Goal: Task Accomplishment & Management: Manage account settings

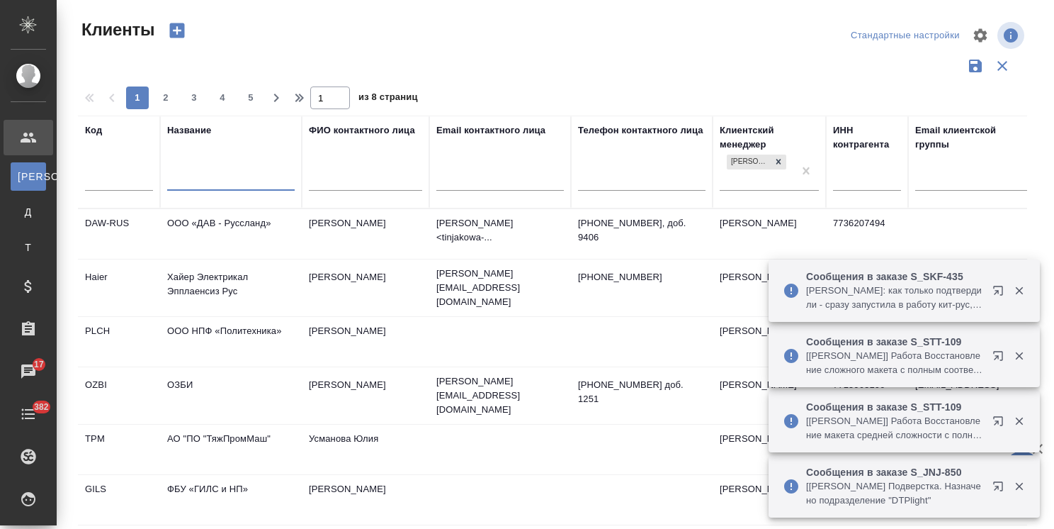
select select "RU"
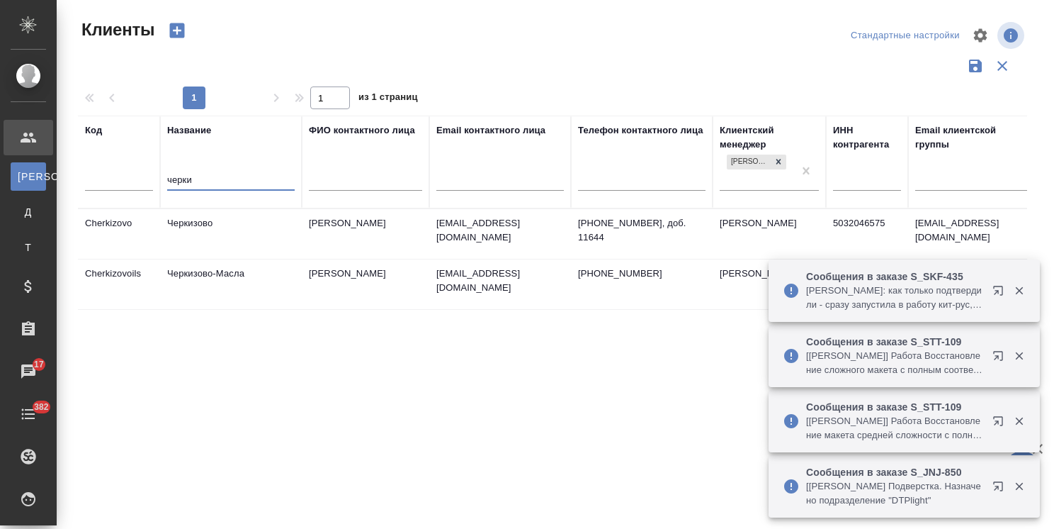
click at [218, 225] on td "Черкизово" at bounding box center [231, 234] width 142 height 50
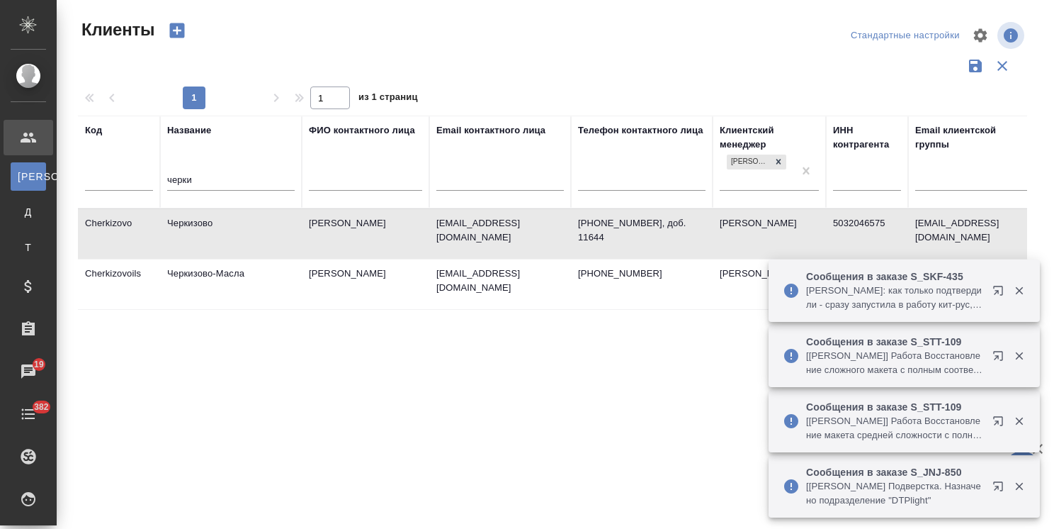
drag, startPoint x: 208, startPoint y: 167, endPoint x: 197, endPoint y: 171, distance: 12.1
click at [197, 171] on div "черки" at bounding box center [231, 182] width 128 height 35
drag, startPoint x: 207, startPoint y: 181, endPoint x: 155, endPoint y: 179, distance: 51.7
click at [155, 179] on tr "Код Название черки ФИО контактного лица Email контактного лица Телефон контактн…" at bounding box center [613, 161] width 1071 height 93
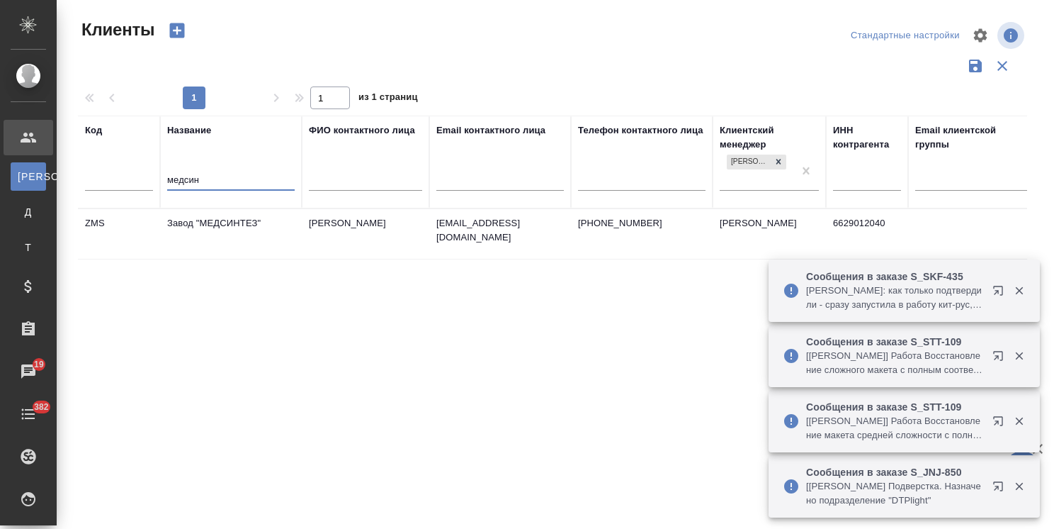
type input "медсин"
click at [203, 222] on td "Завод "МЕДСИНТЕЗ"" at bounding box center [231, 234] width 142 height 50
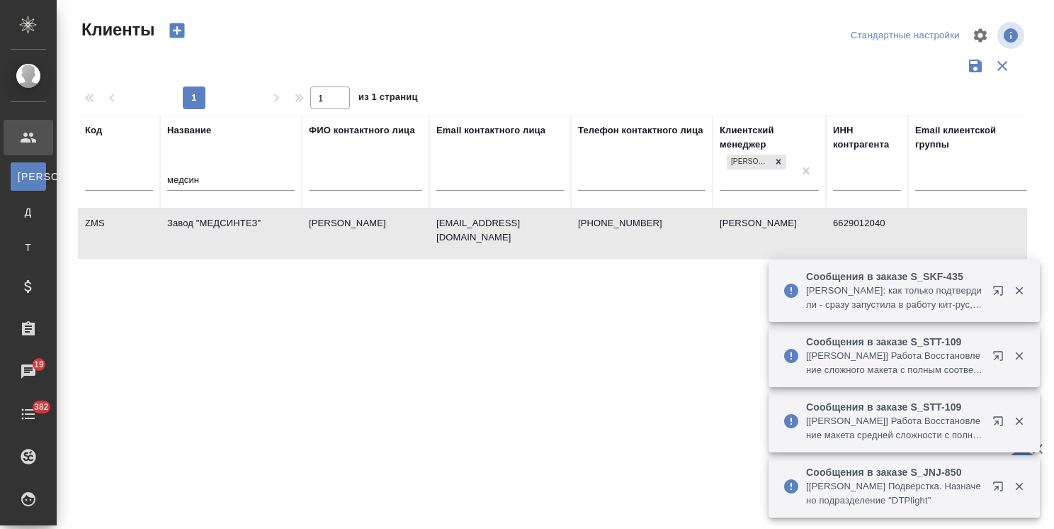
click at [203, 222] on td "Завод "МЕДСИНТЕЗ"" at bounding box center [231, 234] width 142 height 50
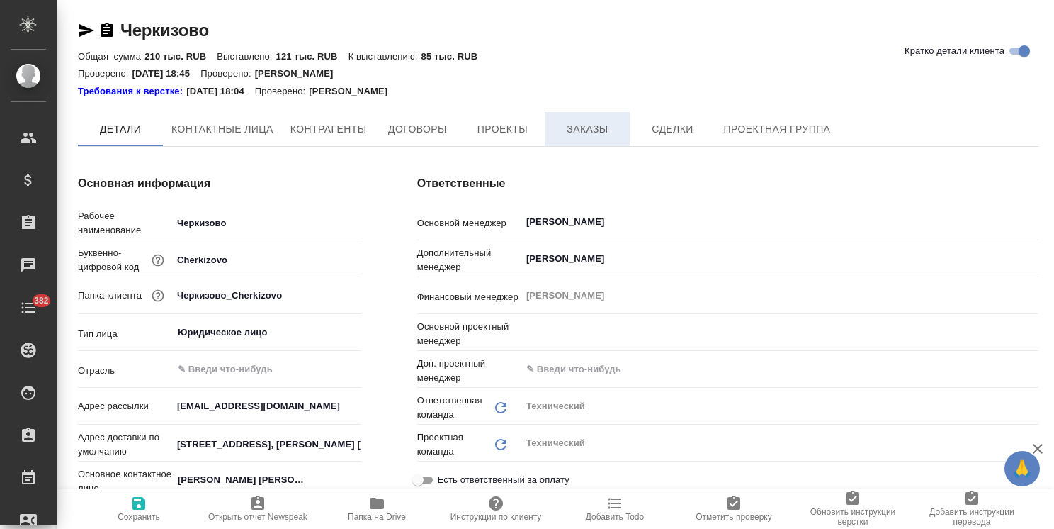
click at [591, 118] on button "Заказы" at bounding box center [587, 129] width 85 height 34
type input "Белякова Юлия"
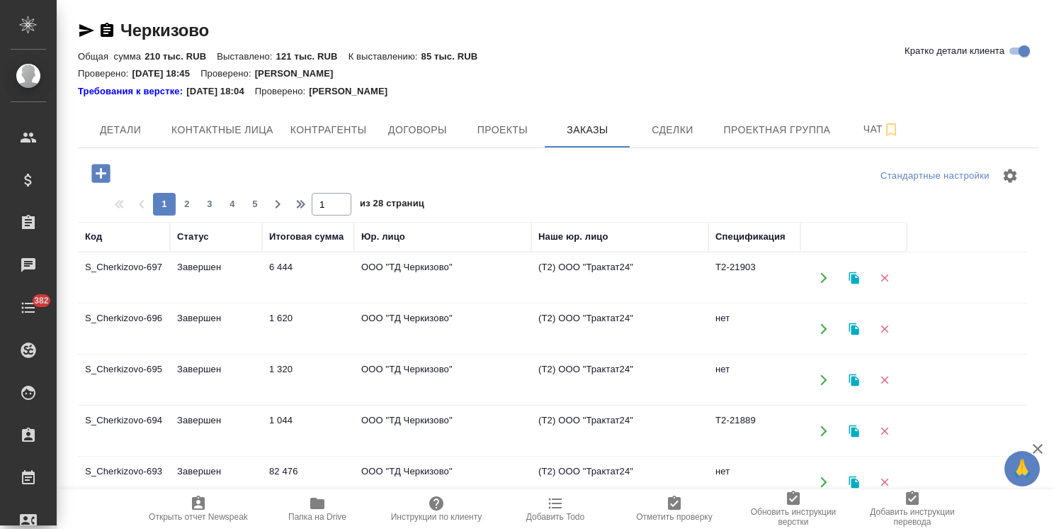
click at [105, 172] on icon "button" at bounding box center [101, 173] width 25 height 25
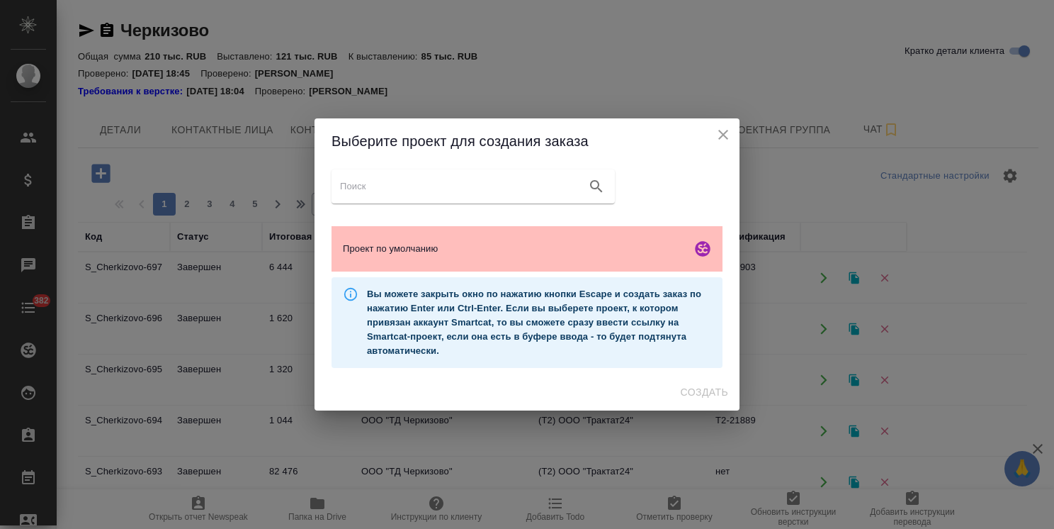
click at [444, 244] on span "Проект по умолчанию" at bounding box center [514, 249] width 343 height 14
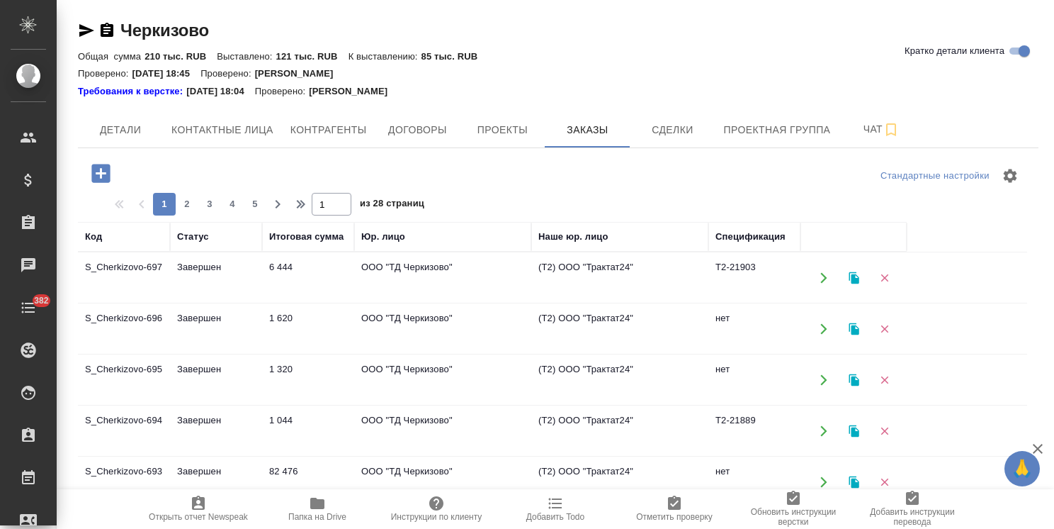
click at [696, 420] on td "(Т2) ООО "Трактат24"" at bounding box center [619, 431] width 177 height 50
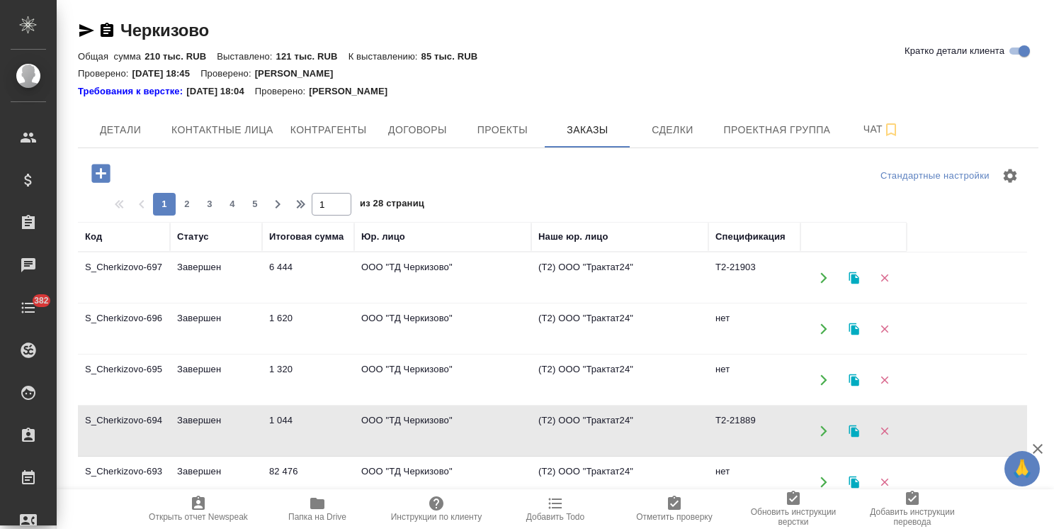
click at [109, 173] on icon "button" at bounding box center [100, 173] width 18 height 18
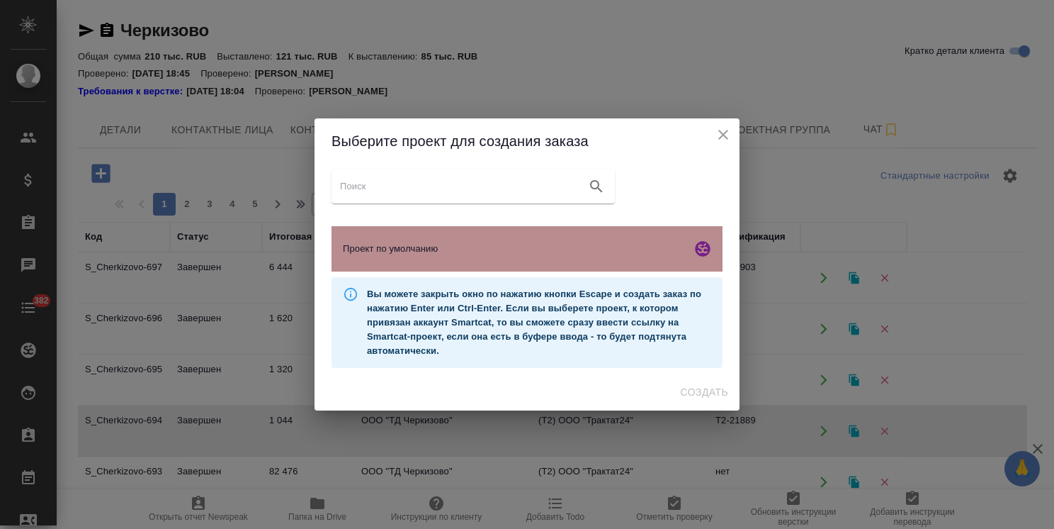
click at [523, 245] on span "Проект по умолчанию" at bounding box center [514, 249] width 343 height 14
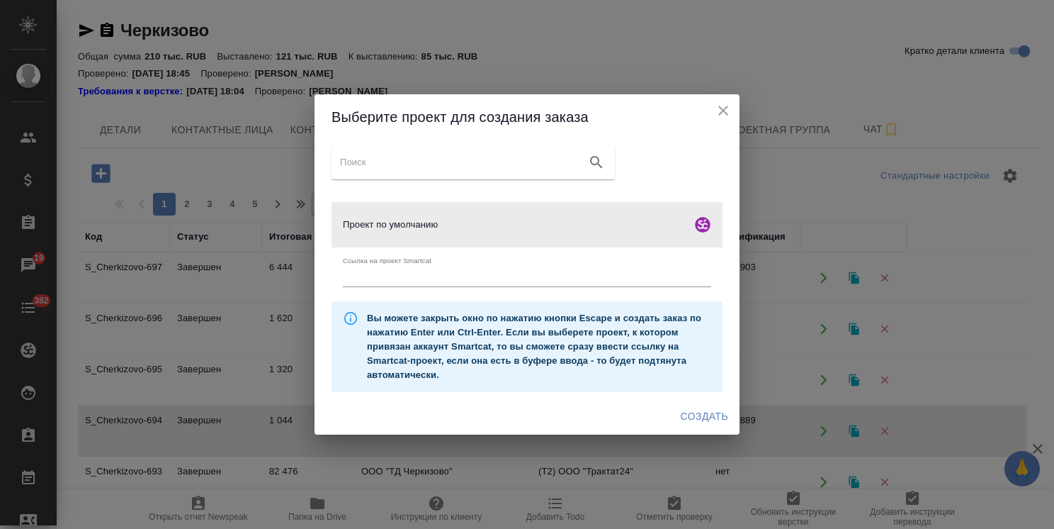
click at [711, 419] on span "Создать" at bounding box center [704, 416] width 47 height 18
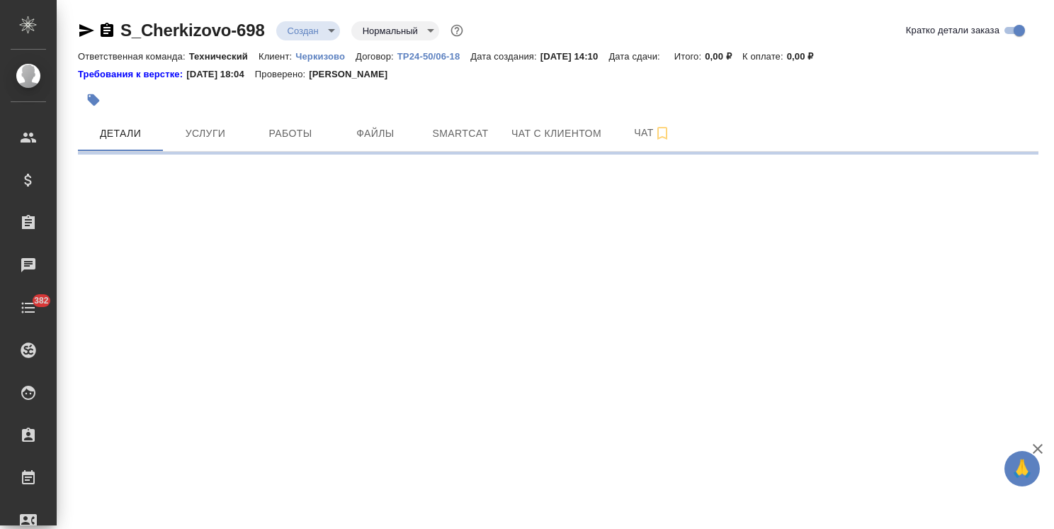
select select "RU"
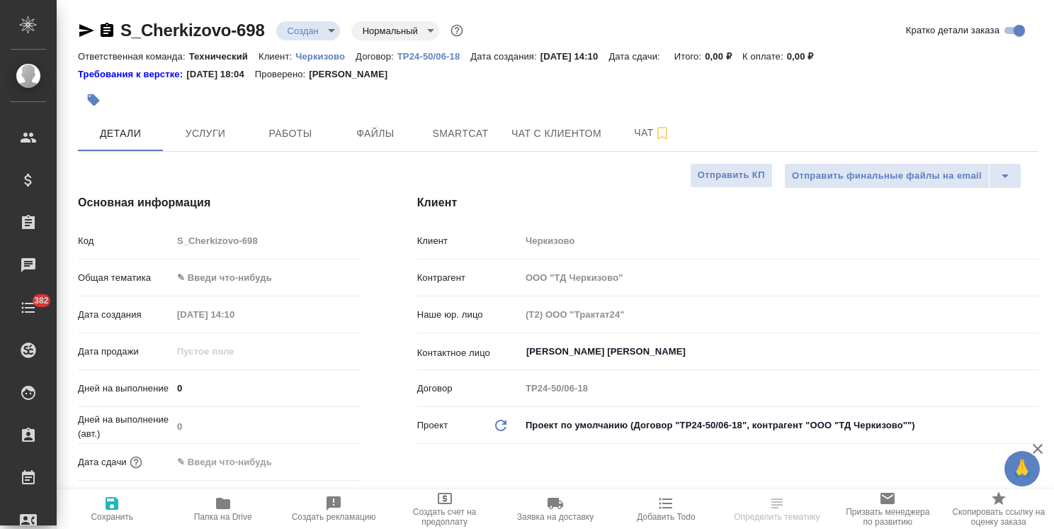
type textarea "x"
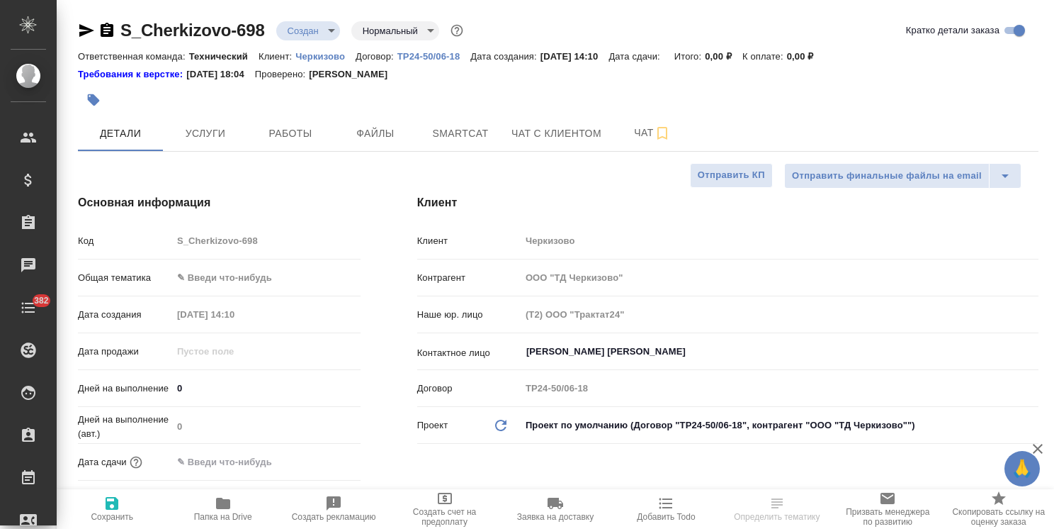
type textarea "x"
click at [590, 342] on div "[PERSON_NAME] [PERSON_NAME]" at bounding box center [780, 352] width 518 height 26
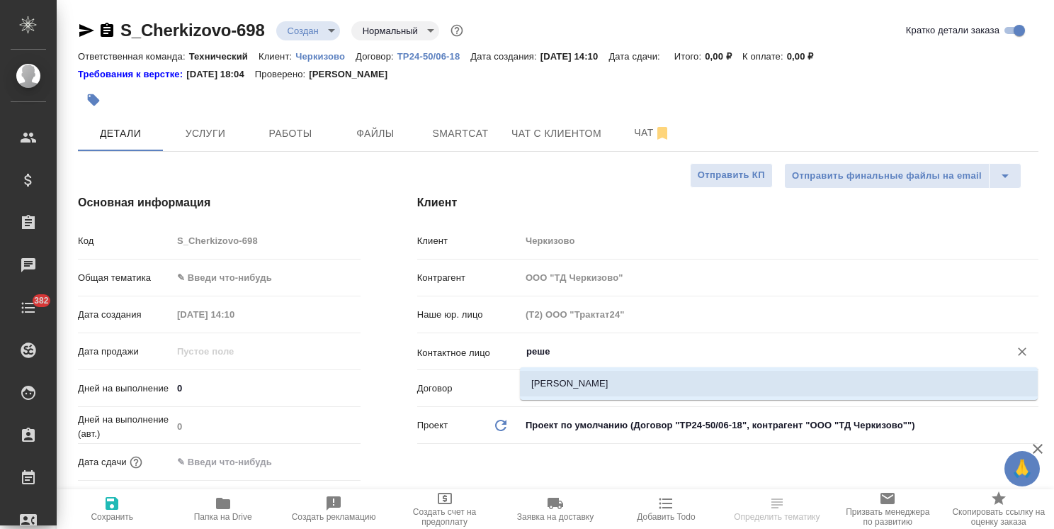
click at [568, 387] on li "[PERSON_NAME]" at bounding box center [779, 384] width 518 height 26
type input "[PERSON_NAME]"
type textarea "x"
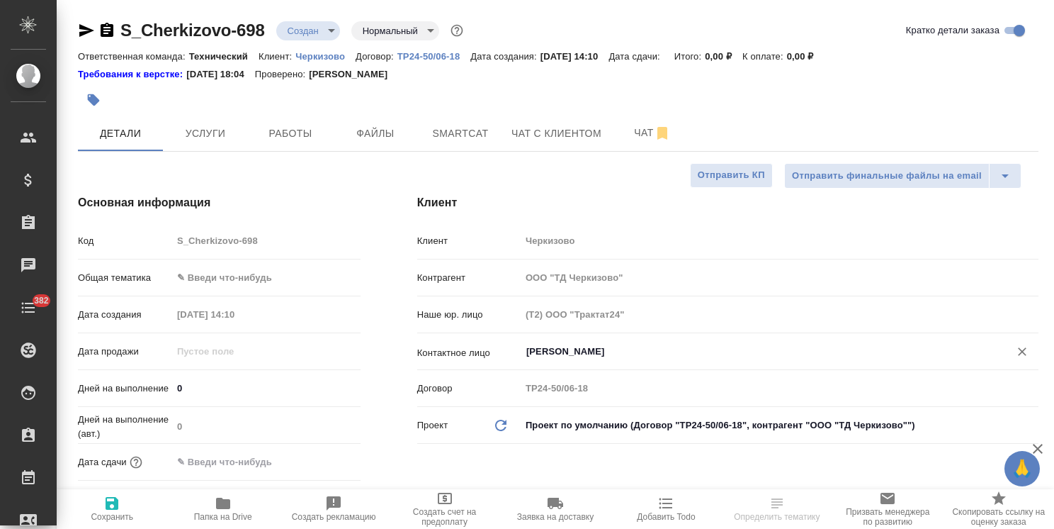
type input "[PERSON_NAME]"
click at [115, 516] on span "Сохранить" at bounding box center [112, 517] width 43 height 10
type textarea "x"
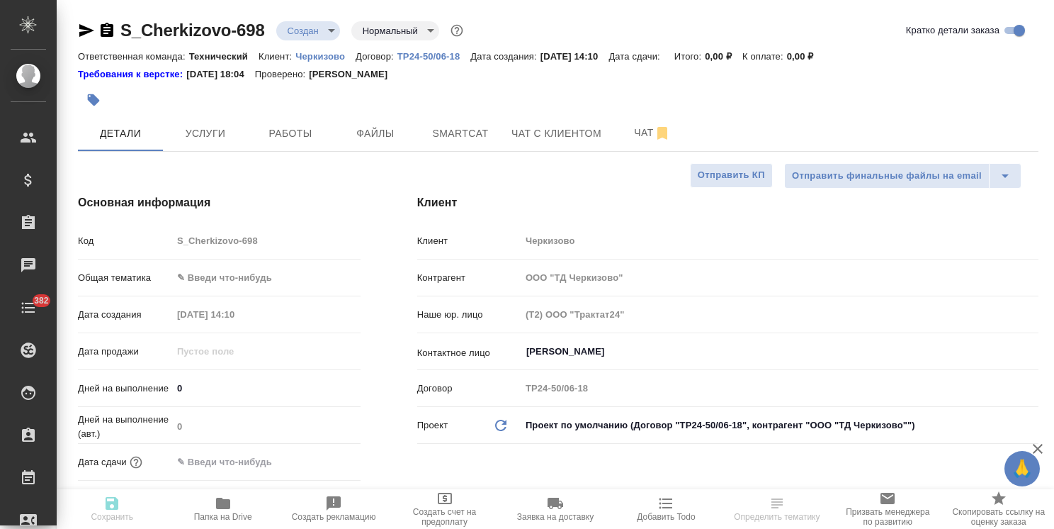
type textarea "x"
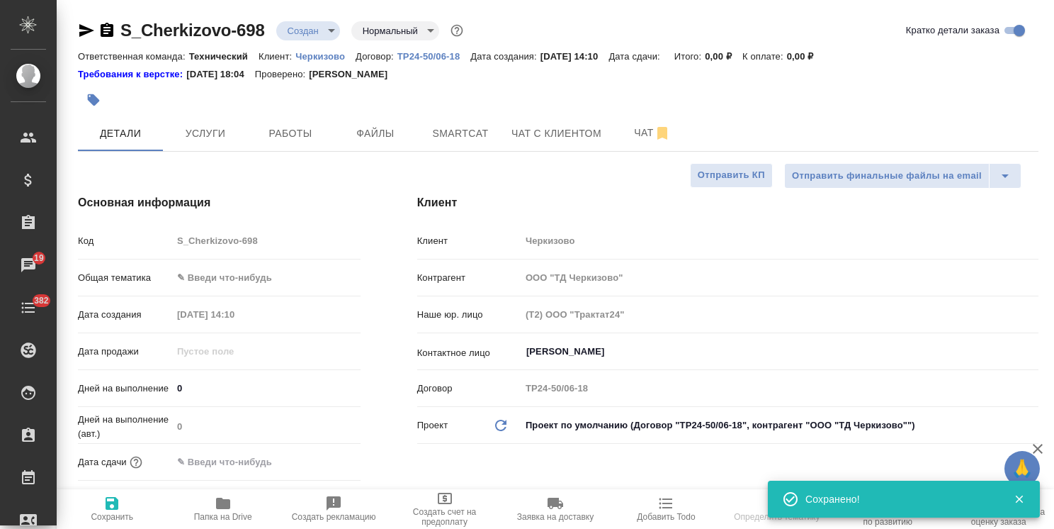
select select "RU"
type textarea "x"
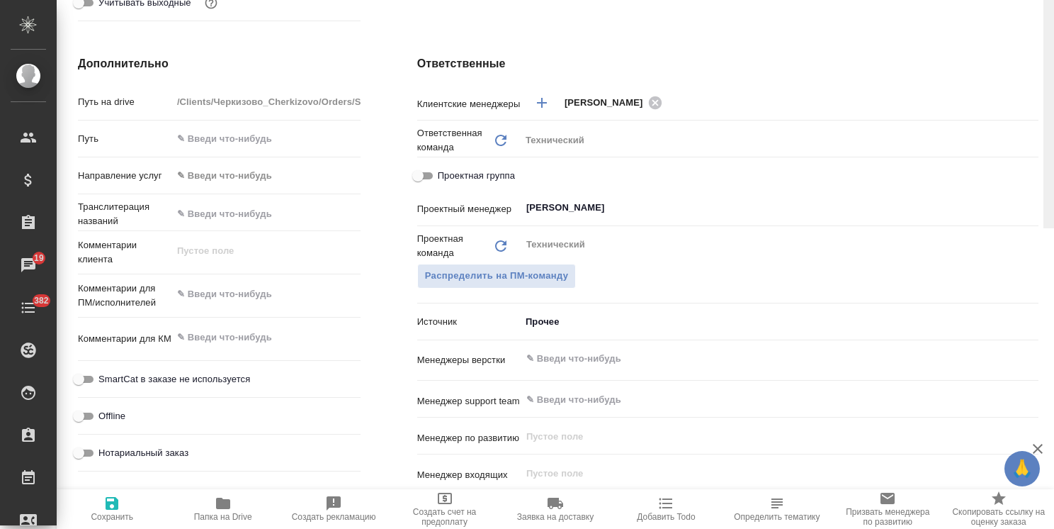
drag, startPoint x: 1051, startPoint y: 152, endPoint x: 1037, endPoint y: 305, distance: 152.9
click at [1037, 305] on div "S_Cherkizovo-698 Создан new Нормальный normal Кратко детали заказа Ответственна…" at bounding box center [556, 264] width 998 height 529
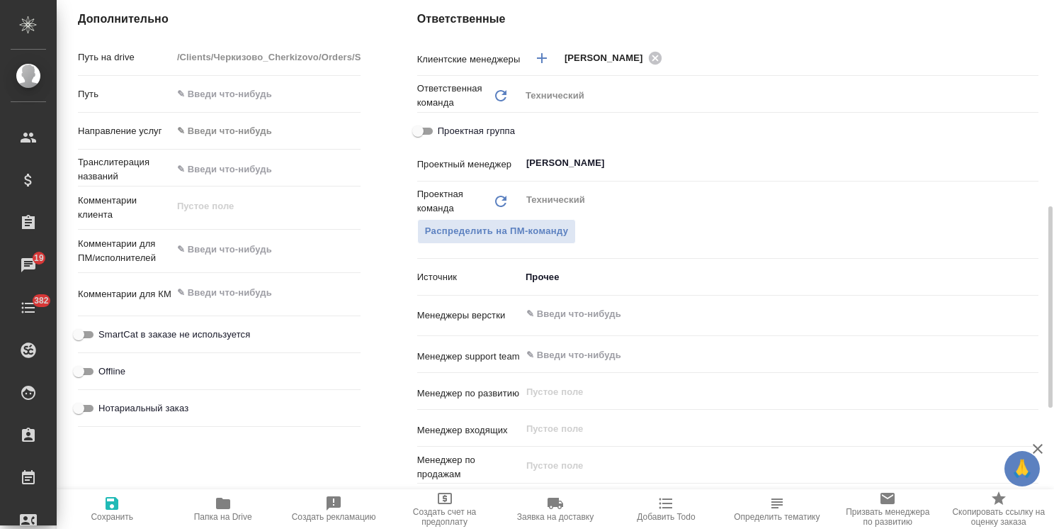
type textarea "x"
click at [211, 242] on textarea at bounding box center [266, 250] width 187 height 24
type textarea "x"
type textarea "с"
type textarea "x"
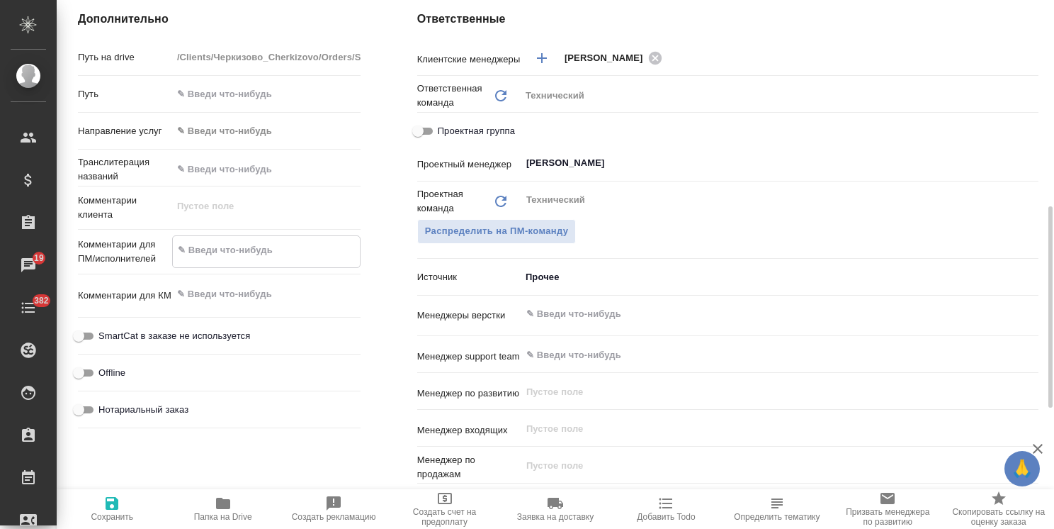
type textarea "x"
type textarea "ср"
type textarea "x"
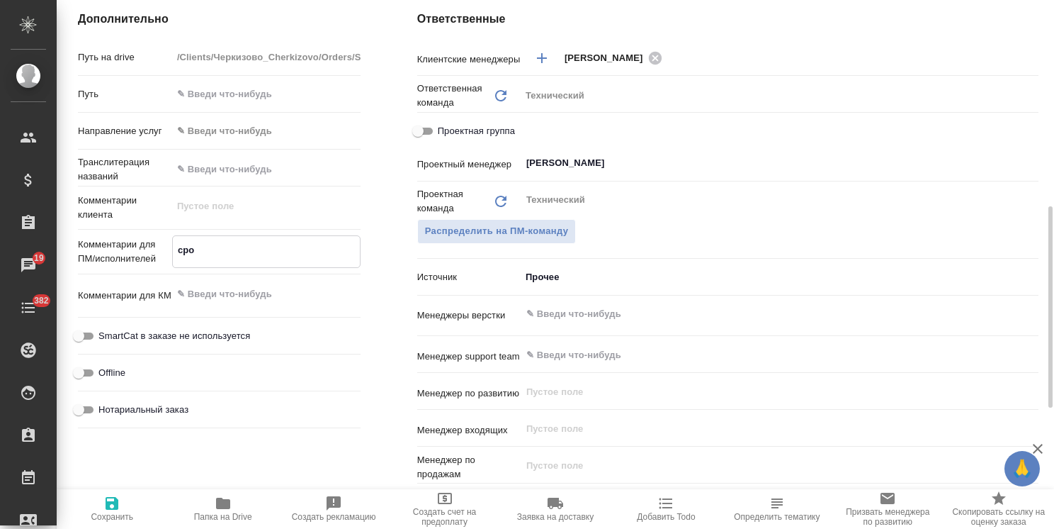
type textarea "сроч"
type textarea "x"
type textarea "срочн"
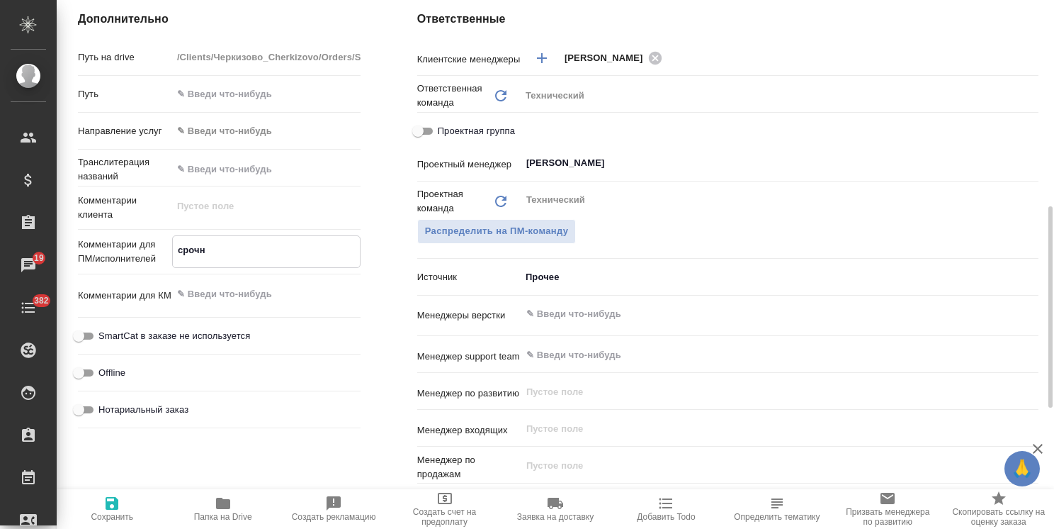
type textarea "x"
type textarea "срочны"
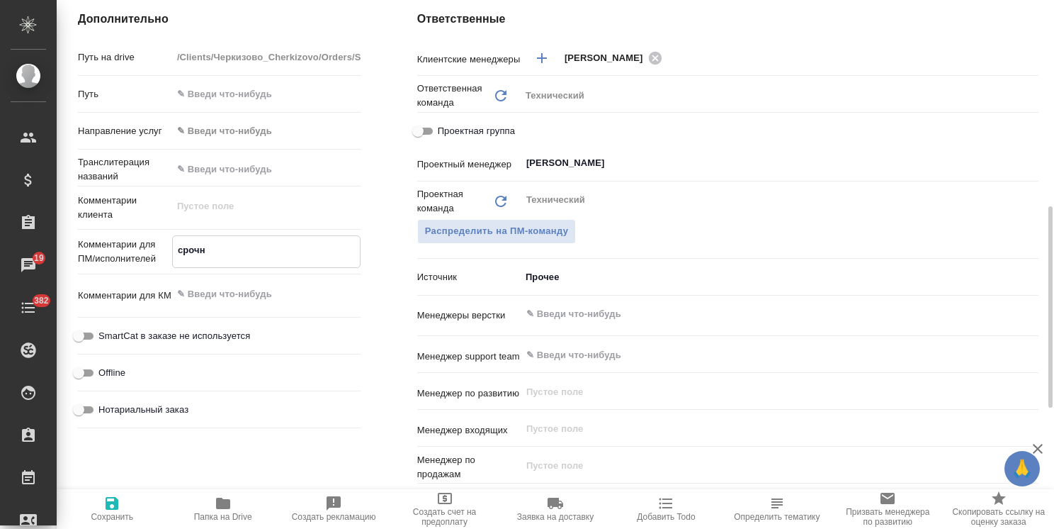
type textarea "x"
type textarea "срочный"
type textarea "x"
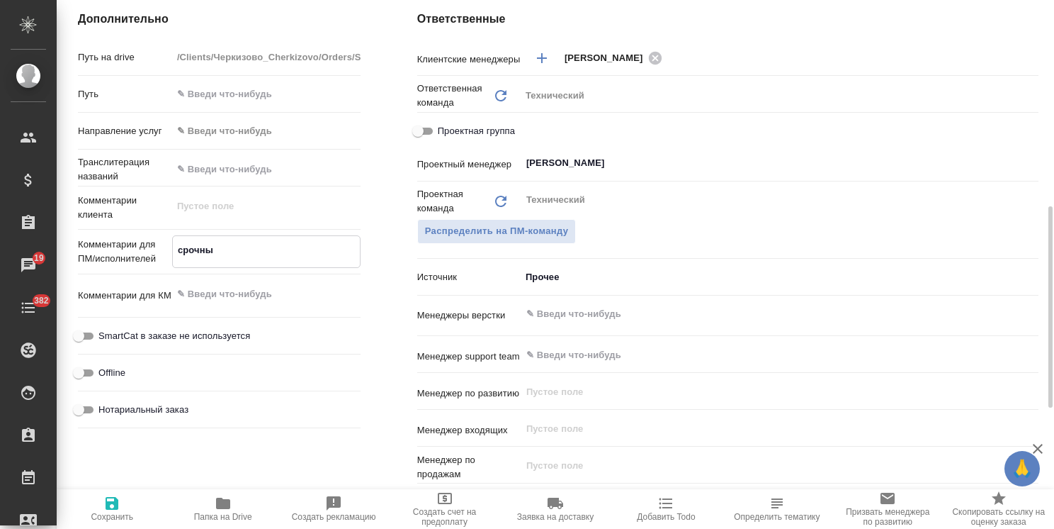
type textarea "x"
type textarea "срочный"
type textarea "x"
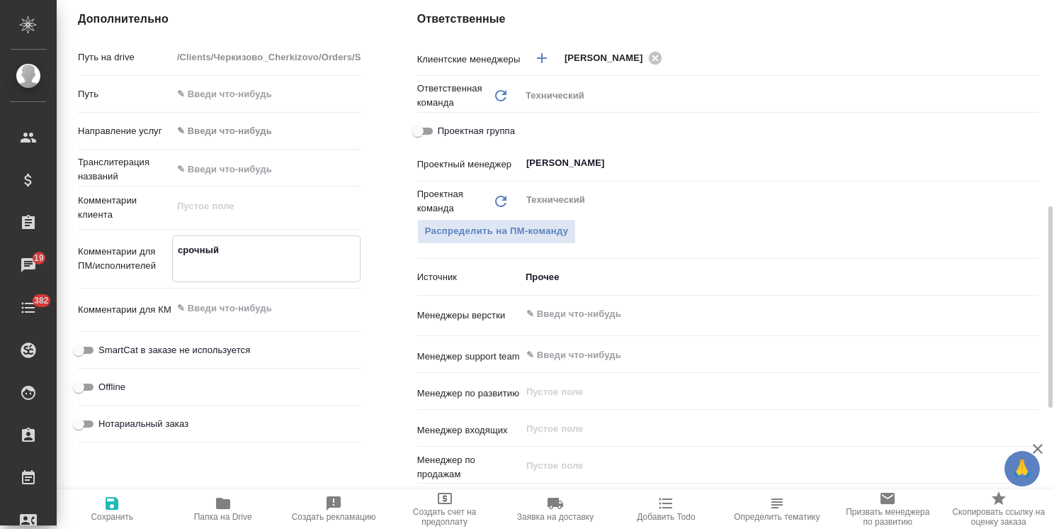
paste textarea "с русского на английский"
type textarea "x"
type textarea "срочный с русского на английский"
type textarea "x"
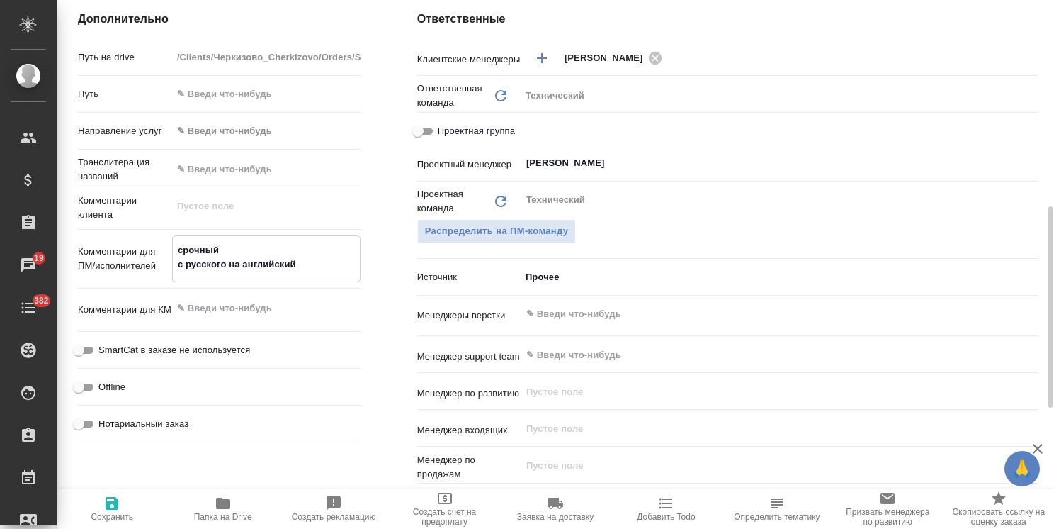
type textarea "срочный с русского на английский"
type textarea "x"
click at [119, 504] on icon "button" at bounding box center [111, 503] width 17 height 17
type textarea "x"
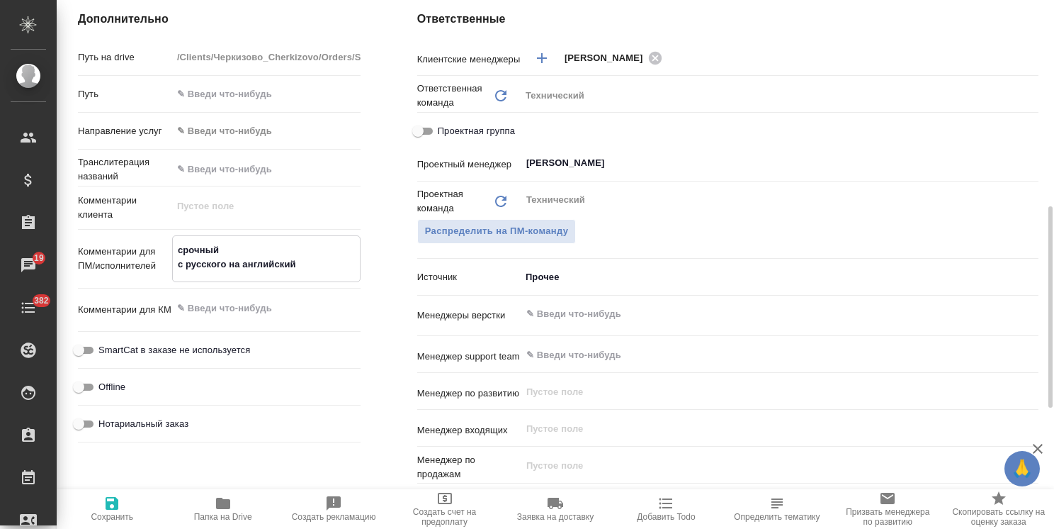
type textarea "x"
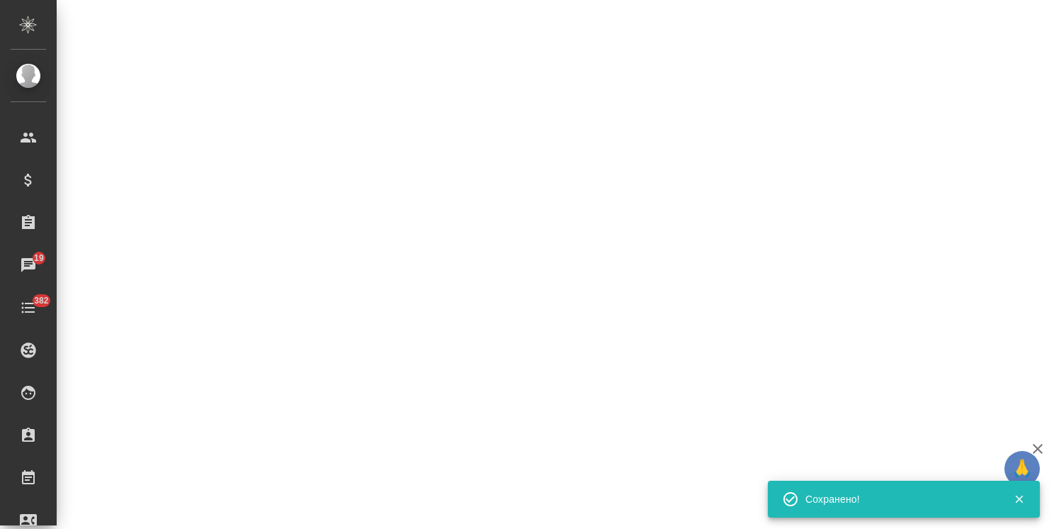
select select "RU"
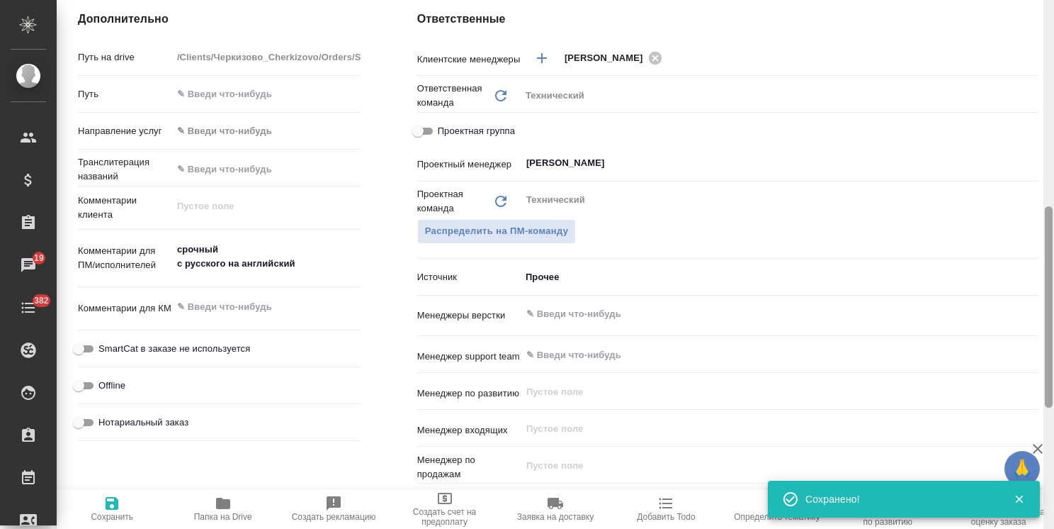
type textarea "x"
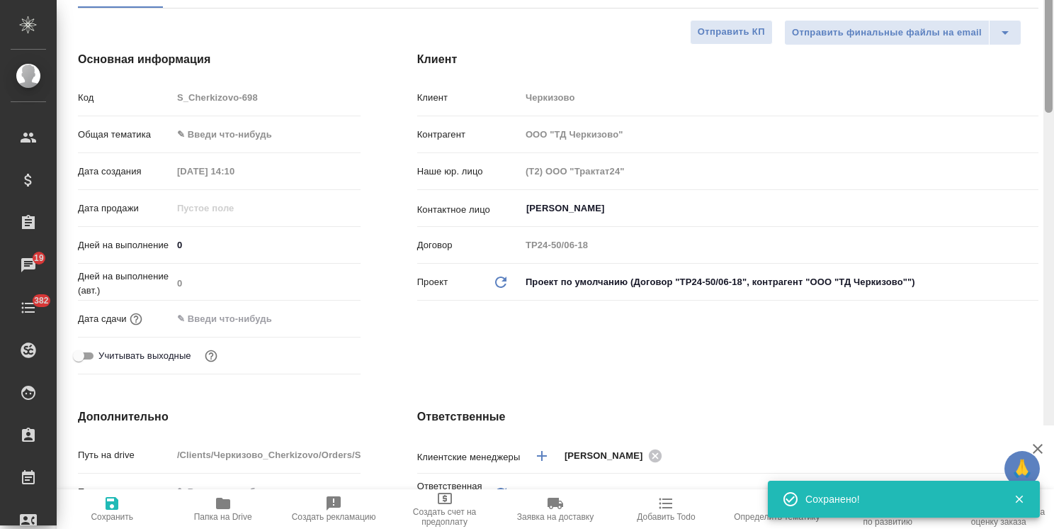
drag, startPoint x: 1049, startPoint y: 366, endPoint x: 507, endPoint y: 154, distance: 581.1
click at [1049, 113] on div at bounding box center [1049, 11] width 8 height 201
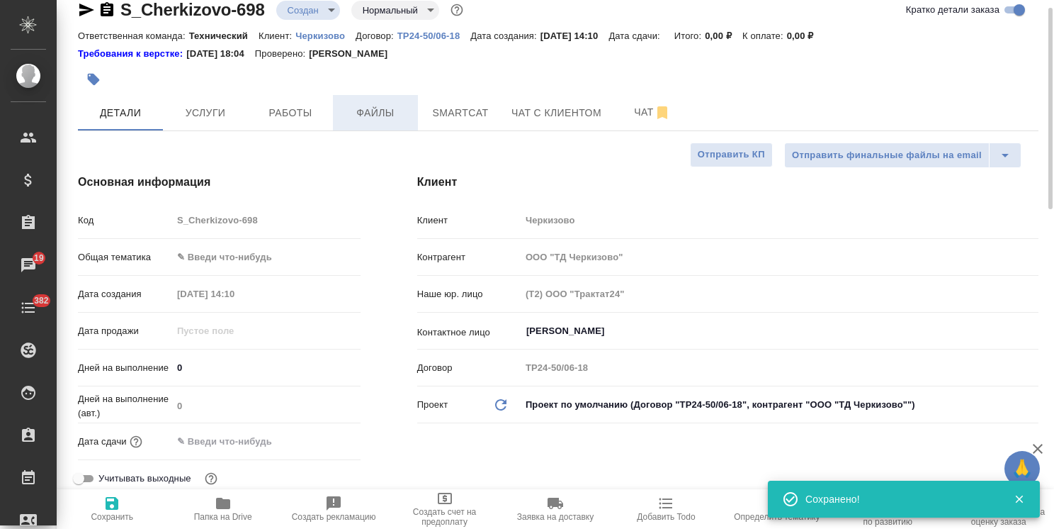
click at [381, 114] on span "Файлы" at bounding box center [376, 113] width 68 height 18
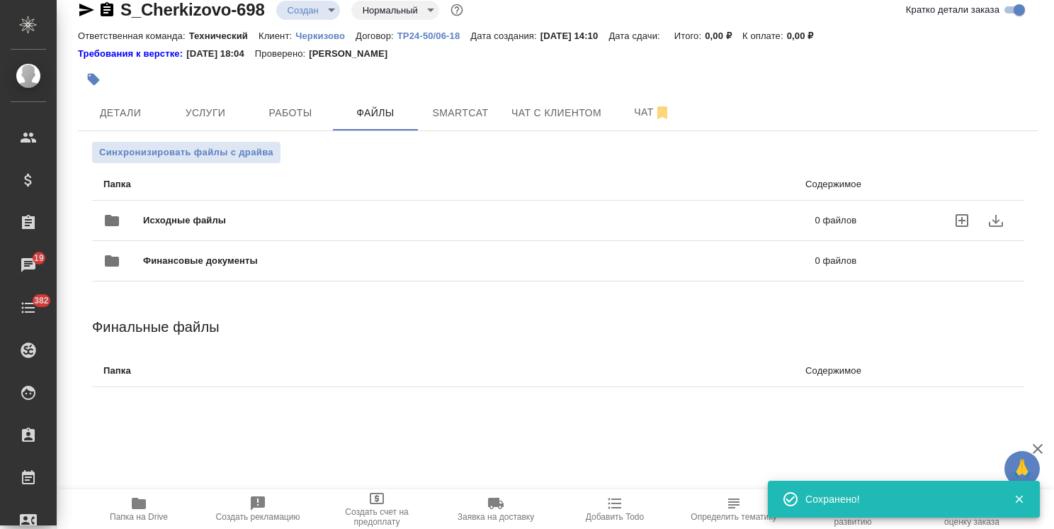
click at [200, 222] on span "Исходные файлы" at bounding box center [332, 220] width 378 height 14
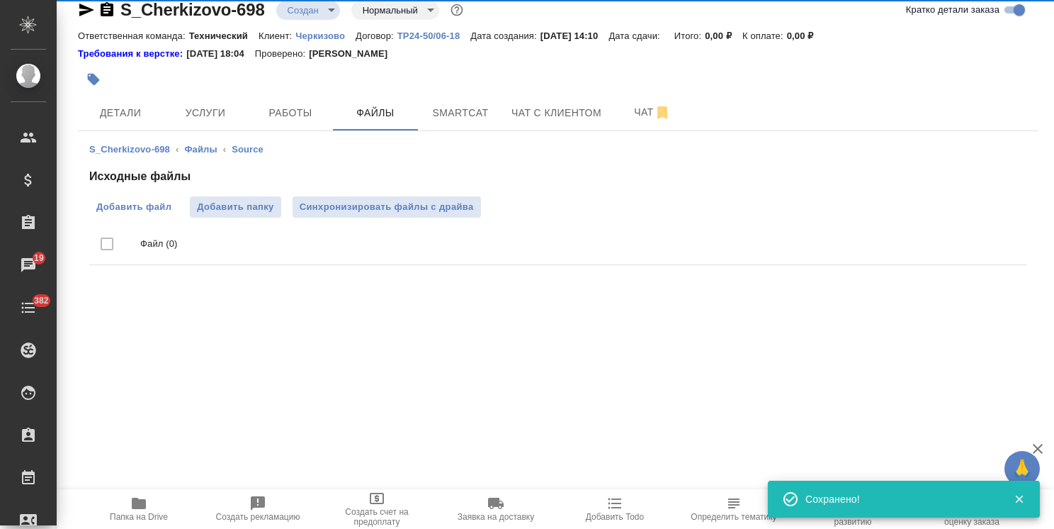
click at [138, 215] on label "Добавить файл" at bounding box center [133, 206] width 89 height 21
click at [0, 0] on input "Добавить файл" at bounding box center [0, 0] width 0 height 0
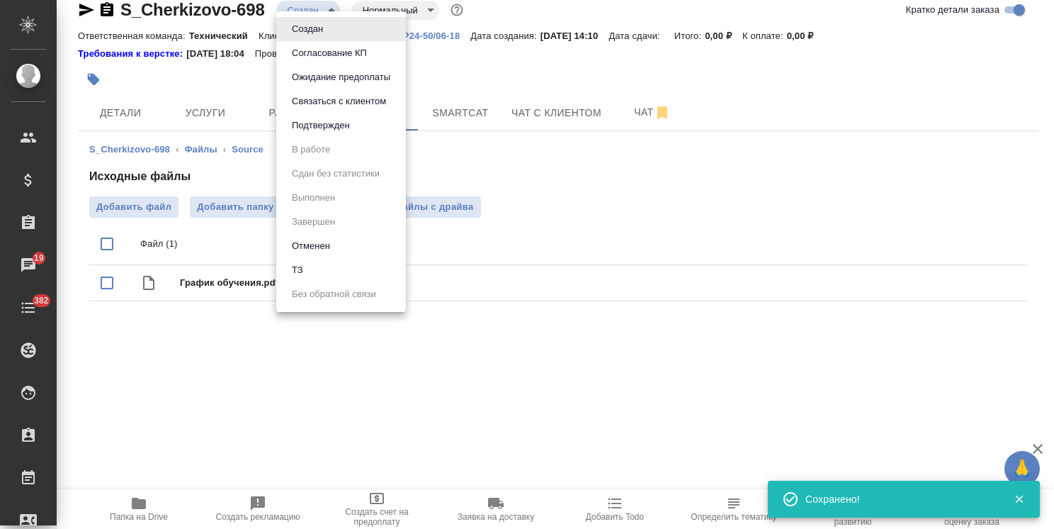
drag, startPoint x: 315, startPoint y: 6, endPoint x: 335, endPoint y: 200, distance: 195.2
click at [315, 6] on body "🙏 .cls-1 fill:#fff; AWATERA [PERSON_NAME] Спецификации Заказы 19 Чаты 382 Todo …" at bounding box center [527, 264] width 1054 height 529
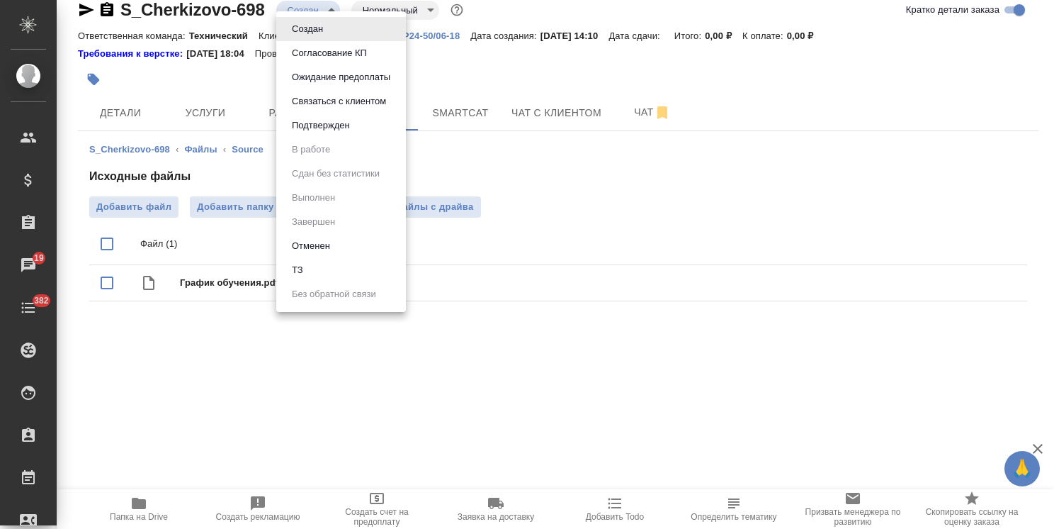
click at [312, 273] on li "ТЗ" at bounding box center [341, 270] width 130 height 24
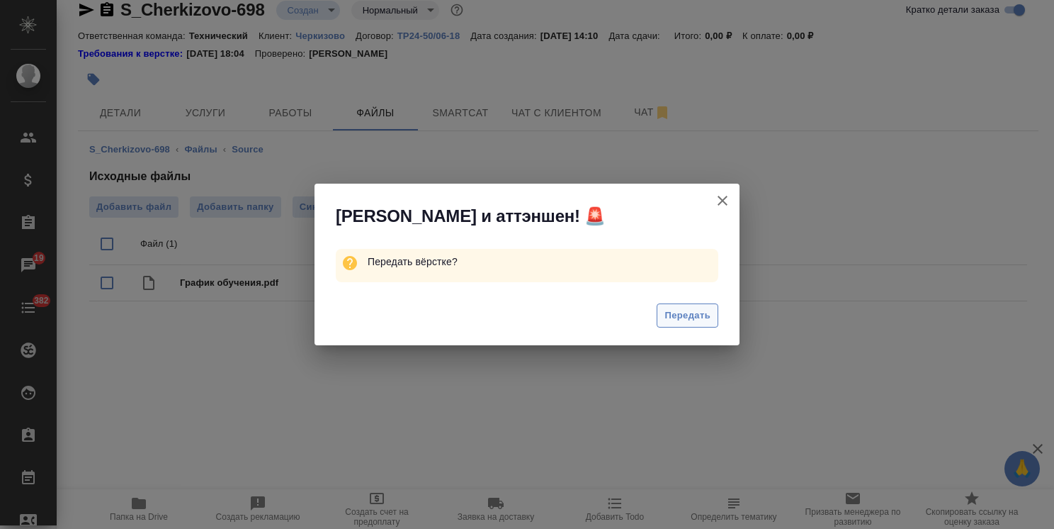
drag, startPoint x: 709, startPoint y: 312, endPoint x: 408, endPoint y: 214, distance: 315.9
click at [708, 312] on span "Передать" at bounding box center [688, 316] width 46 height 16
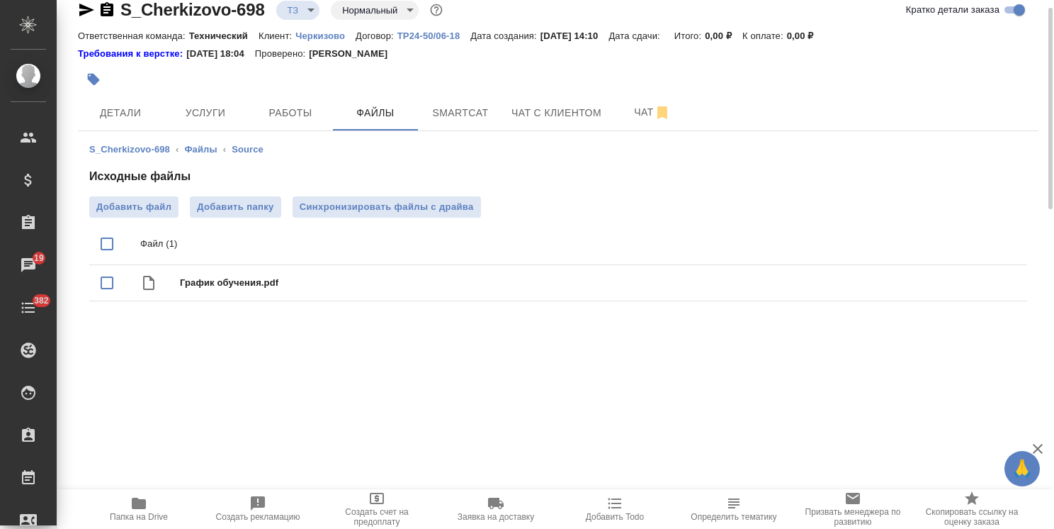
click at [94, 10] on icon "button" at bounding box center [86, 9] width 17 height 17
click at [137, 112] on span "Детали" at bounding box center [120, 113] width 68 height 18
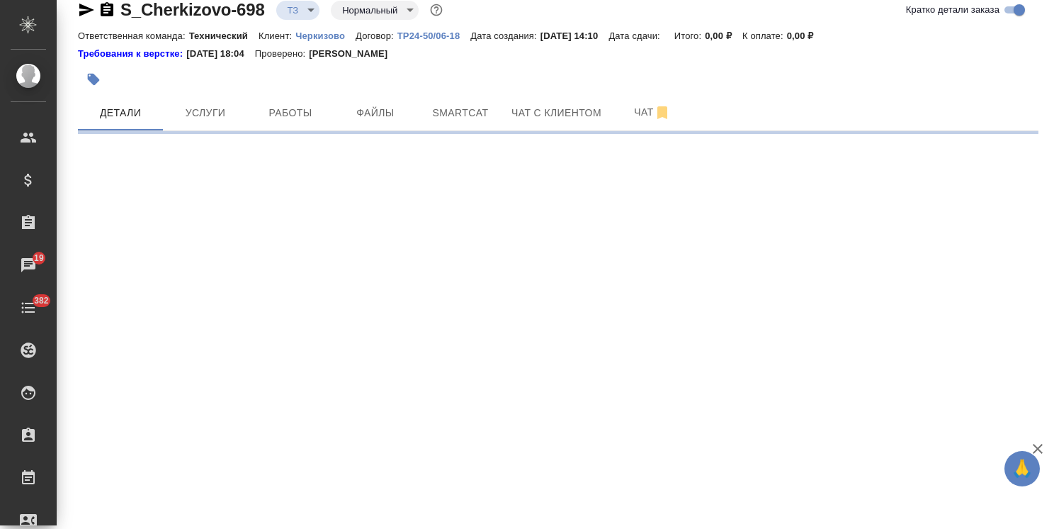
select select "RU"
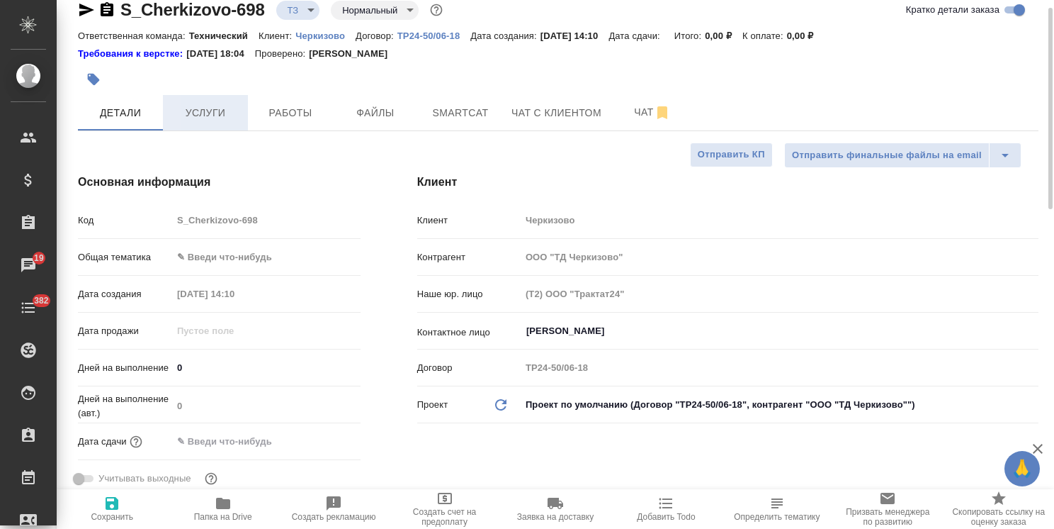
type textarea "x"
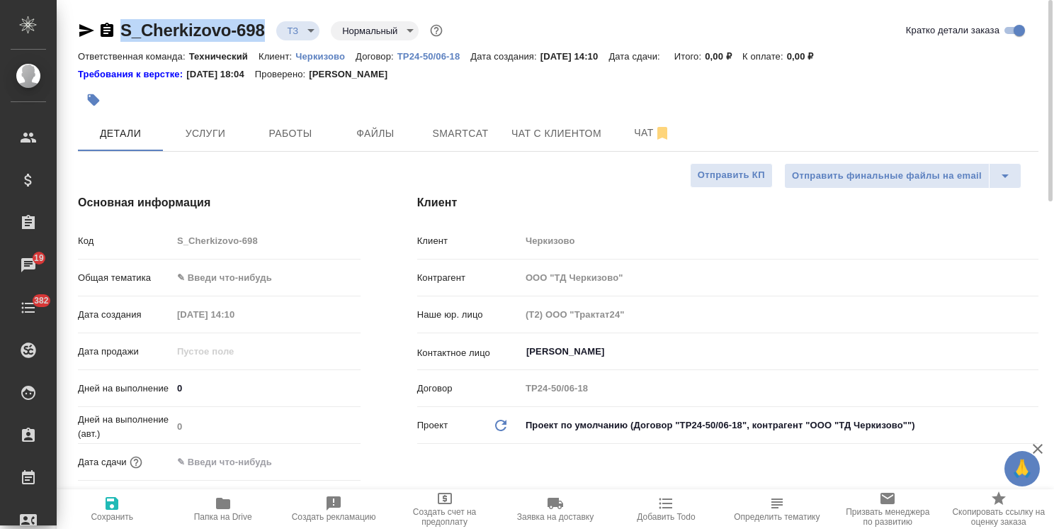
drag, startPoint x: 205, startPoint y: 21, endPoint x: 105, endPoint y: 17, distance: 100.7
click at [102, 20] on div "S_Cherkizovo-698 ТЗ tz Нормальный normal" at bounding box center [262, 30] width 368 height 23
copy link "S_Cherkizovo-698"
type textarea "x"
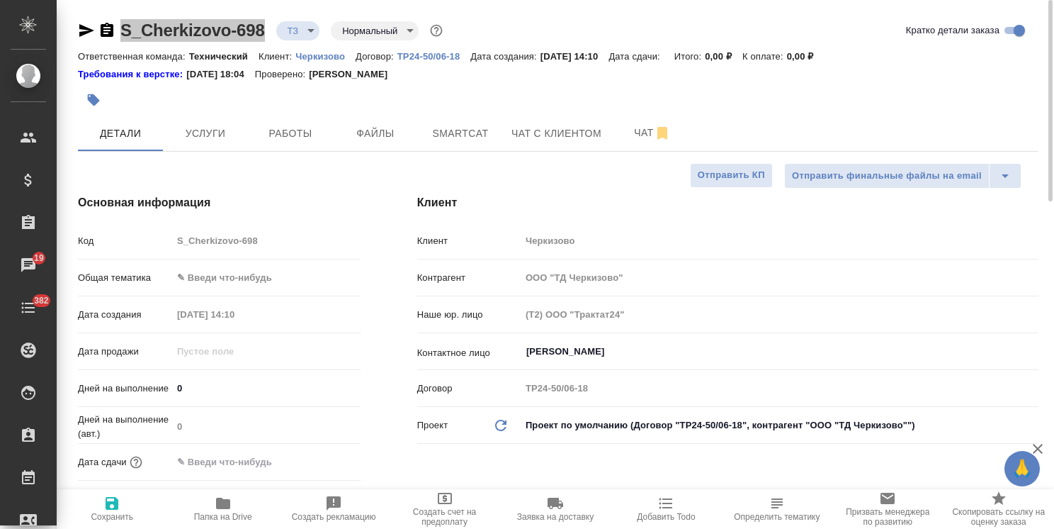
type textarea "x"
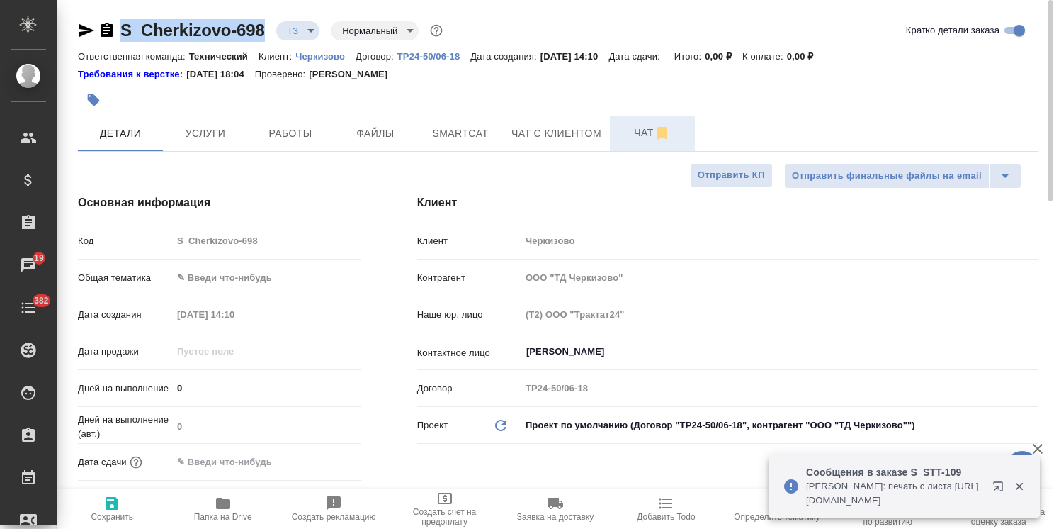
click at [640, 126] on span "Чат" at bounding box center [653, 133] width 68 height 18
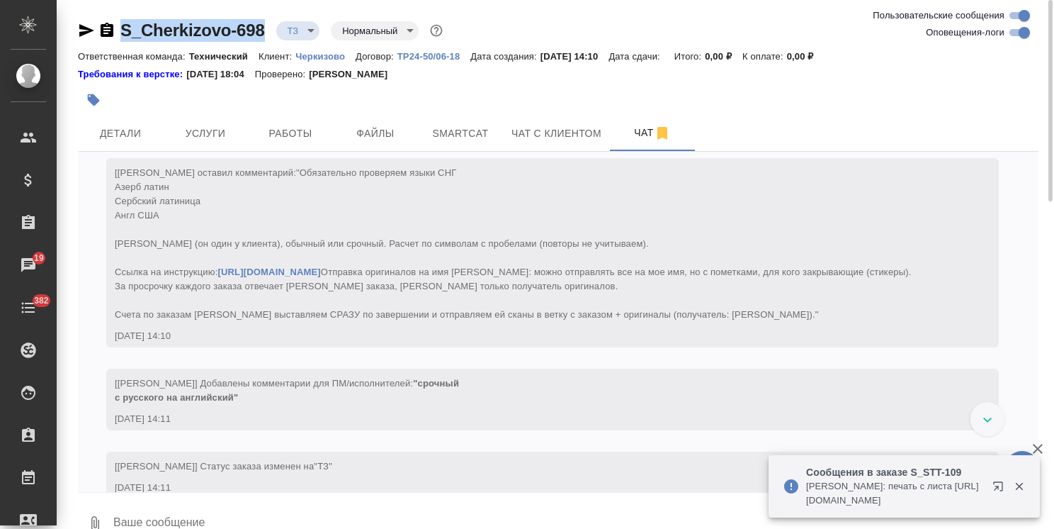
scroll to position [112, 0]
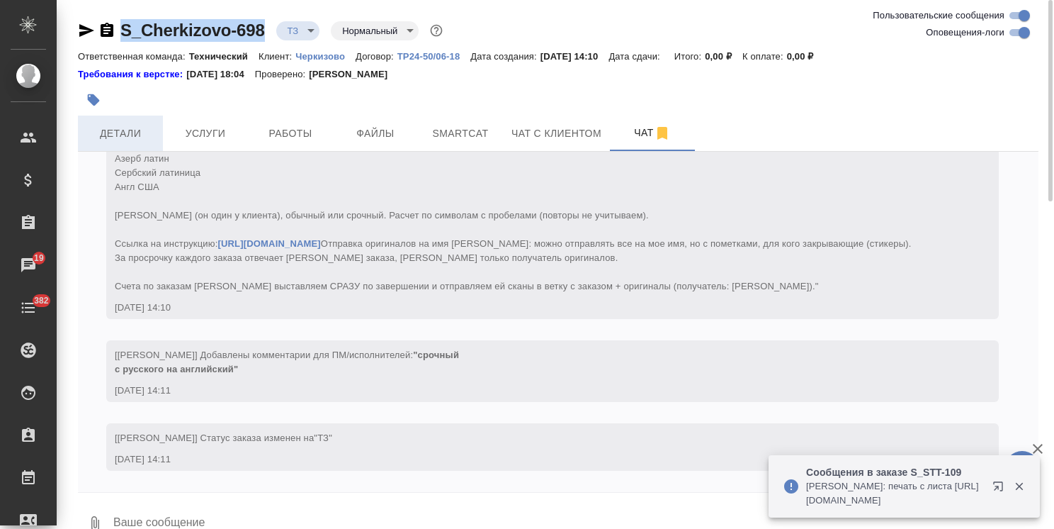
click at [141, 132] on span "Детали" at bounding box center [120, 134] width 68 height 18
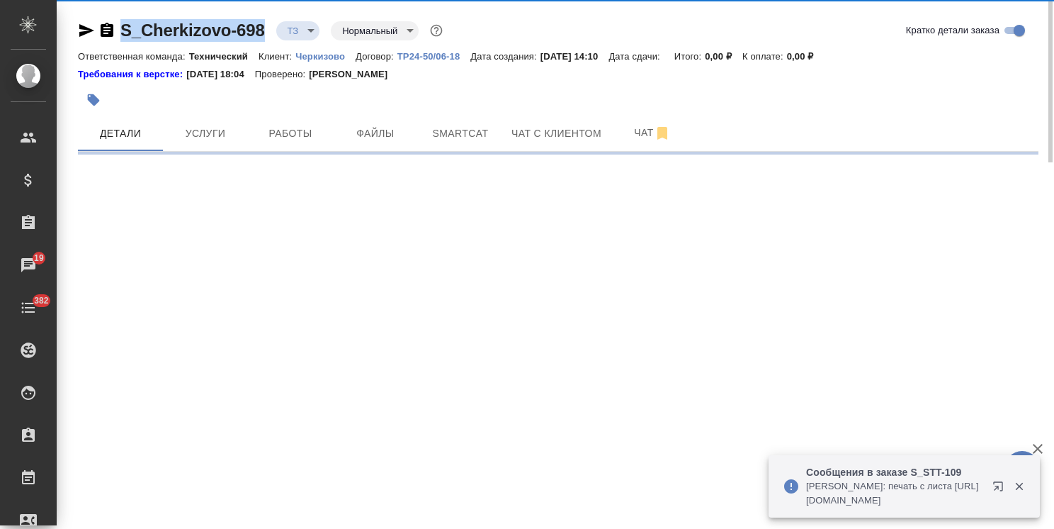
select select "RU"
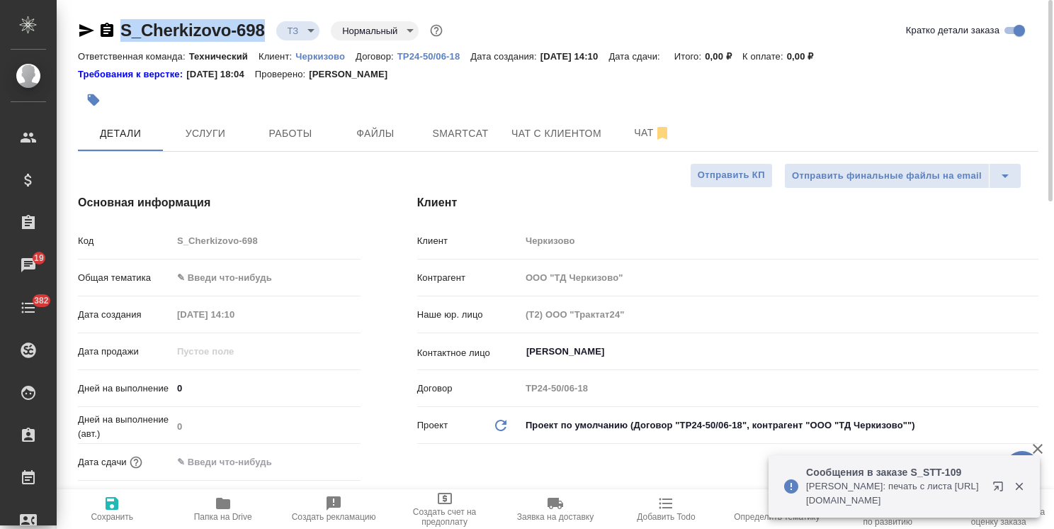
type textarea "x"
click at [383, 27] on body "🙏 .cls-1 fill:#fff; AWATERA [PERSON_NAME] Спецификации Заказы 19 Чаты 382 Todo …" at bounding box center [527, 264] width 1054 height 529
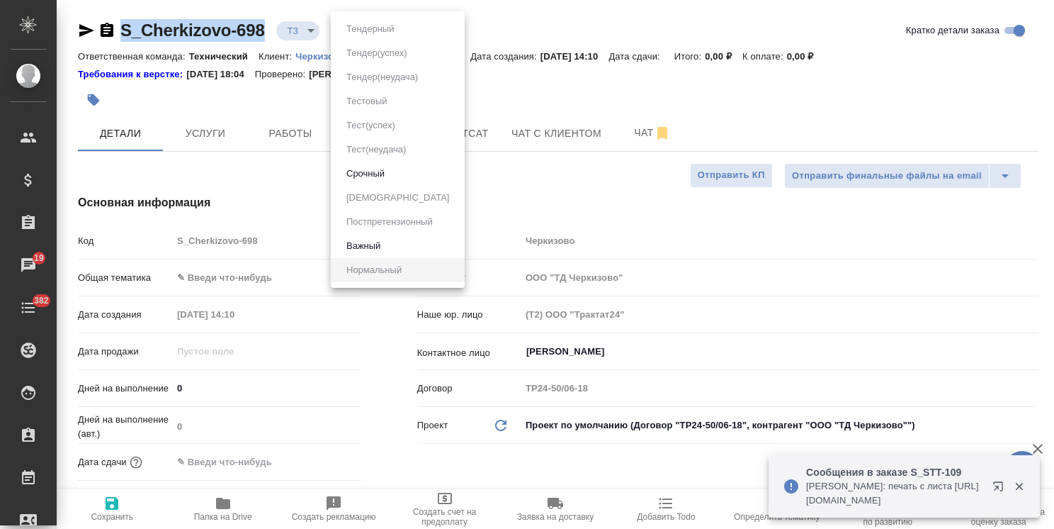
click at [368, 162] on li "Срочный" at bounding box center [398, 174] width 134 height 24
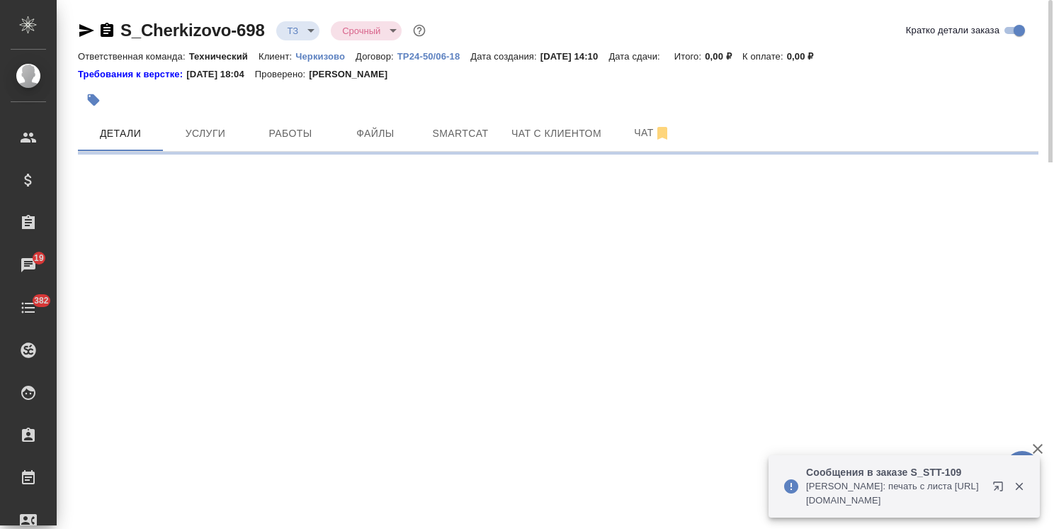
select select "RU"
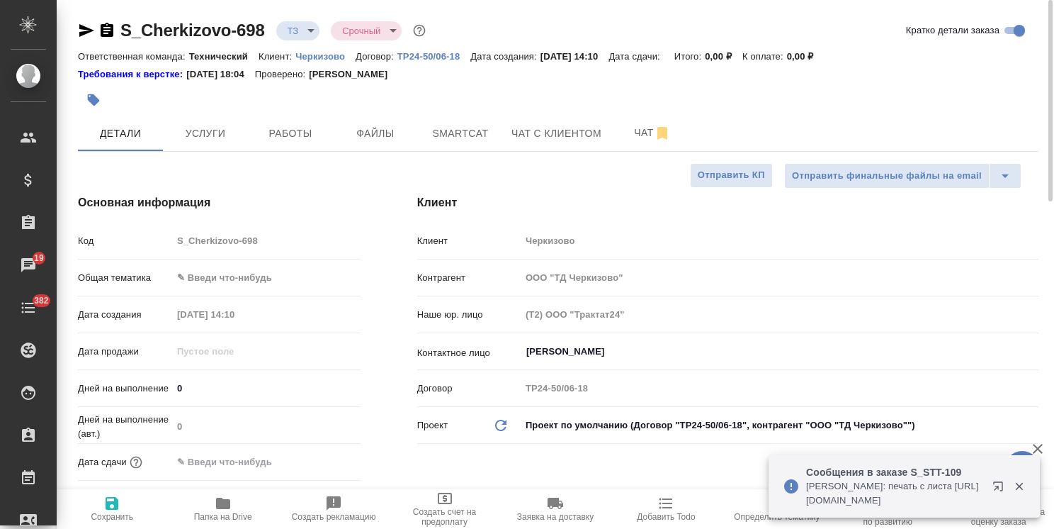
type textarea "x"
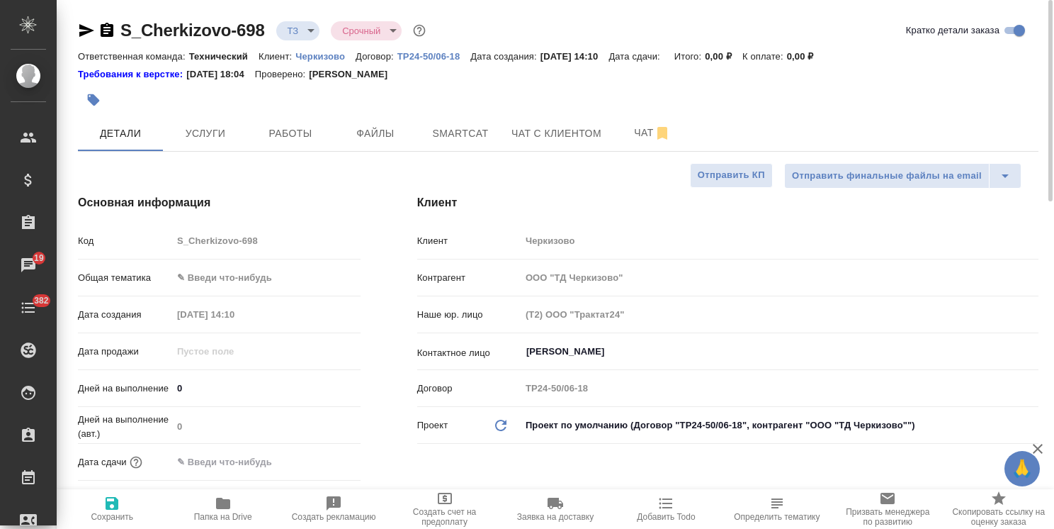
type textarea "x"
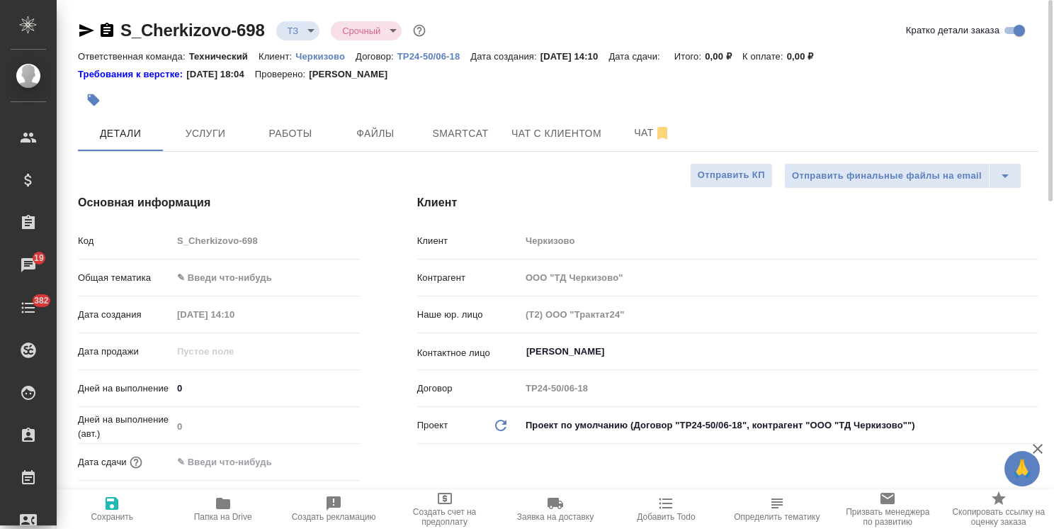
type textarea "x"
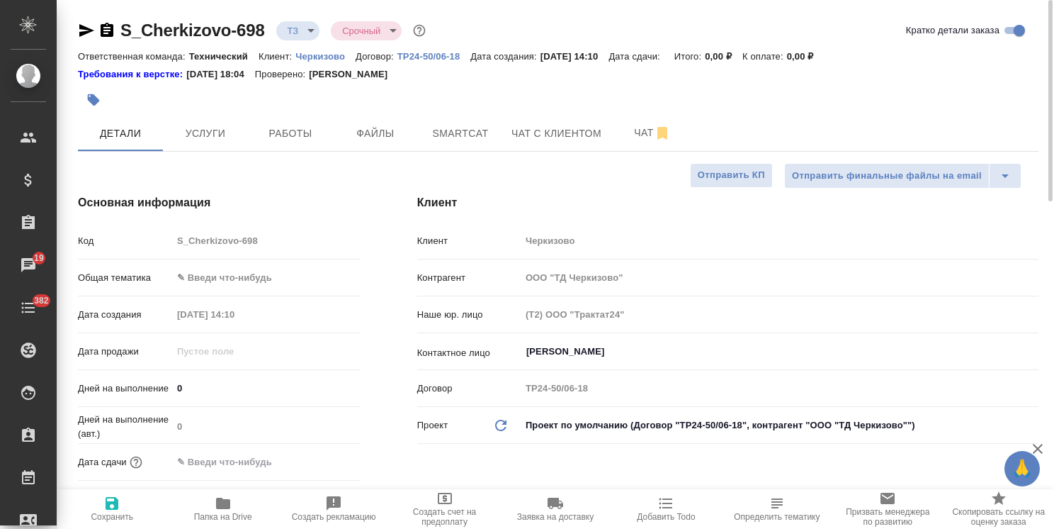
type textarea "x"
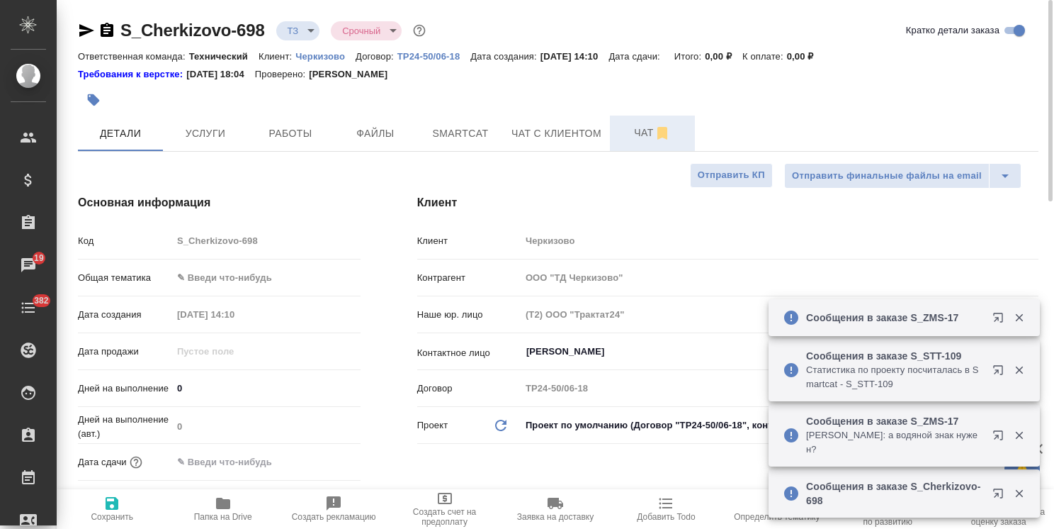
click at [643, 142] on button "Чат" at bounding box center [652, 132] width 85 height 35
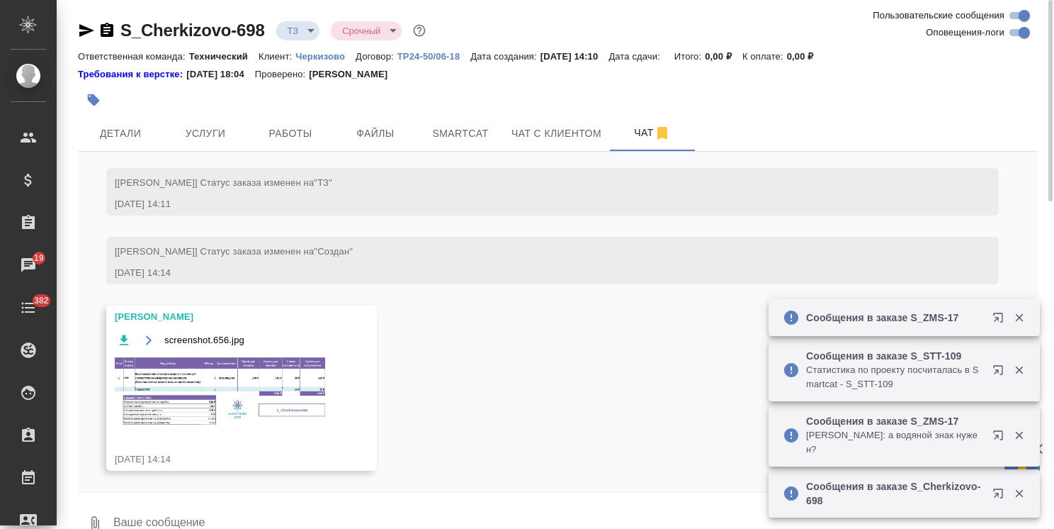
scroll to position [366, 0]
click at [249, 507] on textarea at bounding box center [575, 524] width 927 height 48
type textarea "Спасибо!"
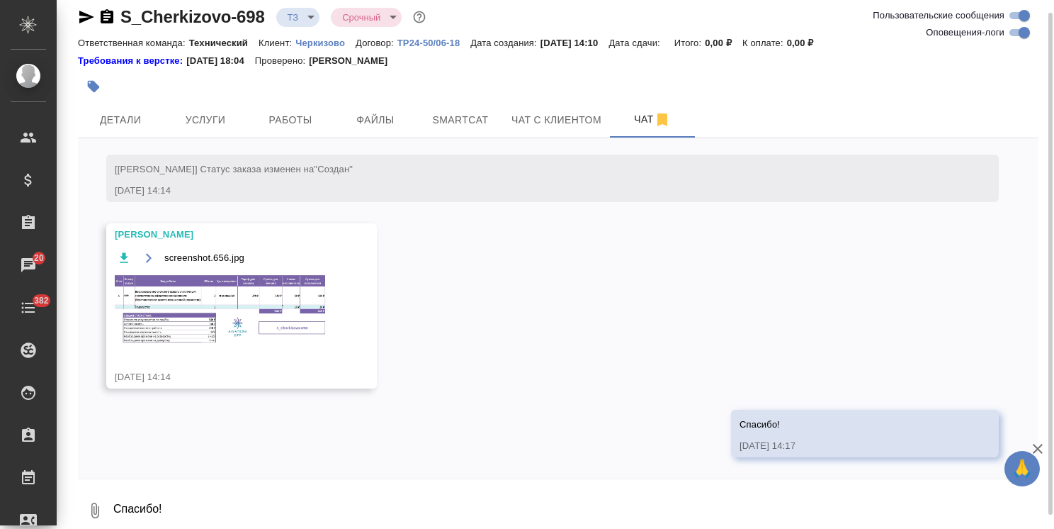
scroll to position [435, 0]
click at [133, 119] on span "Детали" at bounding box center [120, 120] width 68 height 18
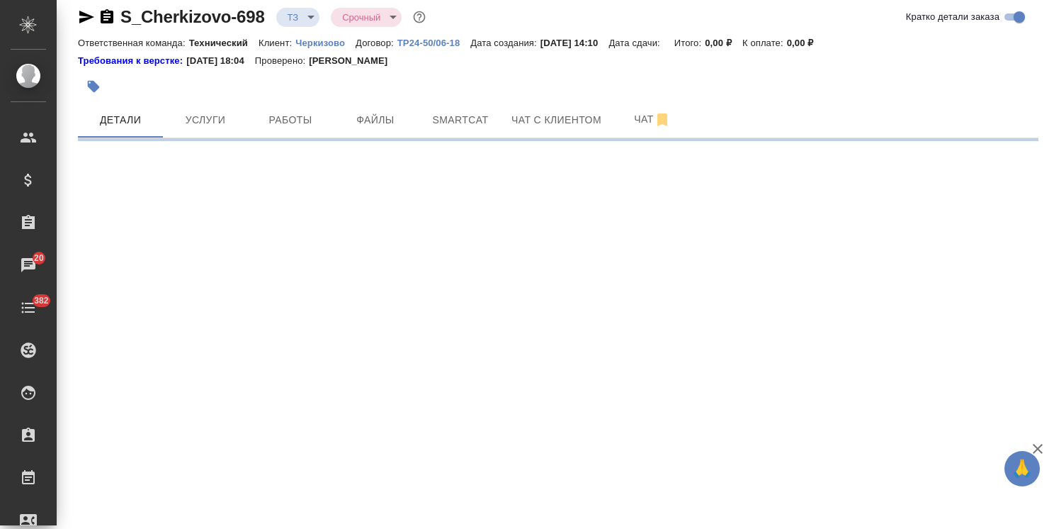
select select "RU"
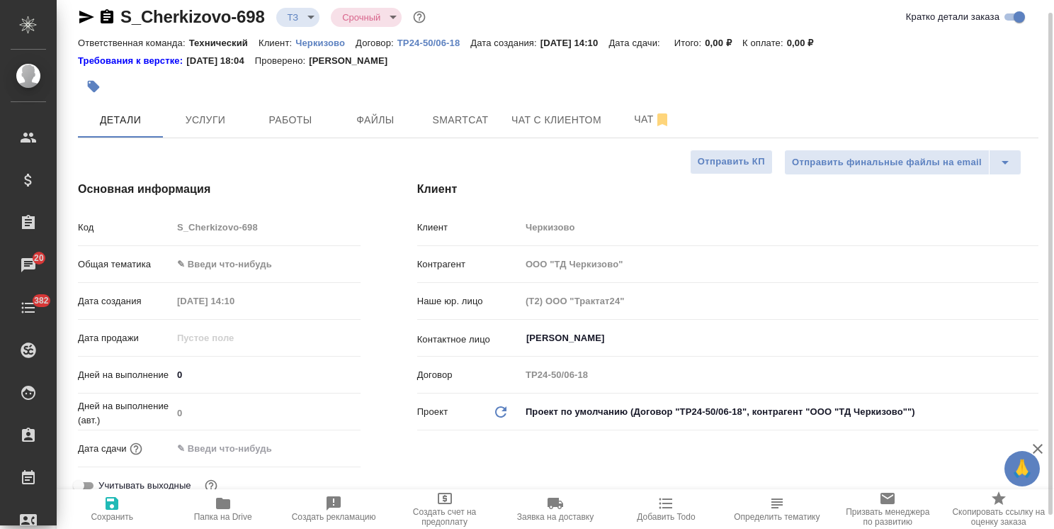
type textarea "x"
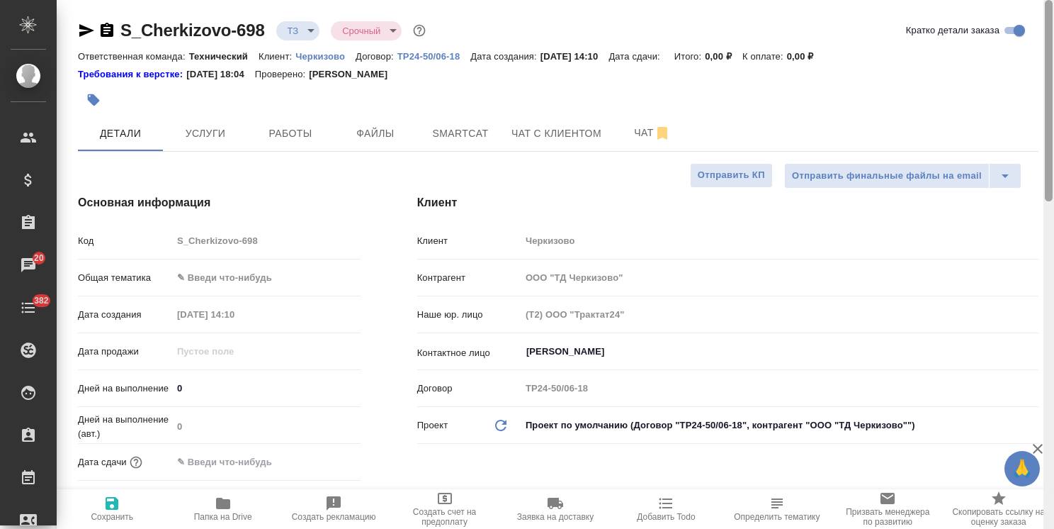
drag, startPoint x: 1049, startPoint y: 191, endPoint x: 918, endPoint y: 115, distance: 150.5
click at [1054, 105] on html "🙏 .cls-1 fill:#fff; AWATERA [PERSON_NAME] Спецификации Заказы 20 Чаты 382 Todo …" at bounding box center [527, 264] width 1054 height 529
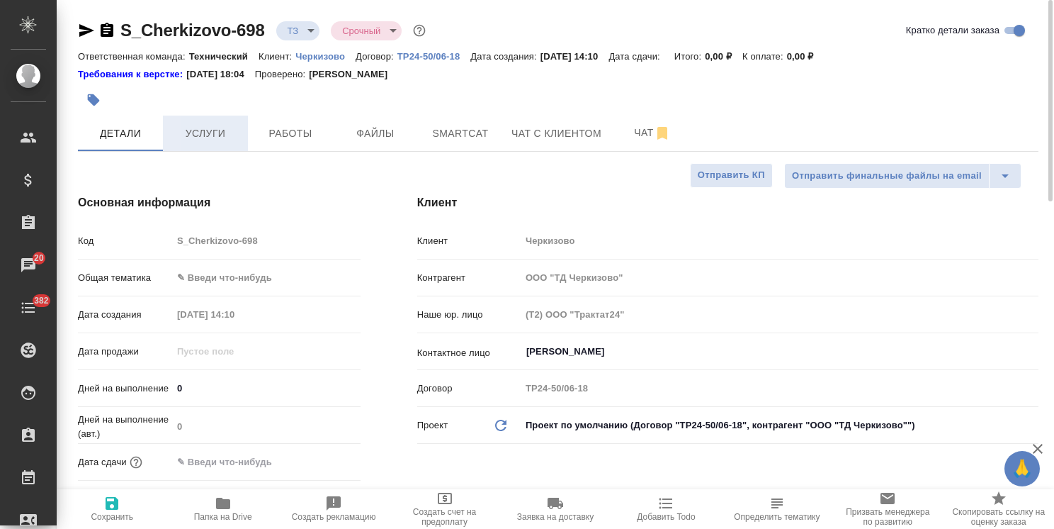
click at [206, 145] on button "Услуги" at bounding box center [205, 132] width 85 height 35
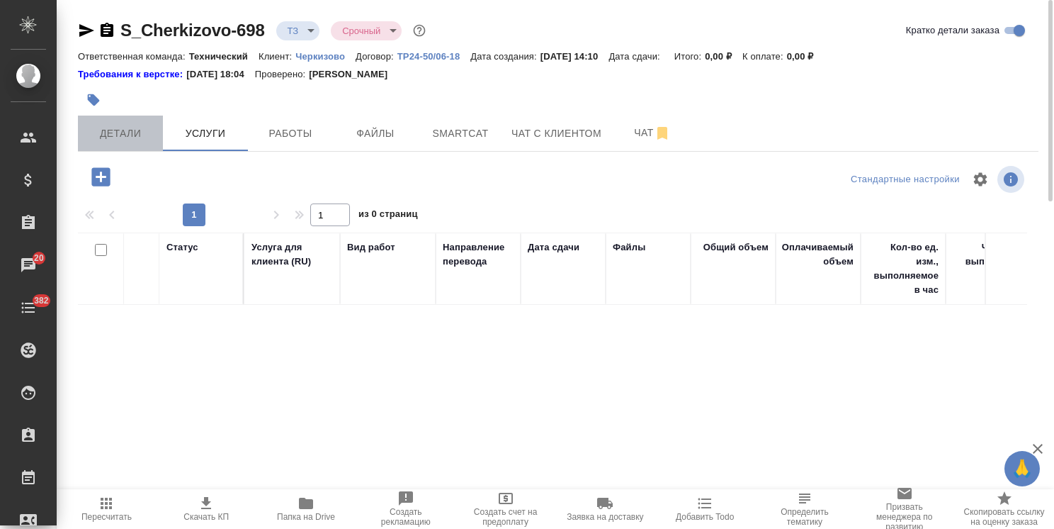
click at [103, 130] on span "Детали" at bounding box center [120, 134] width 68 height 18
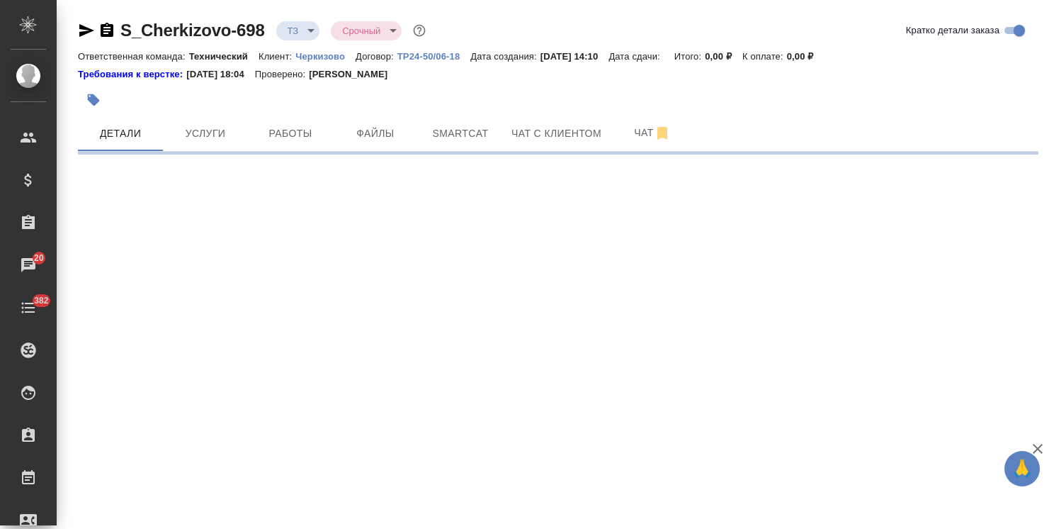
select select "RU"
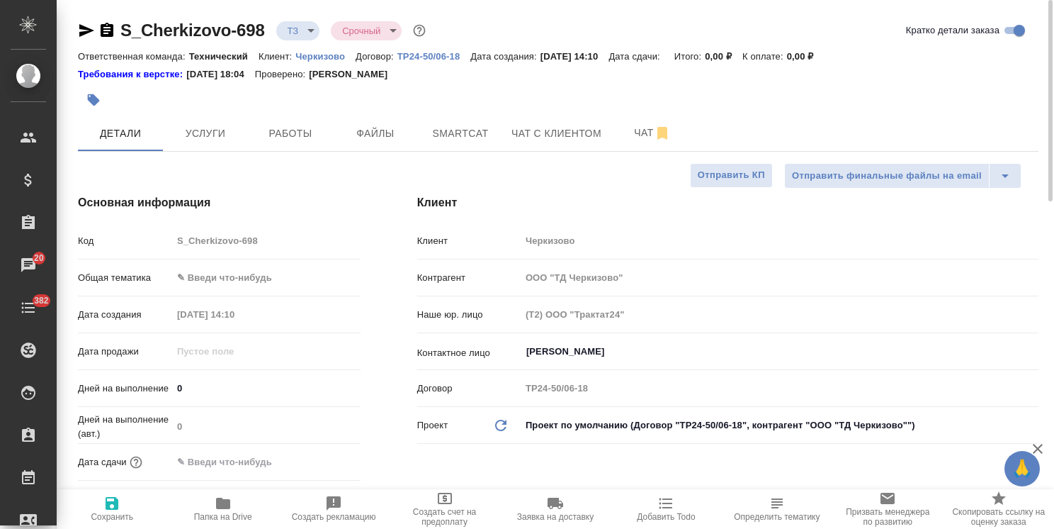
type textarea "x"
click at [250, 274] on body "🙏 .cls-1 fill:#fff; AWATERA [PERSON_NAME] Спецификации Заказы 20 Чаты 382 Todo …" at bounding box center [527, 264] width 1054 height 529
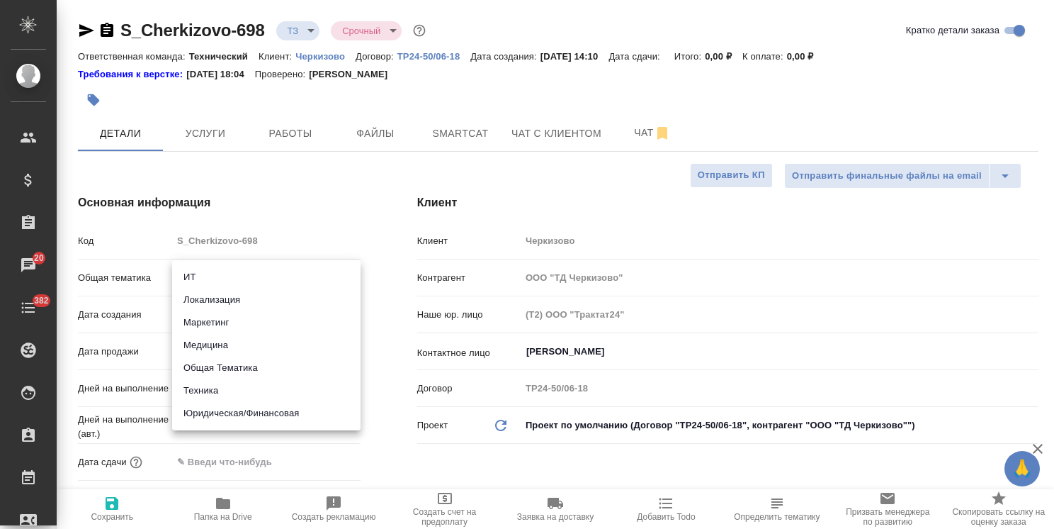
click at [230, 366] on li "Общая Тематика" at bounding box center [266, 367] width 188 height 23
type input "obtem"
type textarea "x"
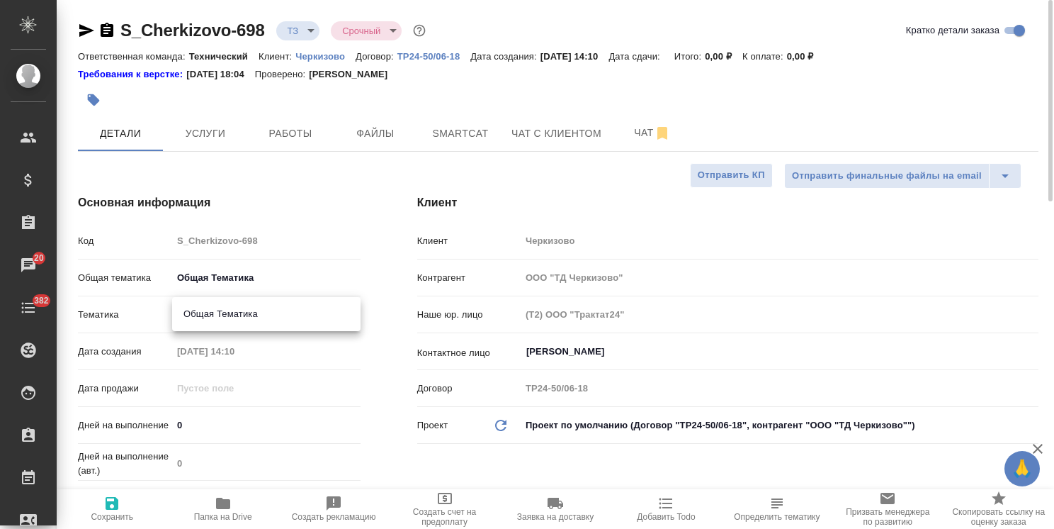
click at [252, 308] on body "🙏 .cls-1 fill:#fff; AWATERA [PERSON_NAME] Спецификации Заказы 20 Чаты 382 Todo …" at bounding box center [527, 264] width 1054 height 529
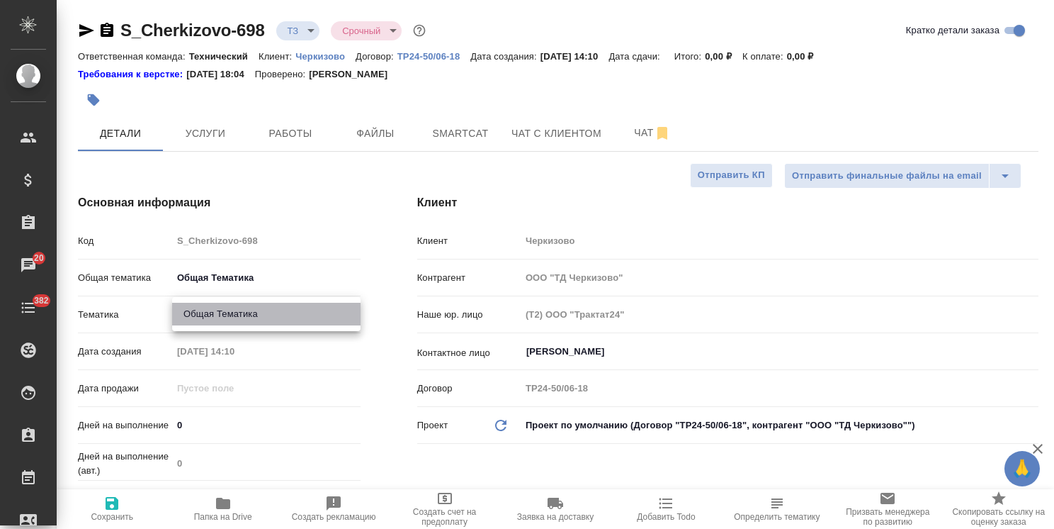
click at [251, 315] on li "Общая Тематика" at bounding box center [266, 314] width 188 height 23
type textarea "x"
type input "6012b1ca196b0e5c9229a120"
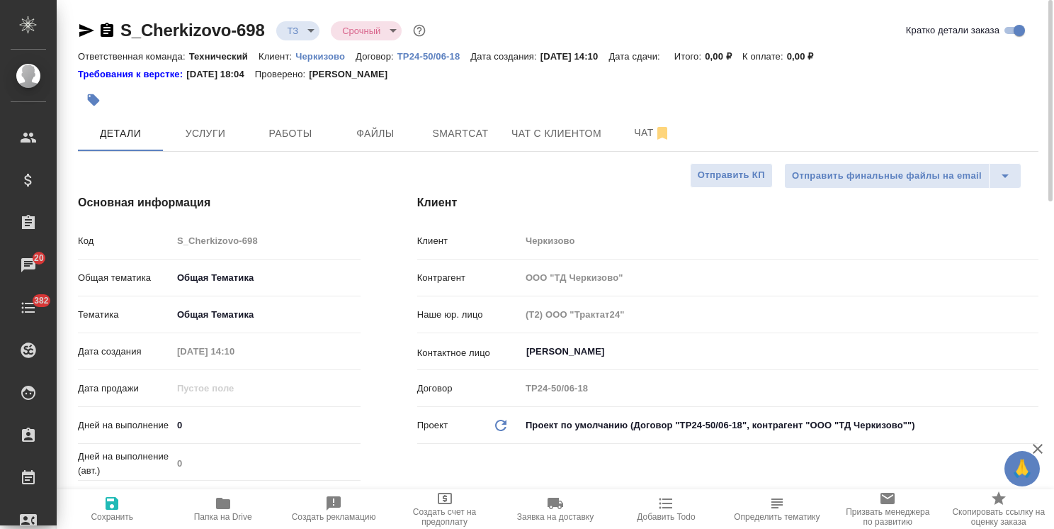
click at [109, 509] on icon "button" at bounding box center [112, 503] width 13 height 13
type textarea "x"
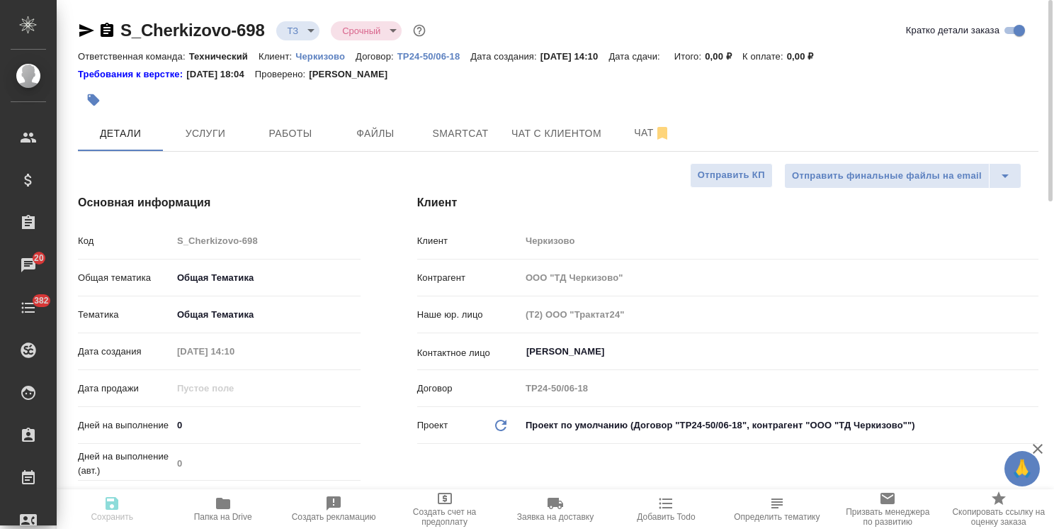
type textarea "x"
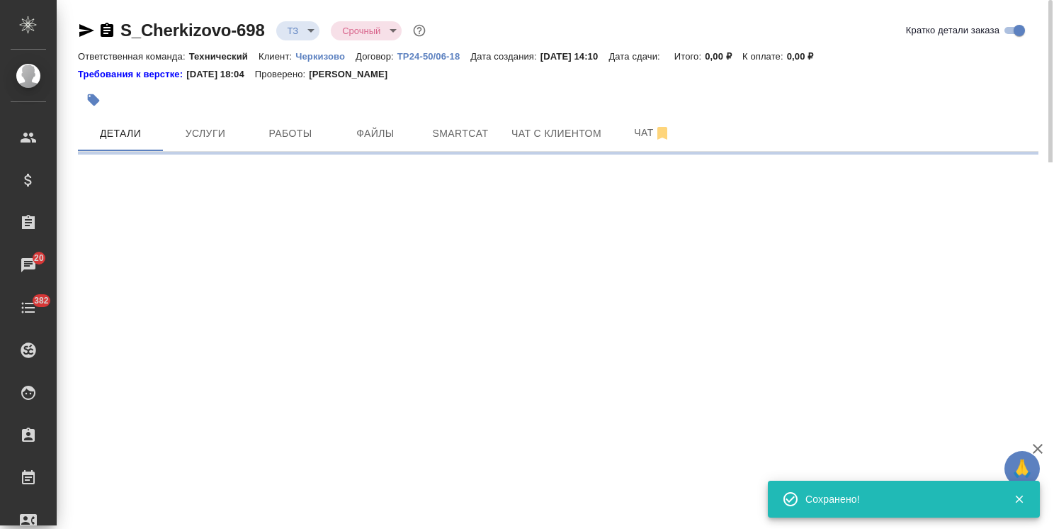
type input "new"
select select "RU"
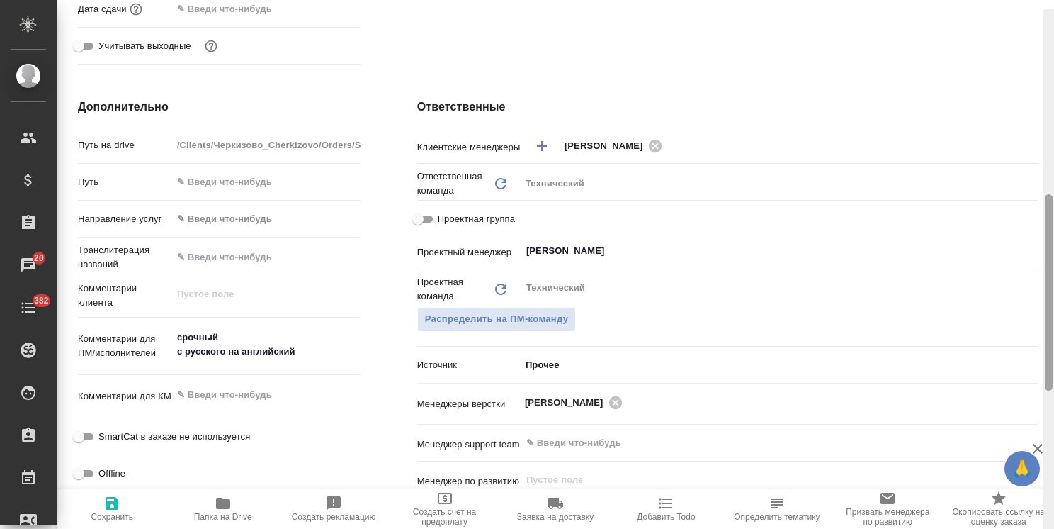
scroll to position [504, 0]
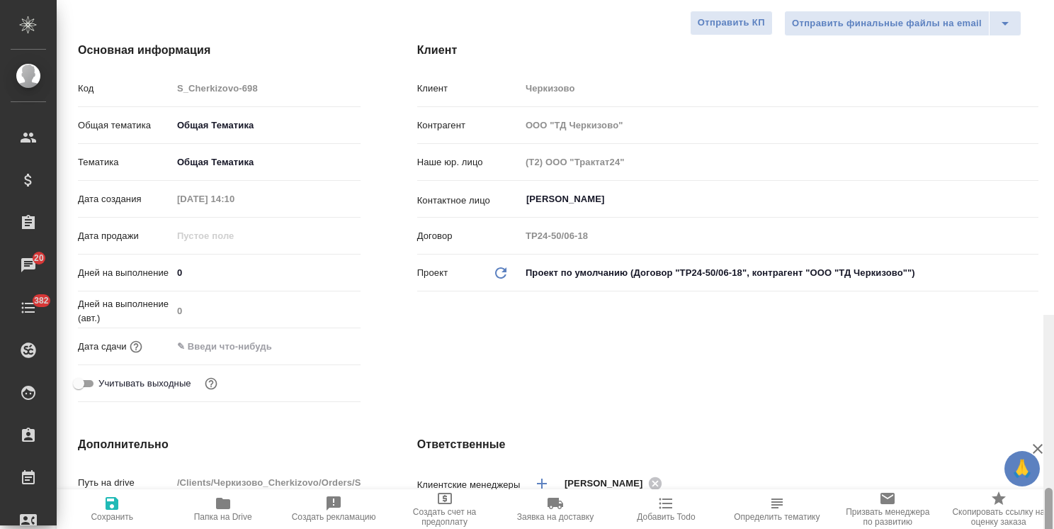
drag, startPoint x: 1049, startPoint y: 254, endPoint x: 1072, endPoint y: 152, distance: 104.0
click at [1054, 152] on html "🙏 .cls-1 fill:#fff; AWATERA [PERSON_NAME] Спецификации Заказы 20 Чаты 382 Todo …" at bounding box center [527, 264] width 1054 height 529
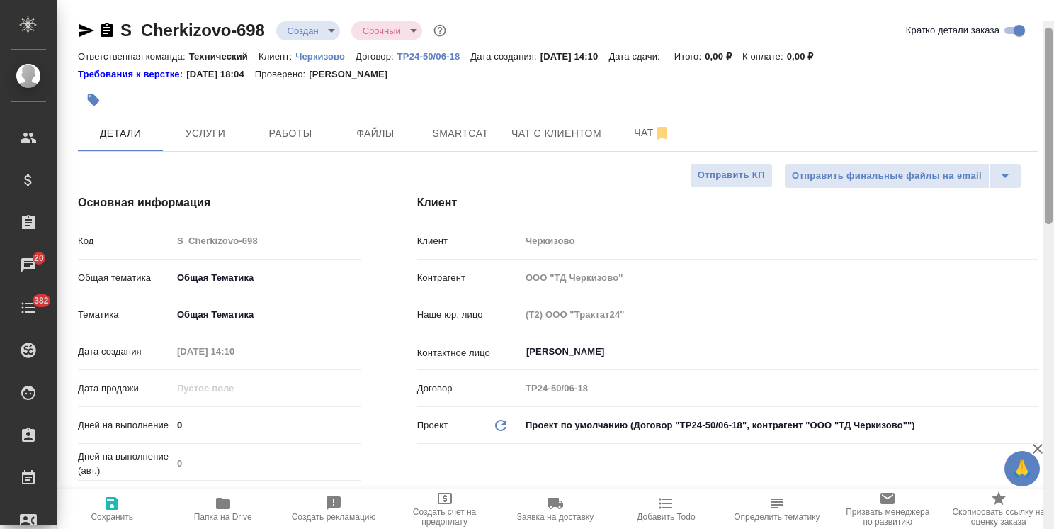
drag, startPoint x: 1047, startPoint y: 172, endPoint x: 372, endPoint y: 111, distance: 678.0
click at [1024, 84] on div "S_Cherkizovo-698 Создан new Срочный urgent Кратко детали заказа Ответственная к…" at bounding box center [556, 264] width 998 height 529
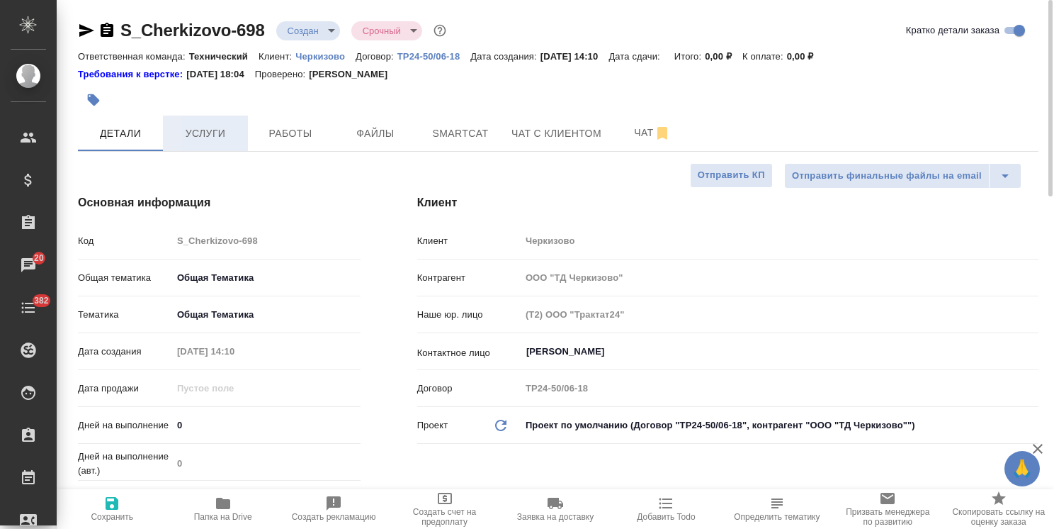
click at [208, 129] on span "Услуги" at bounding box center [205, 134] width 68 height 18
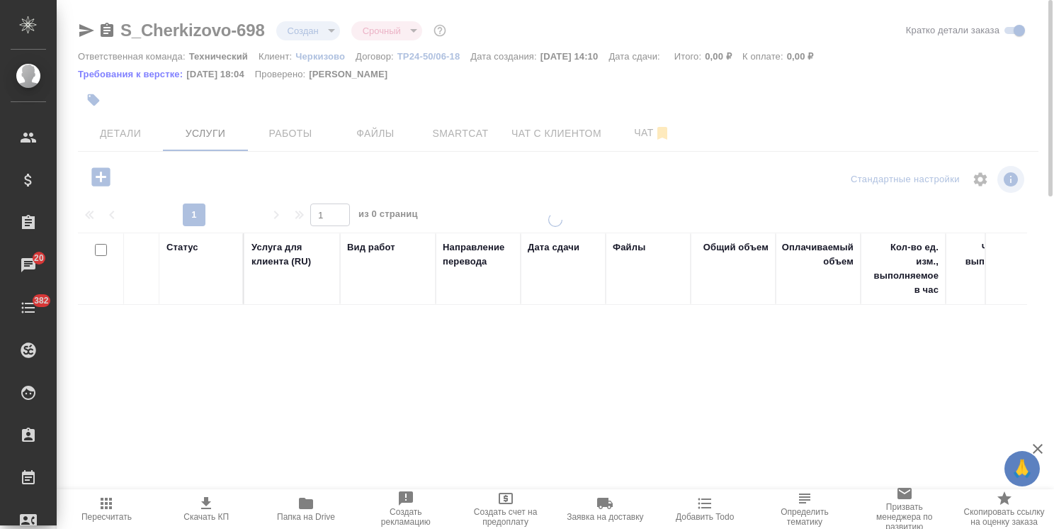
click at [96, 176] on icon "button" at bounding box center [100, 176] width 18 height 18
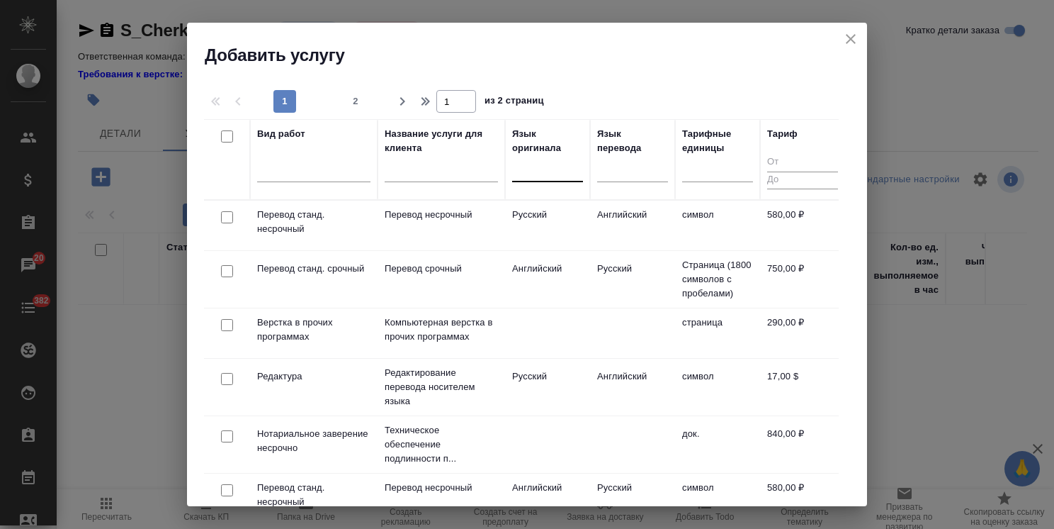
click at [528, 176] on div at bounding box center [547, 167] width 71 height 21
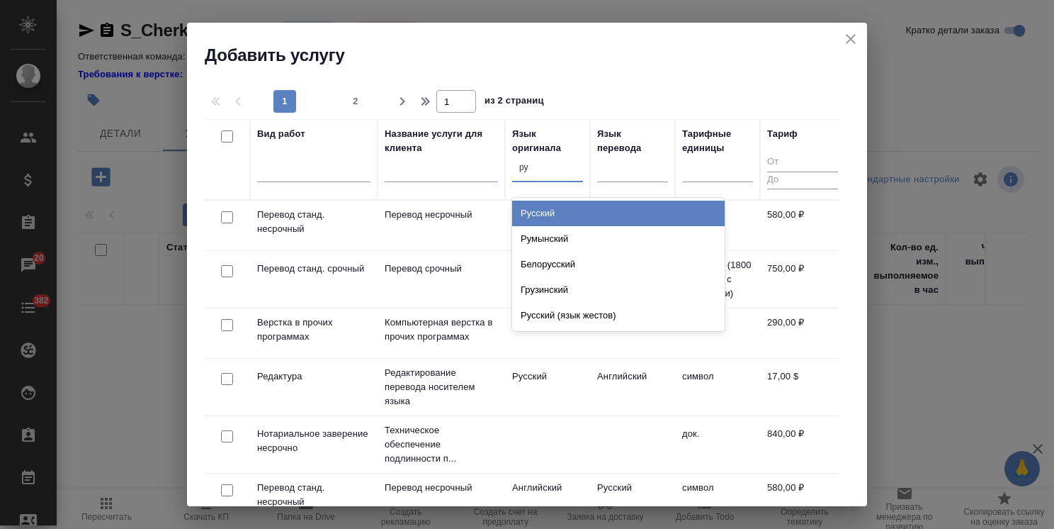
type input "рус"
click at [543, 201] on div "Русский" at bounding box center [618, 214] width 213 height 26
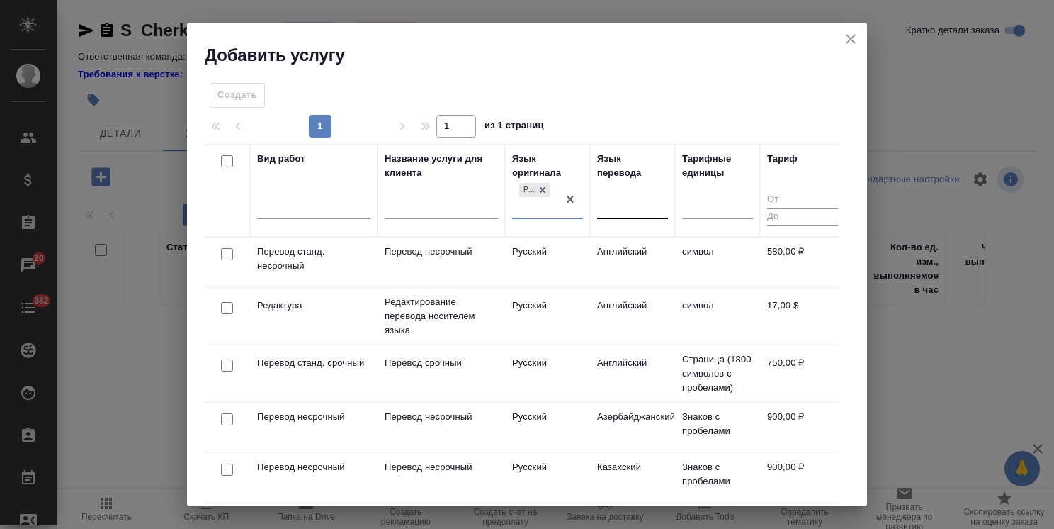
click at [624, 200] on div at bounding box center [632, 205] width 71 height 21
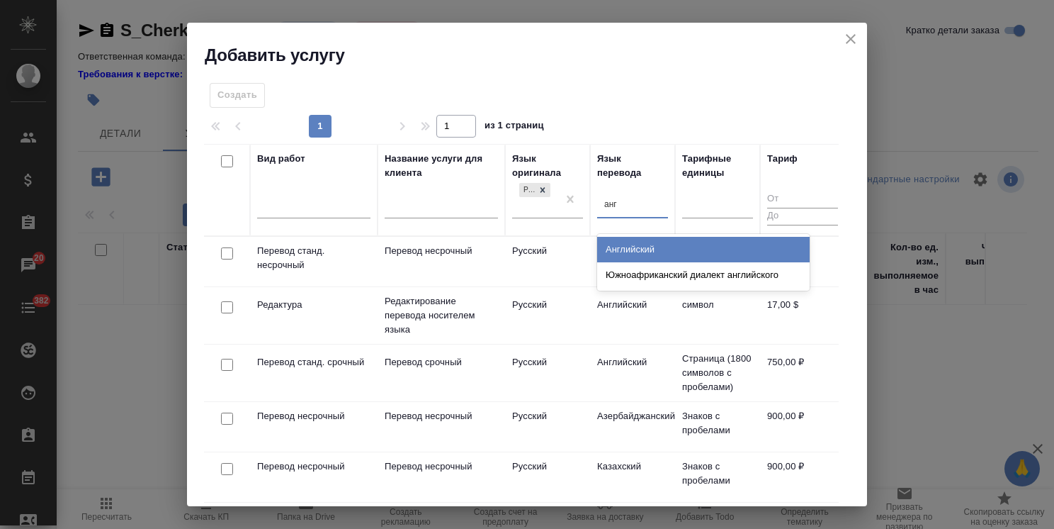
type input "англ"
click at [615, 241] on div "Английский" at bounding box center [703, 250] width 213 height 26
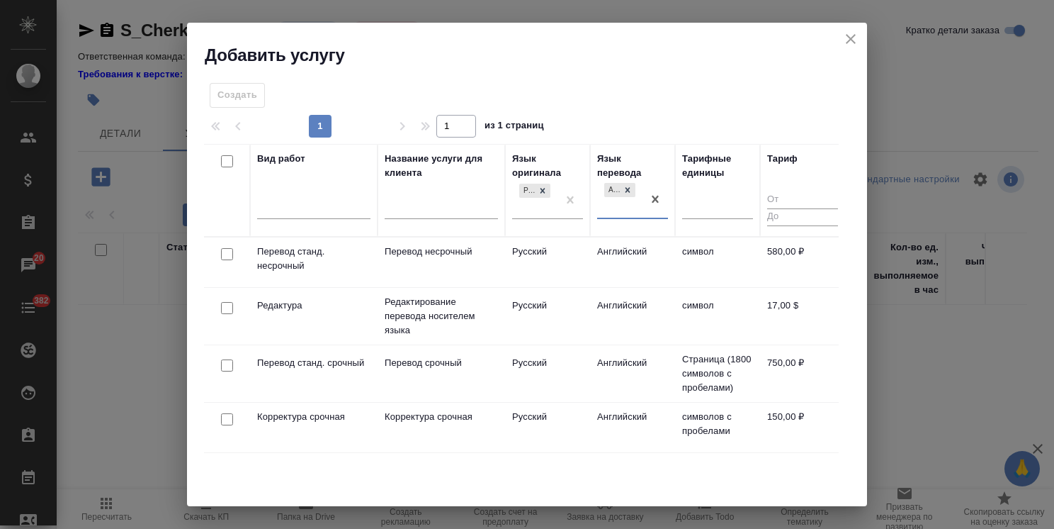
click at [224, 367] on input "checkbox" at bounding box center [227, 365] width 12 height 12
checkbox input "true"
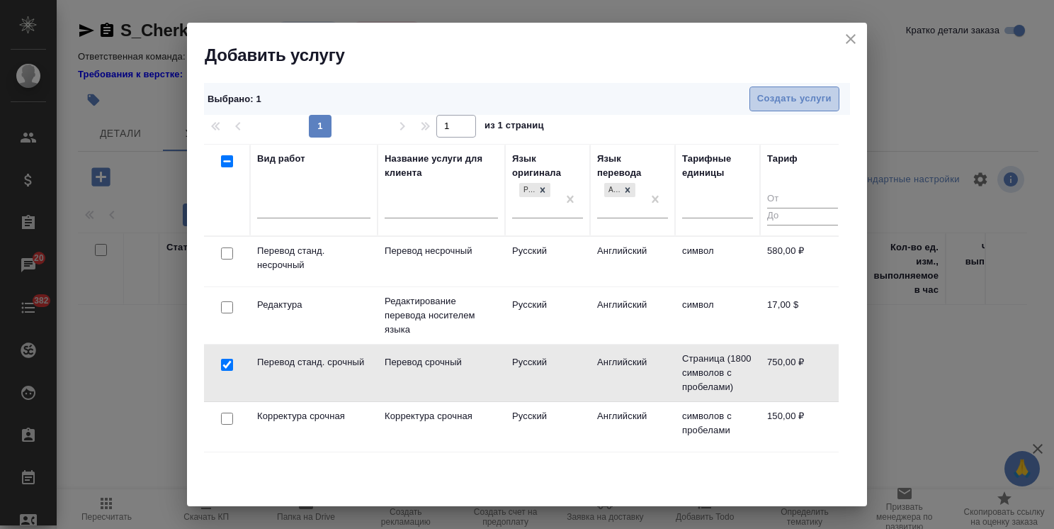
click at [781, 88] on button "Создать услуги" at bounding box center [795, 98] width 90 height 25
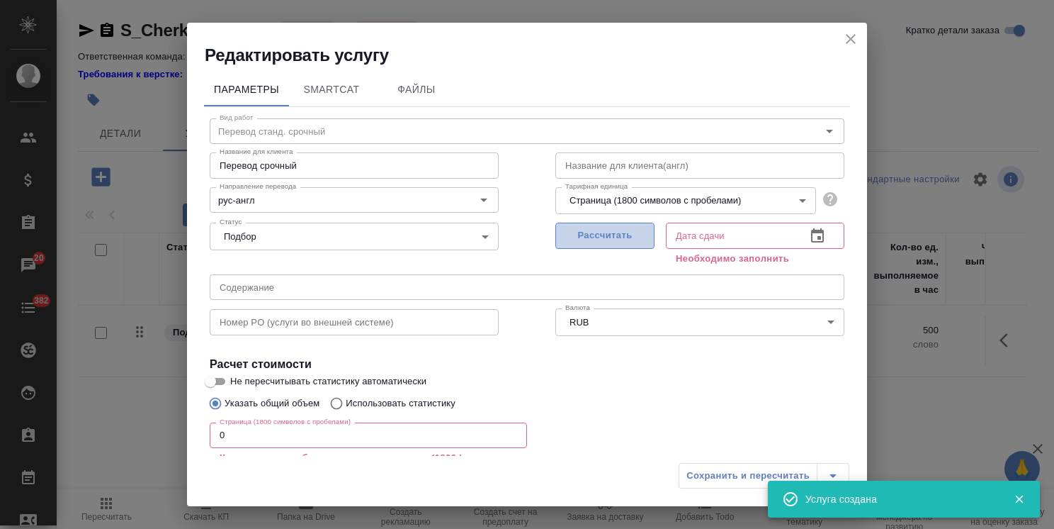
click at [595, 237] on span "Рассчитать" at bounding box center [605, 235] width 84 height 16
type input "[DATE] 14:18"
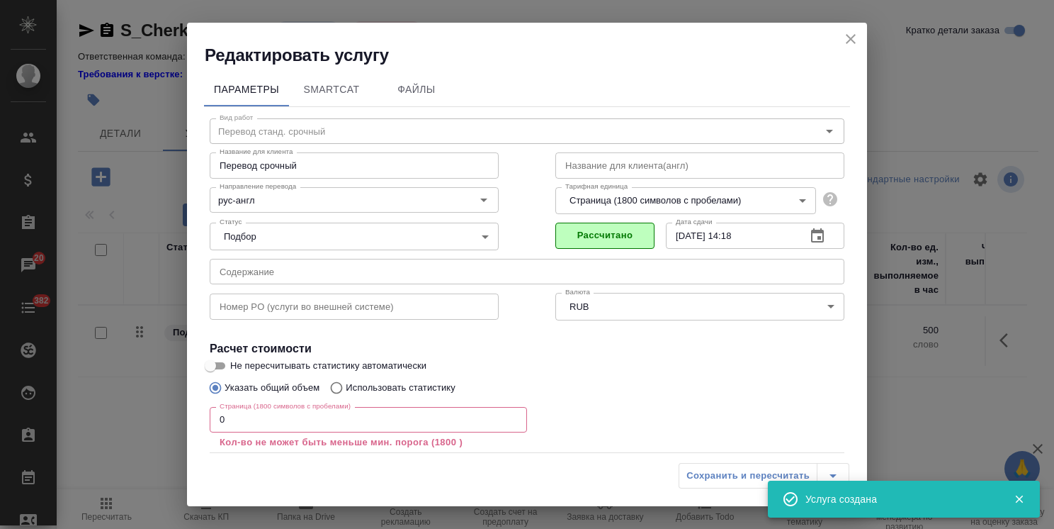
click at [228, 361] on input "Не пересчитывать статистику автоматически" at bounding box center [210, 365] width 51 height 17
checkbox input "true"
drag, startPoint x: 283, startPoint y: 430, endPoint x: 205, endPoint y: 434, distance: 78.7
click at [205, 434] on div "Вид работ Перевод станд. срочный Вид работ Название для клиента Перевод срочный…" at bounding box center [527, 322] width 646 height 430
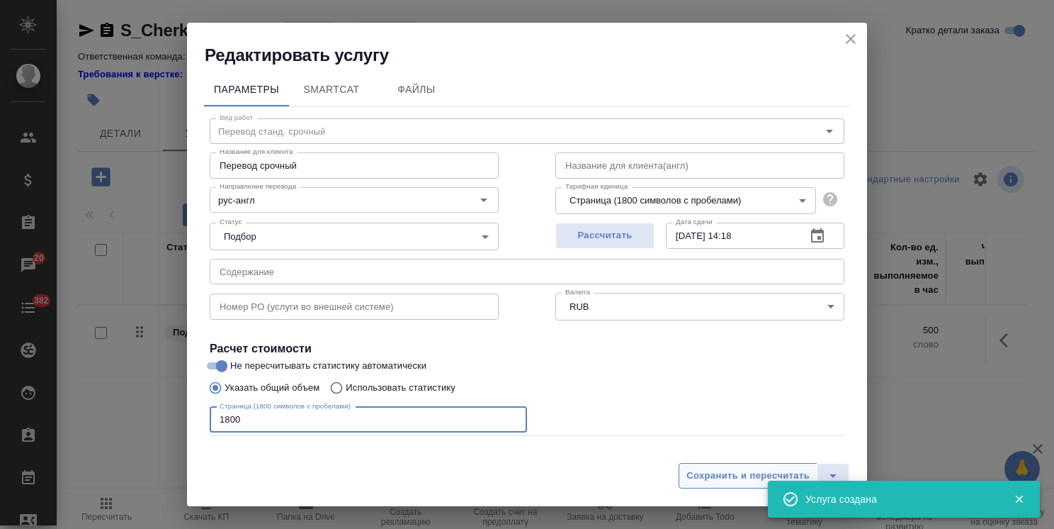
type input "1800"
click at [723, 480] on span "Сохранить и пересчитать" at bounding box center [748, 476] width 123 height 16
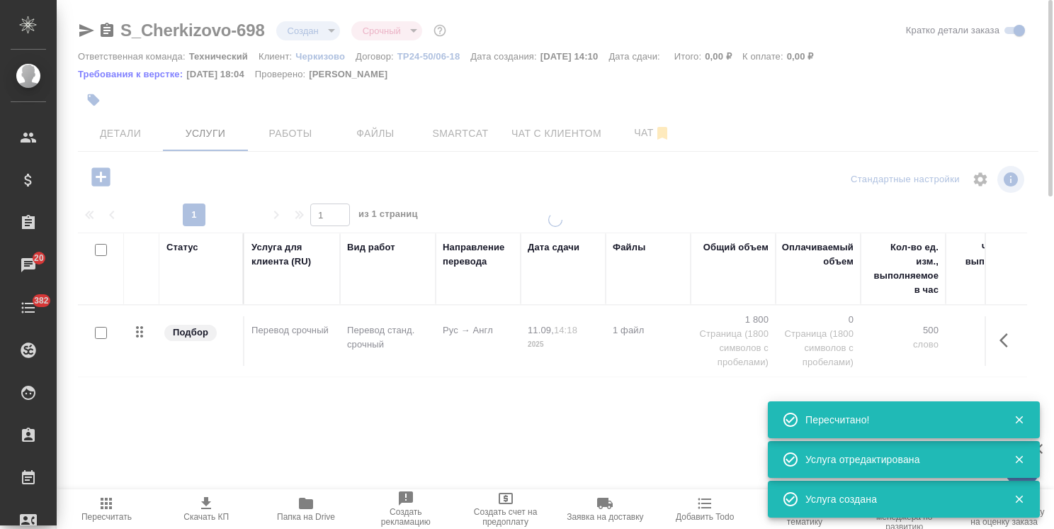
type input "normal"
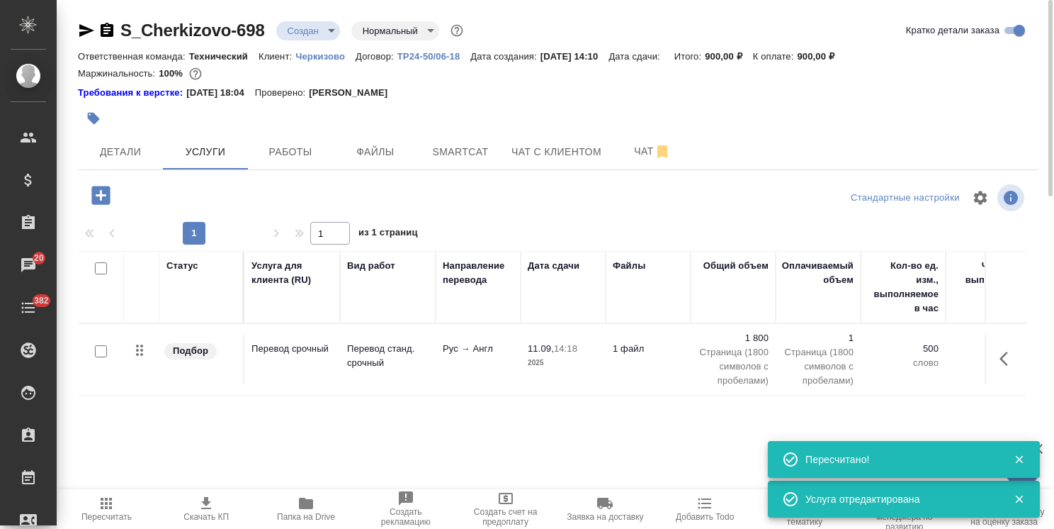
click at [101, 355] on input "checkbox" at bounding box center [101, 351] width 12 height 12
checkbox input "true"
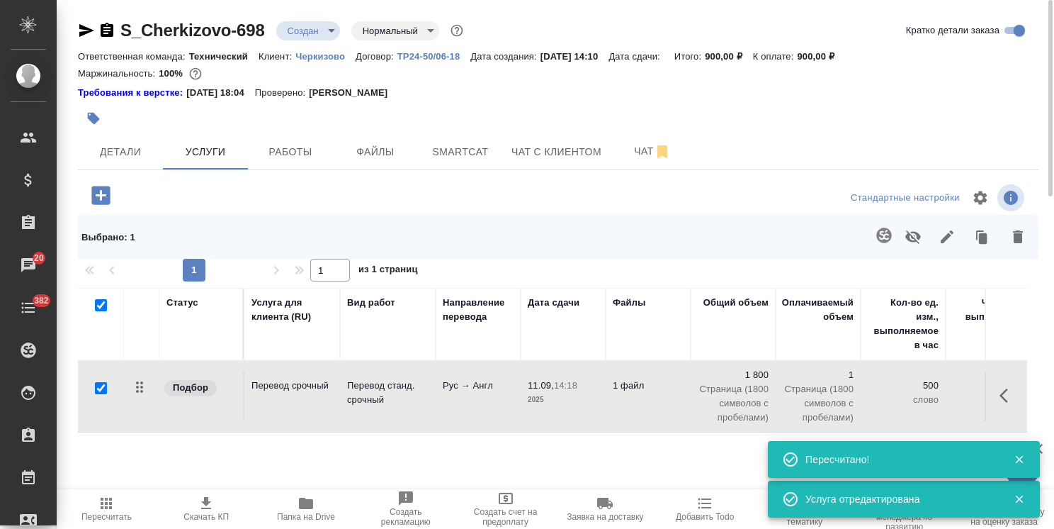
click at [321, 510] on span "Папка на Drive" at bounding box center [306, 508] width 83 height 27
click at [400, 150] on span "Файлы" at bounding box center [376, 152] width 68 height 18
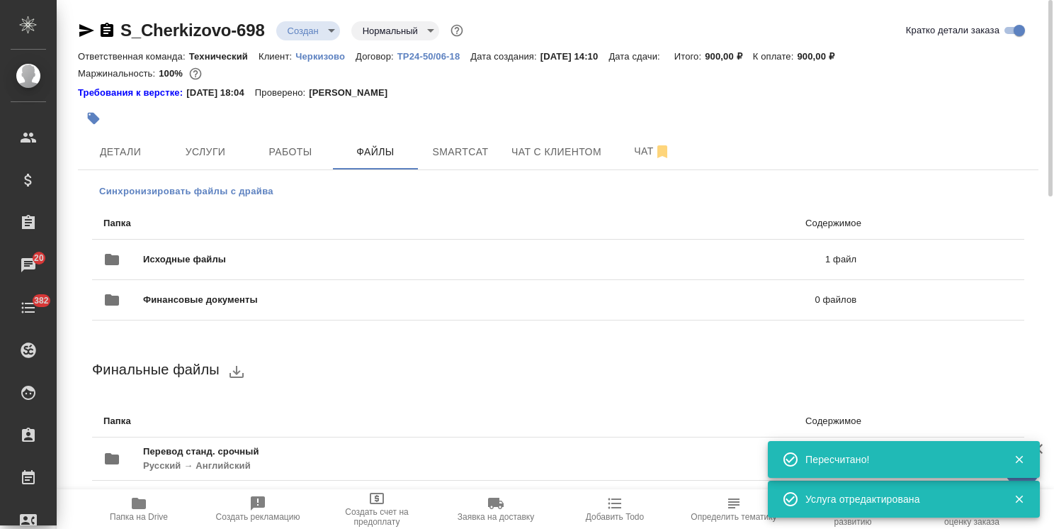
click at [188, 189] on span "Синхронизировать файлы с драйва" at bounding box center [186, 191] width 174 height 14
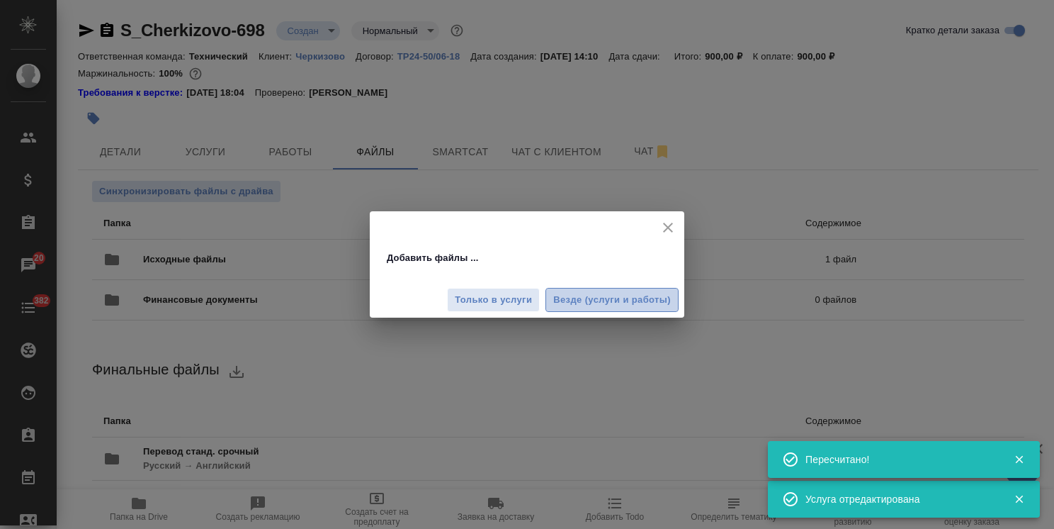
click at [590, 296] on span "Везде (услуги и работы)" at bounding box center [612, 300] width 118 height 16
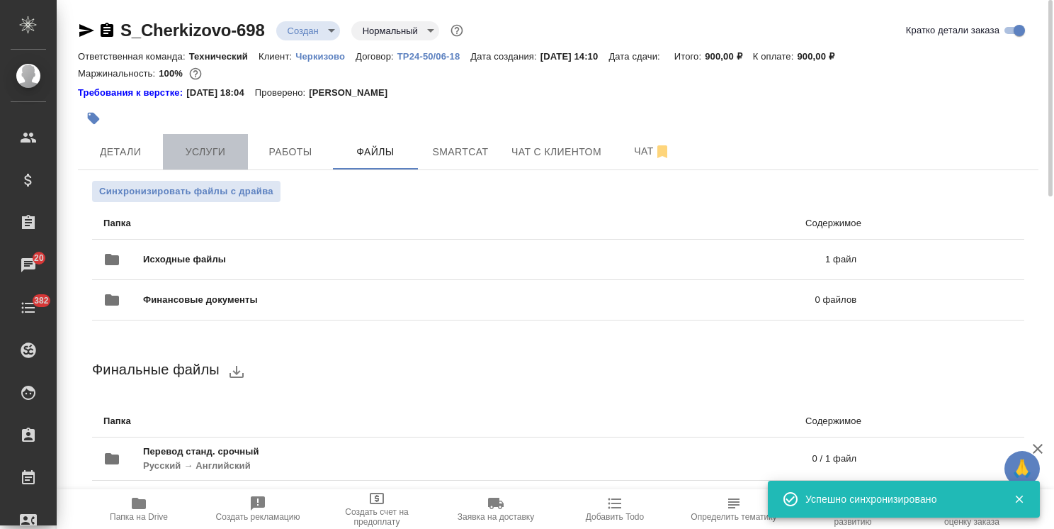
click at [191, 157] on span "Услуги" at bounding box center [205, 152] width 68 height 18
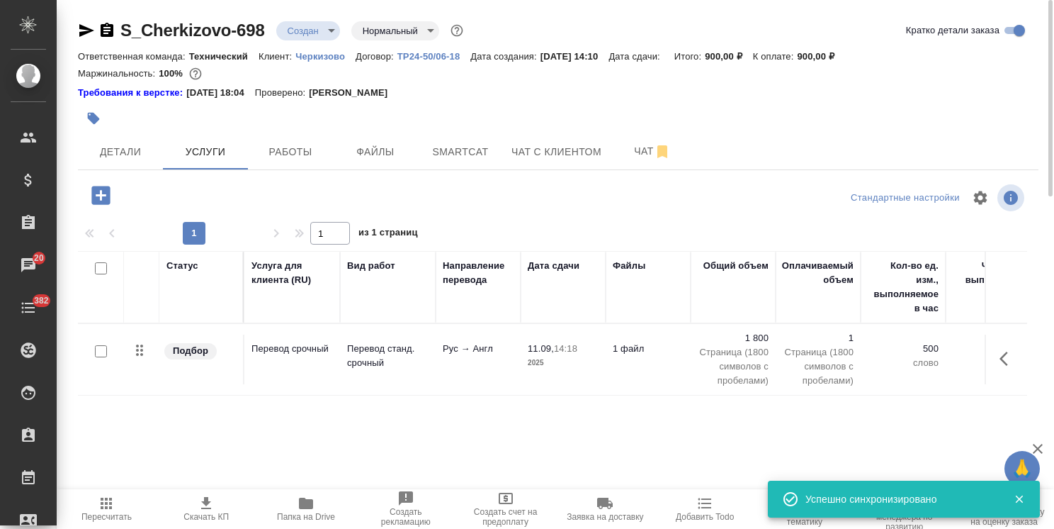
click at [105, 354] on input "checkbox" at bounding box center [101, 351] width 12 height 12
checkbox input "true"
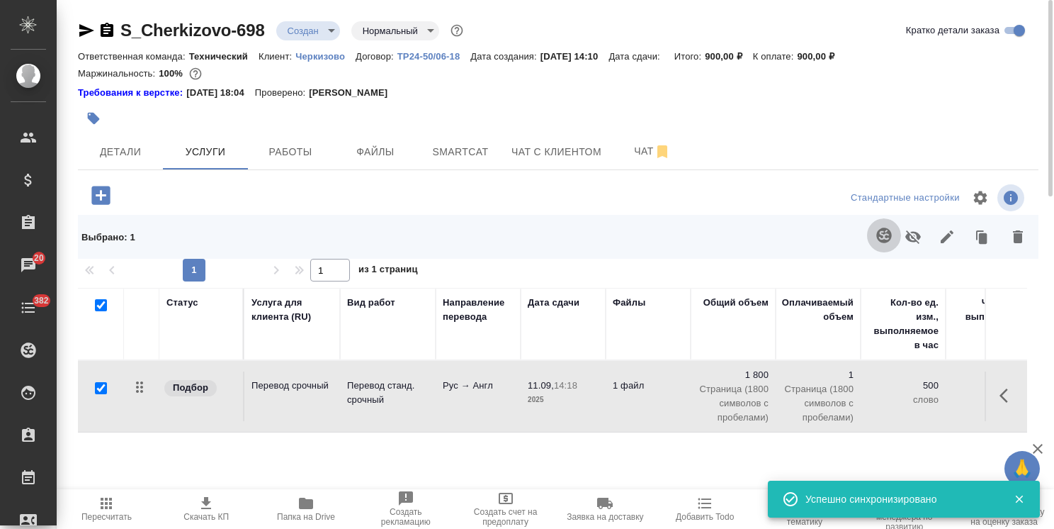
click at [884, 237] on icon "button" at bounding box center [884, 235] width 17 height 17
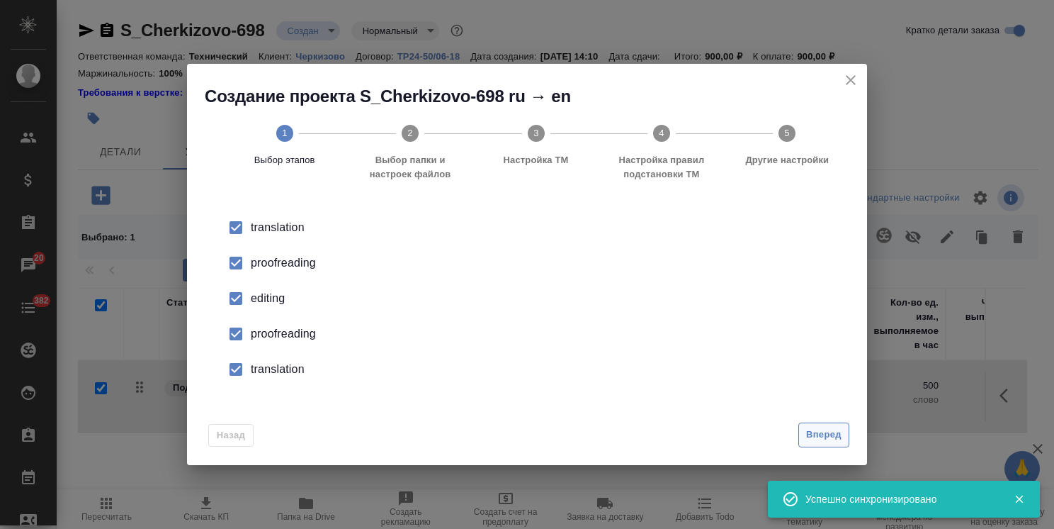
click at [833, 432] on span "Вперед" at bounding box center [823, 435] width 35 height 16
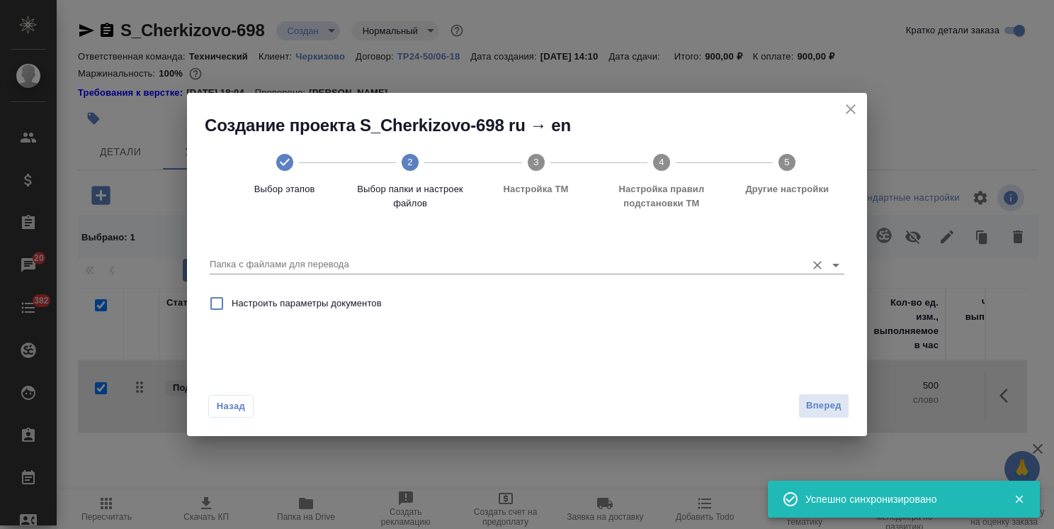
click at [328, 262] on input "Папка с файлами для перевода" at bounding box center [505, 264] width 590 height 17
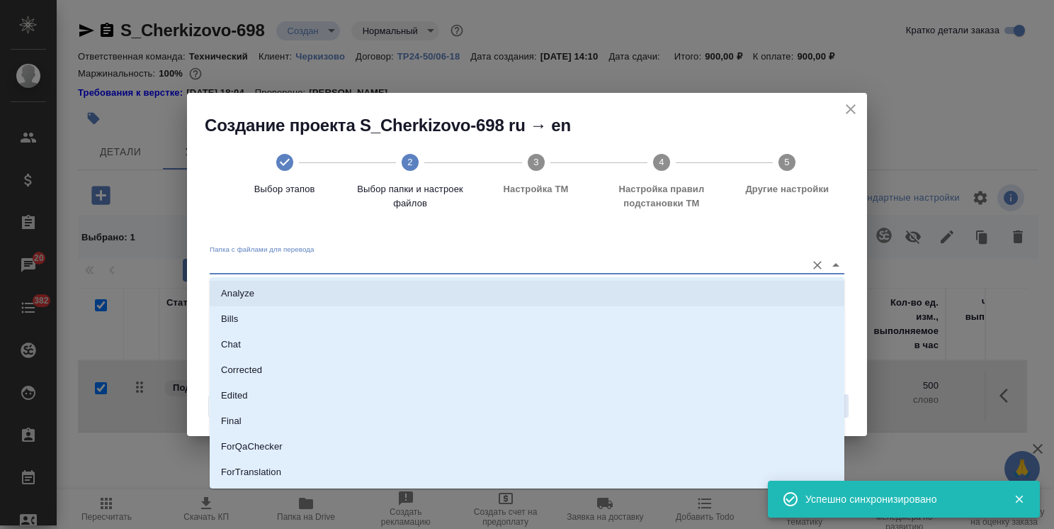
click at [310, 288] on li "Analyze" at bounding box center [527, 294] width 635 height 26
type input "Analyze"
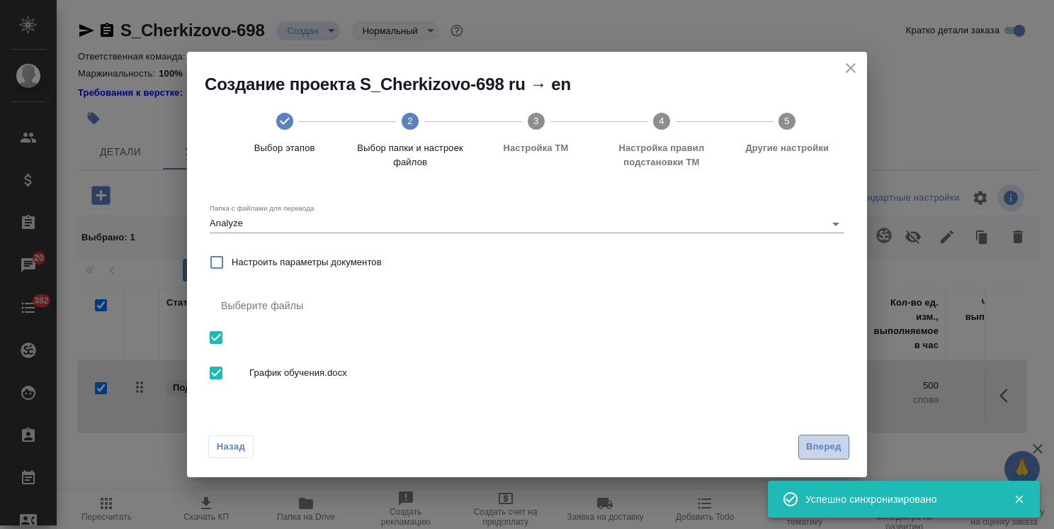
click at [825, 443] on span "Вперед" at bounding box center [823, 447] width 35 height 16
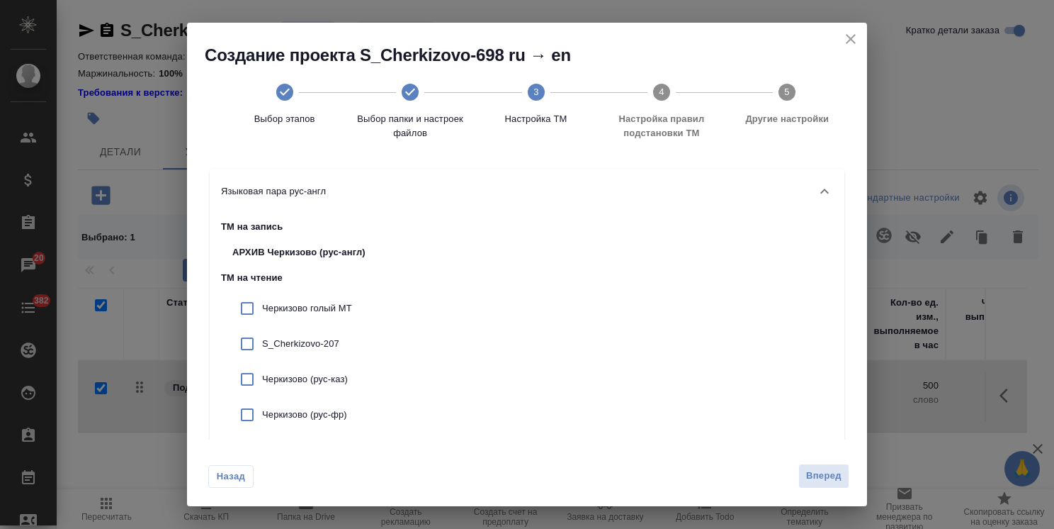
drag, startPoint x: 325, startPoint y: 298, endPoint x: 315, endPoint y: 339, distance: 42.3
click at [324, 298] on div "Черкизово голый МТ" at bounding box center [347, 308] width 252 height 35
checkbox input "true"
click at [313, 342] on p "S_Cherkizovо-207" at bounding box center [361, 344] width 199 height 14
checkbox input "true"
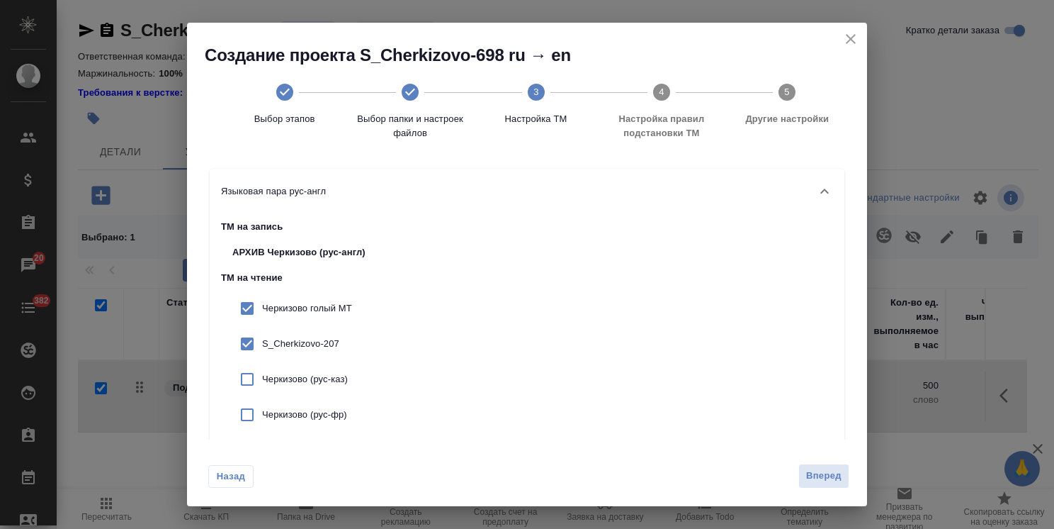
click at [321, 392] on div "Черкизово (рус-каз)" at bounding box center [347, 378] width 252 height 35
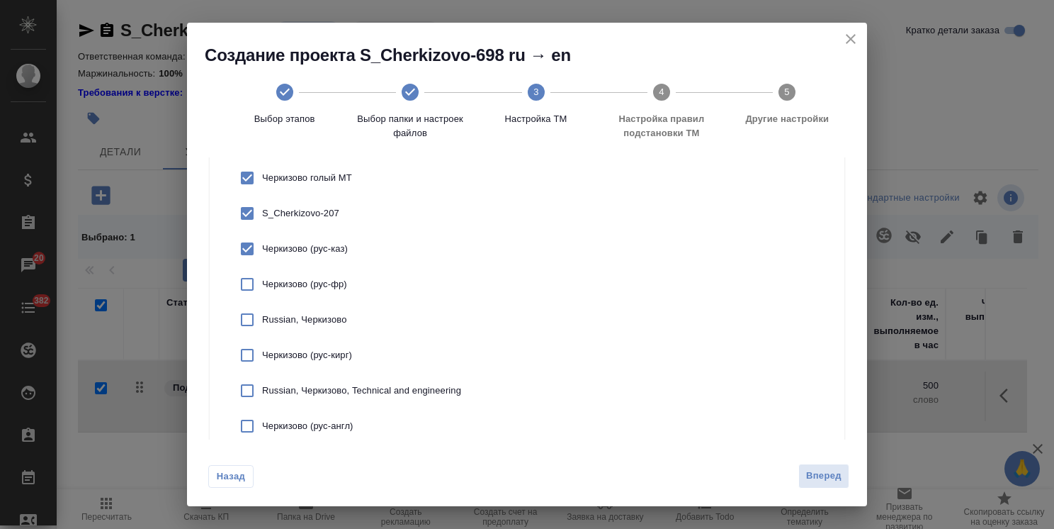
scroll to position [142, 0]
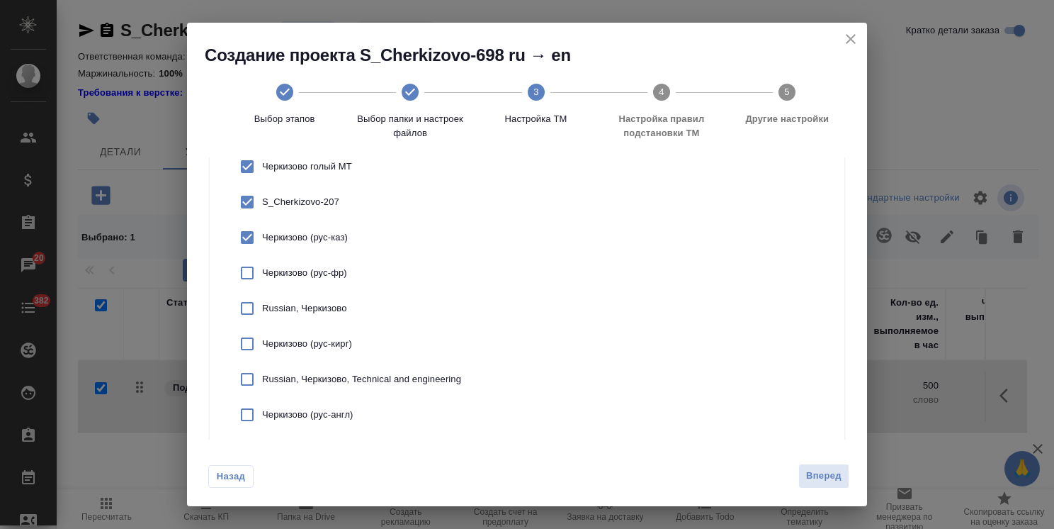
click at [322, 249] on div "Черкизово (рус-каз)" at bounding box center [347, 237] width 252 height 35
checkbox input "false"
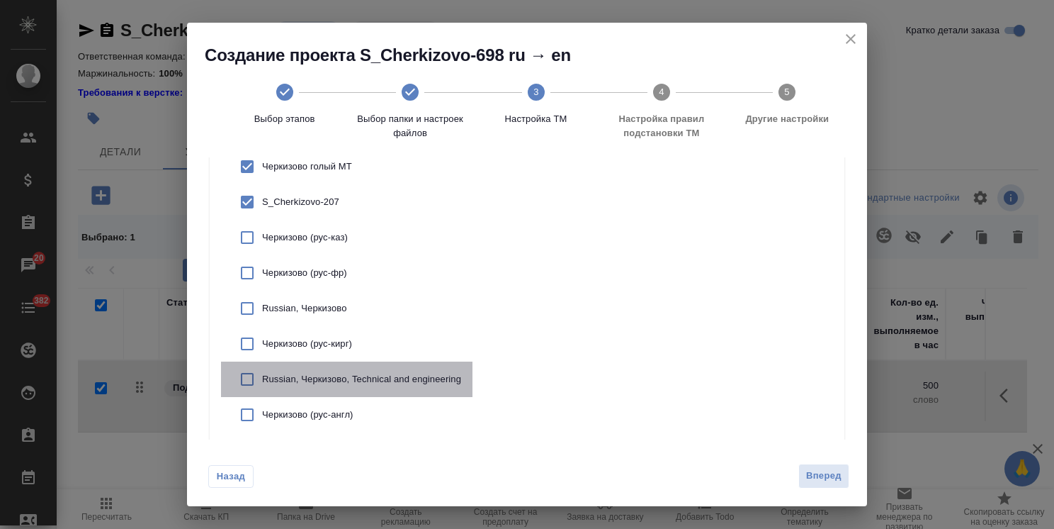
click at [326, 376] on p "Russian, Черкизово, Technical and engineering" at bounding box center [361, 379] width 199 height 14
checkbox input "true"
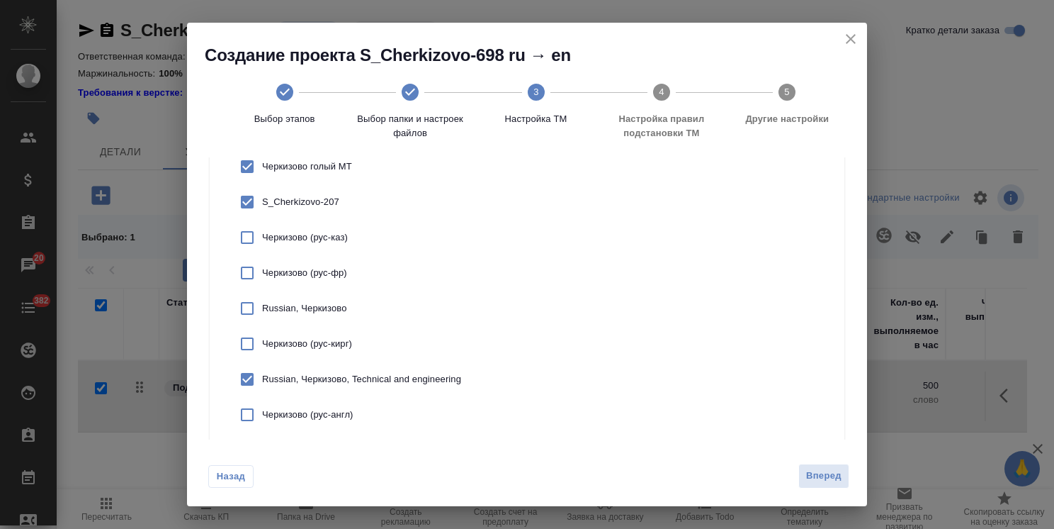
click at [324, 419] on p "Черкизово (рус-англ)" at bounding box center [361, 414] width 199 height 14
checkbox input "true"
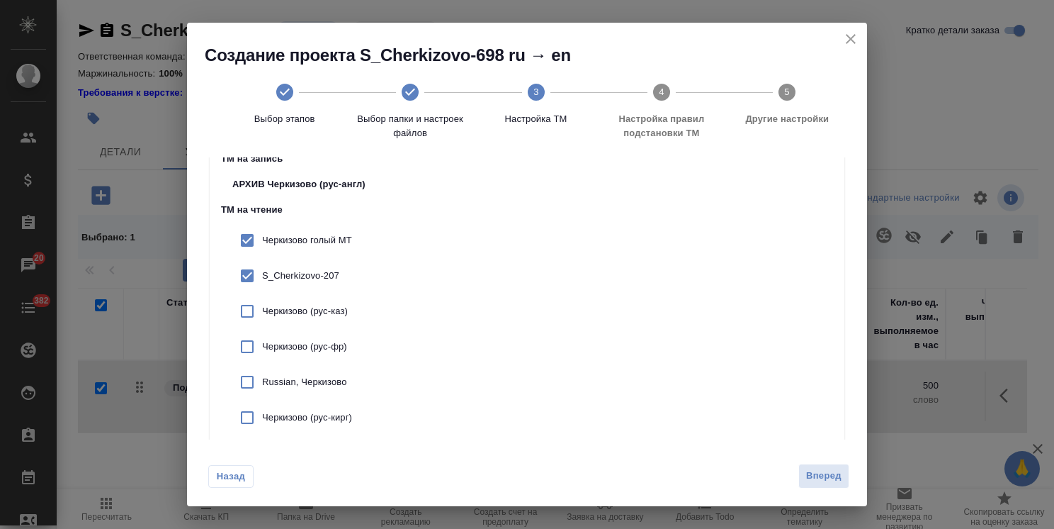
scroll to position [56, 0]
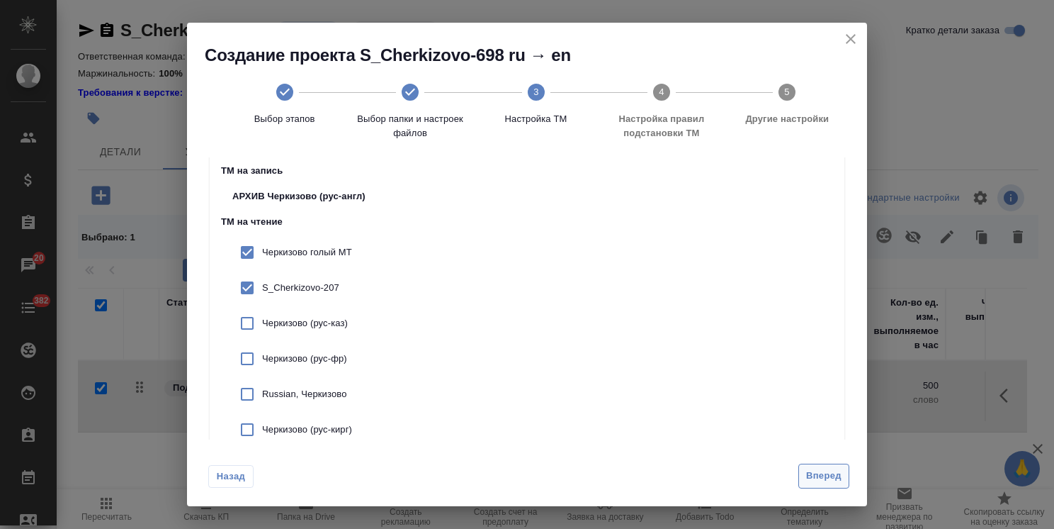
click at [841, 485] on button "Вперед" at bounding box center [824, 475] width 51 height 25
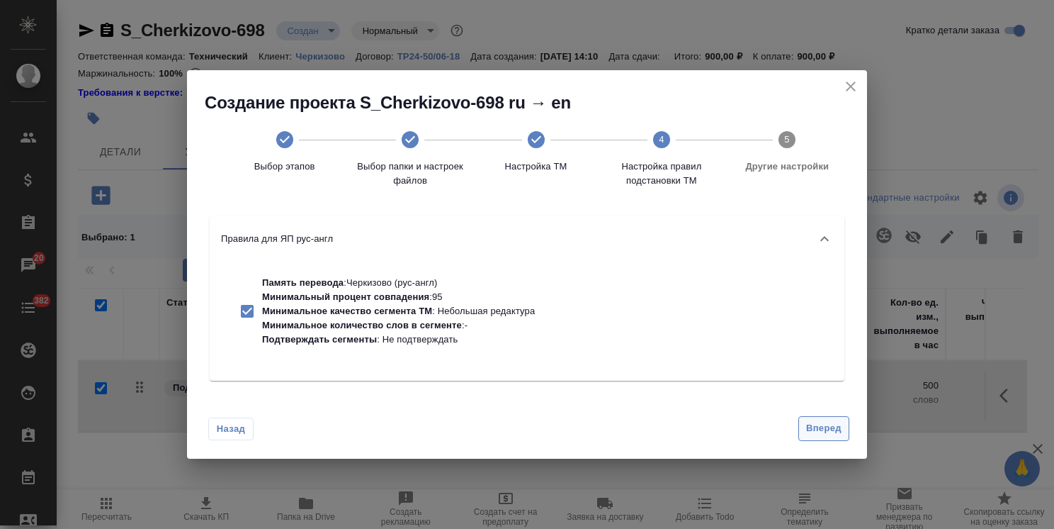
click at [818, 427] on span "Вперед" at bounding box center [823, 428] width 35 height 16
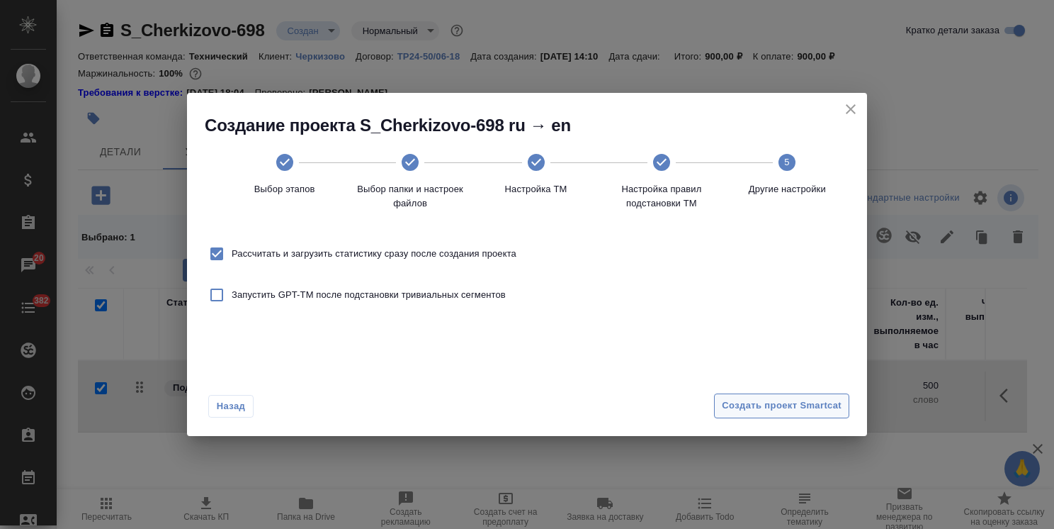
click at [813, 402] on span "Создать проект Smartcat" at bounding box center [782, 406] width 120 height 16
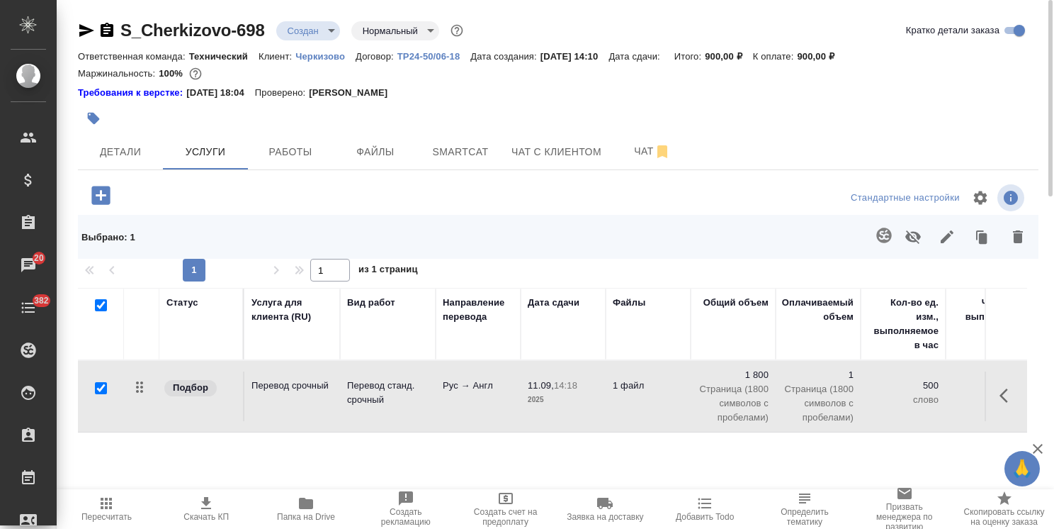
click at [103, 300] on input "checkbox" at bounding box center [101, 305] width 12 height 12
checkbox input "false"
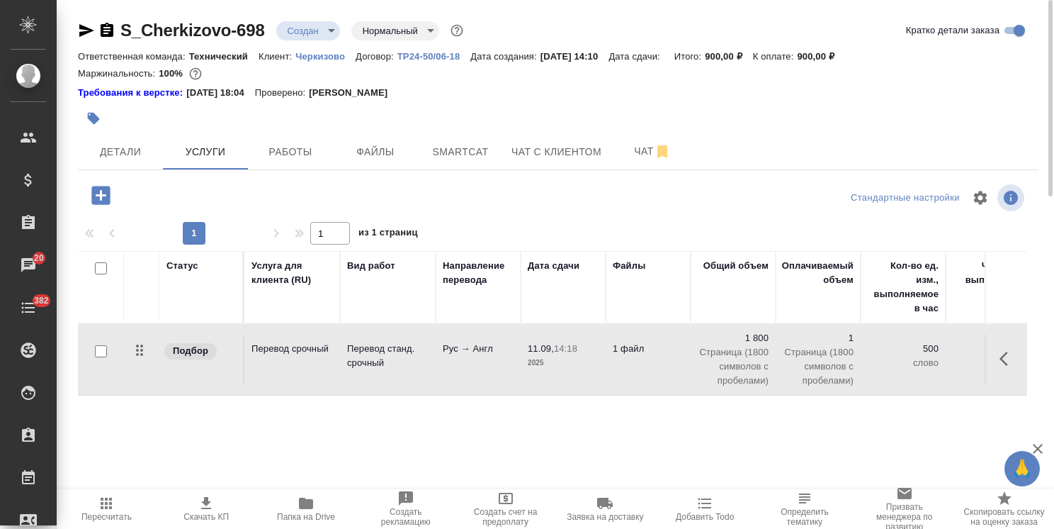
click at [98, 198] on icon "button" at bounding box center [100, 195] width 18 height 18
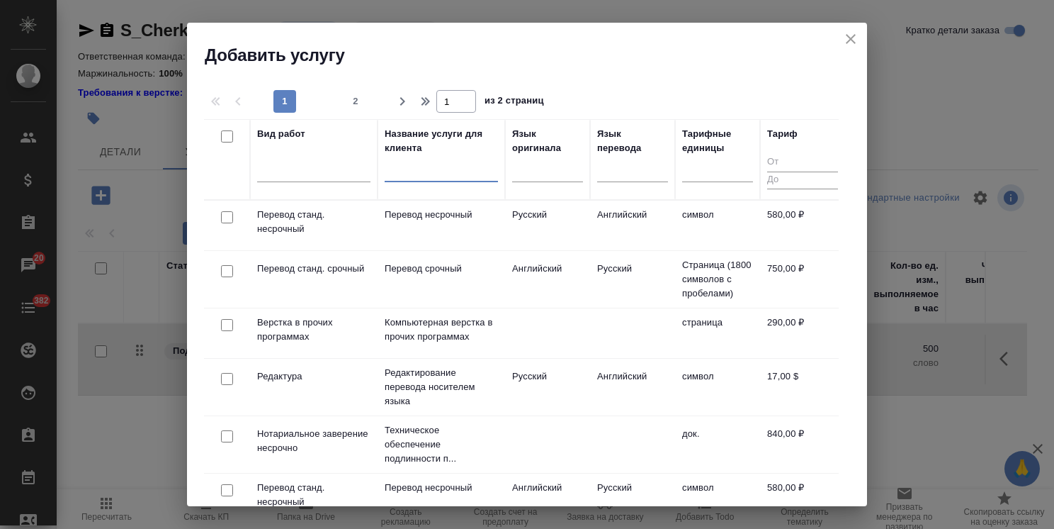
click at [422, 169] on input "text" at bounding box center [441, 173] width 113 height 18
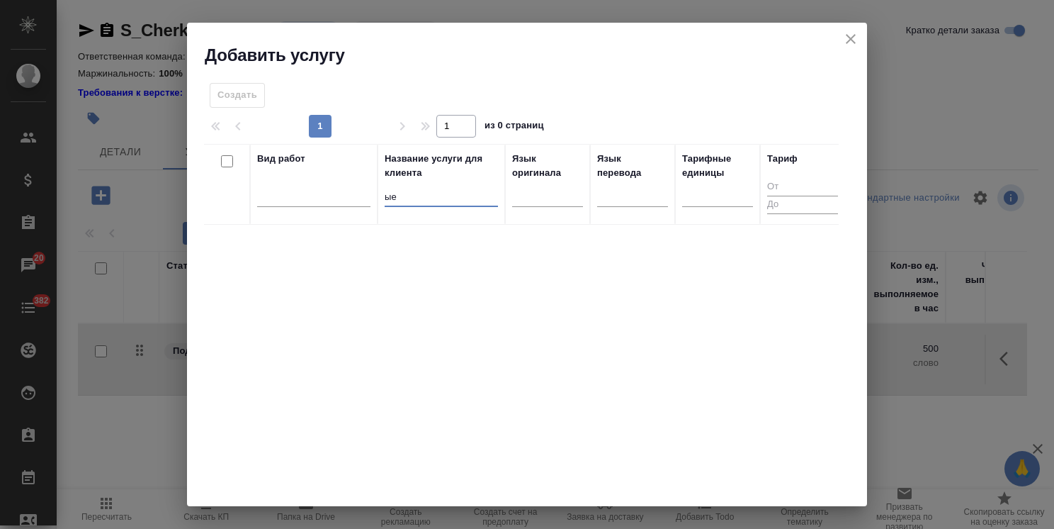
type input "ы"
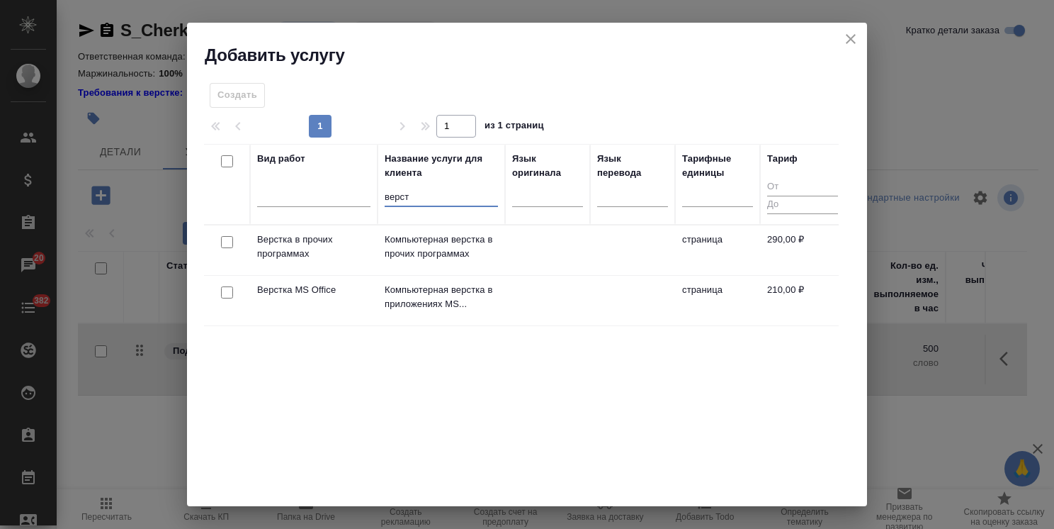
type input "верст"
click at [225, 241] on input "checkbox" at bounding box center [227, 242] width 12 height 12
checkbox input "true"
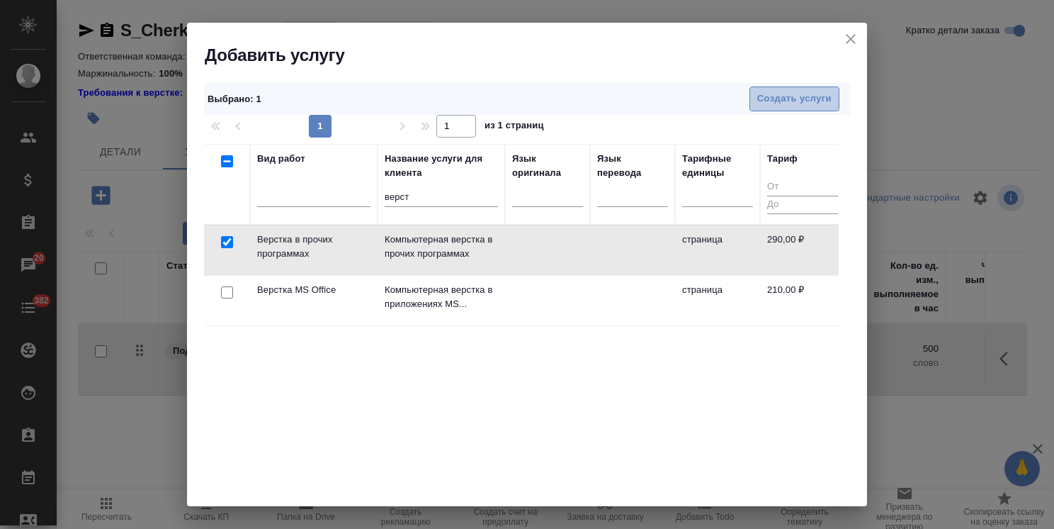
click at [791, 101] on span "Создать услуги" at bounding box center [794, 99] width 74 height 16
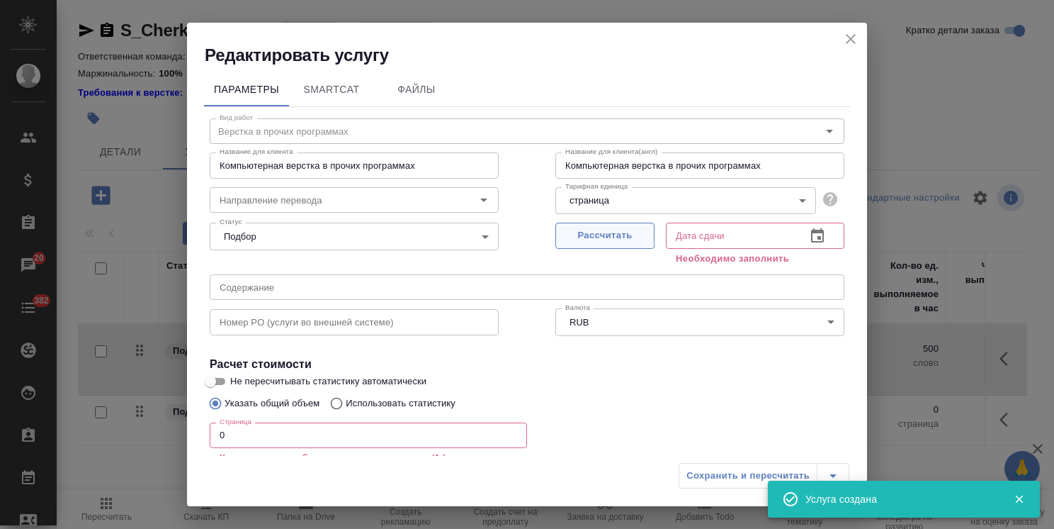
click at [625, 231] on span "Рассчитать" at bounding box center [605, 235] width 84 height 16
drag, startPoint x: 230, startPoint y: 427, endPoint x: 147, endPoint y: 434, distance: 82.5
click at [147, 434] on div "Редактировать услугу Параметры SmartCat Файлы Вид работ Верстка в прочих програ…" at bounding box center [527, 264] width 1054 height 529
type input "2"
type input "[DATE] 14:19"
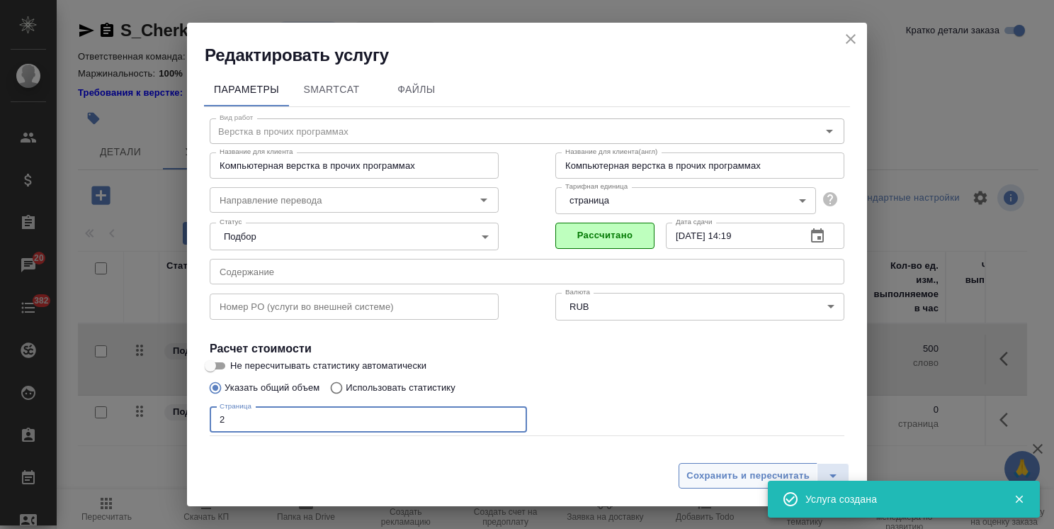
type input "2"
click at [739, 483] on span "Сохранить и пересчитать" at bounding box center [748, 476] width 123 height 16
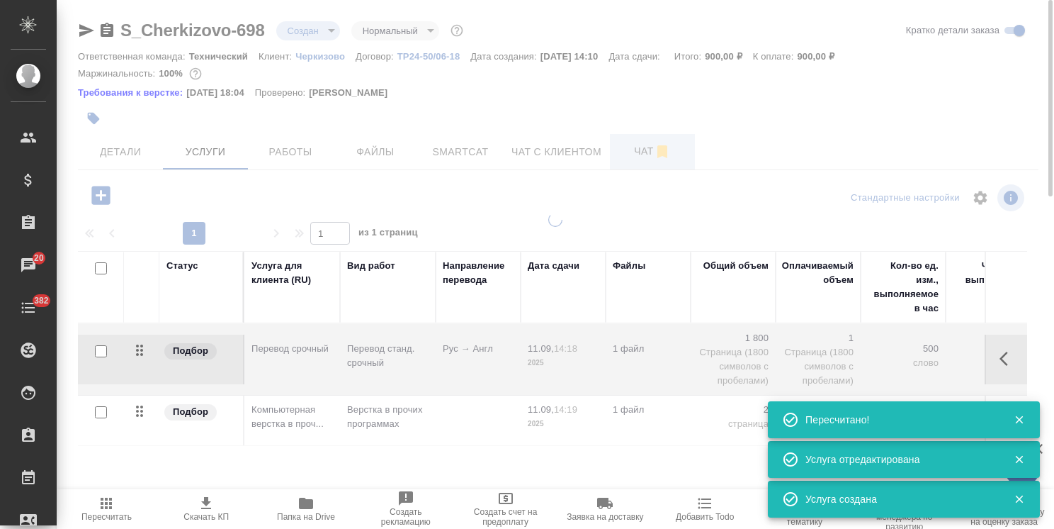
click at [638, 150] on span "Чат" at bounding box center [653, 151] width 68 height 18
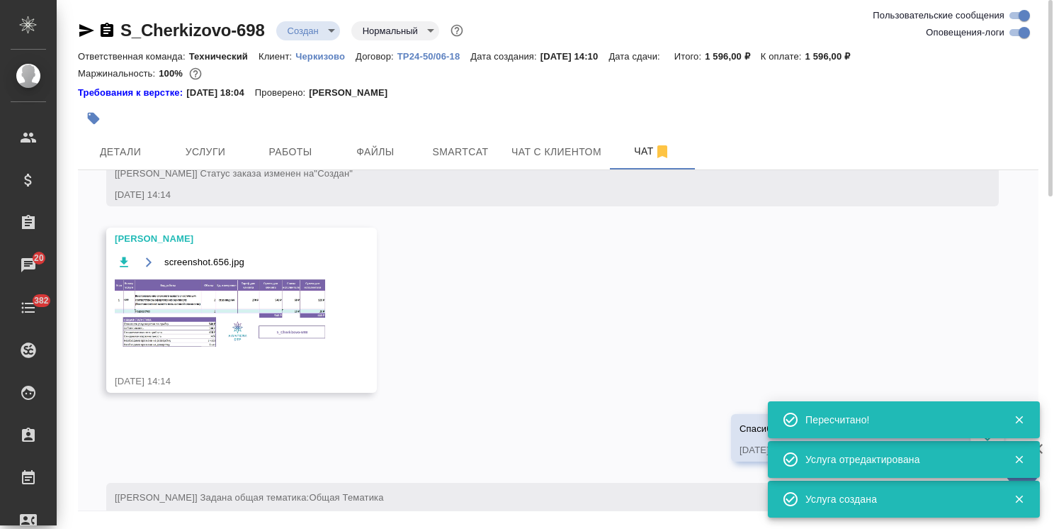
scroll to position [573, 0]
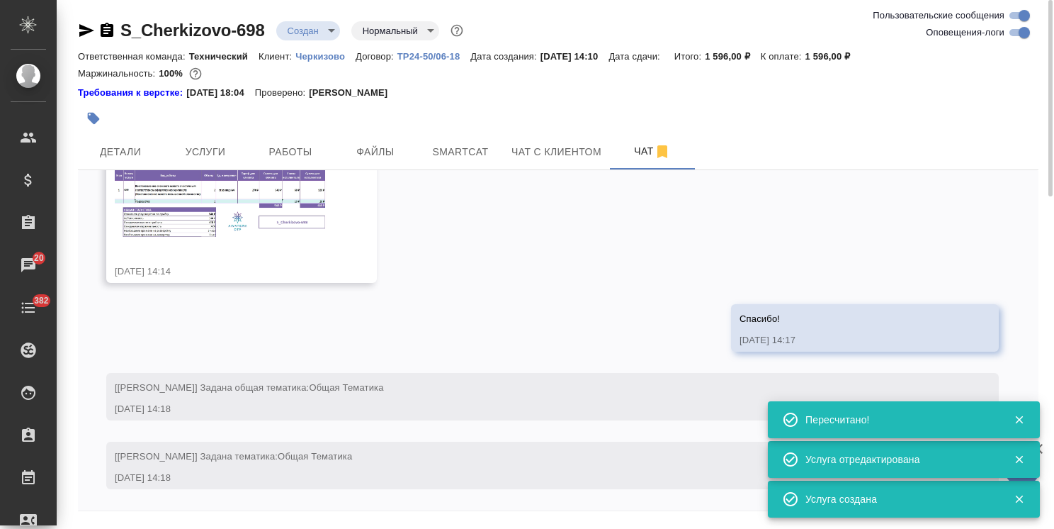
click at [232, 220] on img at bounding box center [221, 204] width 213 height 72
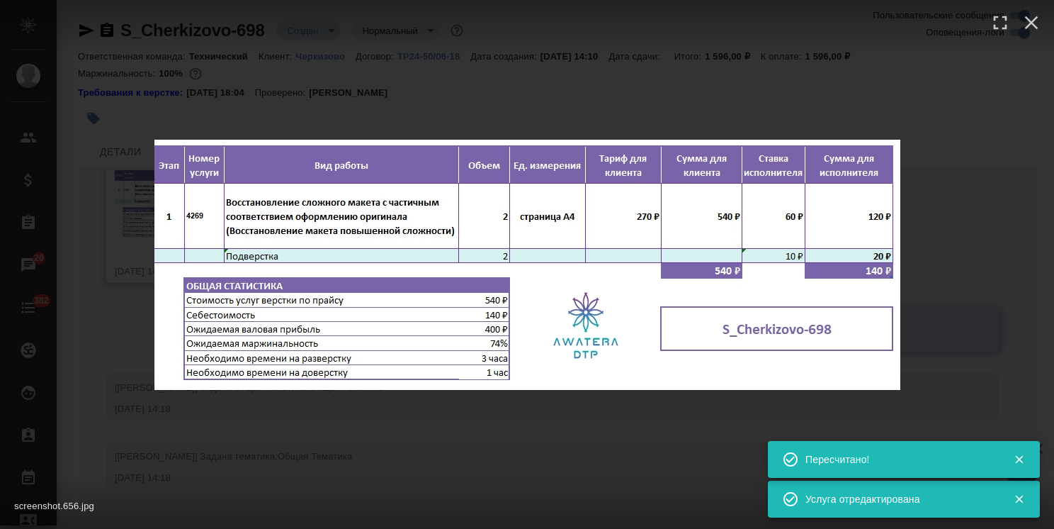
click at [700, 106] on div "screenshot.656.jpg 1 of 1" at bounding box center [527, 264] width 1054 height 529
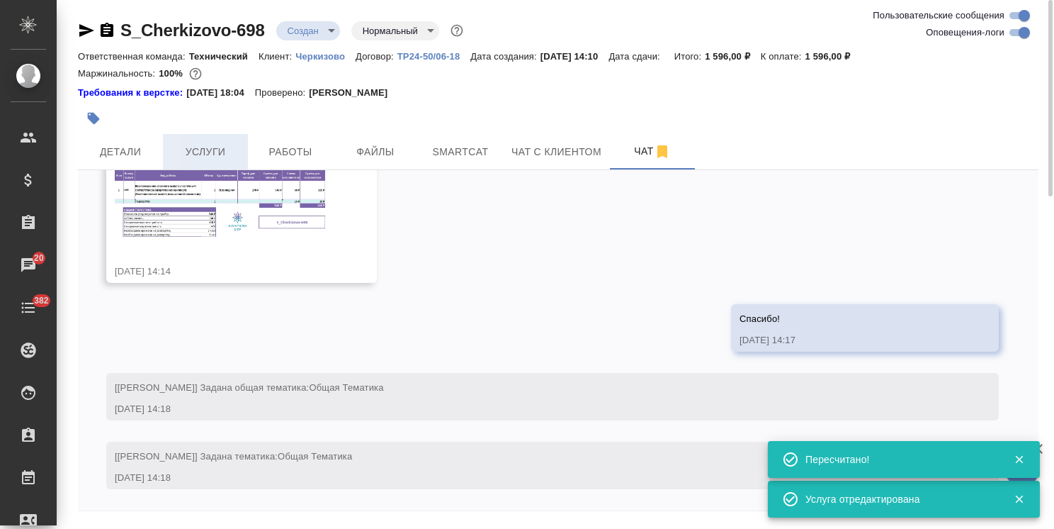
click at [222, 149] on span "Услуги" at bounding box center [205, 152] width 68 height 18
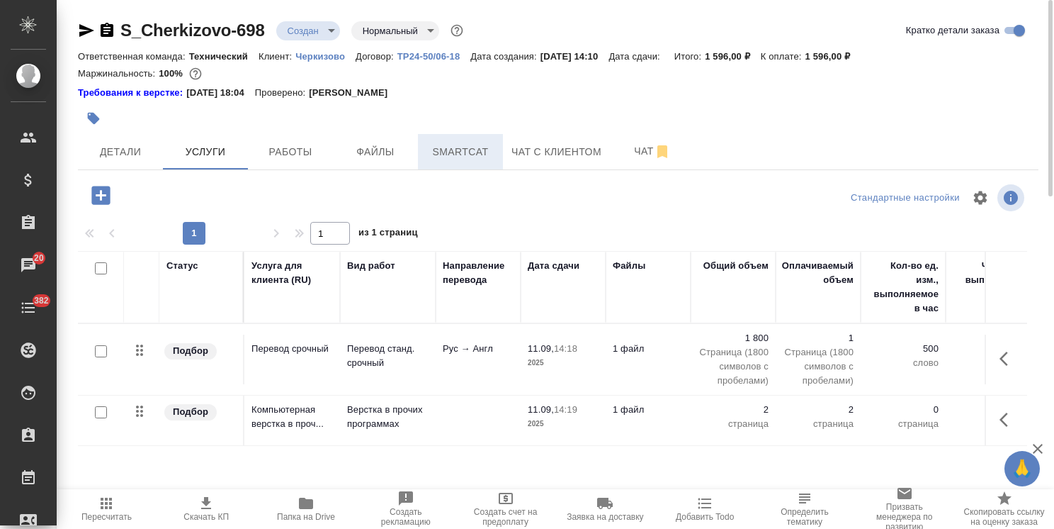
click at [456, 135] on button "Smartcat" at bounding box center [460, 151] width 85 height 35
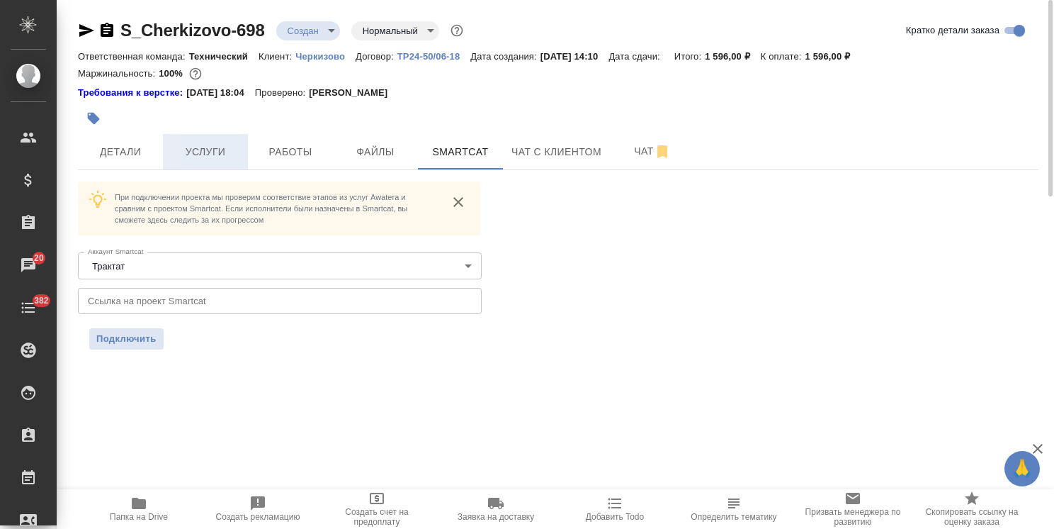
click at [222, 157] on span "Услуги" at bounding box center [205, 152] width 68 height 18
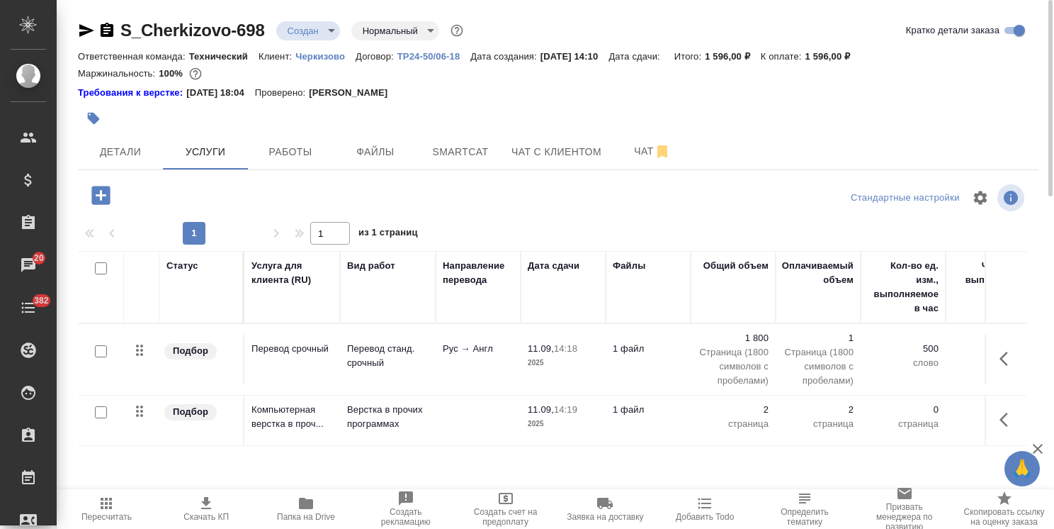
click at [104, 352] on input "checkbox" at bounding box center [101, 351] width 12 height 12
checkbox input "true"
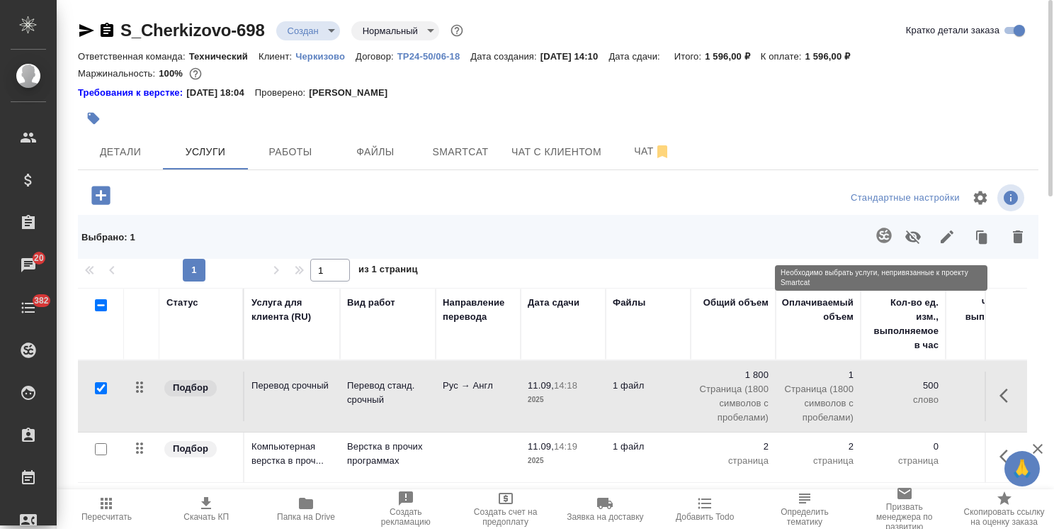
click at [879, 237] on span at bounding box center [881, 236] width 29 height 37
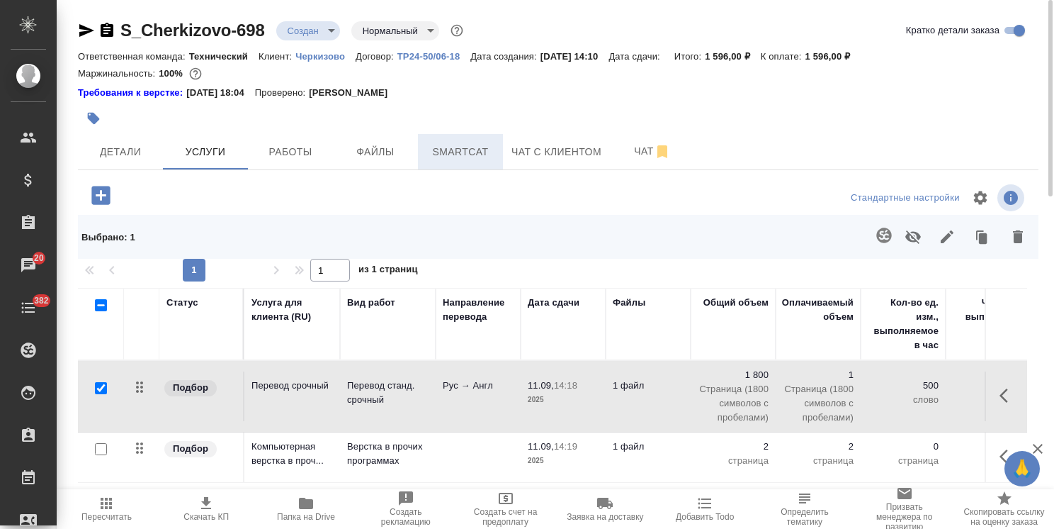
click at [469, 168] on button "Smartcat" at bounding box center [460, 151] width 85 height 35
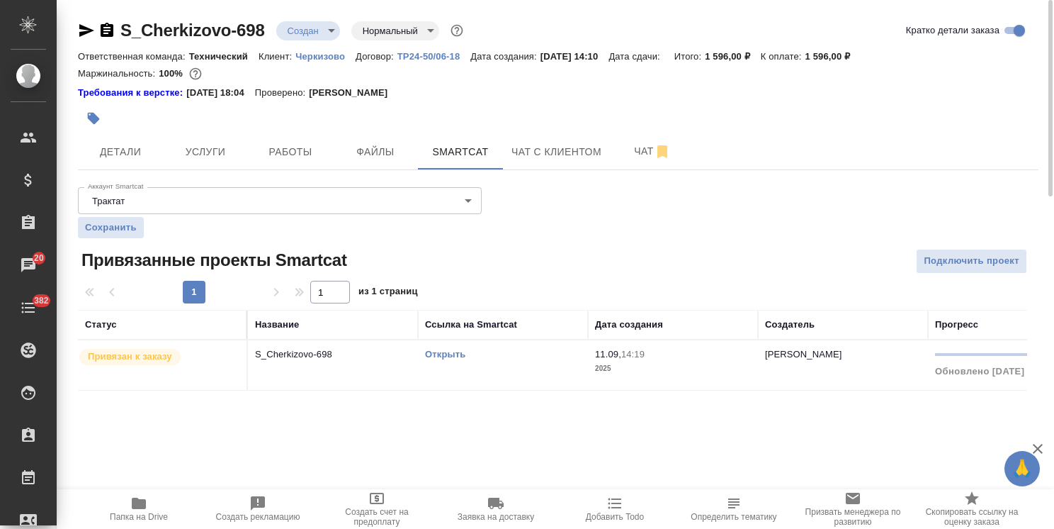
click at [449, 350] on link "Открыть" at bounding box center [445, 354] width 40 height 11
click at [453, 356] on link "Открыть" at bounding box center [445, 354] width 40 height 11
click at [221, 150] on span "Услуги" at bounding box center [205, 152] width 68 height 18
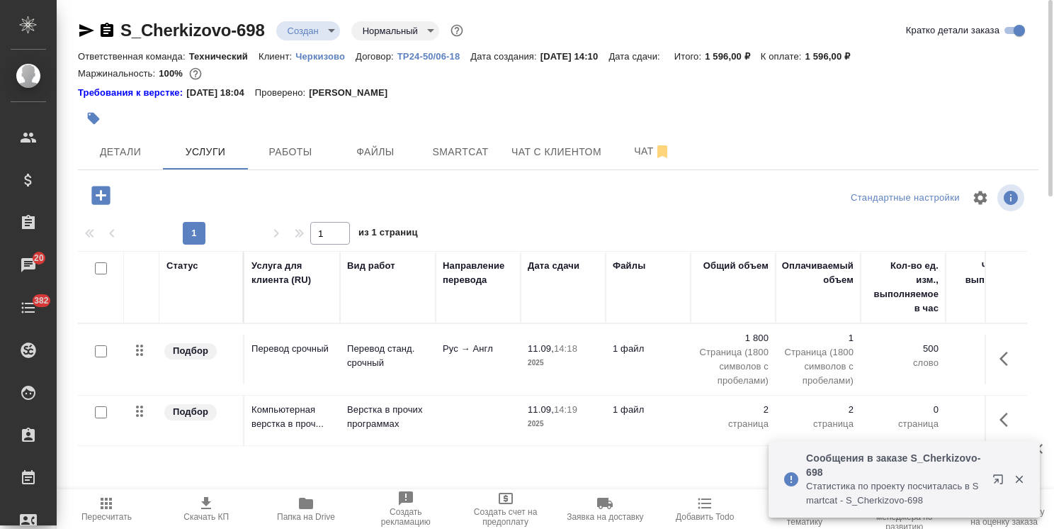
click at [371, 367] on p "Перевод станд. срочный" at bounding box center [387, 356] width 81 height 28
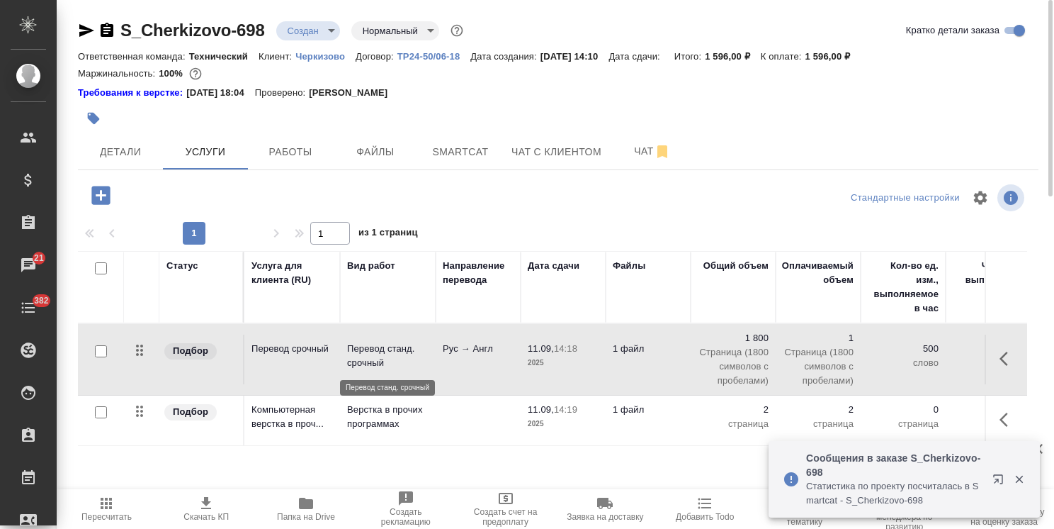
click at [371, 367] on p "Перевод станд. срочный" at bounding box center [387, 356] width 81 height 28
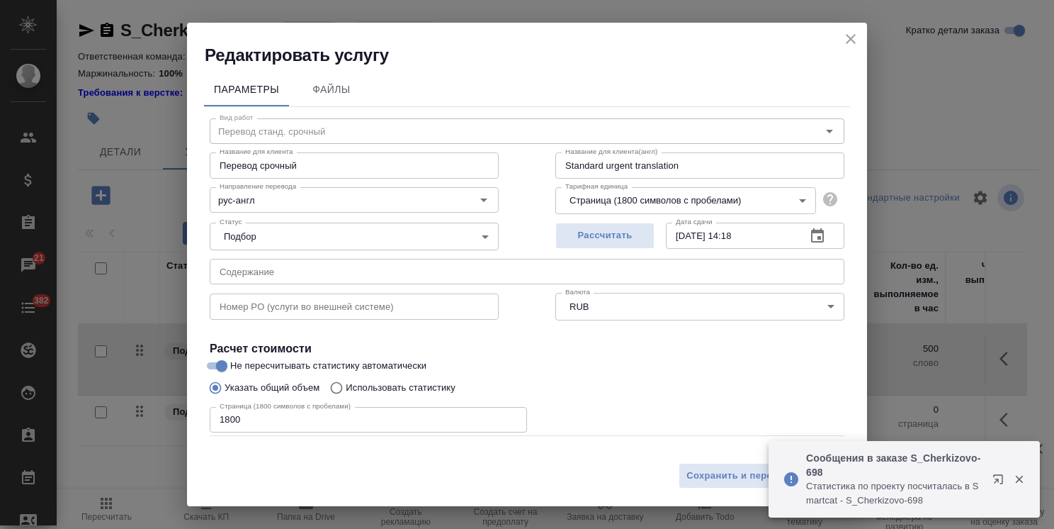
drag, startPoint x: 262, startPoint y: 429, endPoint x: 133, endPoint y: 432, distance: 129.0
click at [166, 431] on div "Редактировать услугу Параметры Файлы Вид работ Перевод станд. срочный Вид работ…" at bounding box center [527, 264] width 1054 height 529
paste input "3719"
type input "3719"
click at [718, 475] on span "Сохранить и пересчитать" at bounding box center [748, 476] width 123 height 16
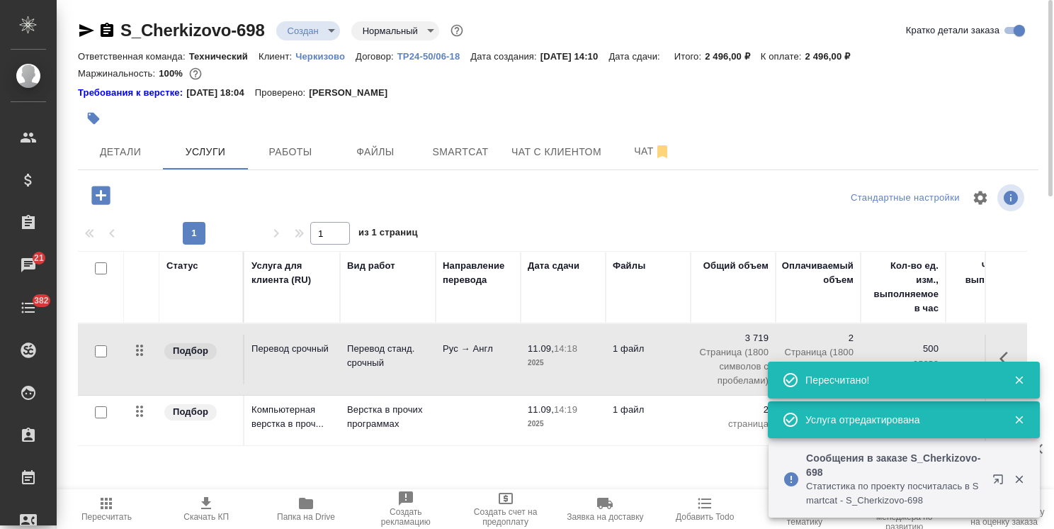
scroll to position [62, 0]
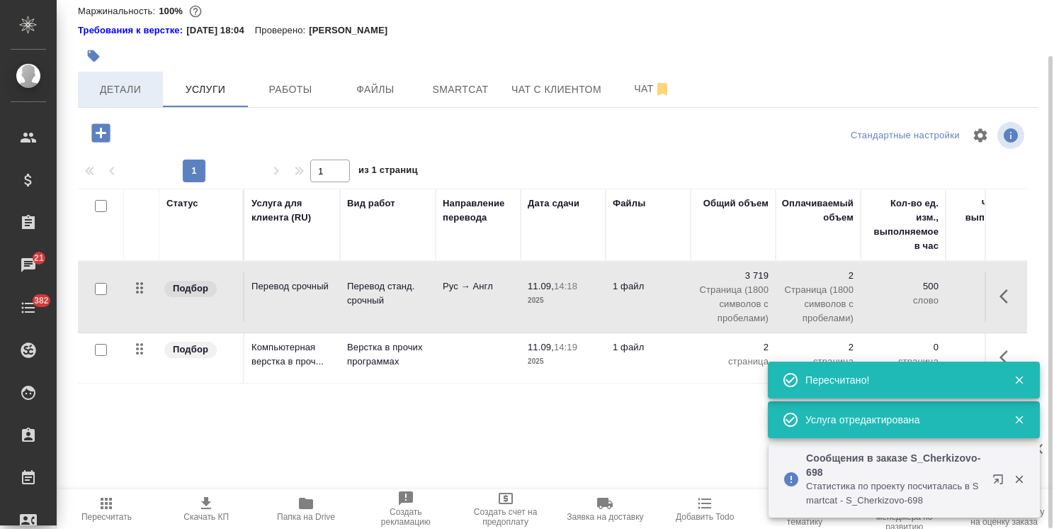
click at [134, 81] on span "Детали" at bounding box center [120, 90] width 68 height 18
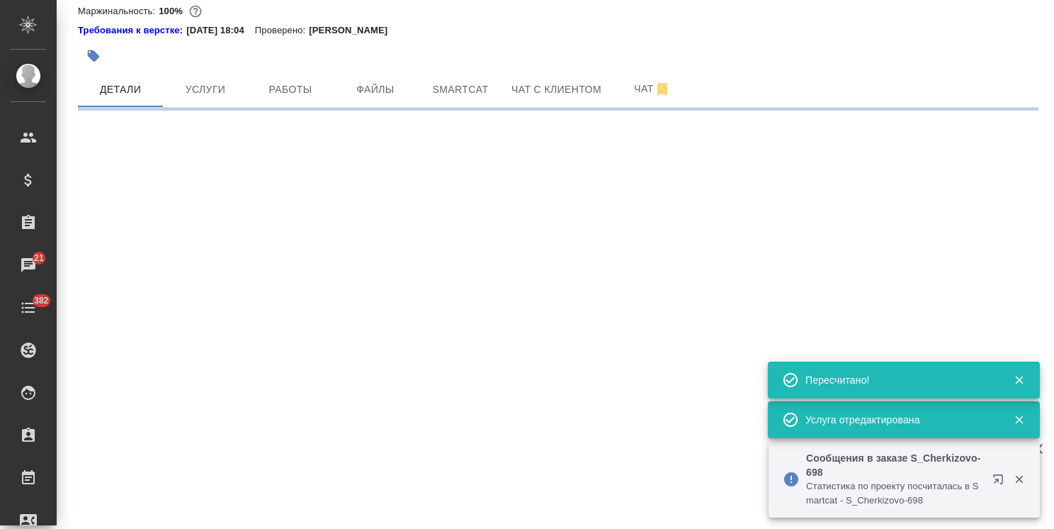
select select "RU"
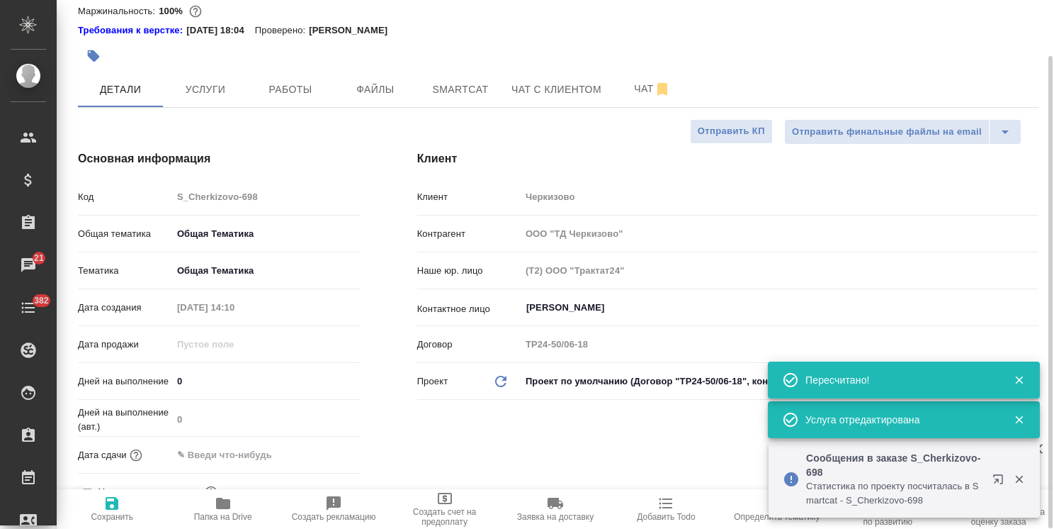
type textarea "x"
drag, startPoint x: 198, startPoint y: 381, endPoint x: 135, endPoint y: 385, distance: 63.2
click at [128, 378] on div "Дней на выполнение 0" at bounding box center [219, 380] width 283 height 25
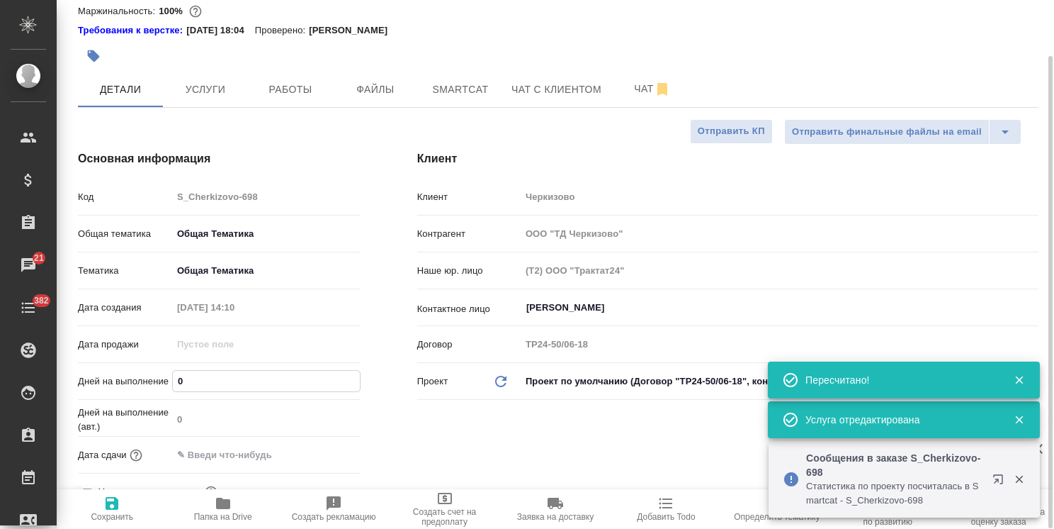
type input "1"
type textarea "x"
type input "1"
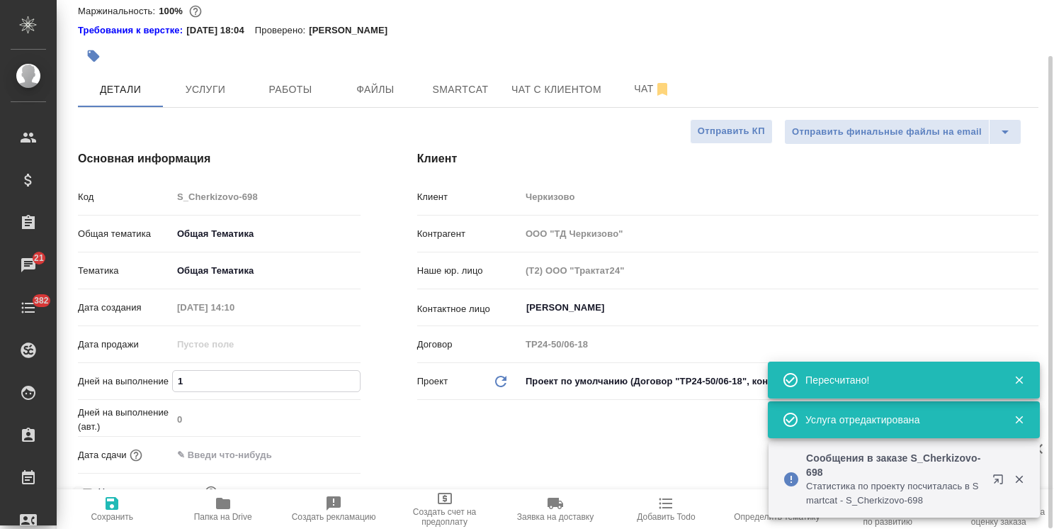
click at [126, 492] on button "Сохранить" at bounding box center [112, 509] width 111 height 40
type textarea "x"
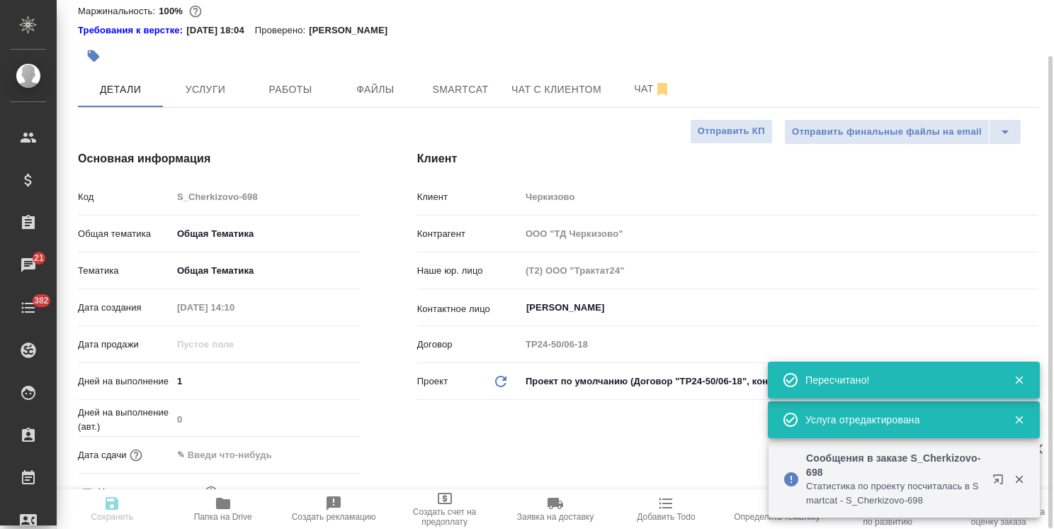
type textarea "x"
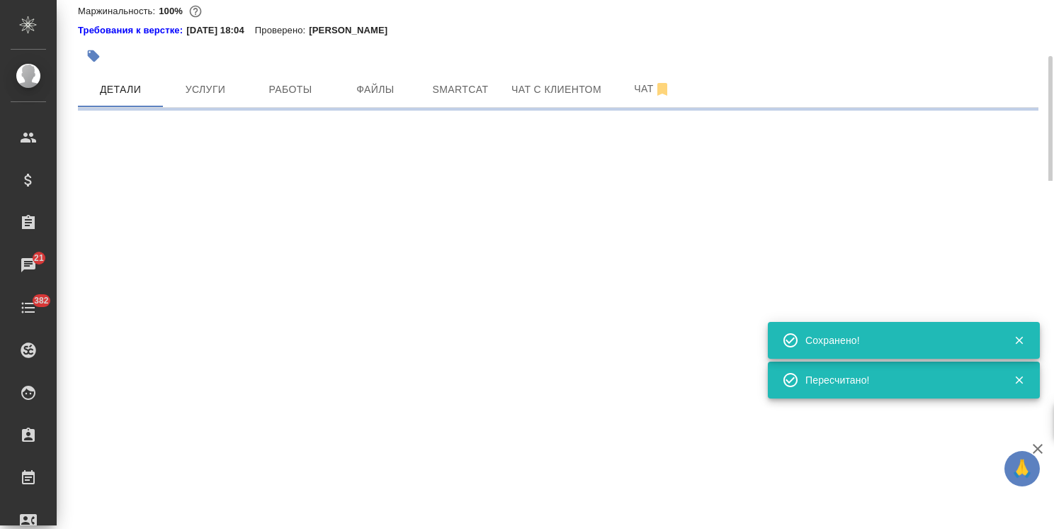
select select "RU"
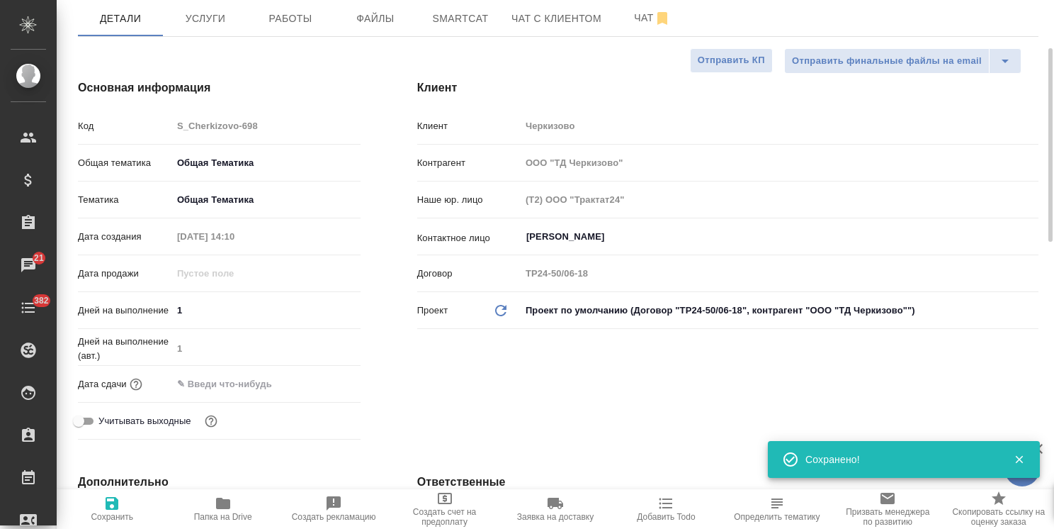
type textarea "x"
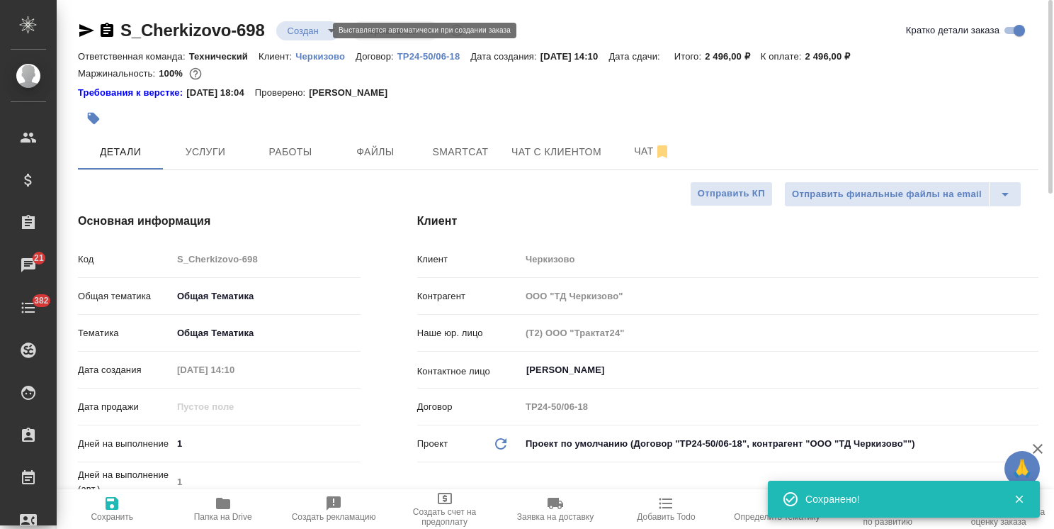
click at [317, 35] on body "🙏 .cls-1 fill:#fff; AWATERA [PERSON_NAME] Спецификации Заказы 21 Чаты 382 Todo …" at bounding box center [527, 264] width 1054 height 529
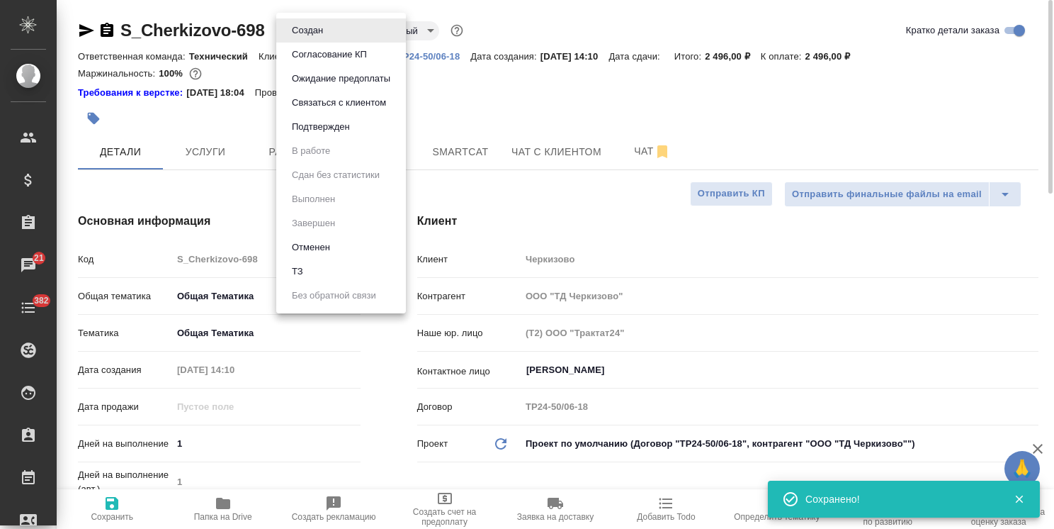
click at [332, 54] on button "Согласование КП" at bounding box center [330, 55] width 84 height 16
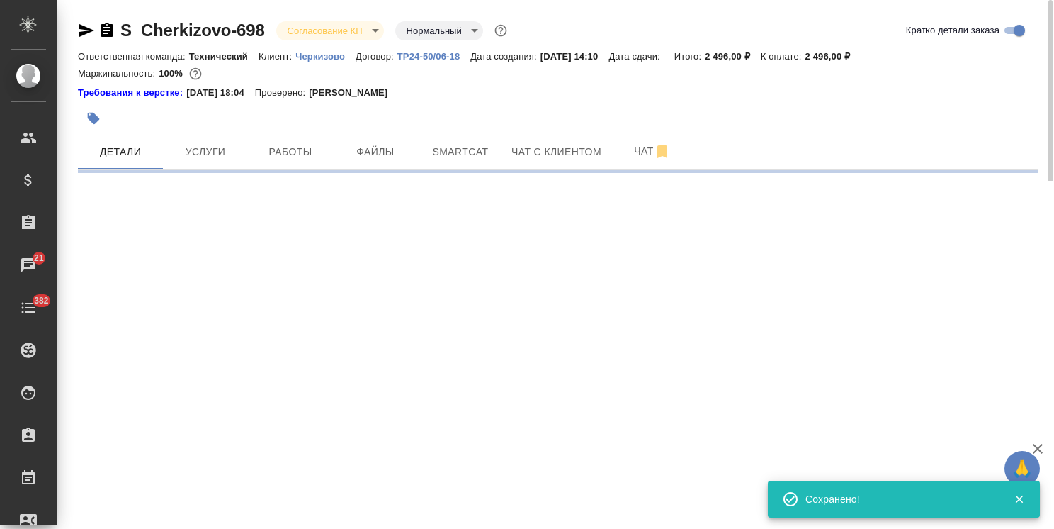
select select "RU"
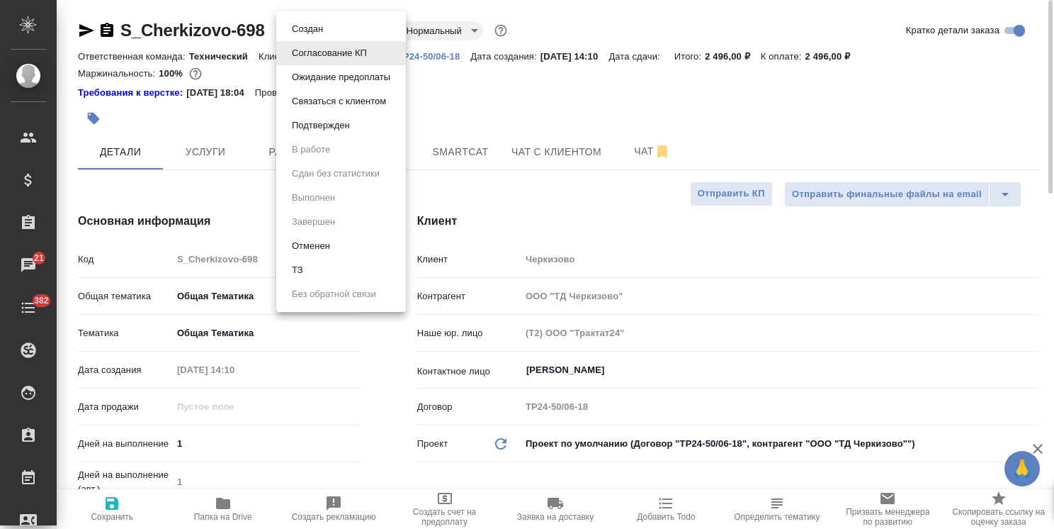
click at [359, 28] on body "🙏 .cls-1 fill:#fff; AWATERA [PERSON_NAME] Спецификации Заказы 21 Чаты 382 Todo …" at bounding box center [527, 264] width 1054 height 529
type textarea "x"
click at [420, 29] on div at bounding box center [527, 264] width 1054 height 529
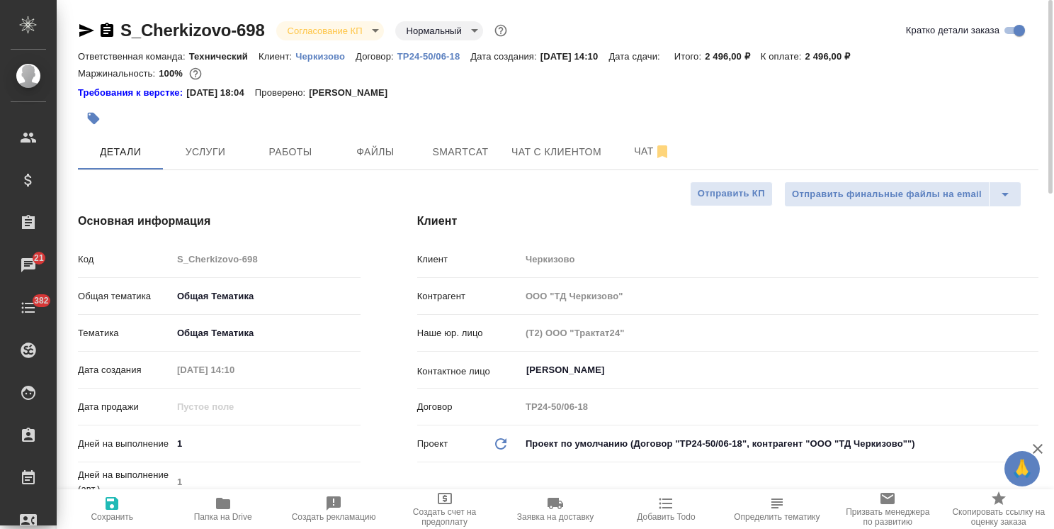
click at [432, 33] on body "🙏 .cls-1 fill:#fff; AWATERA [PERSON_NAME] Спецификации Заказы 21 Чаты 382 Todo …" at bounding box center [527, 264] width 1054 height 529
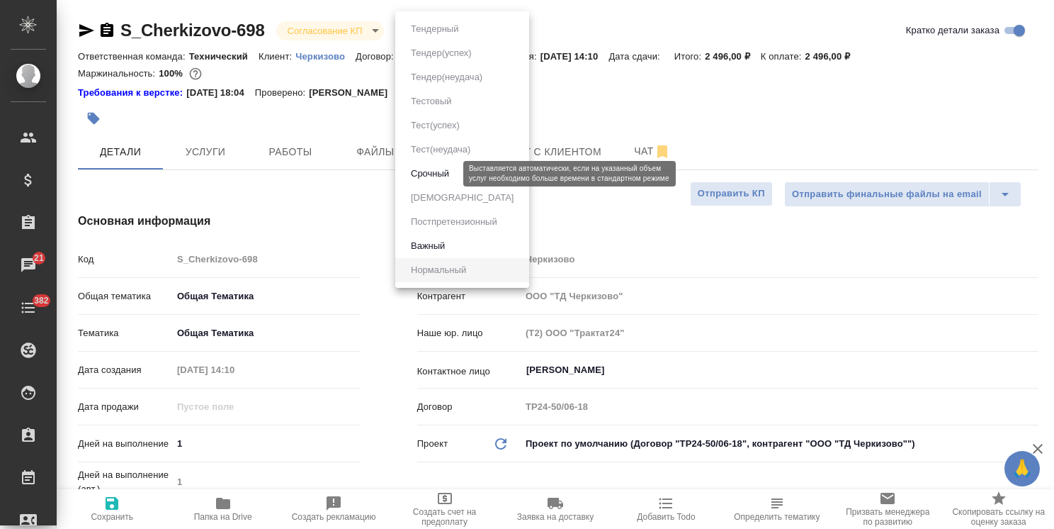
click at [438, 185] on li "Срочный" at bounding box center [462, 174] width 134 height 24
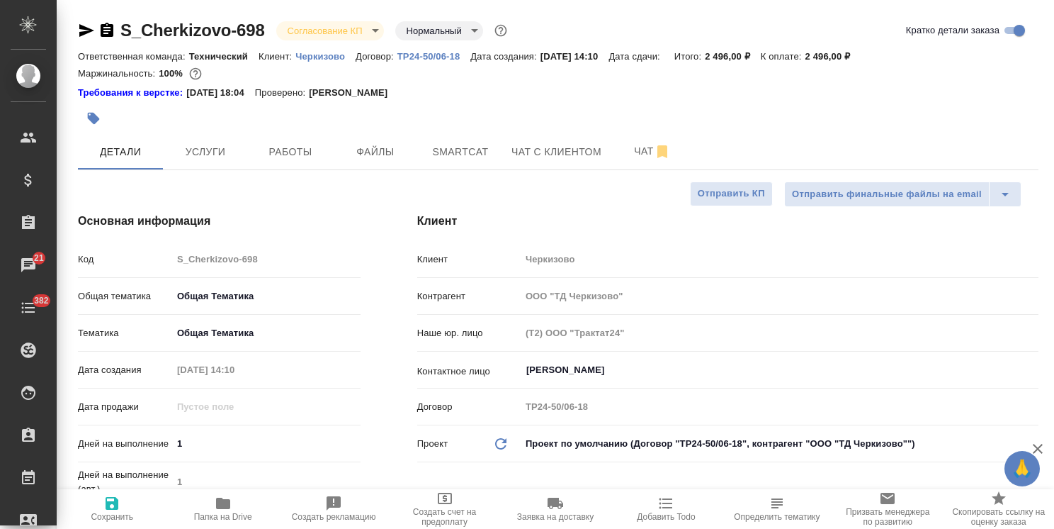
click at [441, 176] on div ".cls-1 fill:#fff; AWATERA [PERSON_NAME] Спецификации Заказы 21 Чаты 382 Todo Пр…" at bounding box center [527, 264] width 1054 height 529
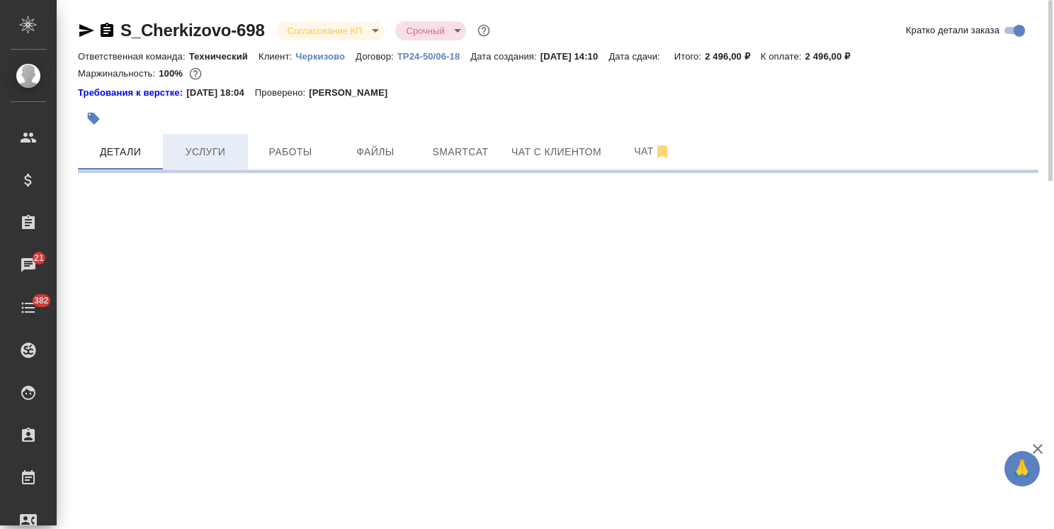
select select "RU"
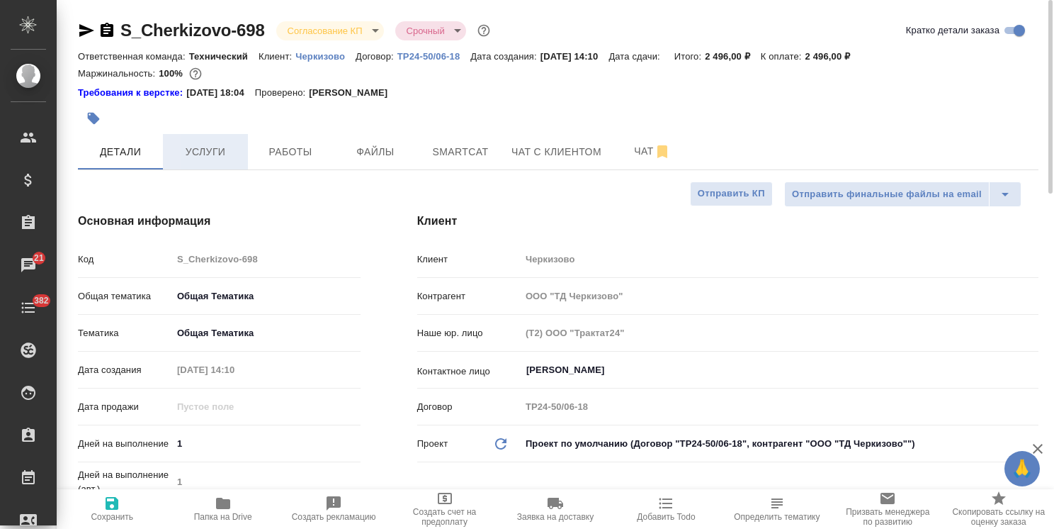
click at [181, 157] on span "Услуги" at bounding box center [205, 152] width 68 height 18
type textarea "x"
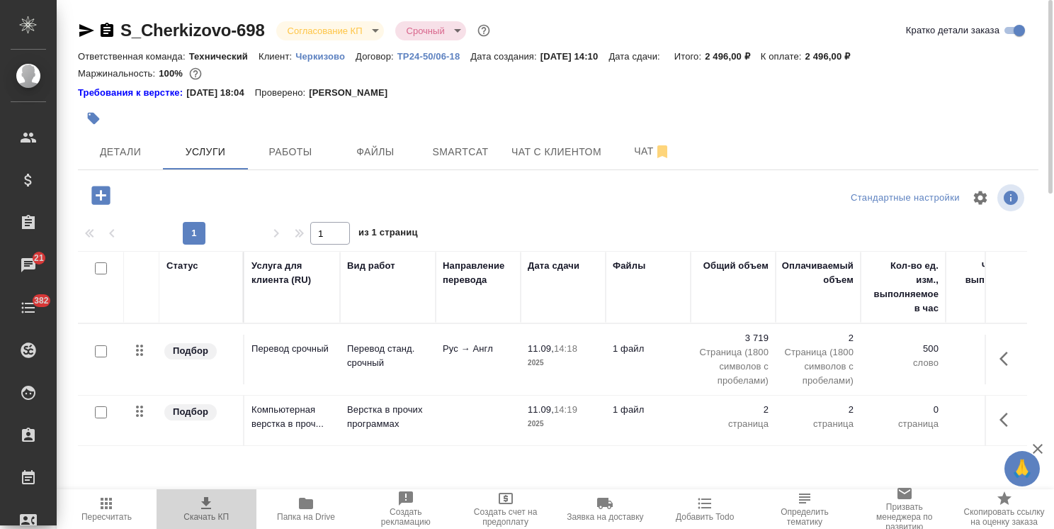
click at [215, 504] on span "Скачать КП" at bounding box center [206, 508] width 83 height 27
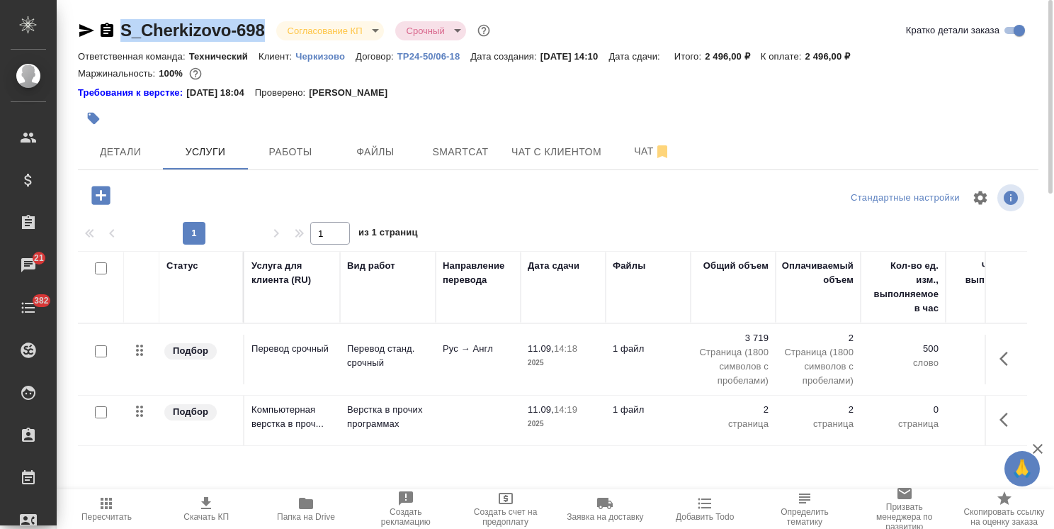
drag, startPoint x: 266, startPoint y: 14, endPoint x: 90, endPoint y: 7, distance: 176.6
click at [92, 10] on div "S_Cherkizovo-698 Согласование КП kpNegotiation Срочный urgent Кратко детали зак…" at bounding box center [558, 296] width 976 height 592
click at [131, 150] on span "Детали" at bounding box center [120, 152] width 68 height 18
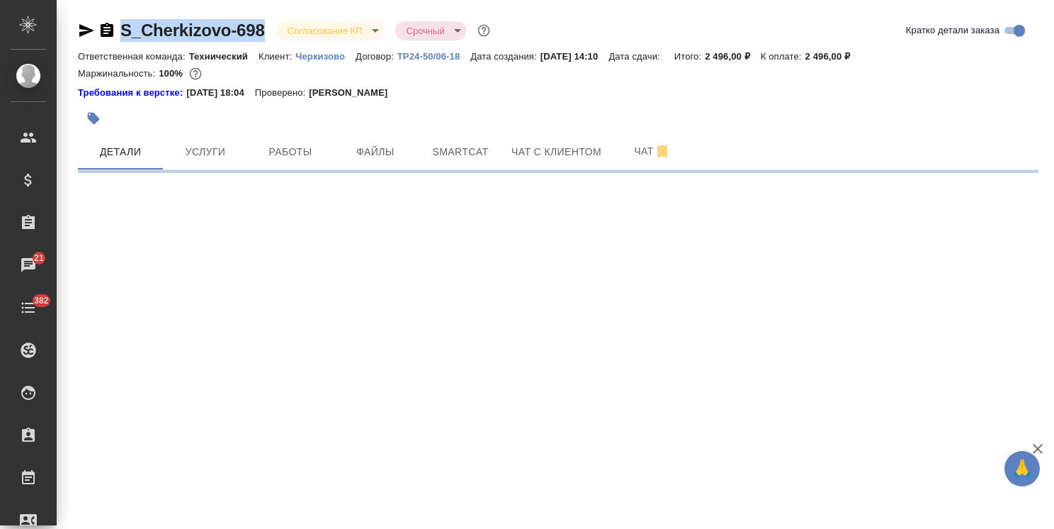
select select "RU"
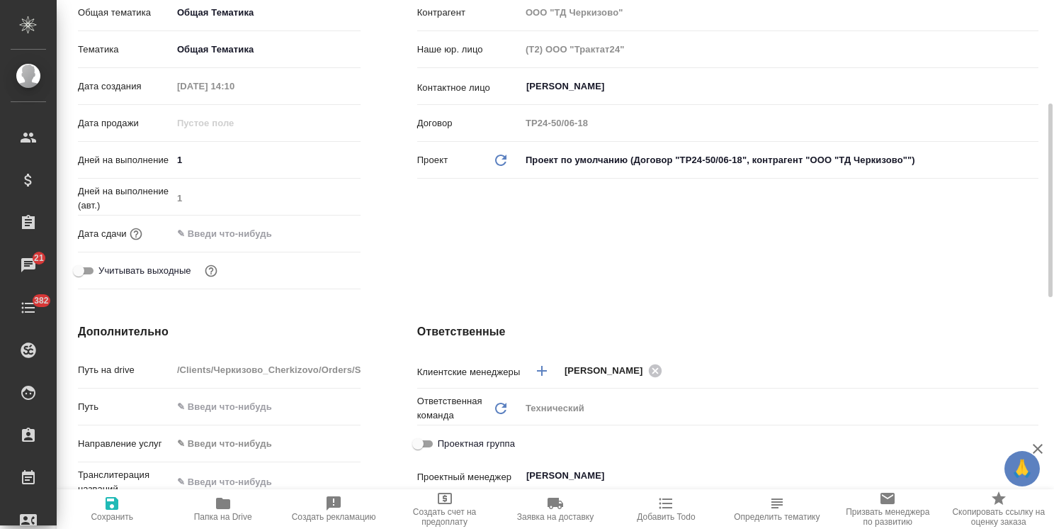
scroll to position [425, 0]
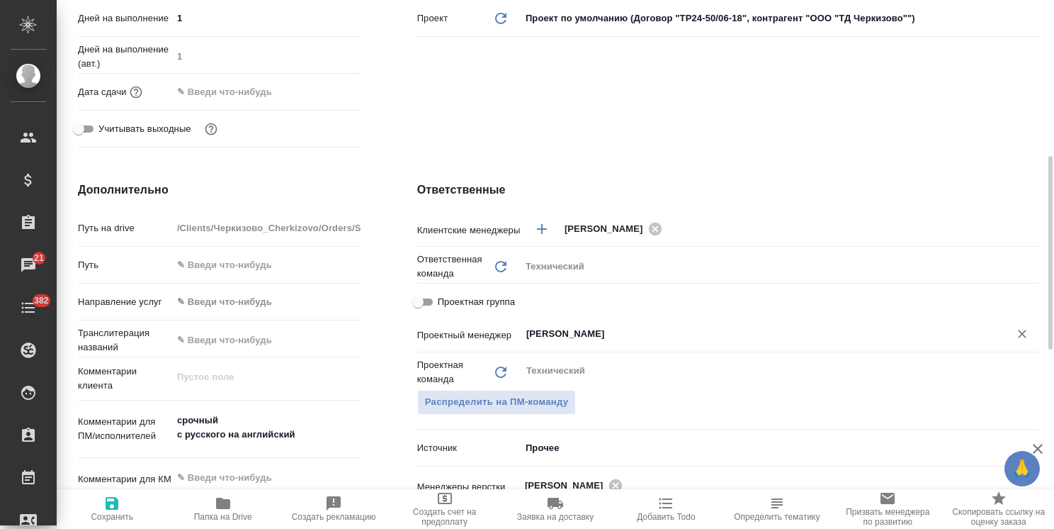
click at [592, 336] on input "[PERSON_NAME]" at bounding box center [756, 333] width 462 height 17
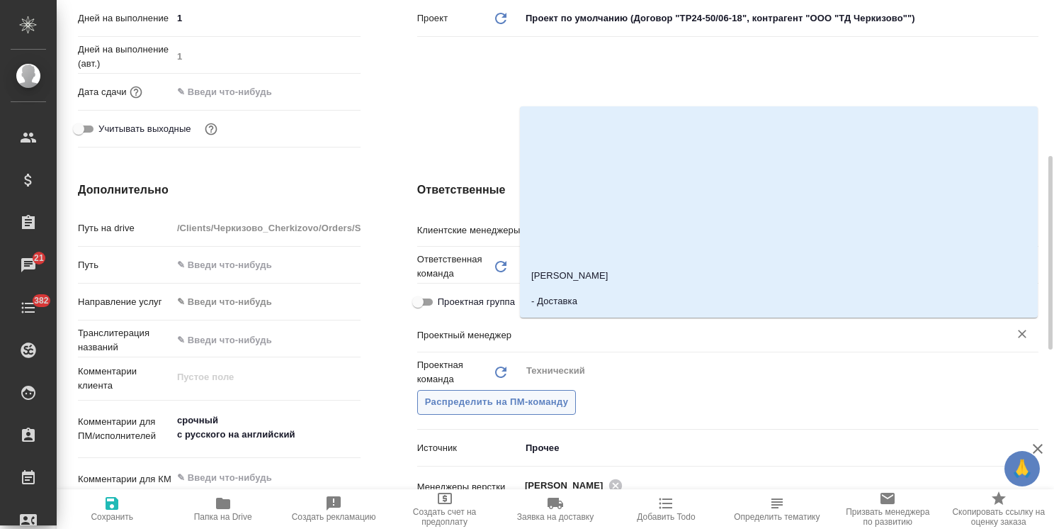
type textarea "x"
click at [143, 504] on span "Сохранить" at bounding box center [112, 508] width 94 height 27
type textarea "x"
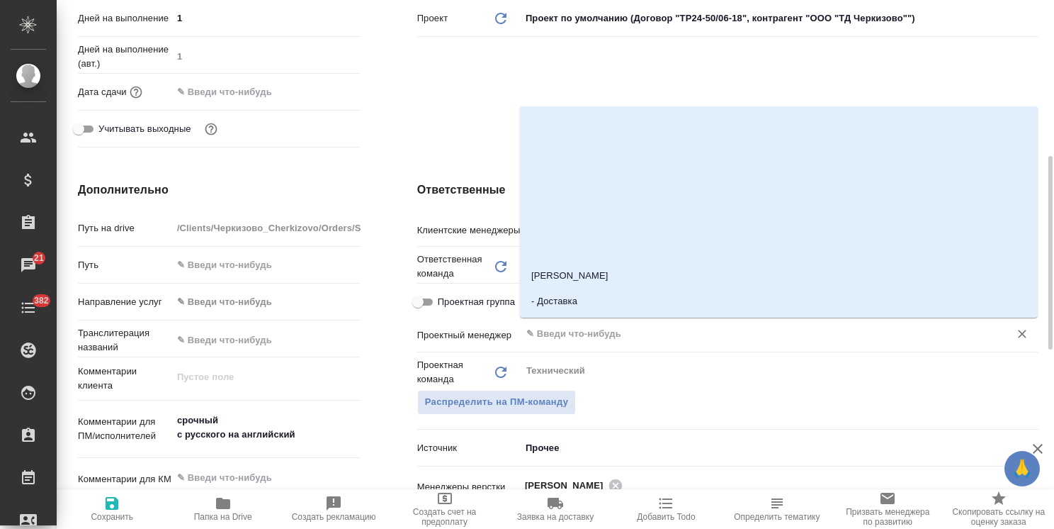
type textarea "x"
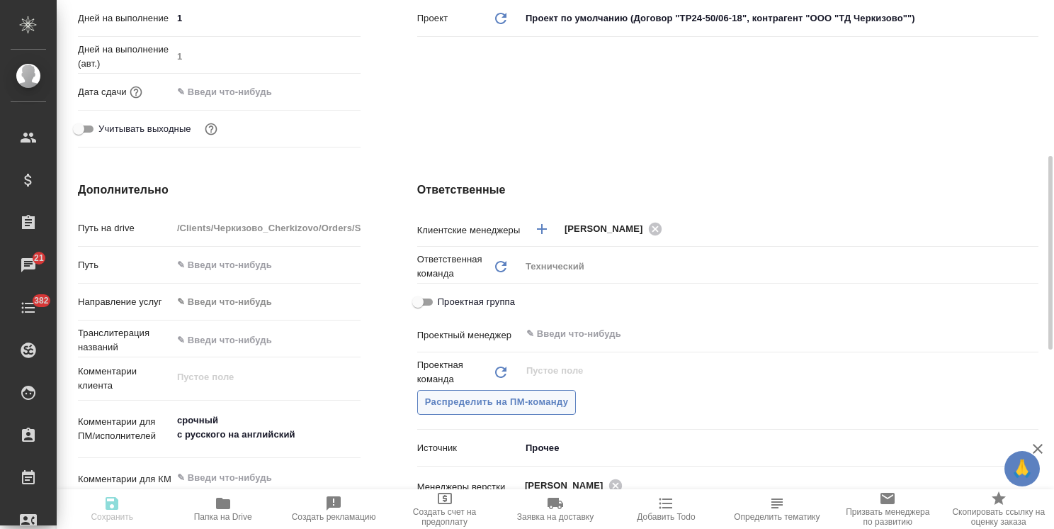
type textarea "x"
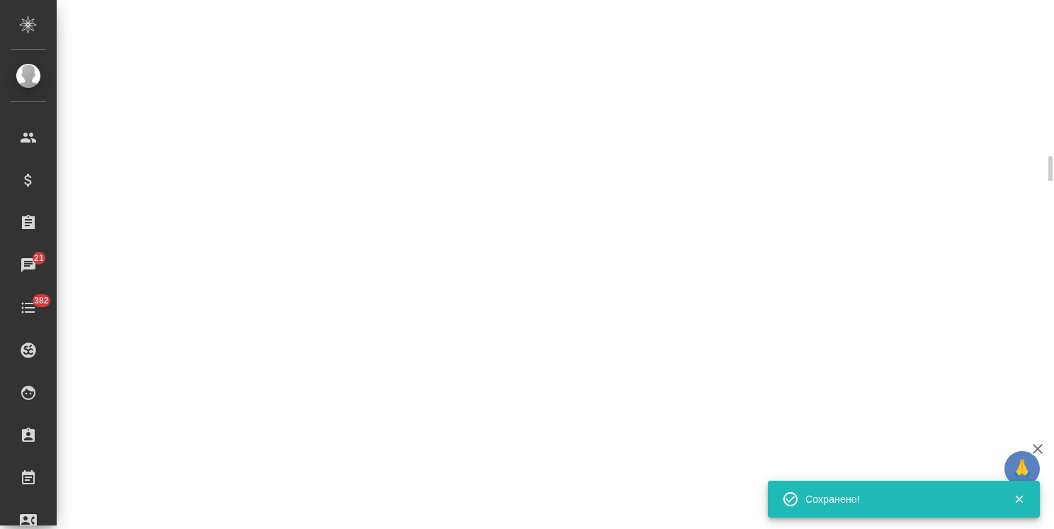
select select "RU"
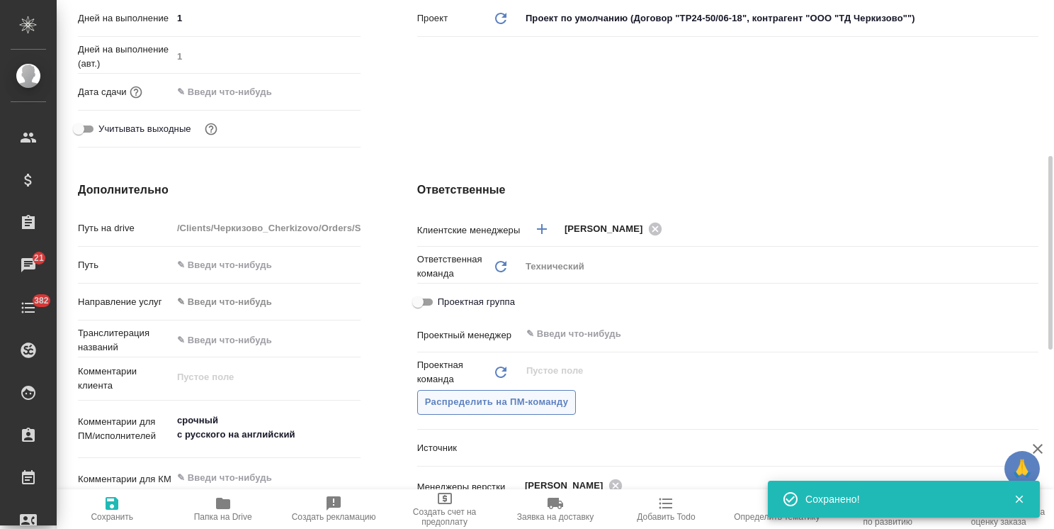
type textarea "x"
click at [533, 398] on span "Распределить на ПМ-команду" at bounding box center [497, 402] width 144 height 16
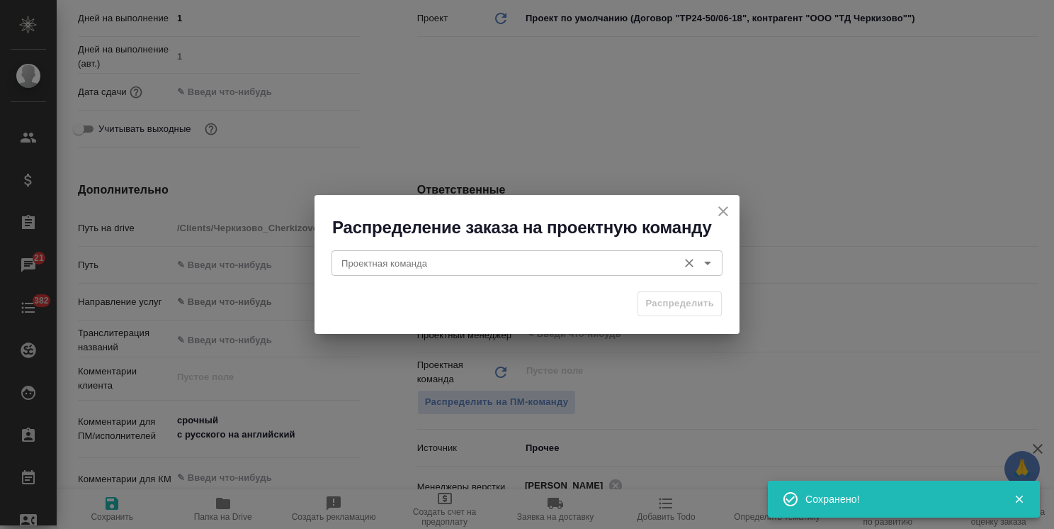
click at [420, 269] on input "Проектная команда" at bounding box center [503, 262] width 335 height 17
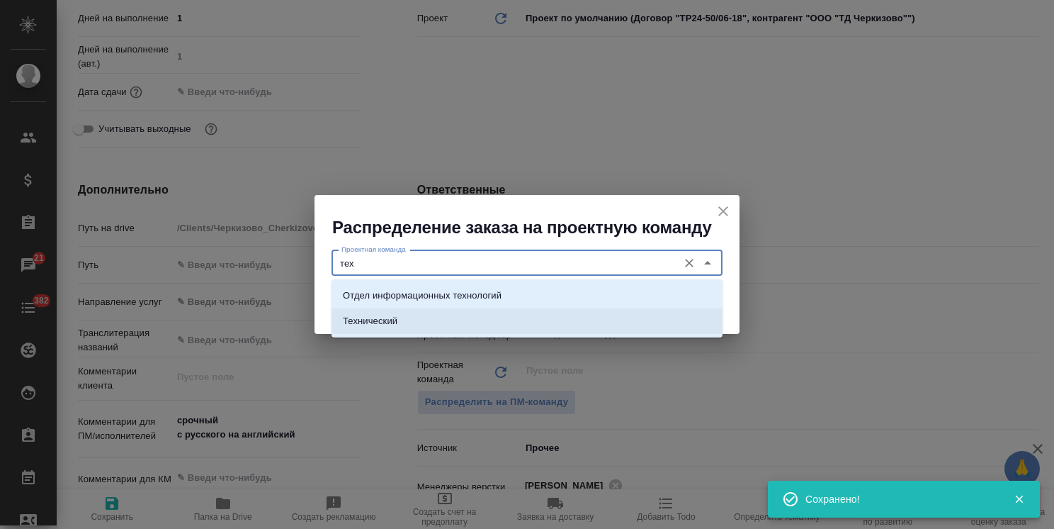
click at [414, 322] on li "Технический" at bounding box center [527, 321] width 391 height 26
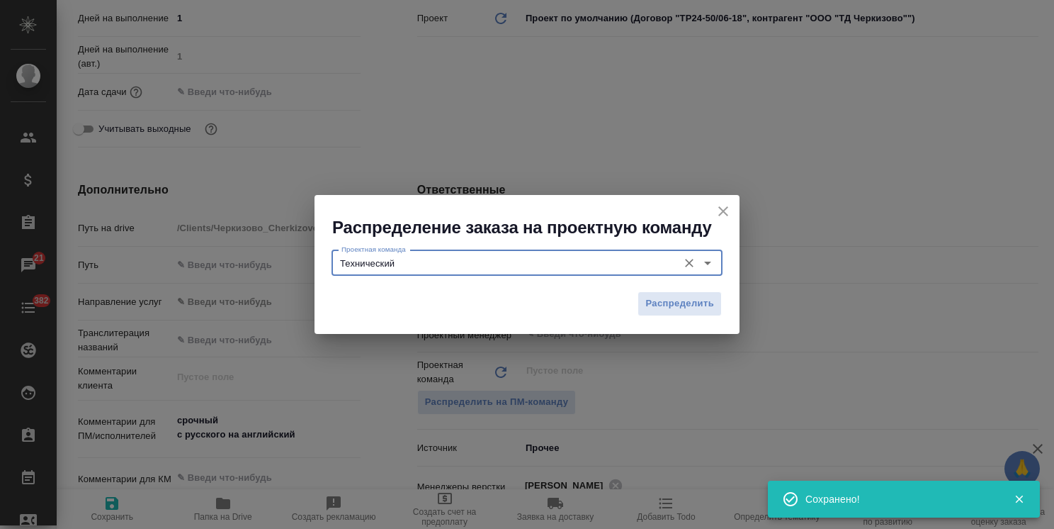
type input "Технический"
click at [677, 291] on div "Распределить" at bounding box center [527, 309] width 425 height 50
click at [668, 299] on span "Распределить" at bounding box center [679, 303] width 69 height 16
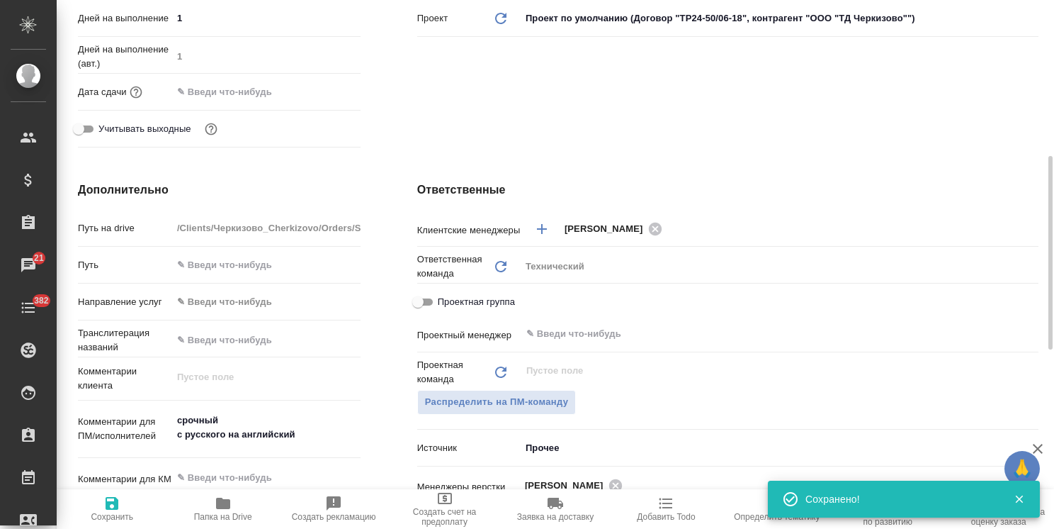
type textarea "x"
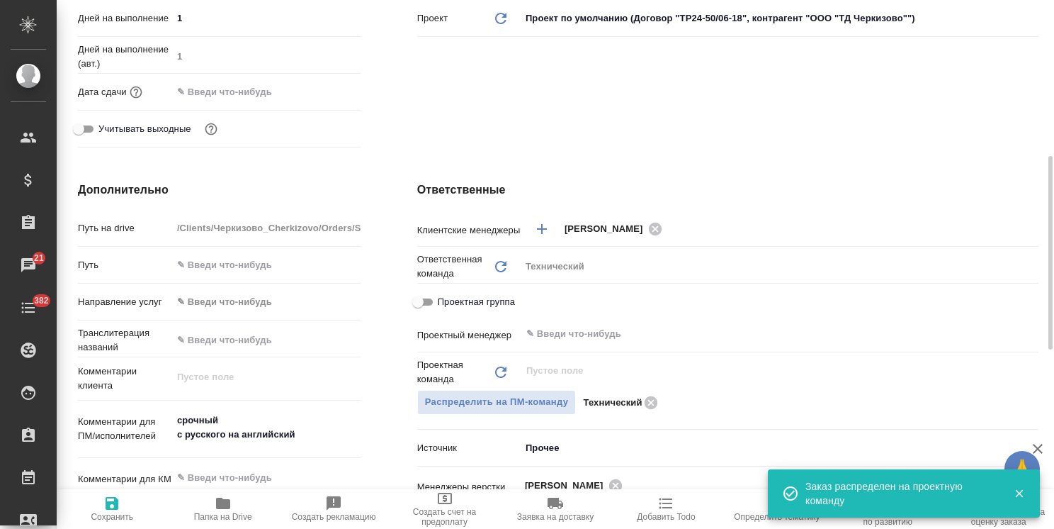
click at [95, 514] on span "Сохранить" at bounding box center [112, 517] width 43 height 10
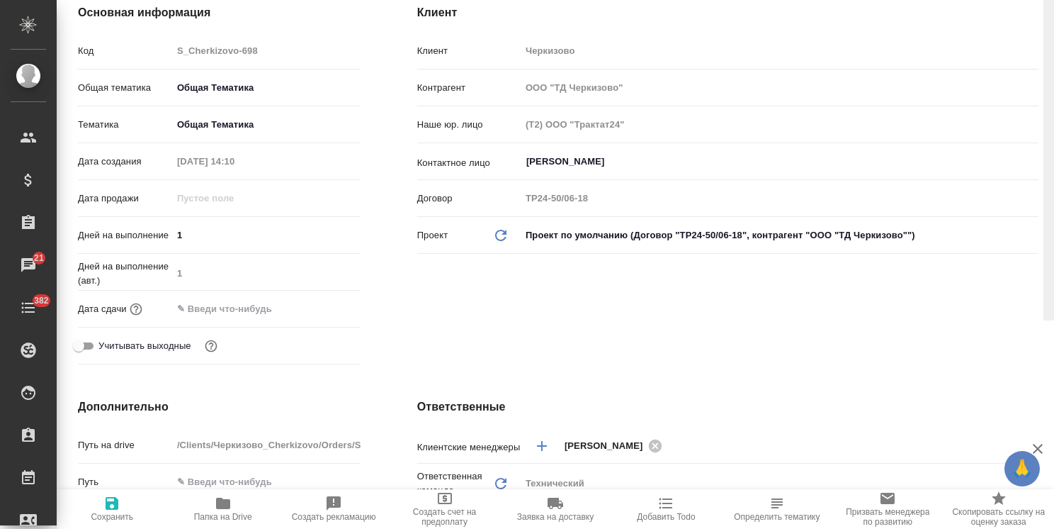
scroll to position [0, 0]
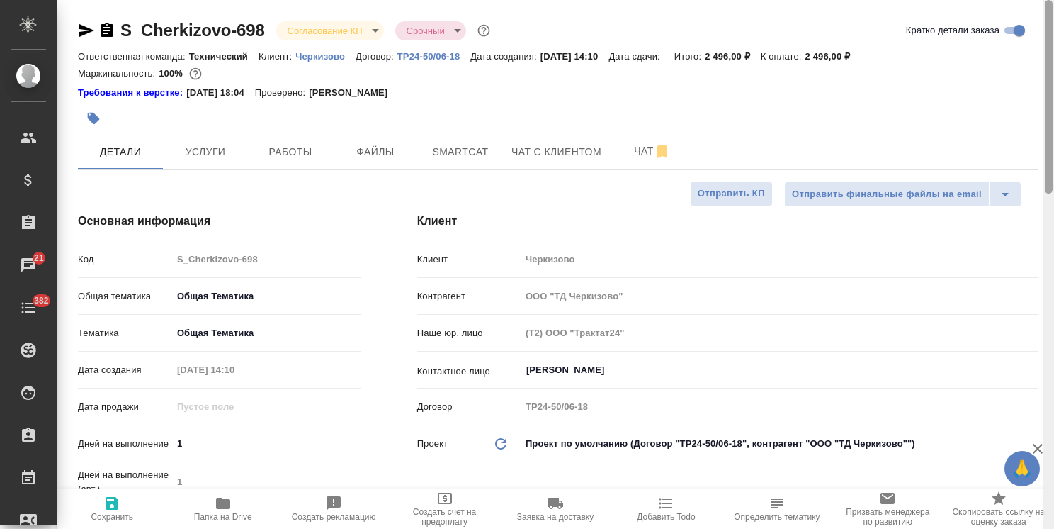
drag, startPoint x: 1046, startPoint y: 288, endPoint x: 609, endPoint y: 89, distance: 479.4
click at [1054, 86] on html "🙏 .cls-1 fill:#fff; AWATERA [PERSON_NAME] Спецификации Заказы 21 Чаты 382 Todo …" at bounding box center [527, 264] width 1054 height 529
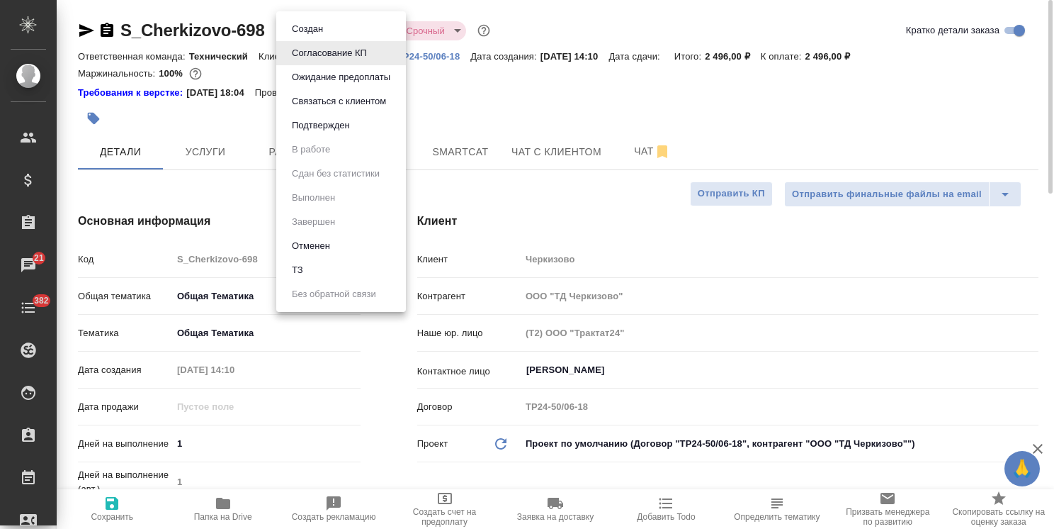
click at [332, 35] on body "🙏 .cls-1 fill:#fff; AWATERA [PERSON_NAME] Спецификации Заказы 21 Чаты 382 Todo …" at bounding box center [527, 264] width 1054 height 529
click at [326, 125] on button "Подтвержден" at bounding box center [321, 126] width 67 height 16
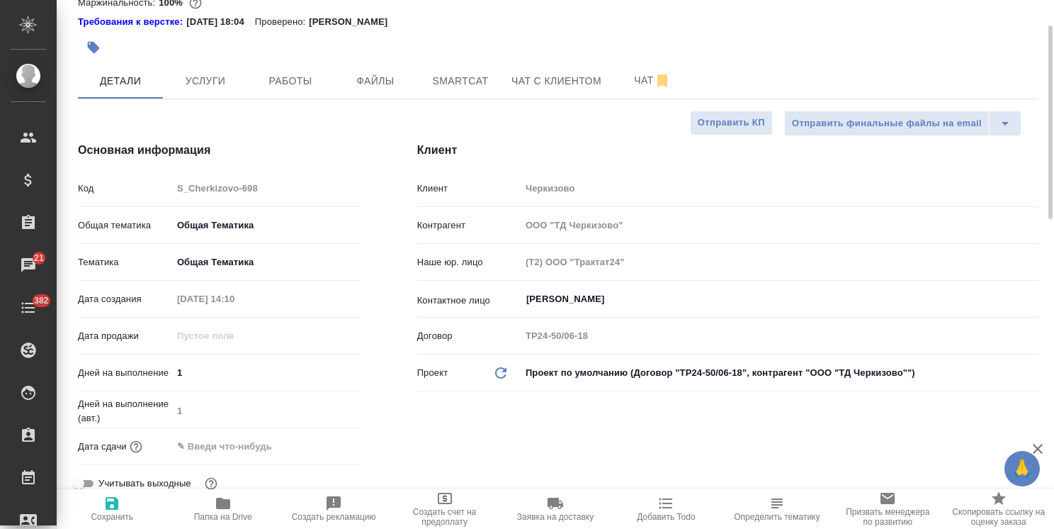
scroll to position [213, 0]
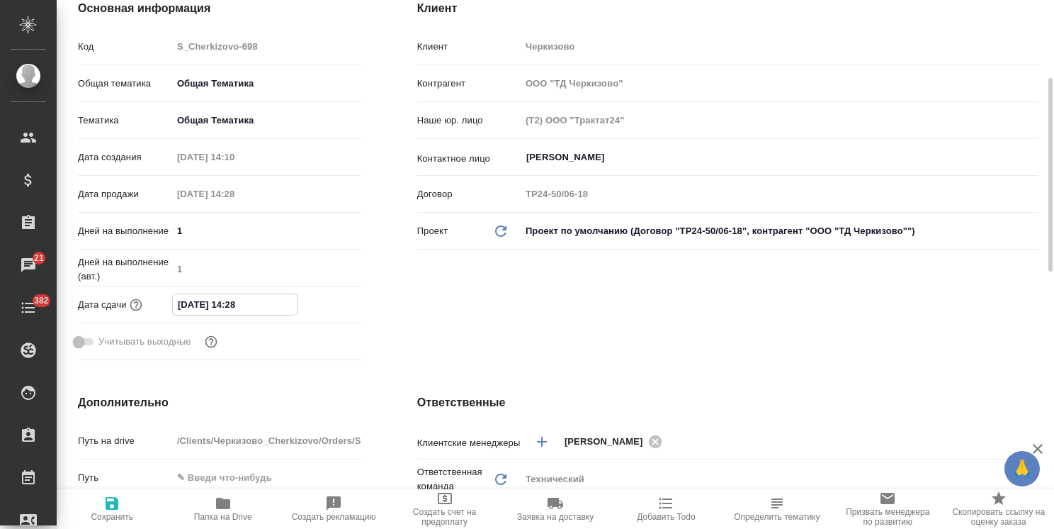
click at [223, 311] on input "[DATE] 14:28" at bounding box center [235, 304] width 124 height 21
click at [322, 310] on icon "button" at bounding box center [319, 303] width 17 height 17
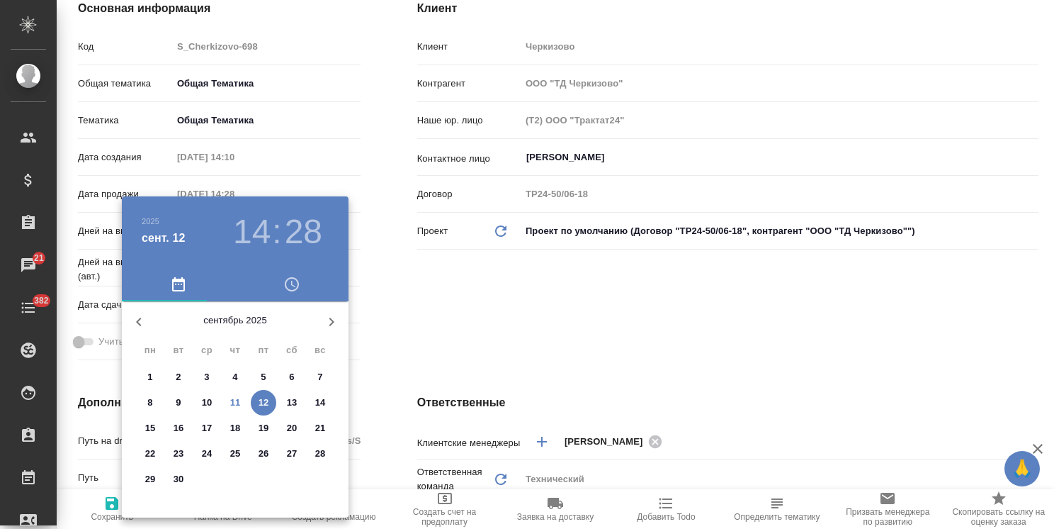
click at [235, 407] on p "11" at bounding box center [235, 402] width 11 height 14
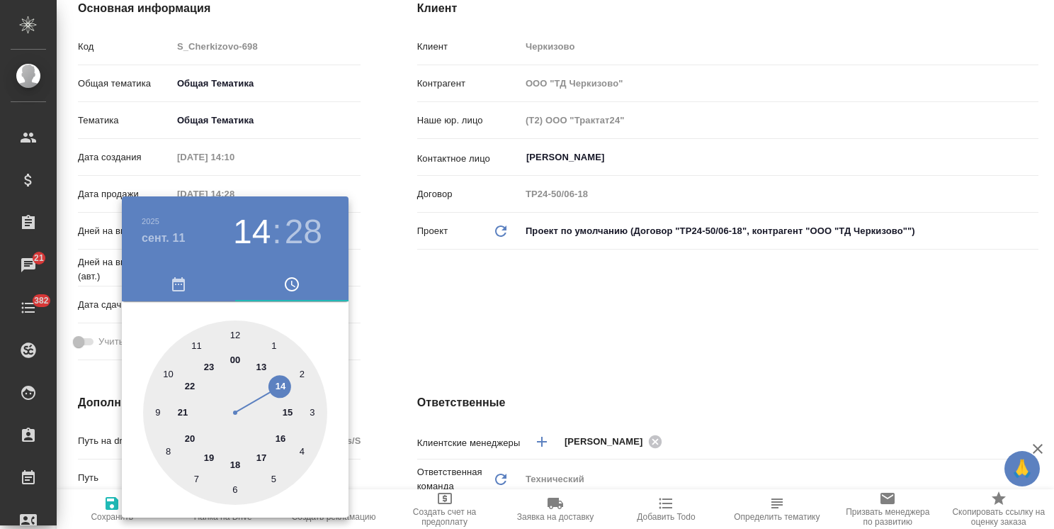
click at [385, 318] on div at bounding box center [527, 264] width 1054 height 529
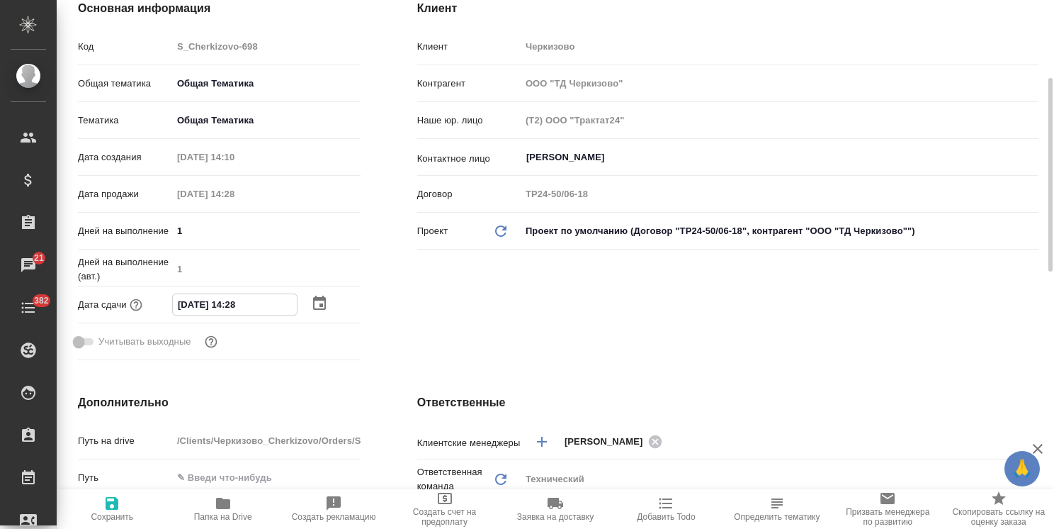
click at [237, 305] on input "[DATE] 14:28" at bounding box center [235, 304] width 124 height 21
drag, startPoint x: 253, startPoint y: 301, endPoint x: 240, endPoint y: 310, distance: 15.7
click at [240, 310] on input "[DATE] 19:28" at bounding box center [235, 304] width 124 height 21
click at [116, 513] on span "Сохранить" at bounding box center [112, 517] width 43 height 10
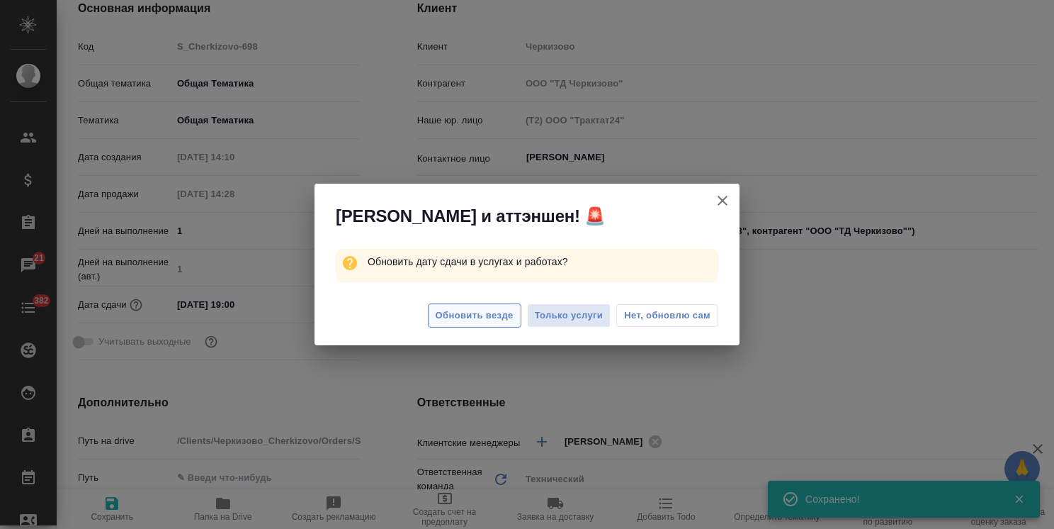
click at [492, 315] on span "Обновить везде" at bounding box center [475, 316] width 78 height 16
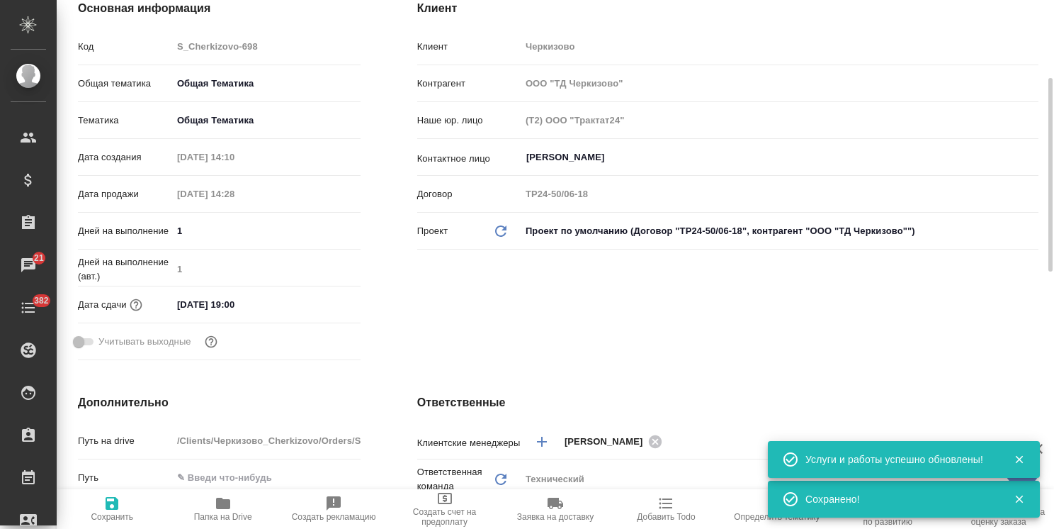
click at [123, 516] on span "Сохранить" at bounding box center [112, 517] width 43 height 10
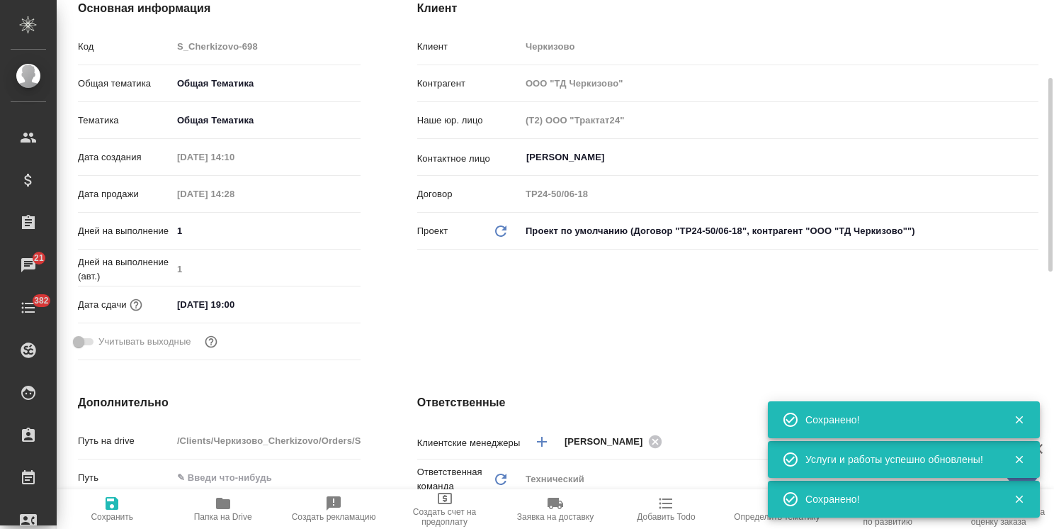
click at [380, 339] on div "Основная информация Код S_Cherkizovo-698 Общая тематика Общая Тематика obtem Те…" at bounding box center [219, 183] width 339 height 422
click at [116, 501] on icon "button" at bounding box center [112, 503] width 13 height 13
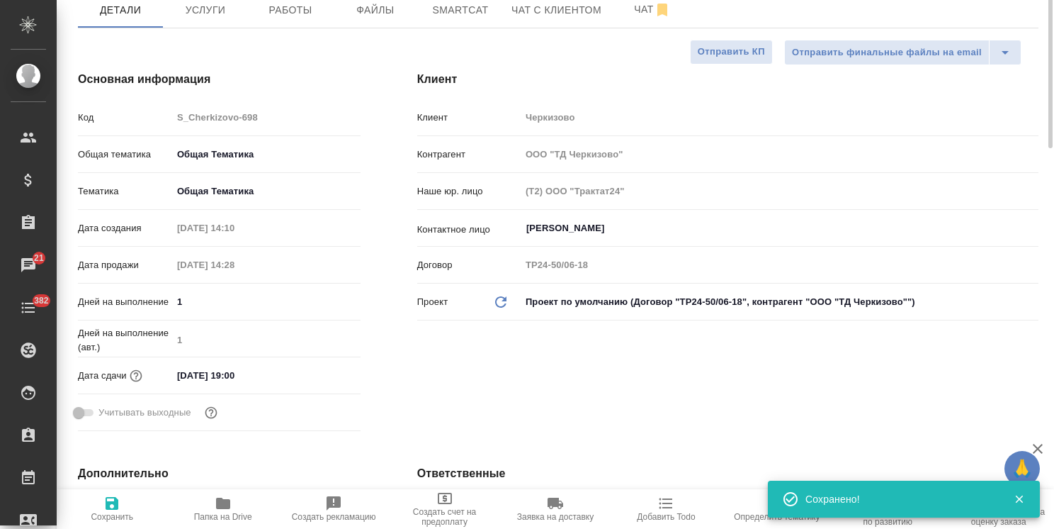
scroll to position [0, 0]
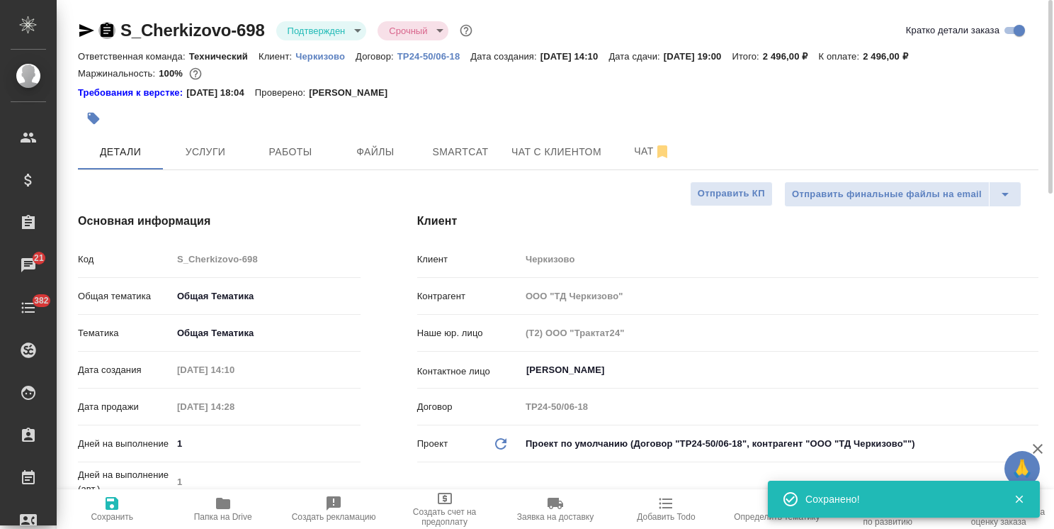
click at [108, 28] on icon "button" at bounding box center [106, 30] width 17 height 17
drag, startPoint x: 922, startPoint y: 54, endPoint x: 896, endPoint y: 59, distance: 26.0
click at [896, 59] on div "Ответственная команда: Технический Клиент: Черкизово Договор: ТР24-50/06-18 Дат…" at bounding box center [558, 55] width 961 height 17
copy p "2 496,00 ₽"
click at [222, 157] on span "Услуги" at bounding box center [205, 152] width 68 height 18
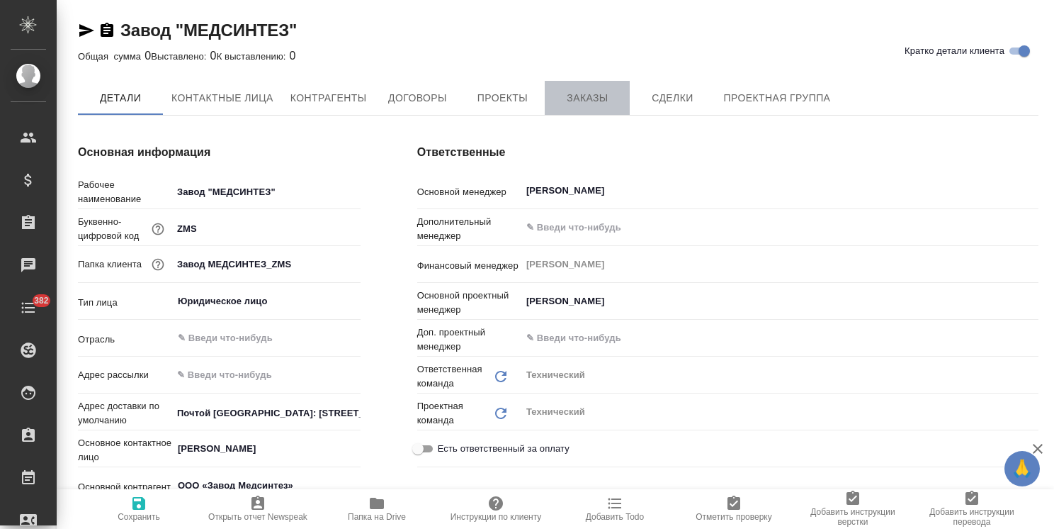
click at [604, 109] on button "Заказы" at bounding box center [587, 98] width 85 height 34
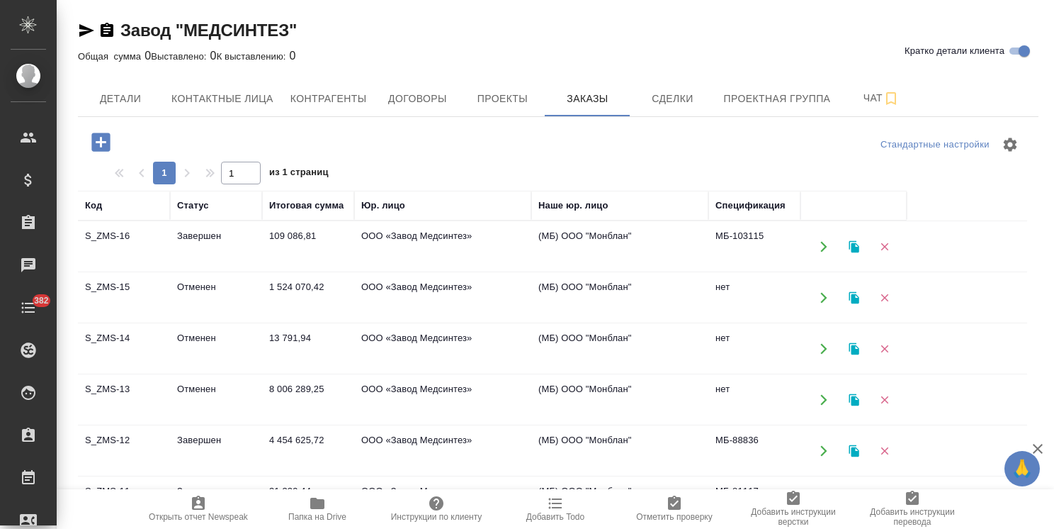
click at [99, 140] on icon "button" at bounding box center [100, 142] width 18 height 18
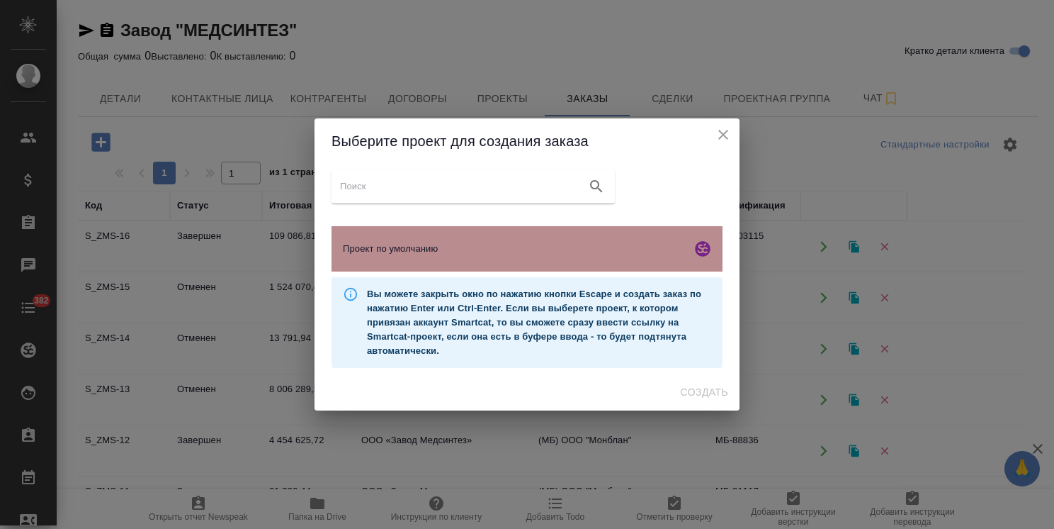
click at [503, 249] on span "Проект по умолчанию" at bounding box center [514, 249] width 343 height 14
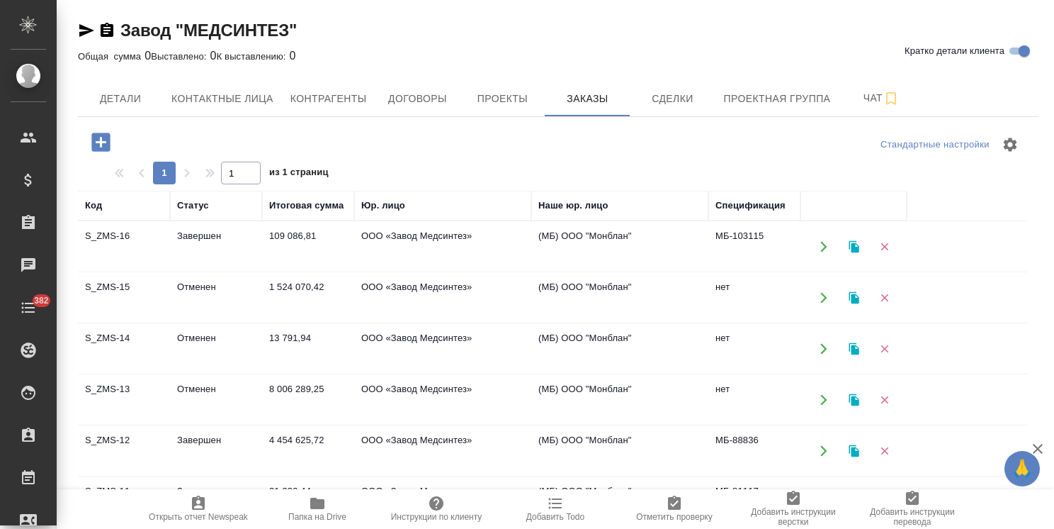
click at [711, 420] on td "нет" at bounding box center [755, 400] width 92 height 50
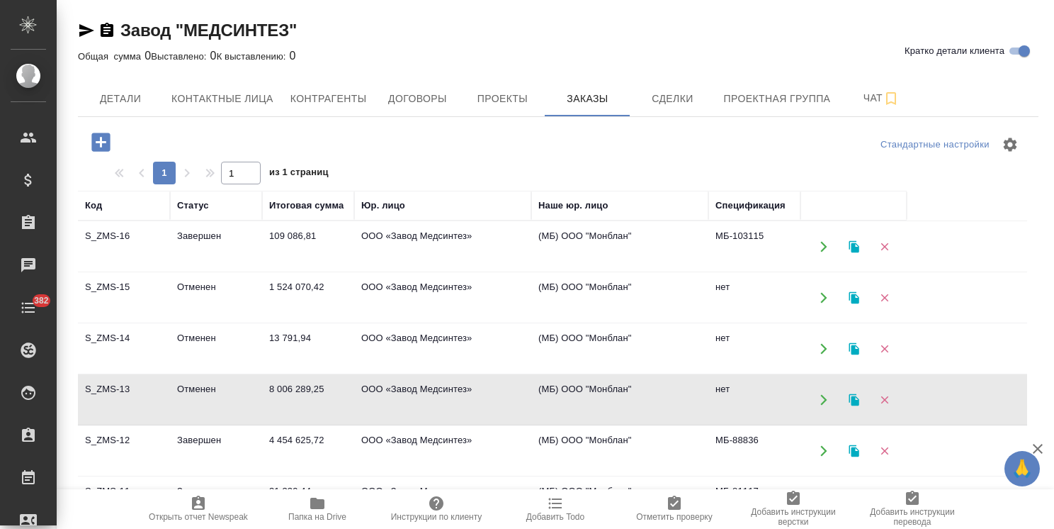
click at [113, 145] on button "button" at bounding box center [100, 142] width 39 height 29
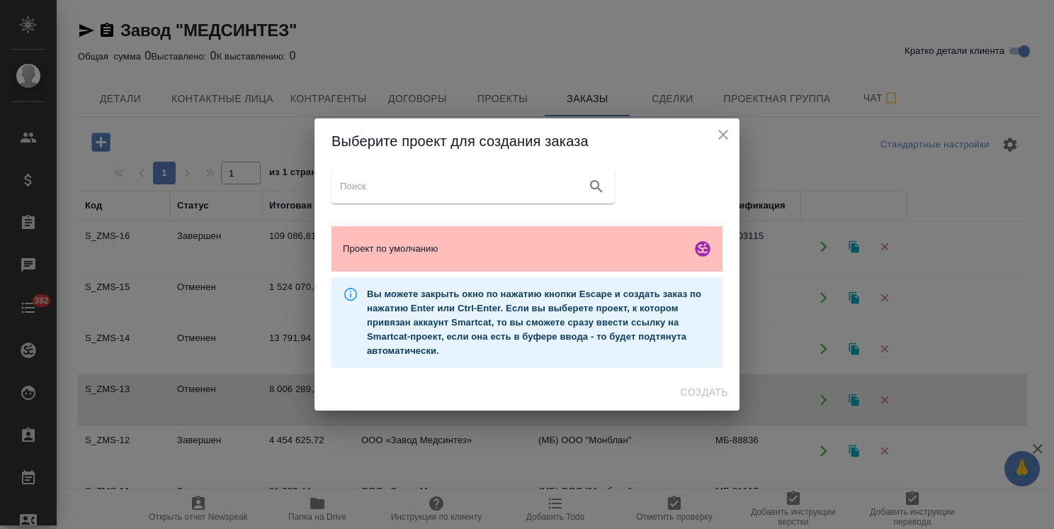
click at [553, 249] on span "Проект по умолчанию" at bounding box center [514, 249] width 343 height 14
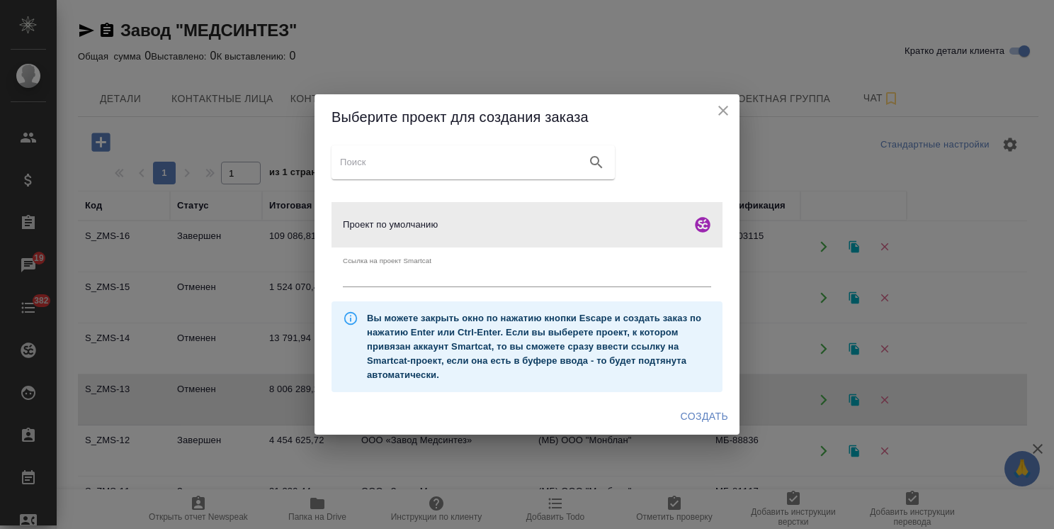
click at [697, 419] on span "Создать" at bounding box center [704, 416] width 47 height 18
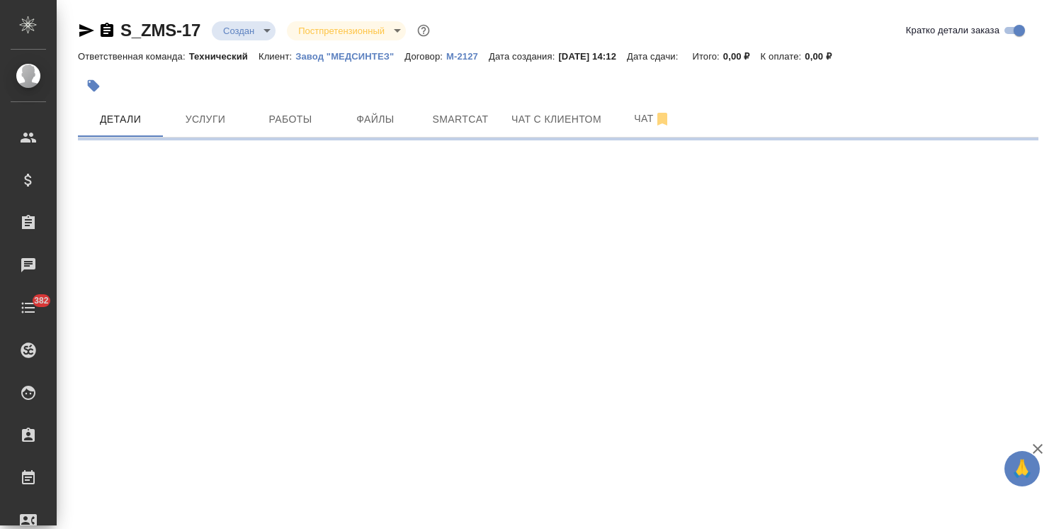
select select "RU"
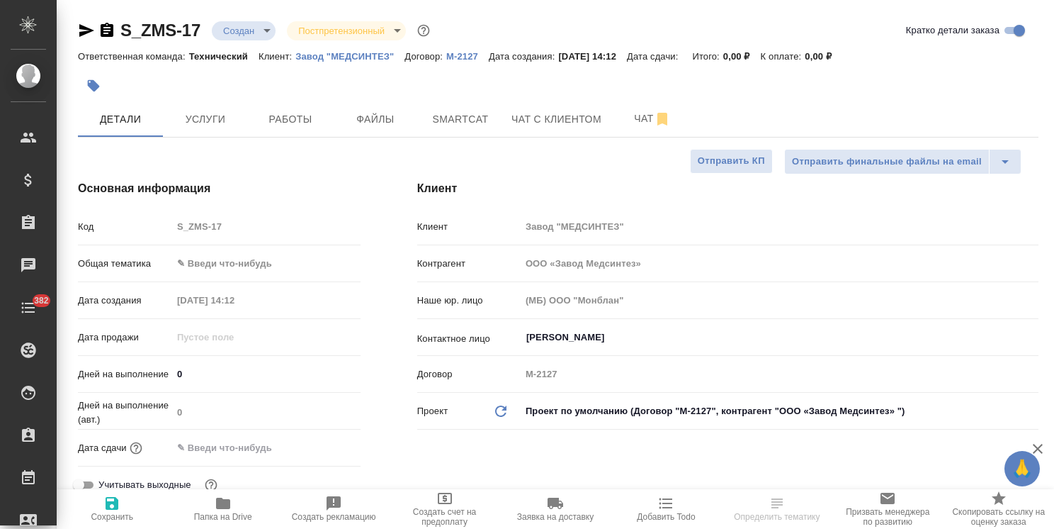
type textarea "x"
type input "ООО «Завод Медсинтез»"
type textarea "x"
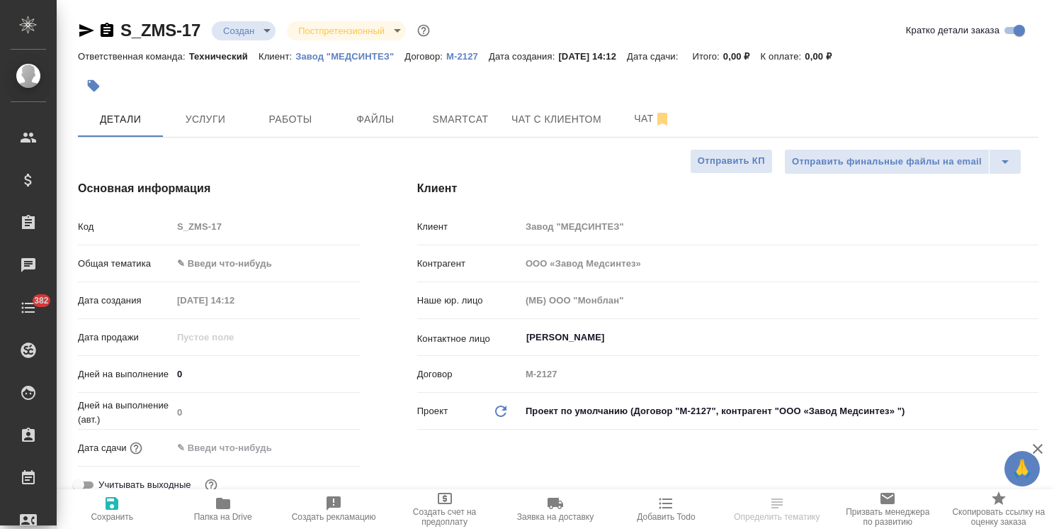
type textarea "x"
select select "RU"
type input "ООО «Завод Медсинтез»"
type textarea "x"
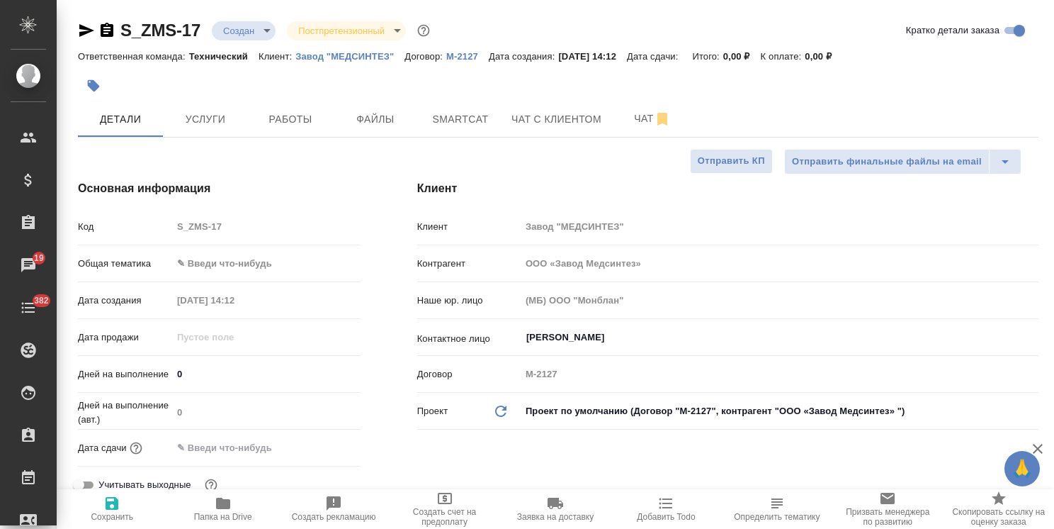
type textarea "x"
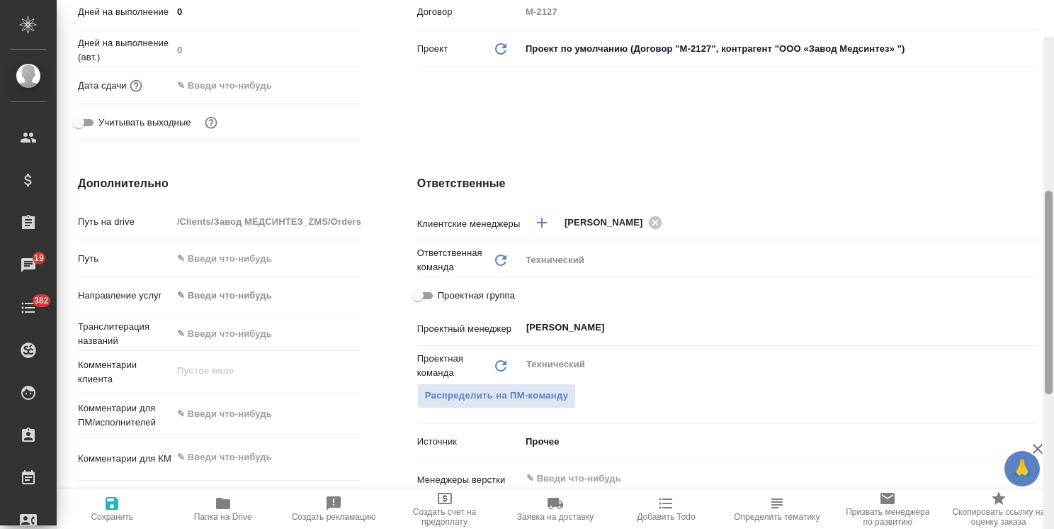
scroll to position [470, 0]
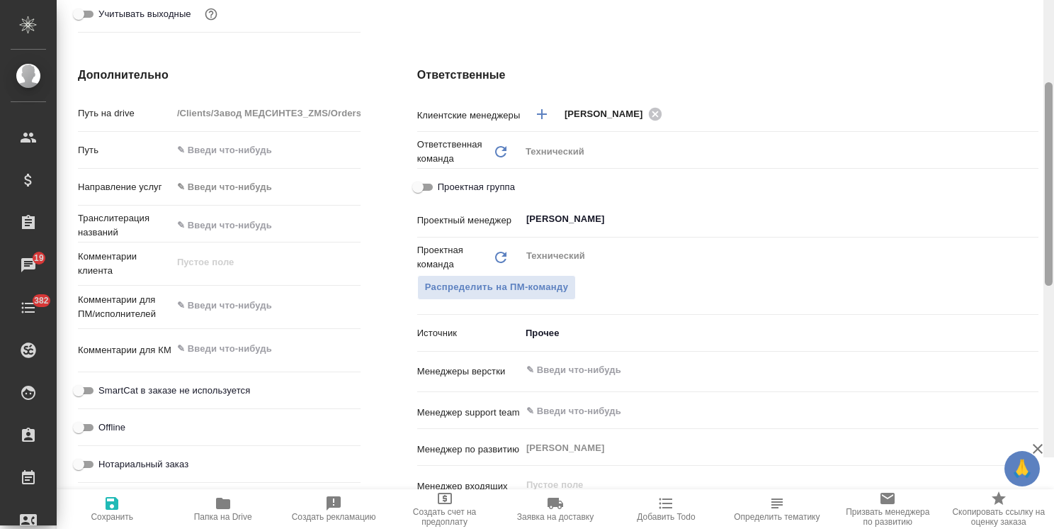
drag, startPoint x: 1046, startPoint y: 177, endPoint x: 1039, endPoint y: 304, distance: 127.0
click at [1039, 304] on div "S_ZMS-17 Создан new Постпретензионный postClaim Кратко детали заказа Ответствен…" at bounding box center [556, 264] width 998 height 529
type textarea "x"
click at [329, 308] on textarea at bounding box center [266, 305] width 188 height 24
paste textarea "переводим без обложки, списка литературы и рекламного модуля"
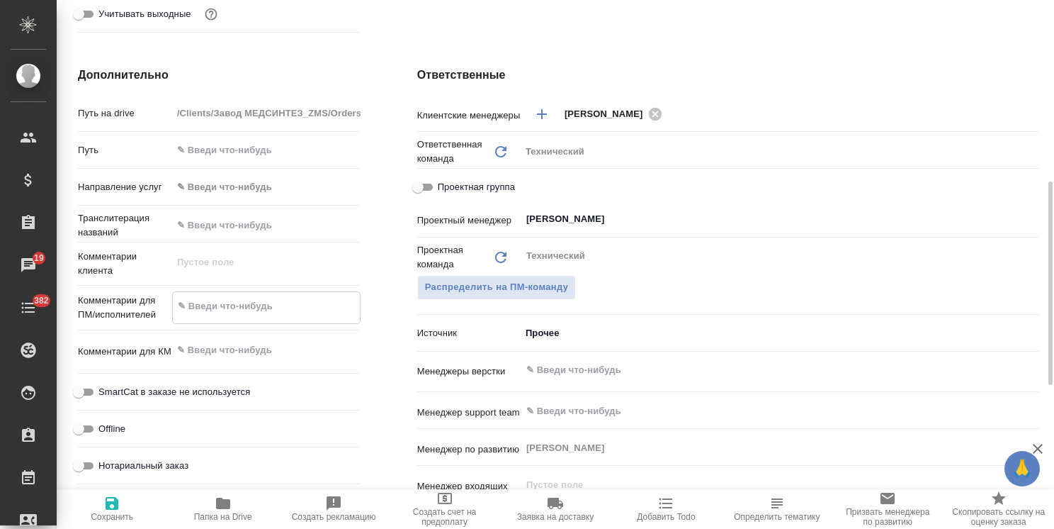
type input "ООО «Завод Медсинтез»"
type textarea "x"
type textarea "переводим без обложки, списка литературы и рекламного модуля"
type textarea "x"
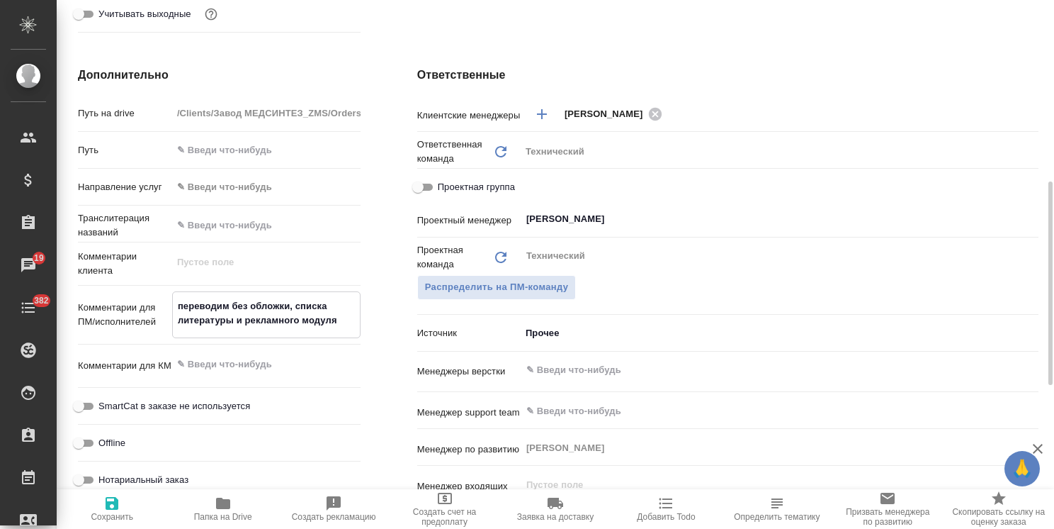
type textarea "переводим без обложки, списка литературы и рекламного модуля"
type textarea "x"
click at [114, 519] on span "Сохранить" at bounding box center [112, 517] width 43 height 10
type input "ООО «Завод Медсинтез»"
type textarea "x"
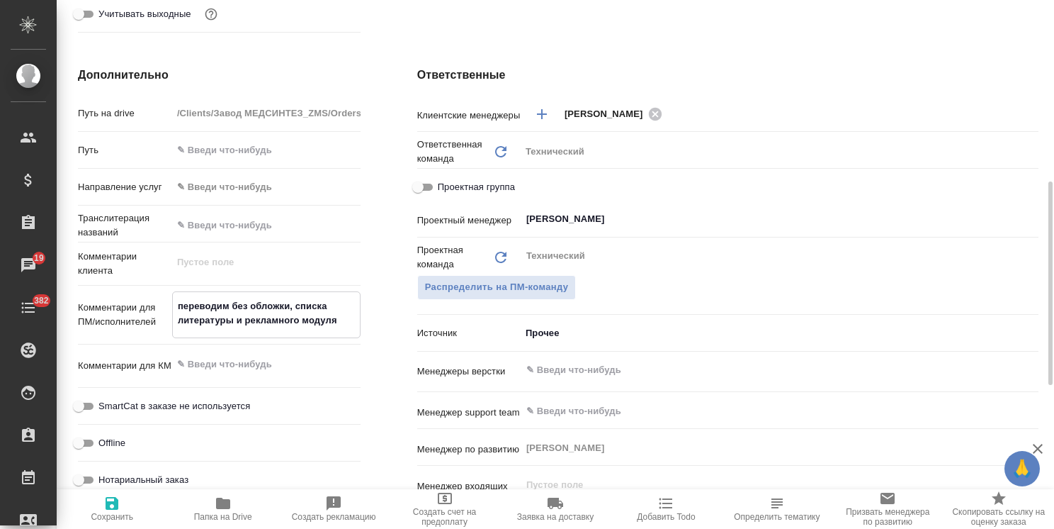
type textarea "x"
type input "ООО «Завод Медсинтез»"
type textarea "x"
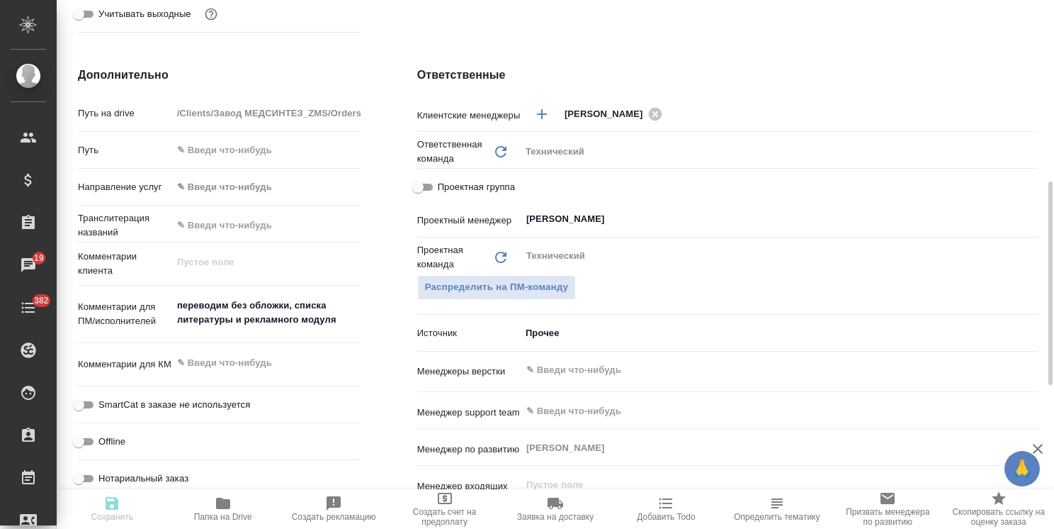
type textarea "x"
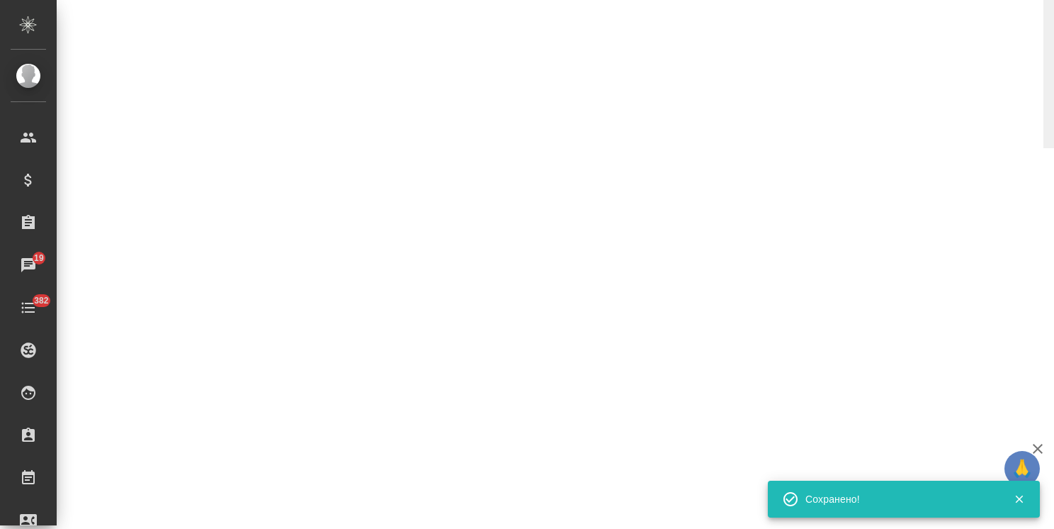
select select "RU"
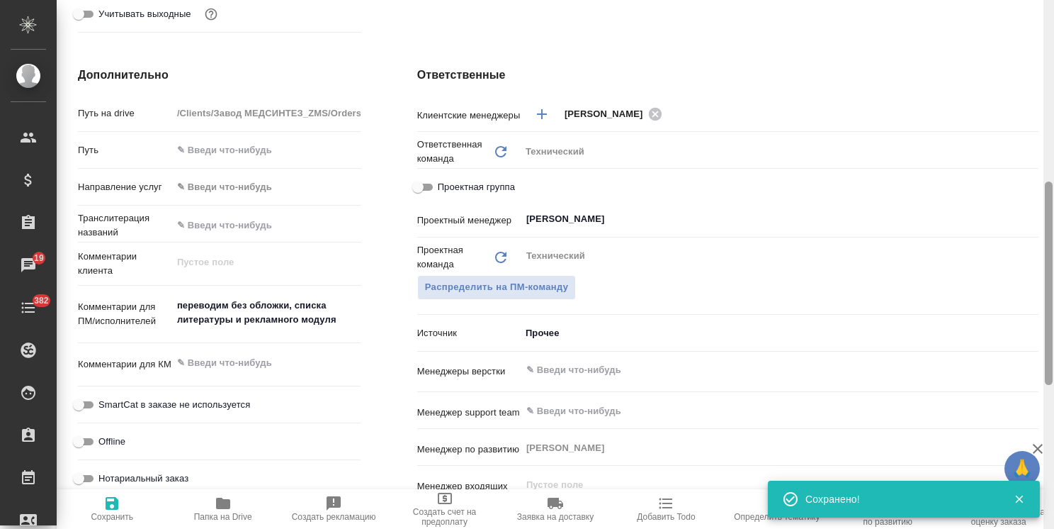
type textarea "x"
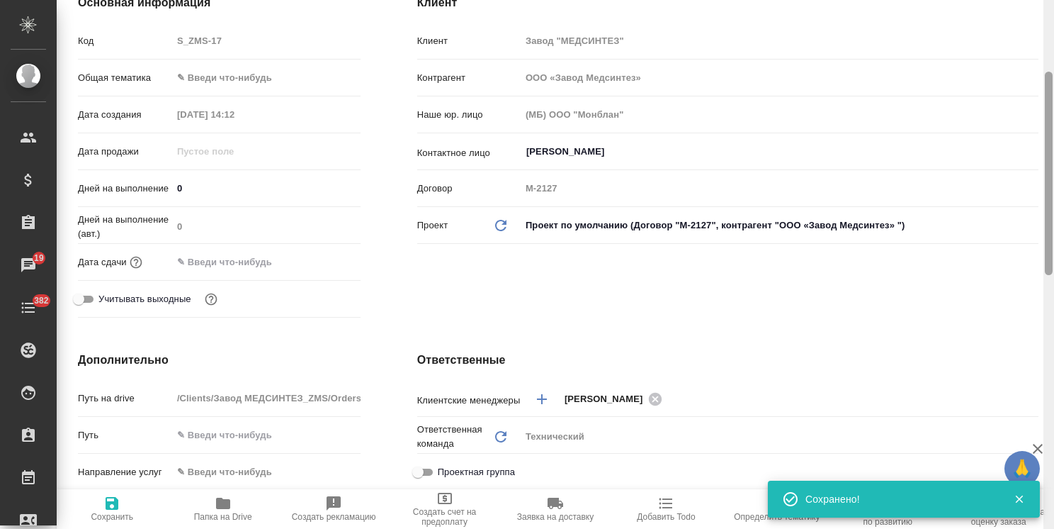
drag, startPoint x: 1047, startPoint y: 344, endPoint x: 567, endPoint y: 112, distance: 533.0
click at [1014, 115] on div "S_ZMS-17 Создан new Постпретензионный postClaim Кратко детали заказа Ответствен…" at bounding box center [556, 264] width 998 height 529
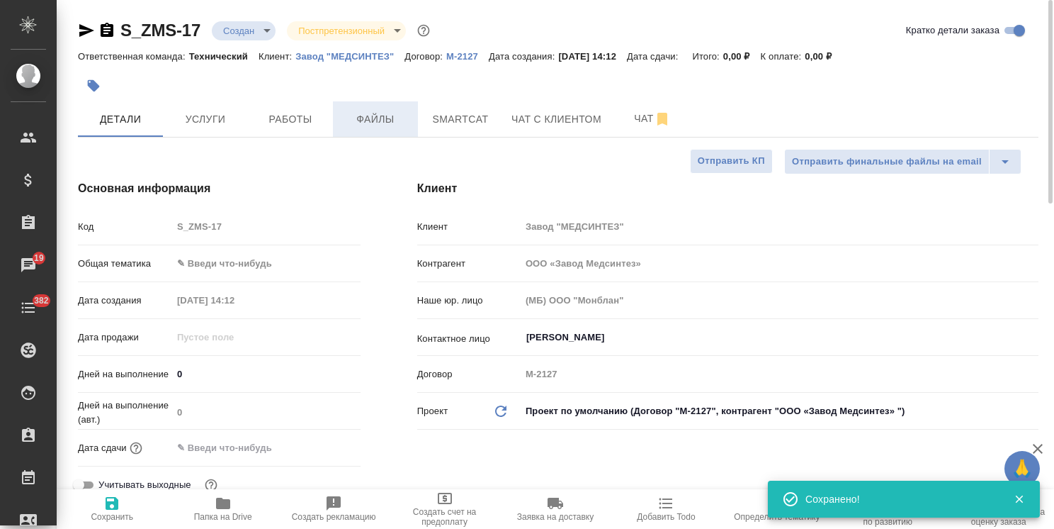
click at [379, 125] on span "Файлы" at bounding box center [376, 120] width 68 height 18
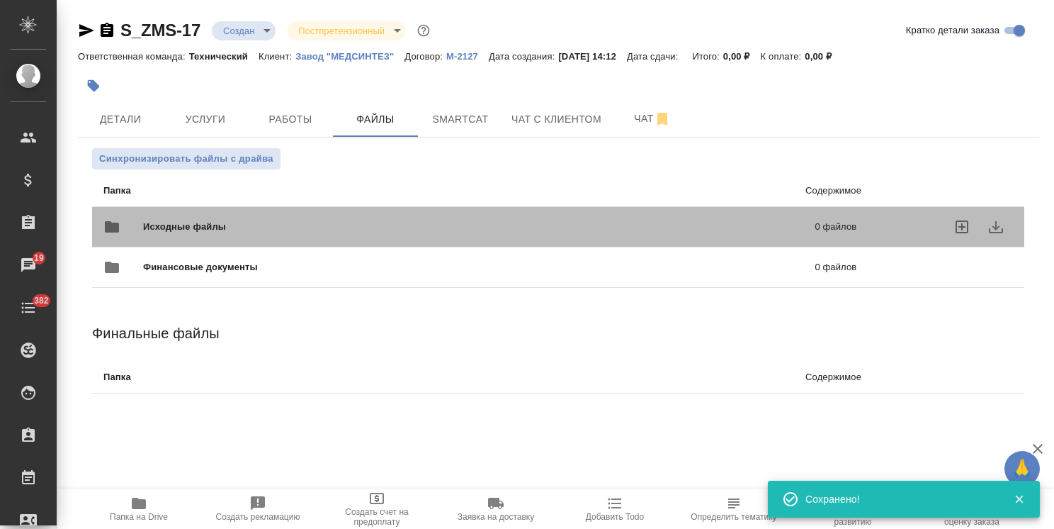
click at [197, 218] on div "Исходные файлы 0 файлов" at bounding box center [479, 227] width 753 height 34
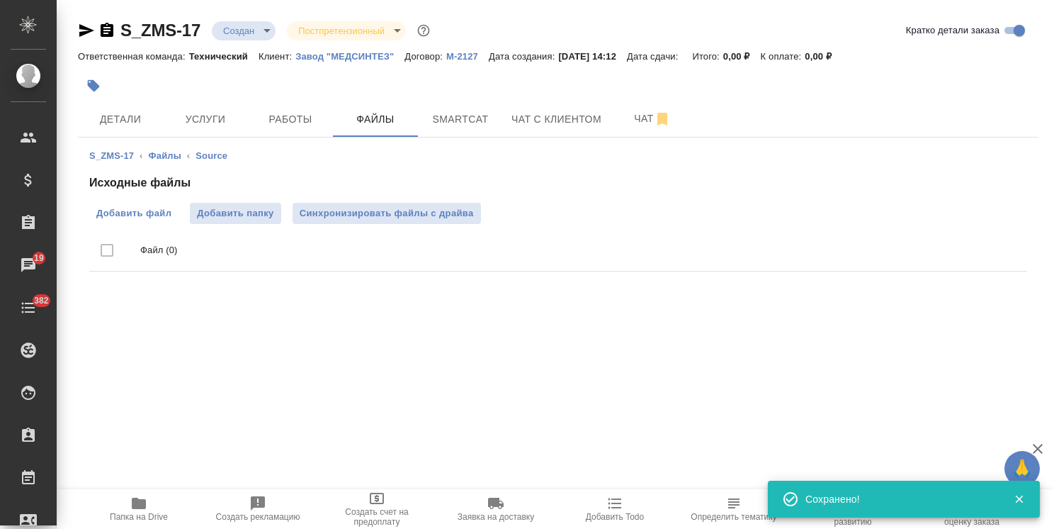
click at [145, 208] on span "Добавить файл" at bounding box center [133, 213] width 75 height 14
click at [0, 0] on input "Добавить файл" at bounding box center [0, 0] width 0 height 0
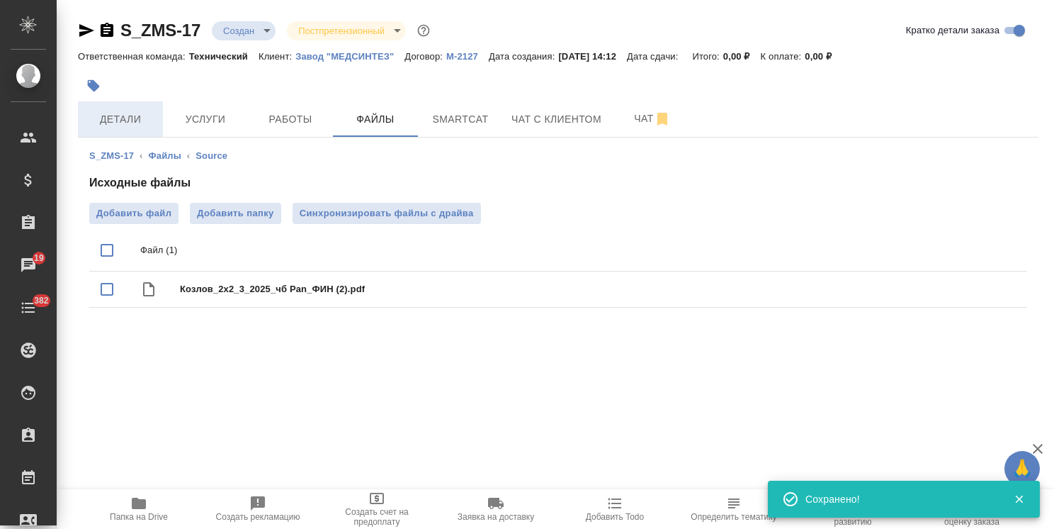
click at [130, 132] on button "Детали" at bounding box center [120, 118] width 85 height 35
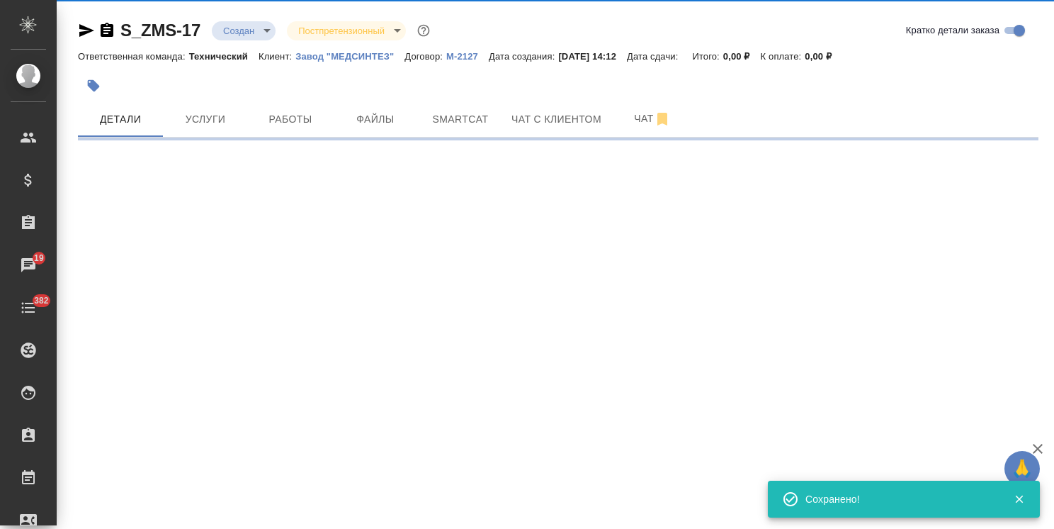
select select "RU"
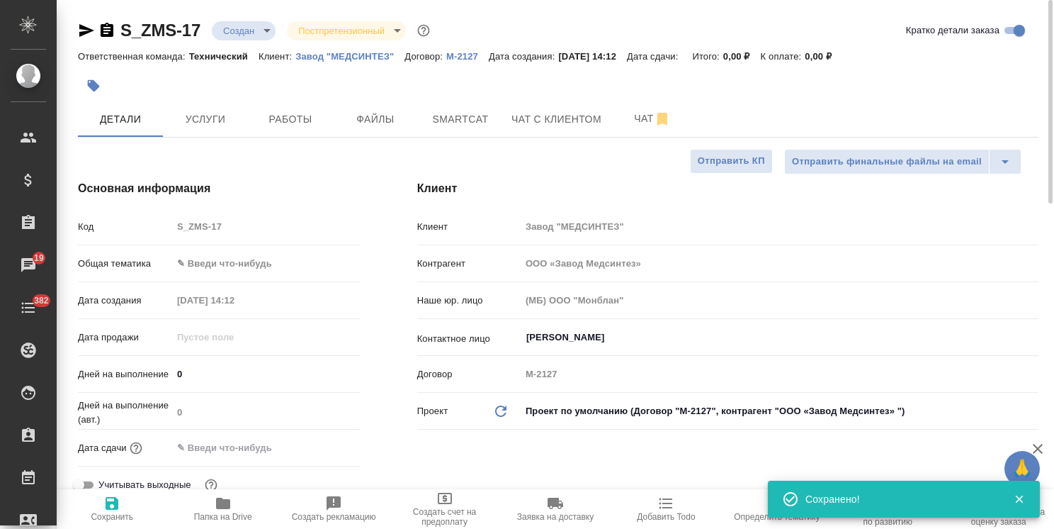
type textarea "x"
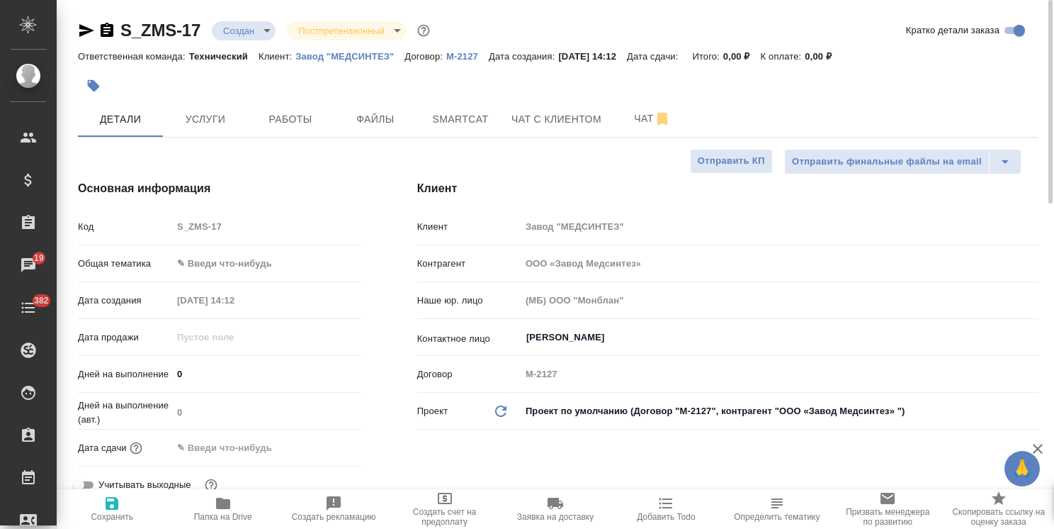
type input "ООО «Завод Медсинтез»"
type textarea "x"
type input "ООО «Завод Медсинтез»"
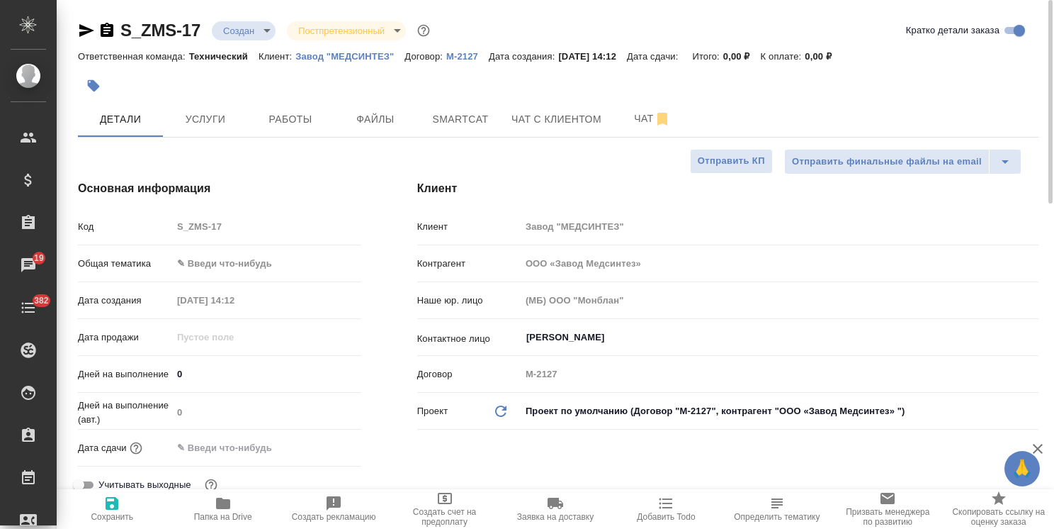
type textarea "x"
click at [575, 327] on div "Макарова Ирина Сергеевна ​" at bounding box center [780, 338] width 518 height 26
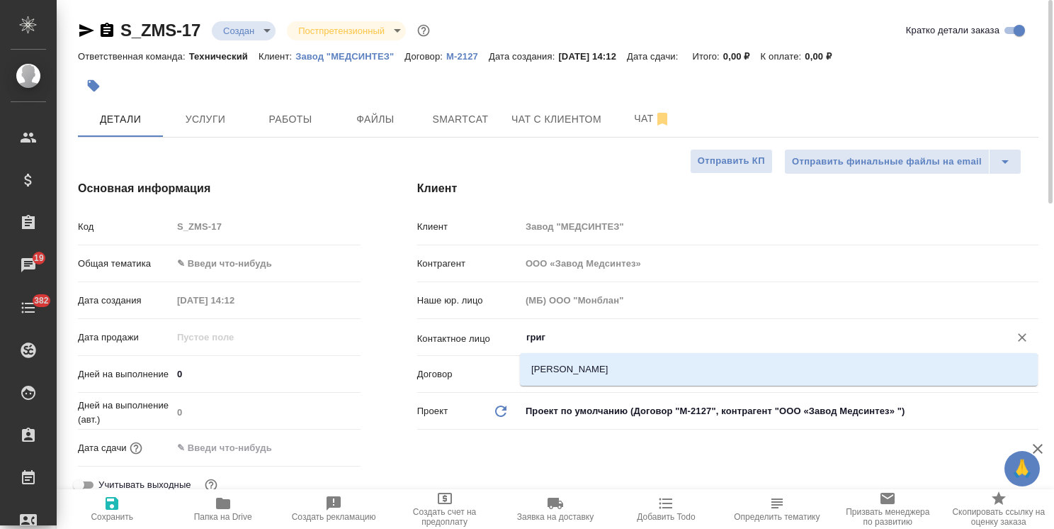
type input "григо"
click at [573, 366] on li "Григорцева Яна" at bounding box center [779, 369] width 518 height 26
type input "ООО «Завод Медсинтез»"
type input "Григорцева Яна"
type textarea "x"
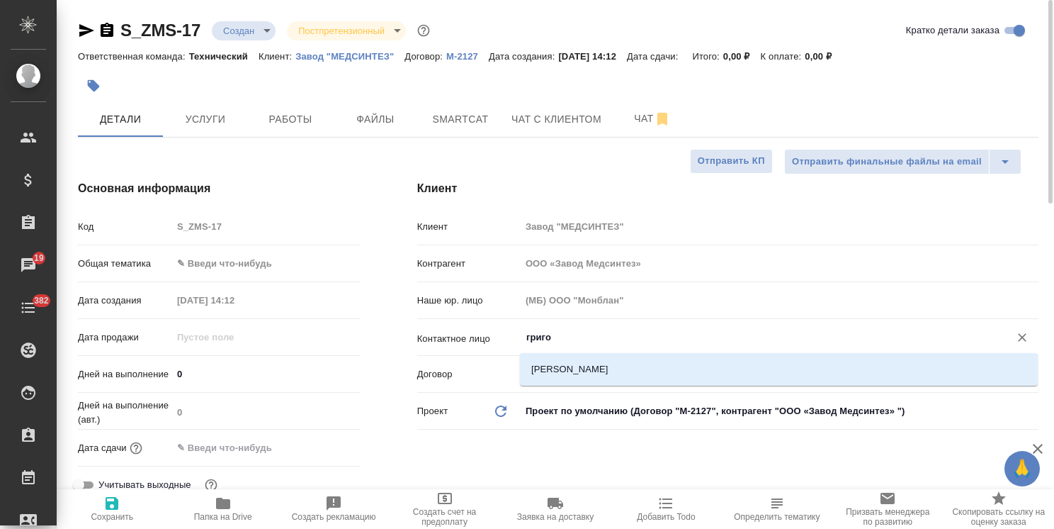
type textarea "x"
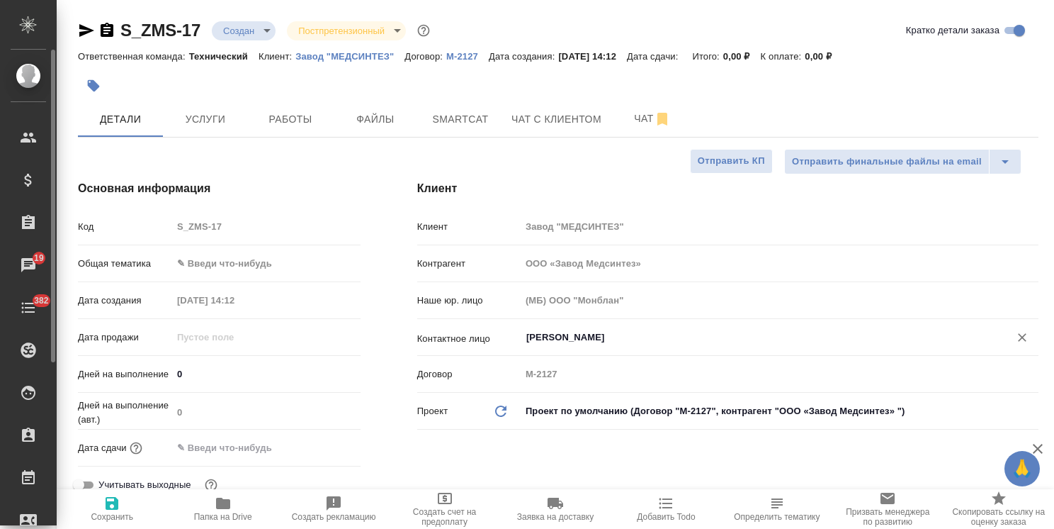
type input "ООО «Завод Медсинтез»"
type textarea "x"
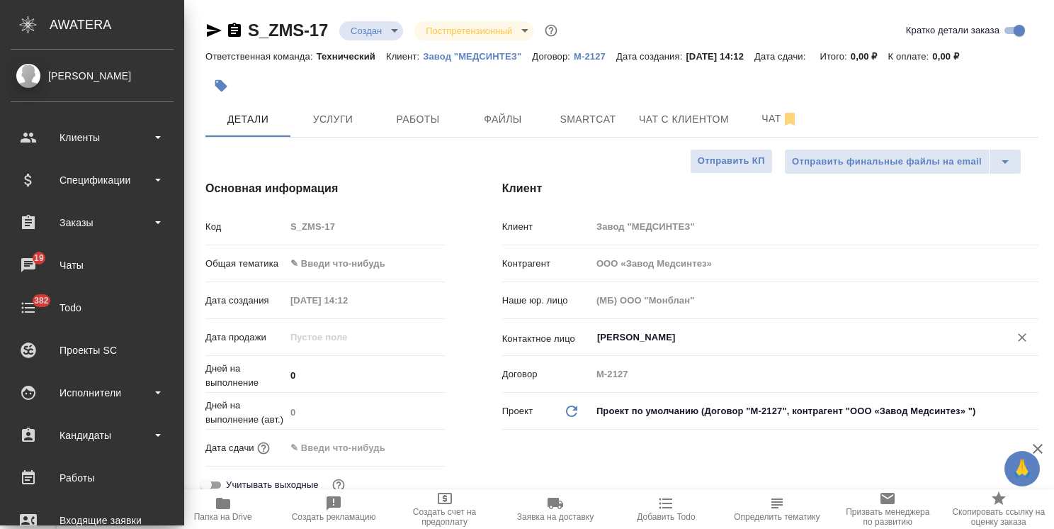
type input "ООО «Завод Медсинтез»"
type textarea "x"
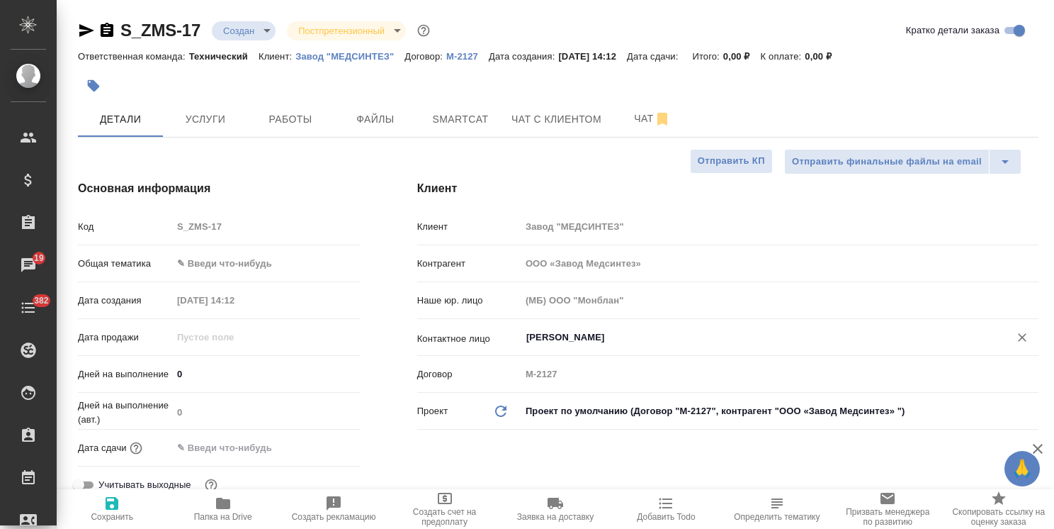
type input "Григорцева Яна"
click at [96, 507] on span "Сохранить" at bounding box center [112, 508] width 94 height 27
type input "ООО «Завод Медсинтез»"
type textarea "x"
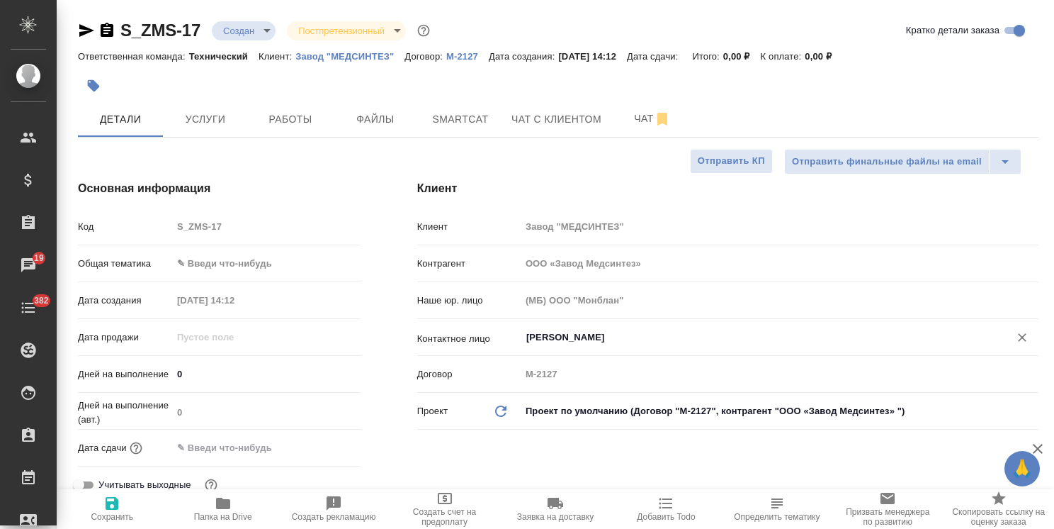
type textarea "x"
type input "ООО «Завод Медсинтез»"
type textarea "x"
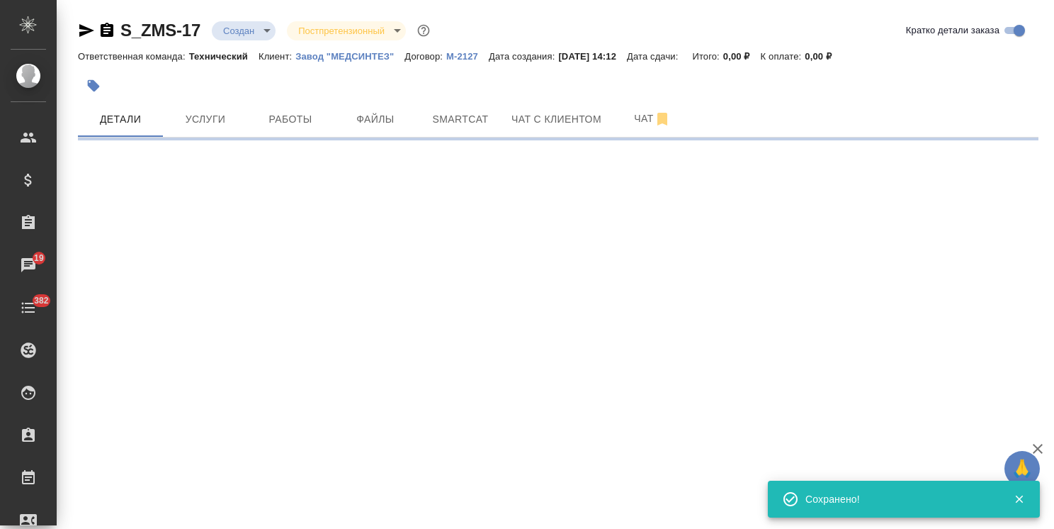
select select "RU"
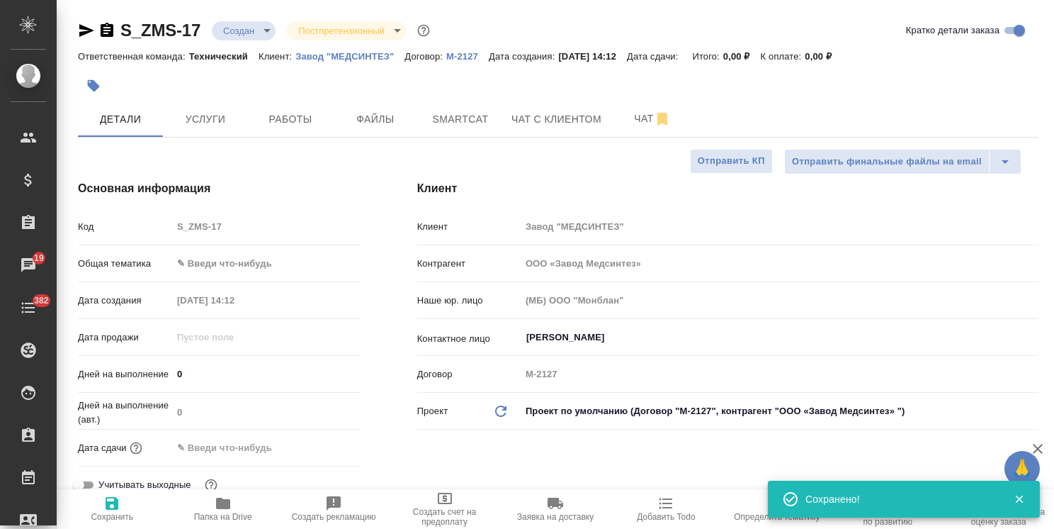
type textarea "x"
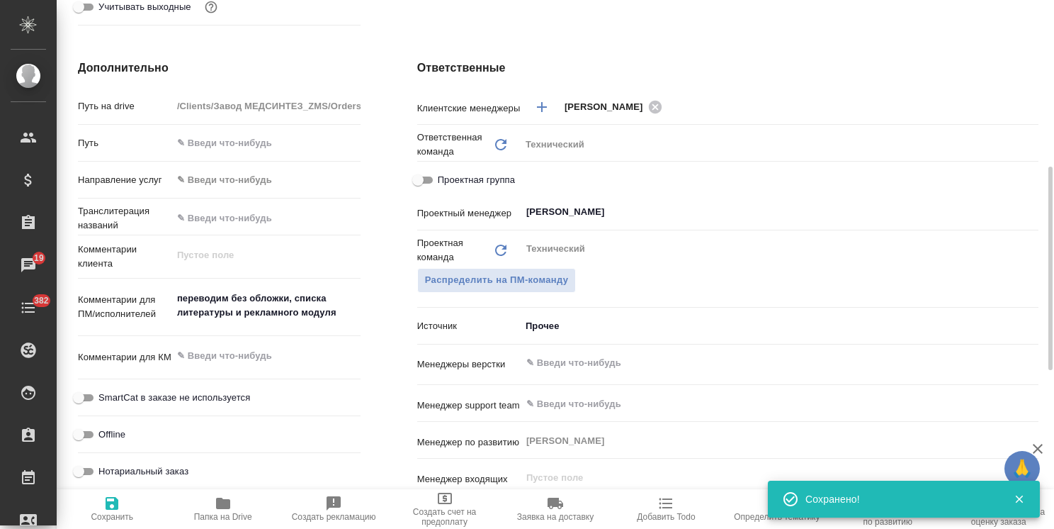
scroll to position [492, 0]
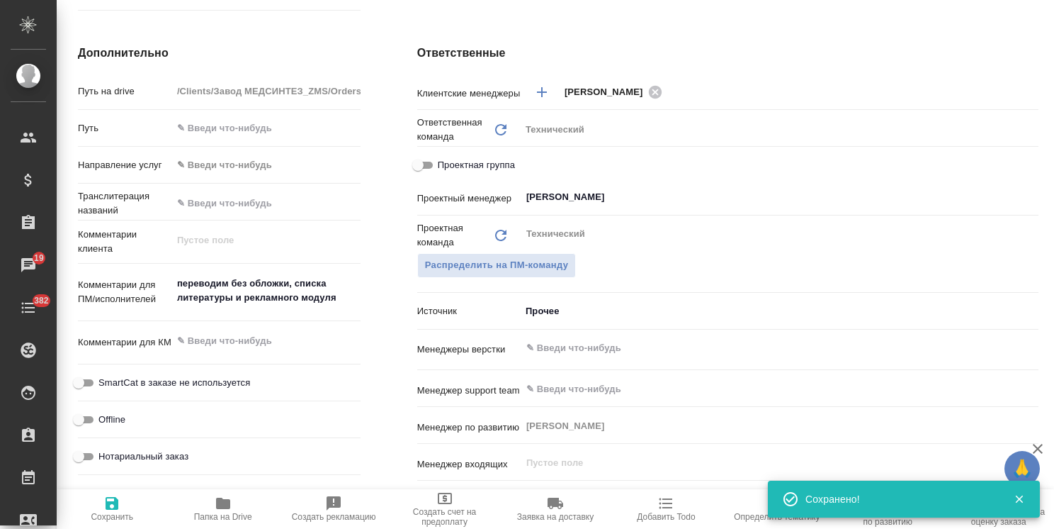
type textarea "x"
click at [176, 278] on textarea "переводим без обложки, списка литературы и рекламного модуля" at bounding box center [266, 290] width 188 height 38
type textarea "переводим без обложки, списка литературы и рекламного модуля"
type input "ООО «Завод Медсинтез»"
type textarea "x"
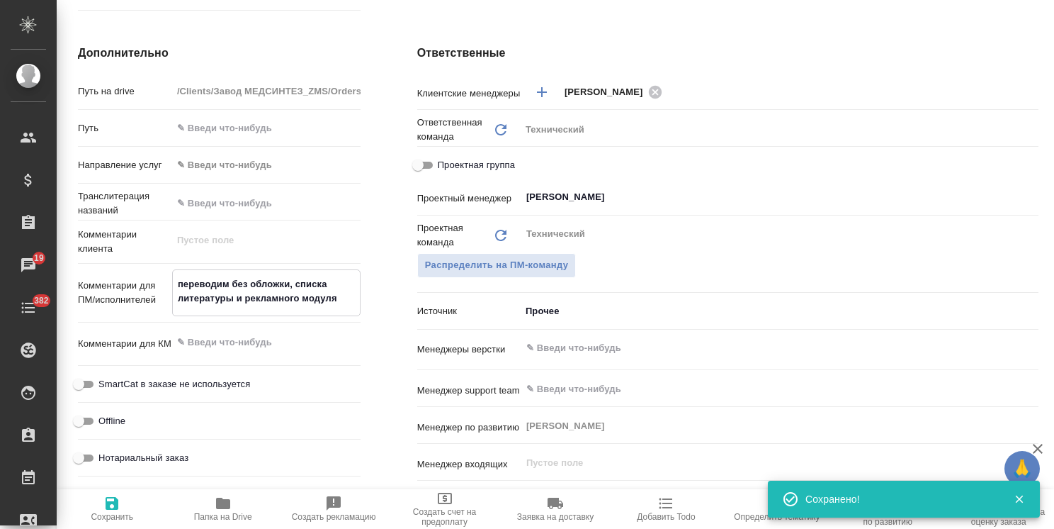
type textarea "x"
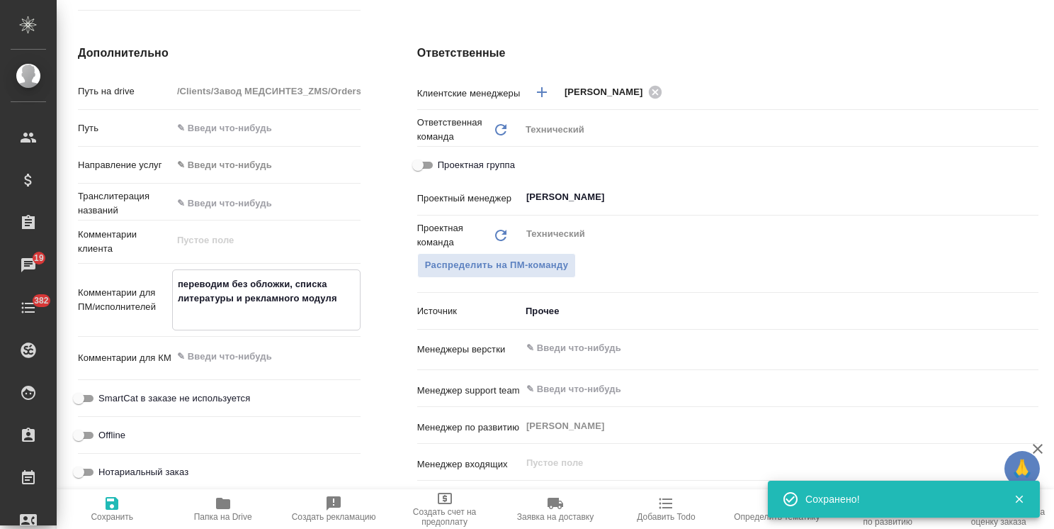
type input "ООО «Завод Медсинтез»"
type textarea "x"
type textarea "переводим без обложки, списка литературы и рекламного модуля"
type textarea "x"
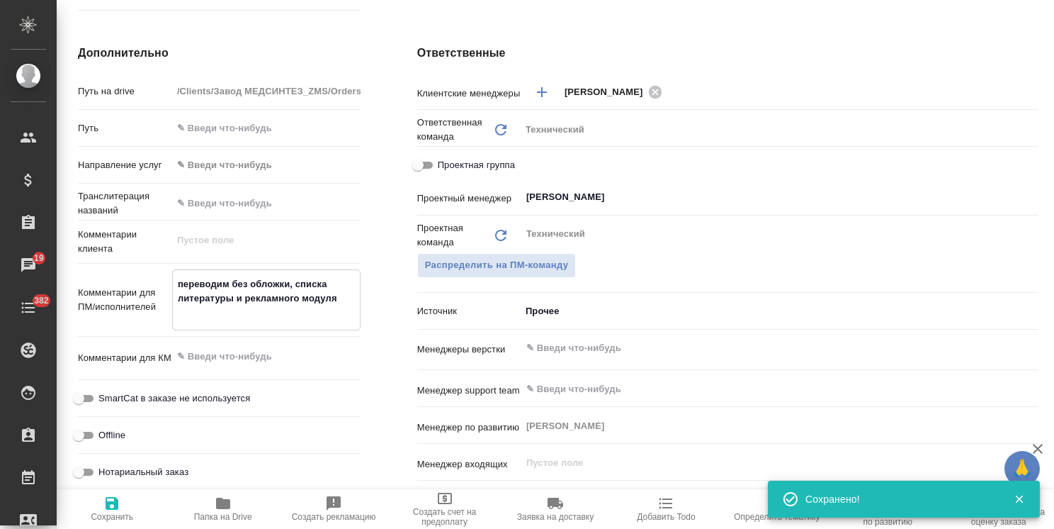
click at [224, 273] on textarea "переводим без обложки, списка литературы и рекламного модуля" at bounding box center [266, 298] width 187 height 52
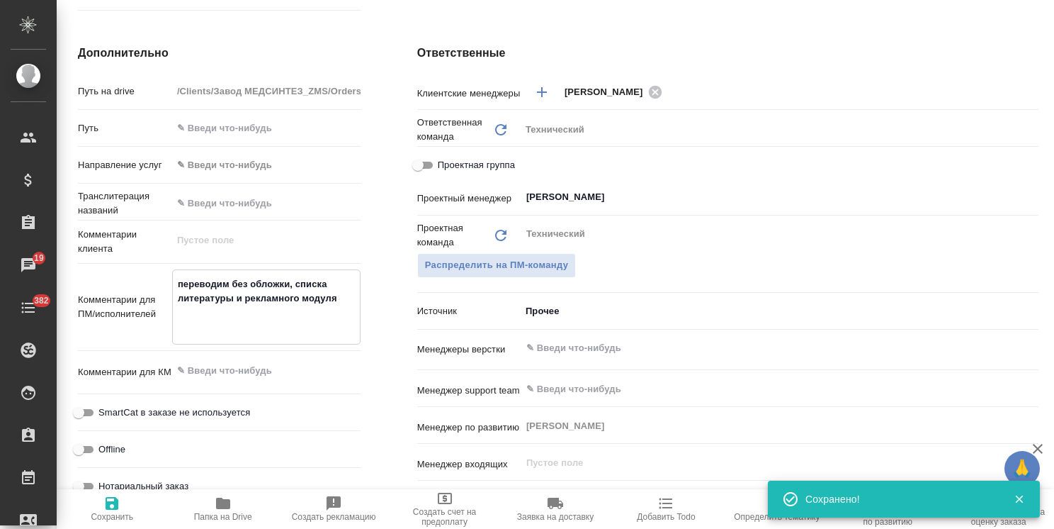
type textarea "р переводим без обложки, списка литературы и рекламного модуля"
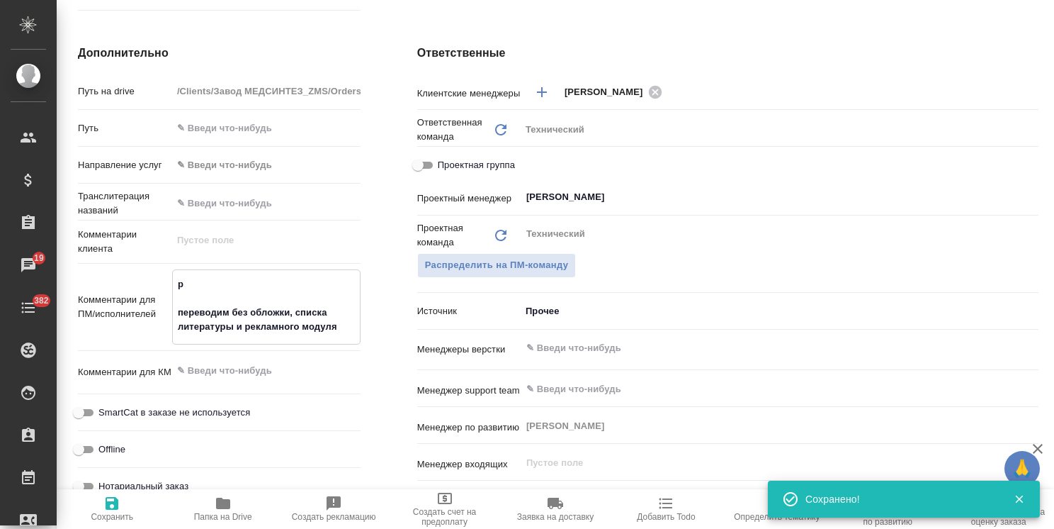
type input "ООО «Завод Медсинтез»"
type textarea "x"
type input "ООО «Завод Медсинтез»"
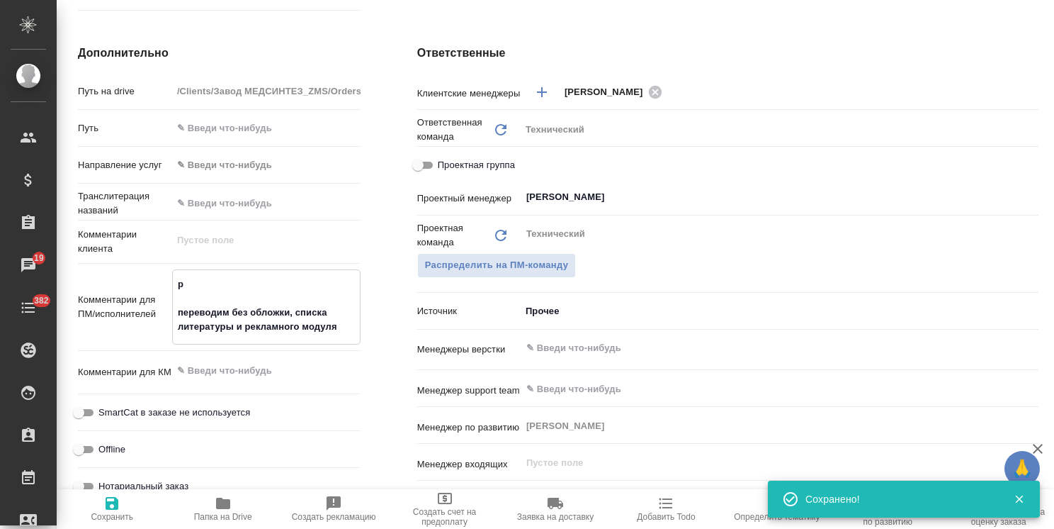
type textarea "x"
type textarea "ру переводим без обложки, списка литературы и рекламного модуля"
type textarea "x"
type input "ООО «Завод Медсинтез»"
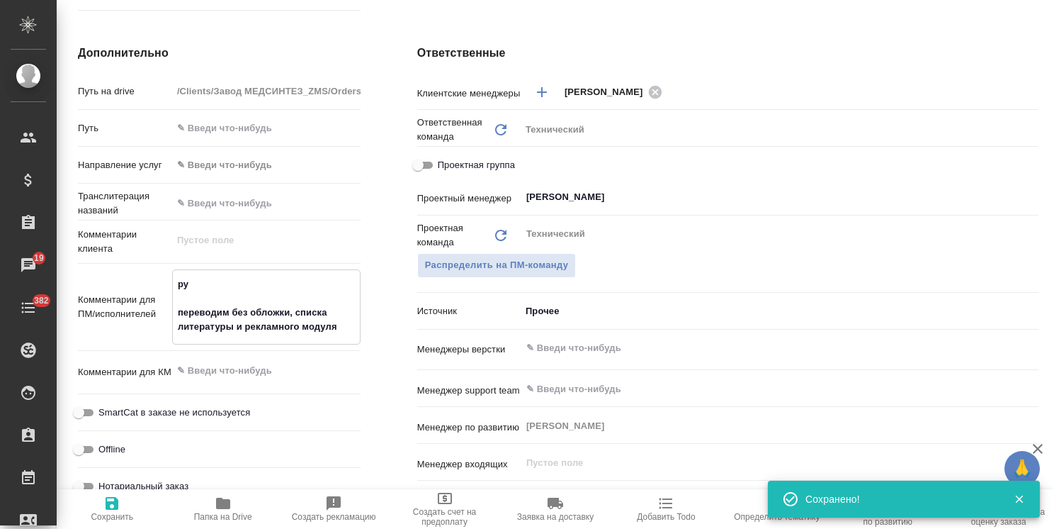
type textarea "x"
type textarea "рус переводим без обложки, списка литературы и рекламного модуля"
type textarea "x"
type input "ООО «Завод Медсинтез»"
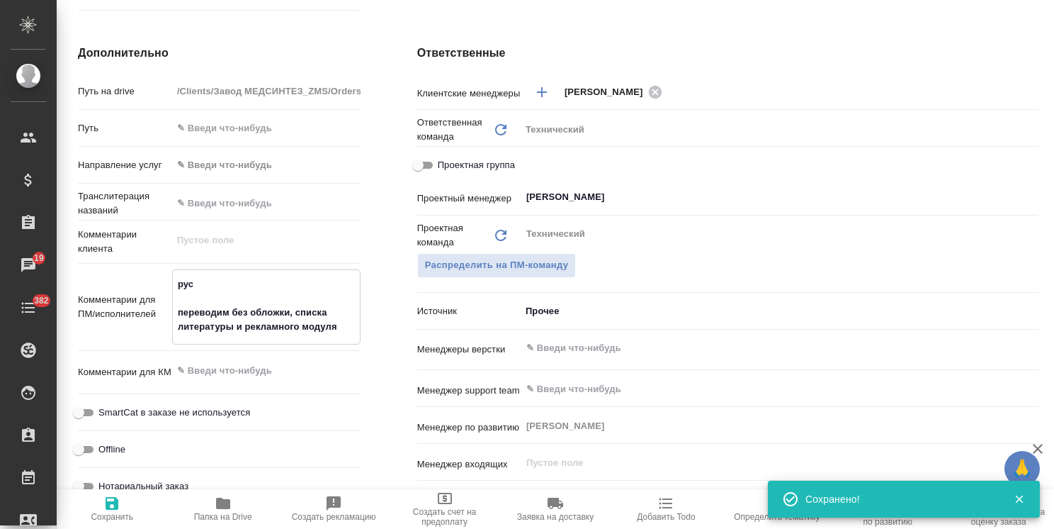
type textarea "x"
type textarea "рус- переводим без обложки, списка литературы и рекламного модуля"
type textarea "x"
type input "ООО «Завод Медсинтез»"
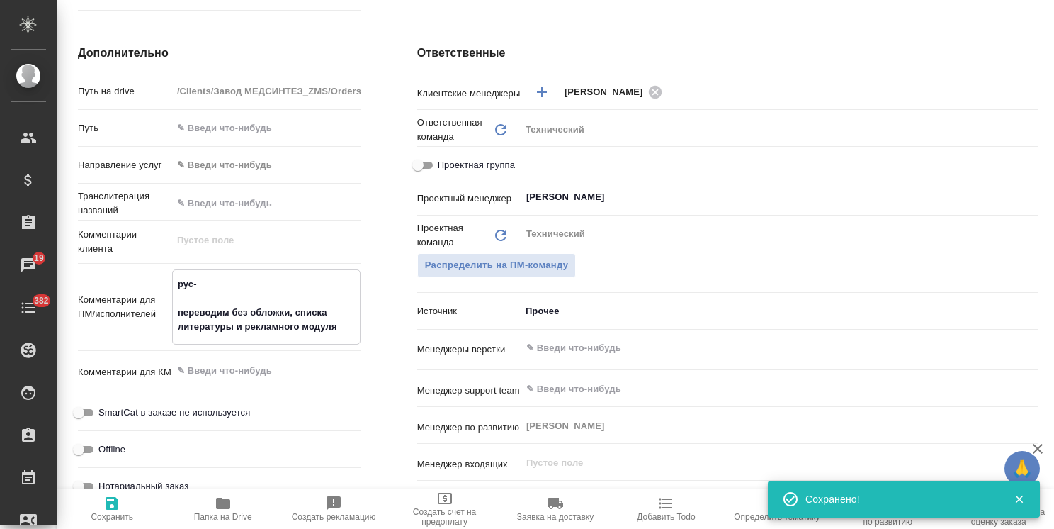
type textarea "x"
type textarea "рус-а переводим без обложки, списка литературы и рекламного модуля"
type textarea "x"
type input "ООО «Завод Медсинтез»"
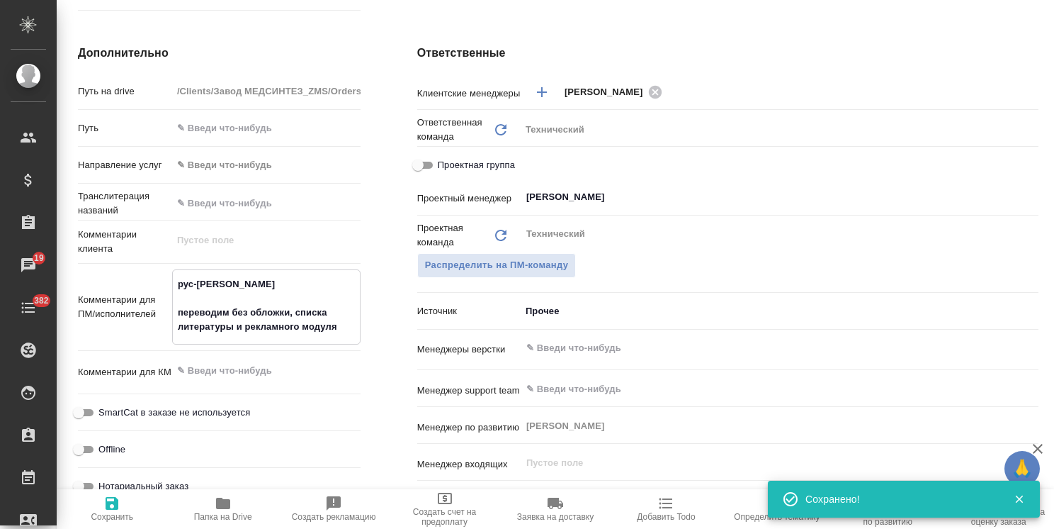
type textarea "x"
type textarea "рус-ан переводим без обложки, списка литературы и рекламного модуля"
type textarea "x"
type input "ООО «Завод Медсинтез»"
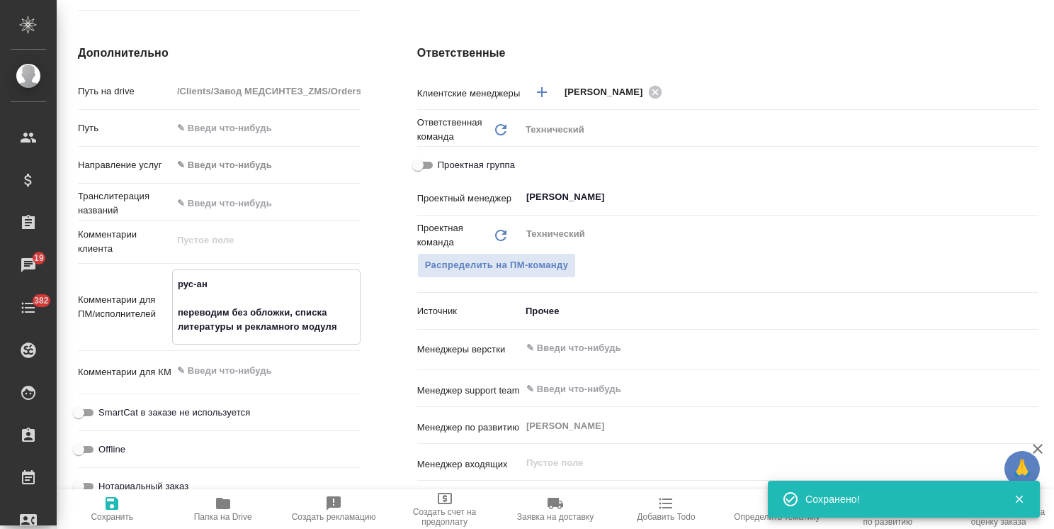
type textarea "x"
type textarea "рус-анг переводим без обложки, списка литературы и рекламного модуля"
type textarea "x"
type input "ООО «Завод Медсинтез»"
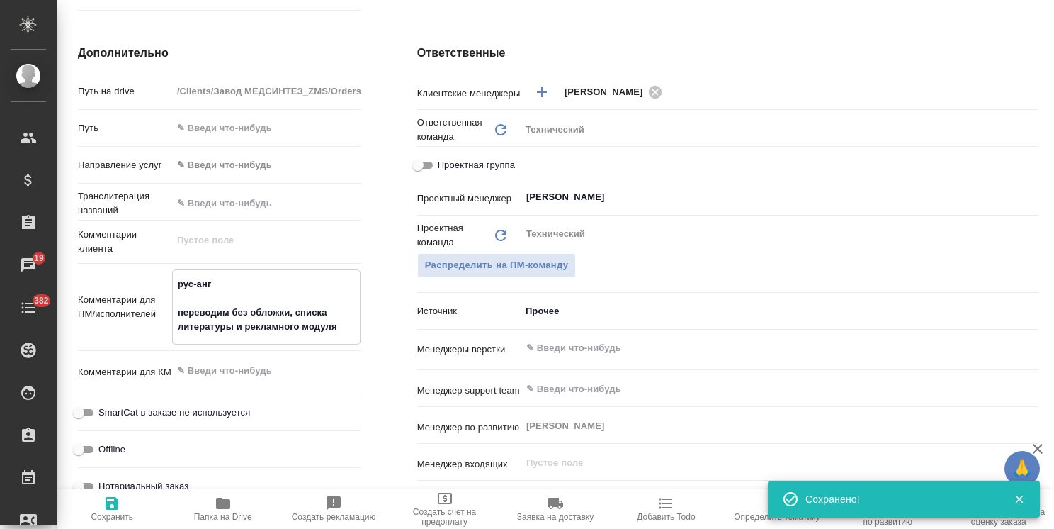
type textarea "x"
type textarea "рус-англ переводим без обложки, списка литературы и рекламного модуля"
type textarea "x"
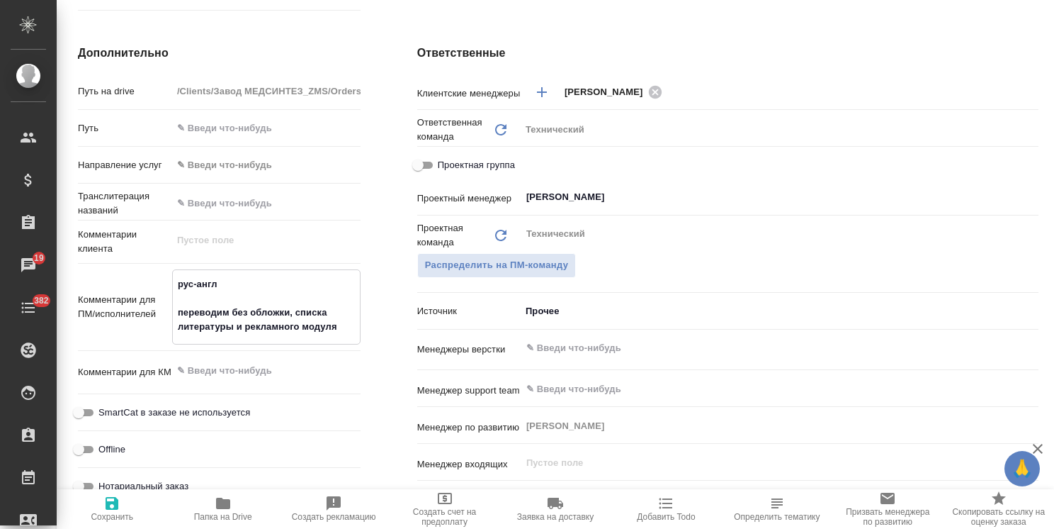
type textarea "рус-англ переводим без обложки, списка литературы и рекламного модуля"
type textarea "x"
click at [119, 514] on span "Сохранить" at bounding box center [112, 517] width 43 height 10
type input "ООО «Завод Медсинтез»"
type textarea "x"
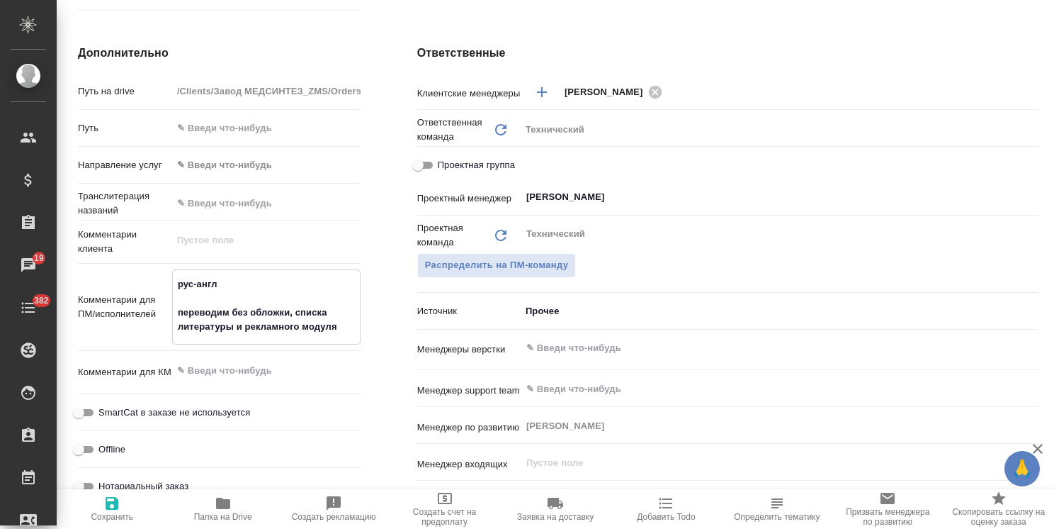
type textarea "x"
type input "ООО «Завод Медсинтез»"
type textarea "x"
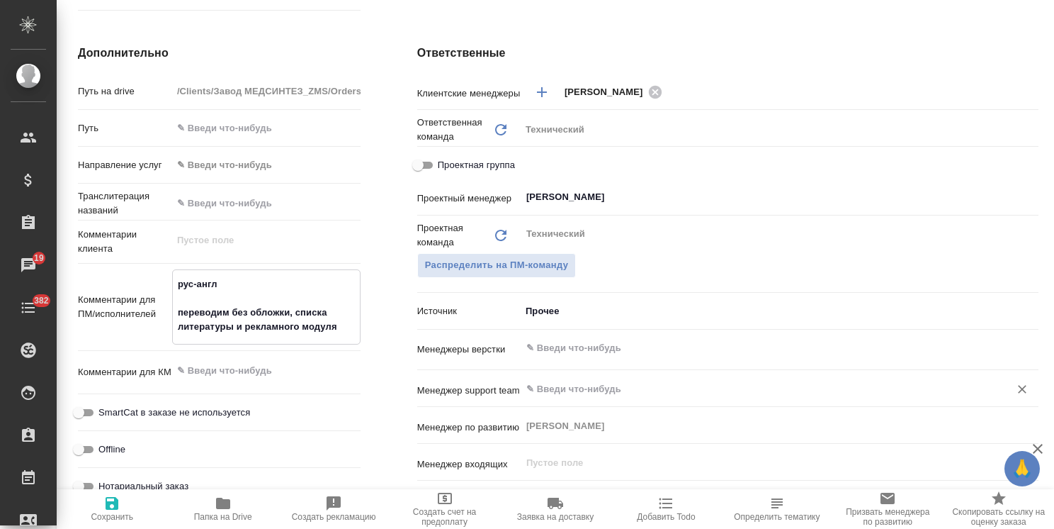
type textarea "x"
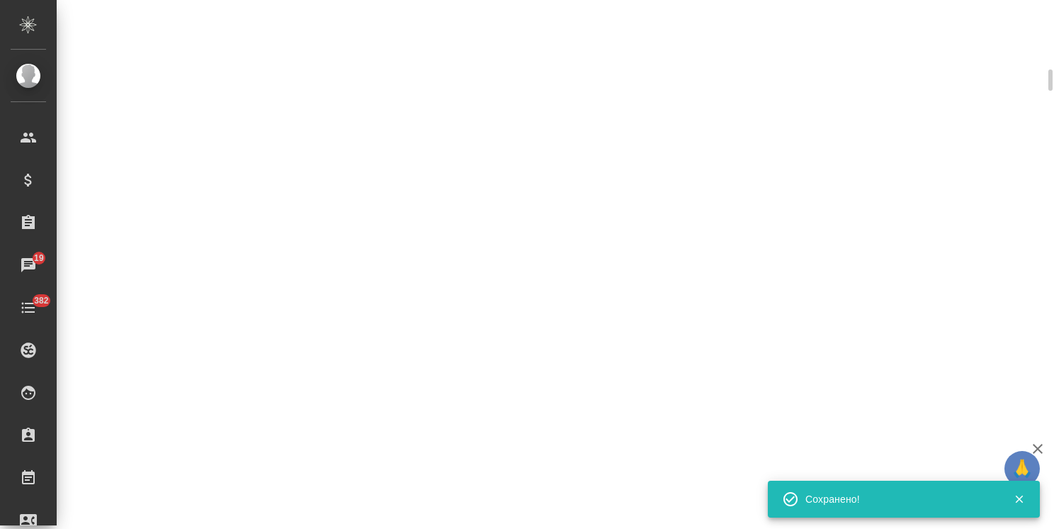
select select "RU"
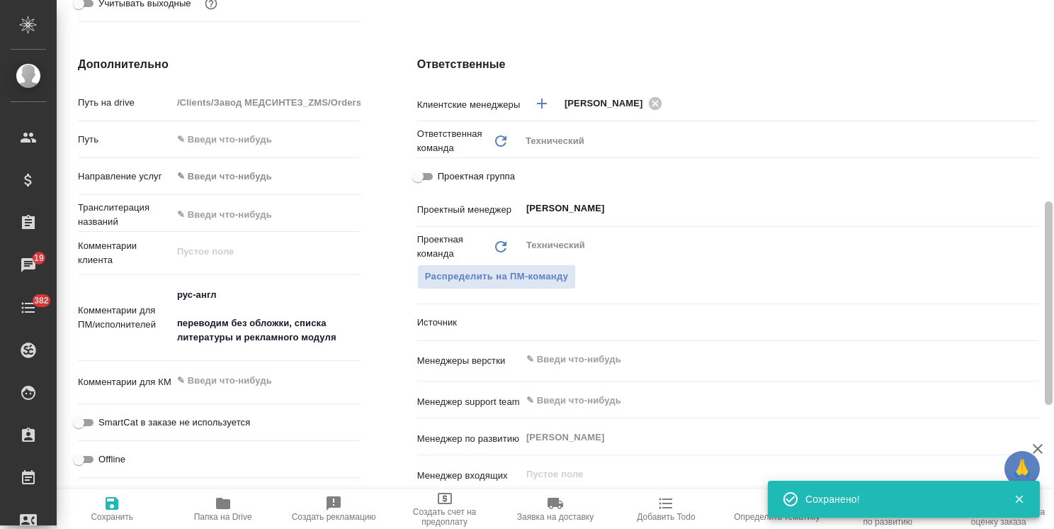
type textarea "x"
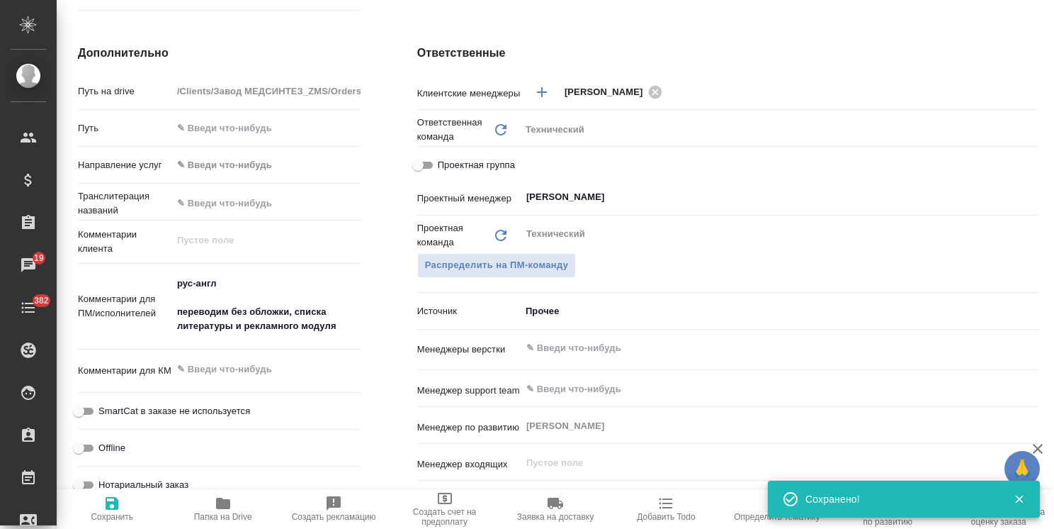
scroll to position [0, 0]
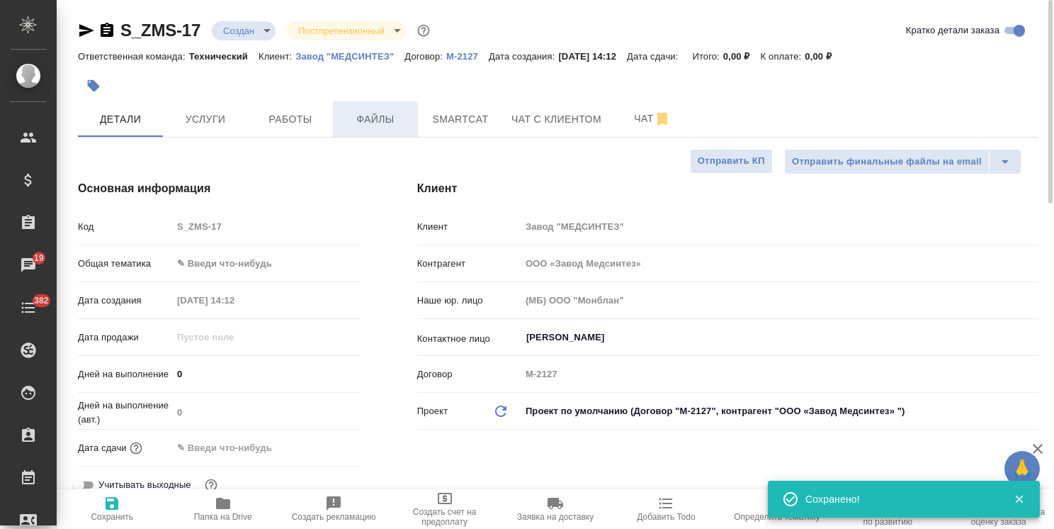
click at [385, 121] on span "Файлы" at bounding box center [376, 120] width 68 height 18
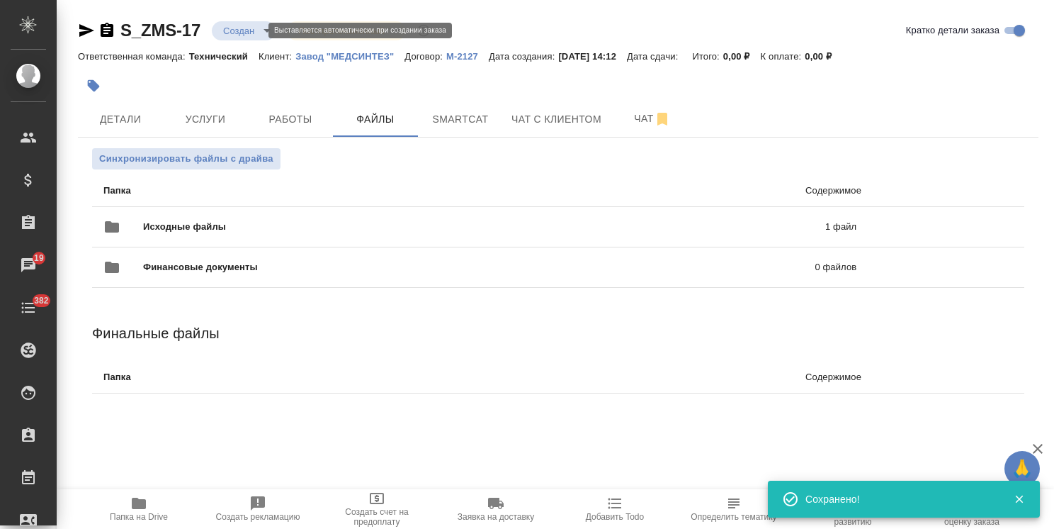
click at [245, 32] on body "🙏 .cls-1 fill:#fff; AWATERA Usmanova Olga Клиенты Спецификации Заказы 19 Чаты 3…" at bounding box center [527, 264] width 1054 height 529
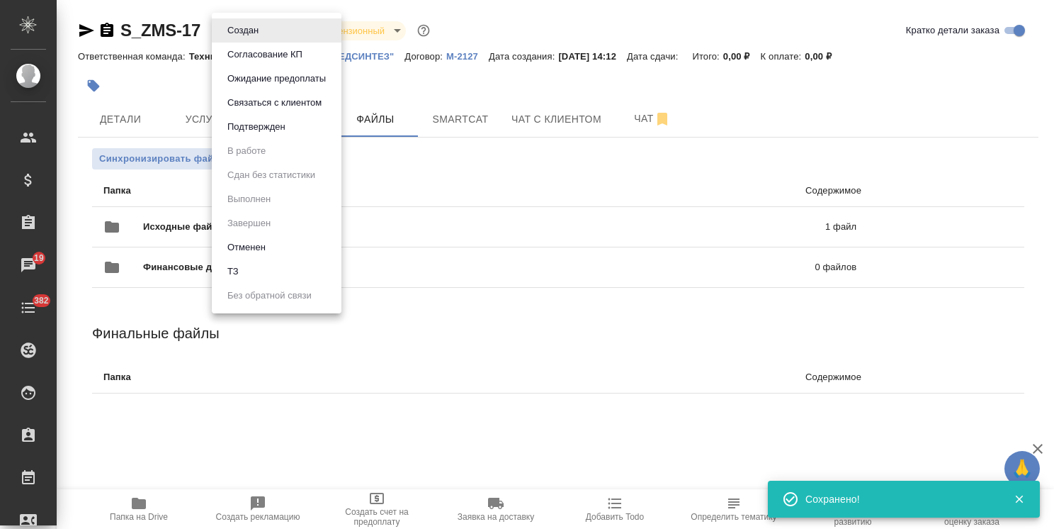
click at [249, 274] on li "ТЗ" at bounding box center [277, 271] width 130 height 24
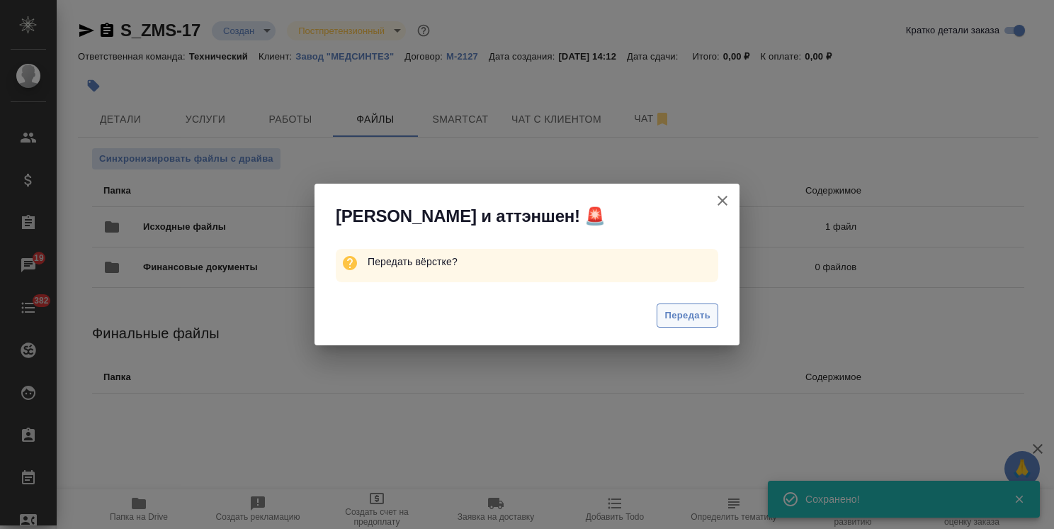
click at [697, 312] on span "Передать" at bounding box center [688, 316] width 46 height 16
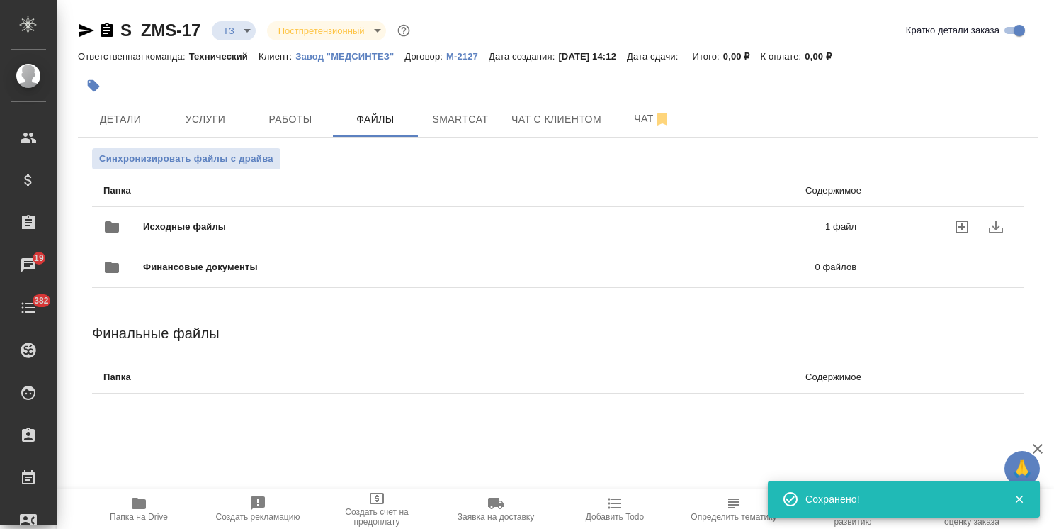
click at [198, 232] on span "Исходные файлы" at bounding box center [334, 227] width 383 height 14
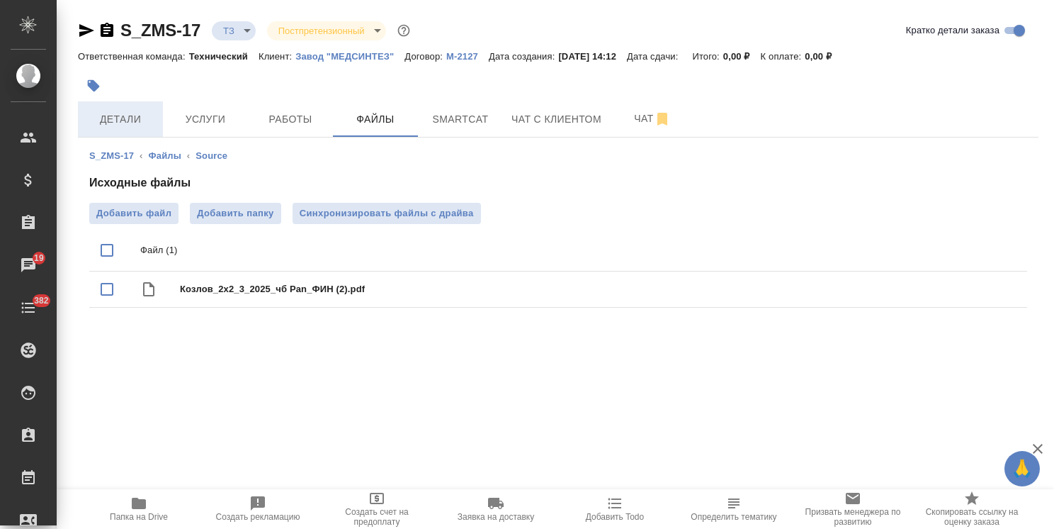
click at [103, 111] on span "Детали" at bounding box center [120, 120] width 68 height 18
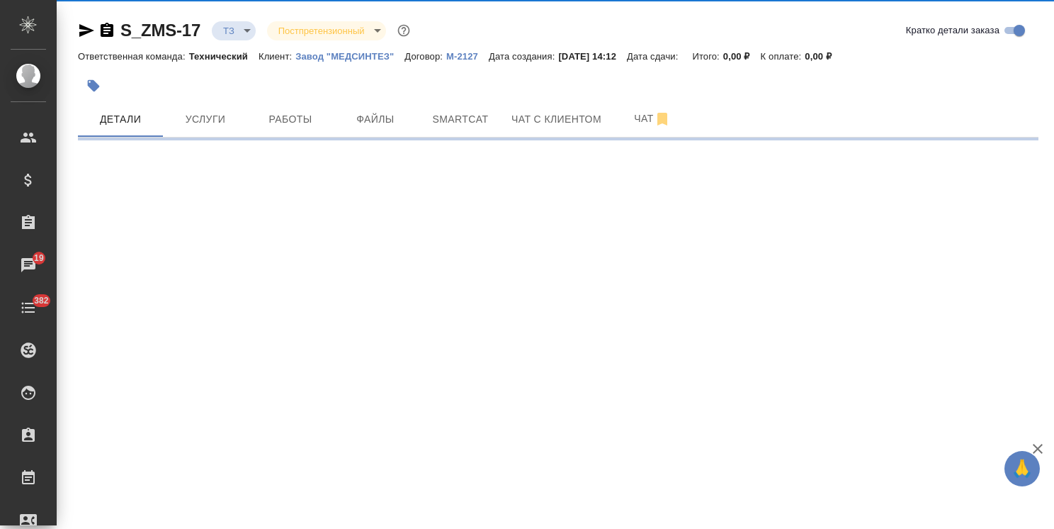
select select "RU"
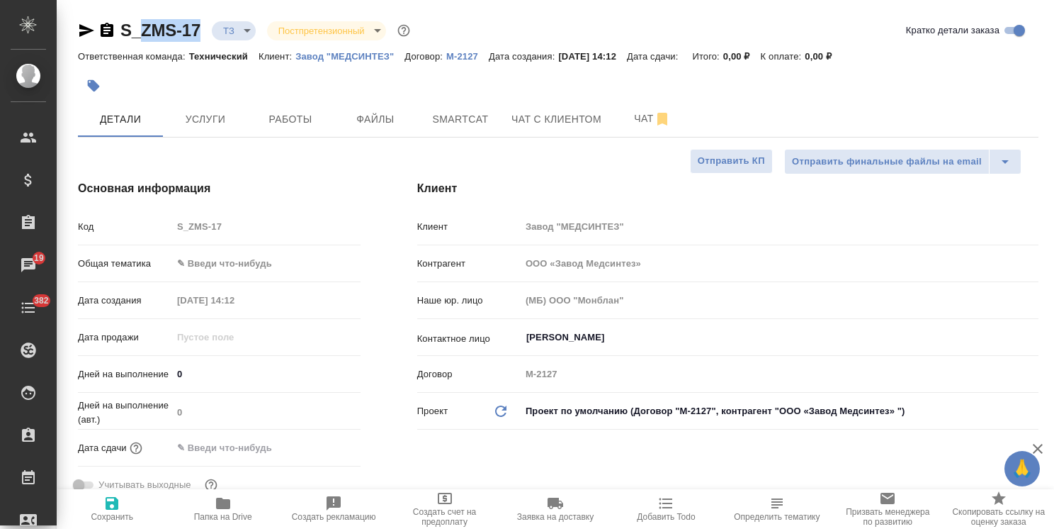
type textarea "x"
drag, startPoint x: 209, startPoint y: 17, endPoint x: 102, endPoint y: 21, distance: 107.1
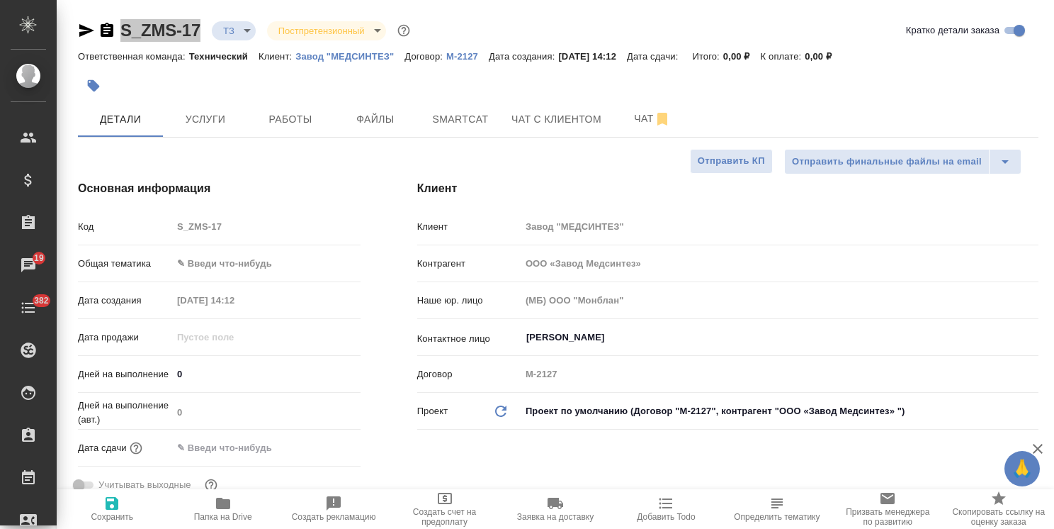
type input "ООО «Завод Медсинтез»"
type textarea "x"
type input "ООО «Завод Медсинтез»"
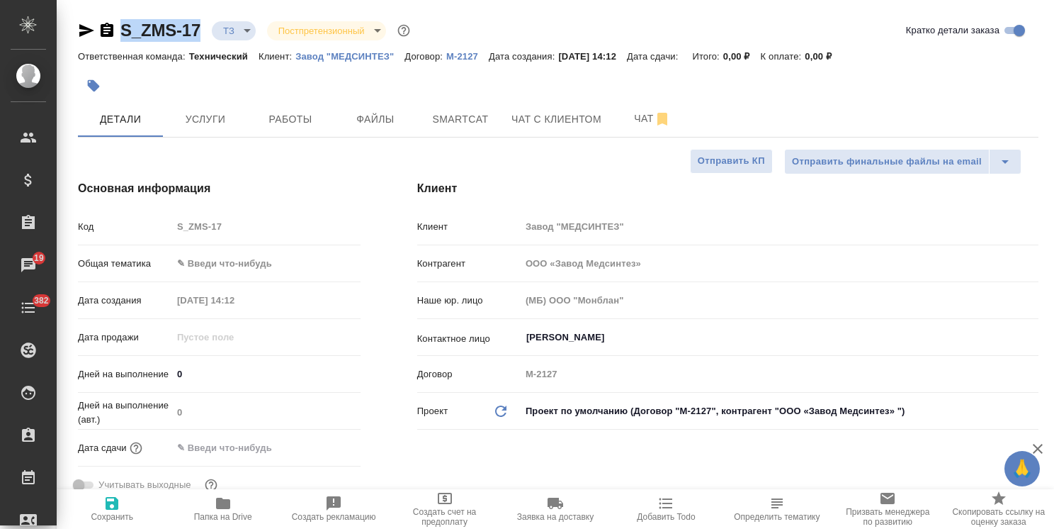
type textarea "x"
type input "ООО «Завод Медсинтез»"
type textarea "x"
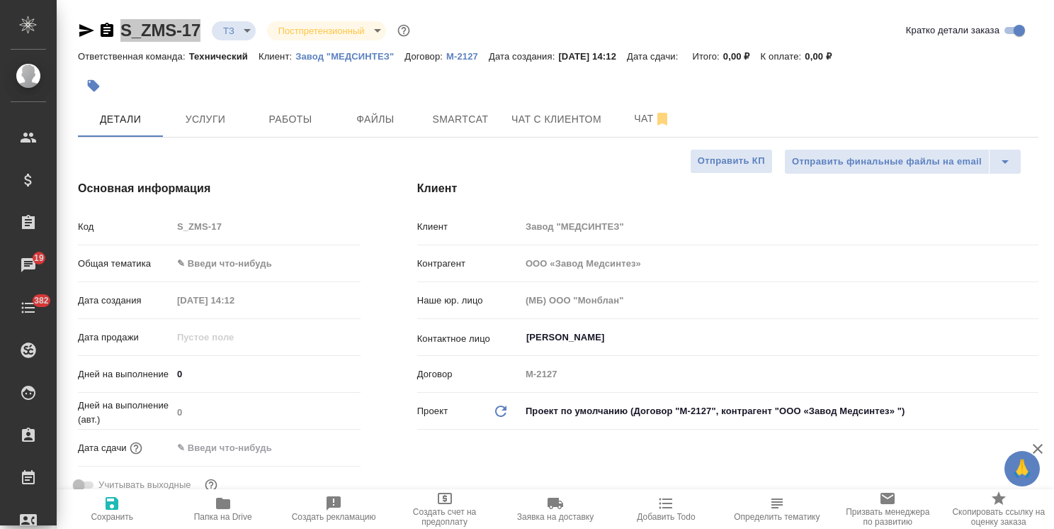
type textarea "x"
type input "ООО «Завод Медсинтез»"
type textarea "x"
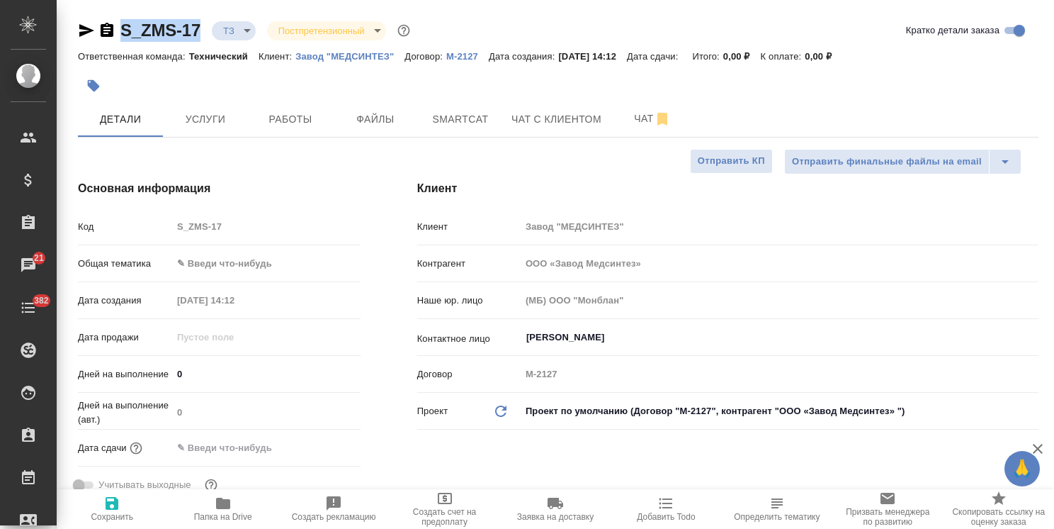
type textarea "x"
type input "ООО «Завод Медсинтез»"
type textarea "x"
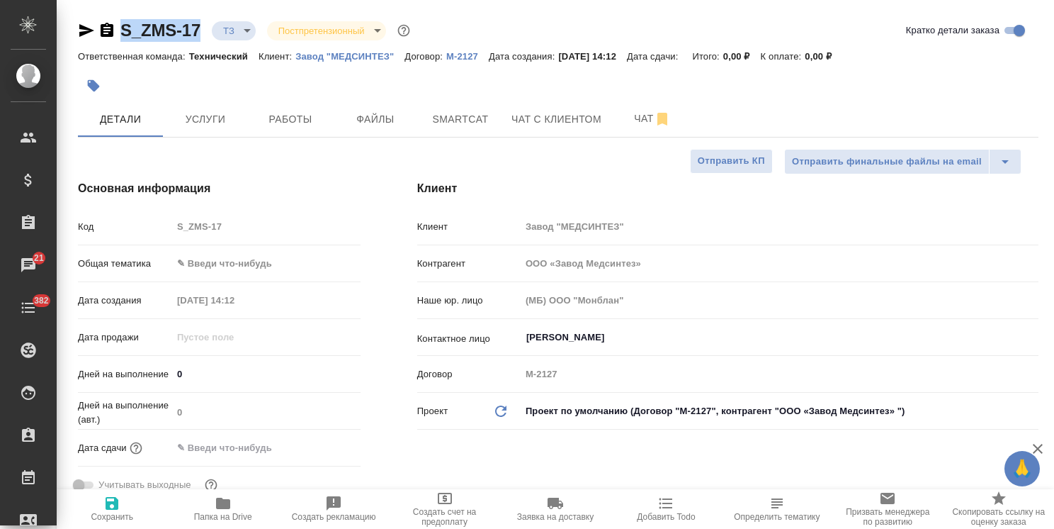
type input "ООО «Завод Медсинтез»"
type textarea "x"
type input "ООО «Завод Медсинтез»"
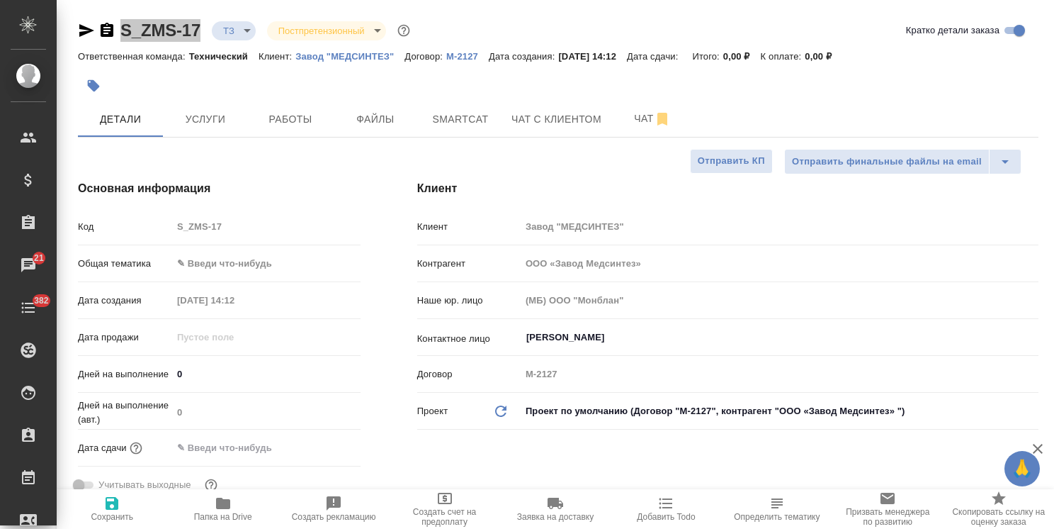
type textarea "x"
type input "ООО «Завод Медсинтез»"
type textarea "x"
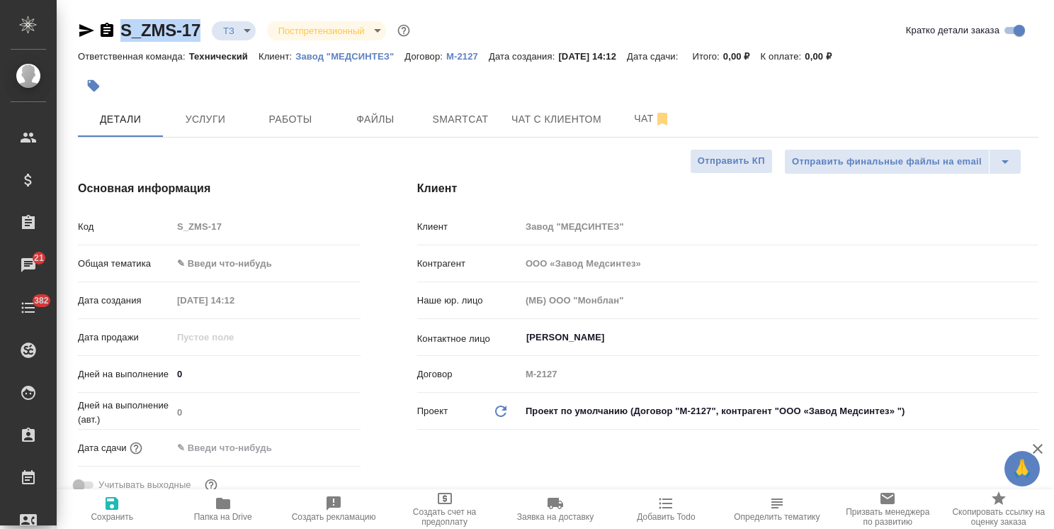
type textarea "x"
type input "ООО «Завод Медсинтез»"
type textarea "x"
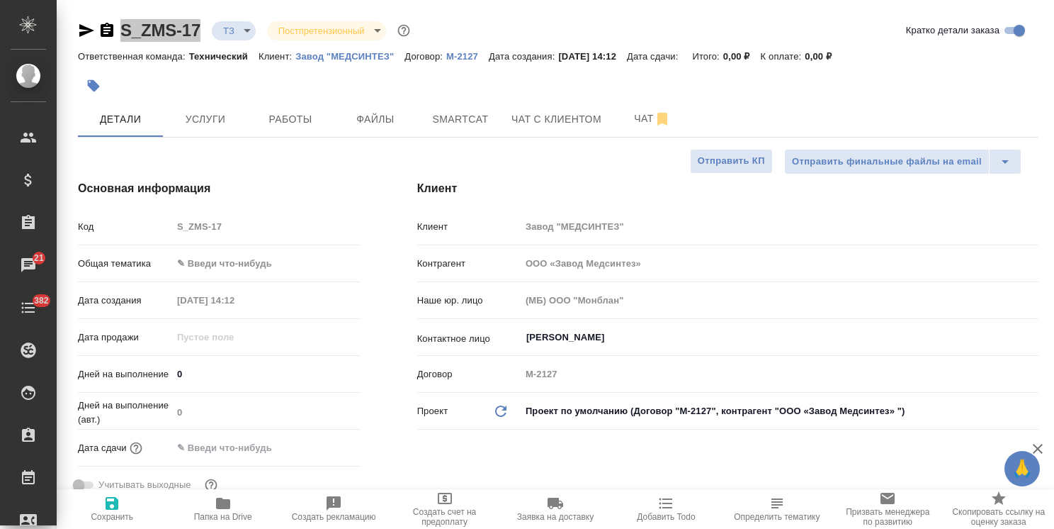
type textarea "x"
type input "ООО «Завод Медсинтез»"
type textarea "x"
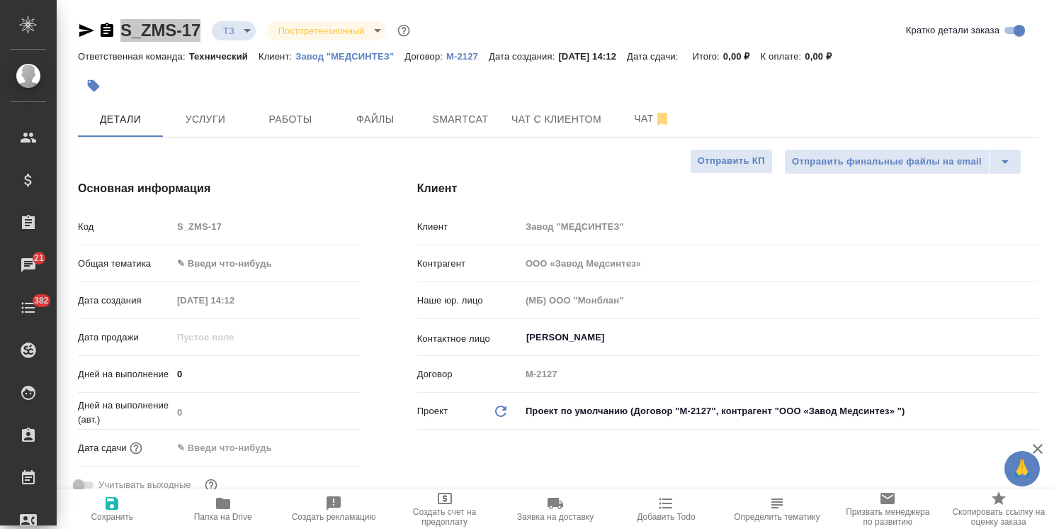
type input "ООО «Завод Медсинтез»"
type textarea "x"
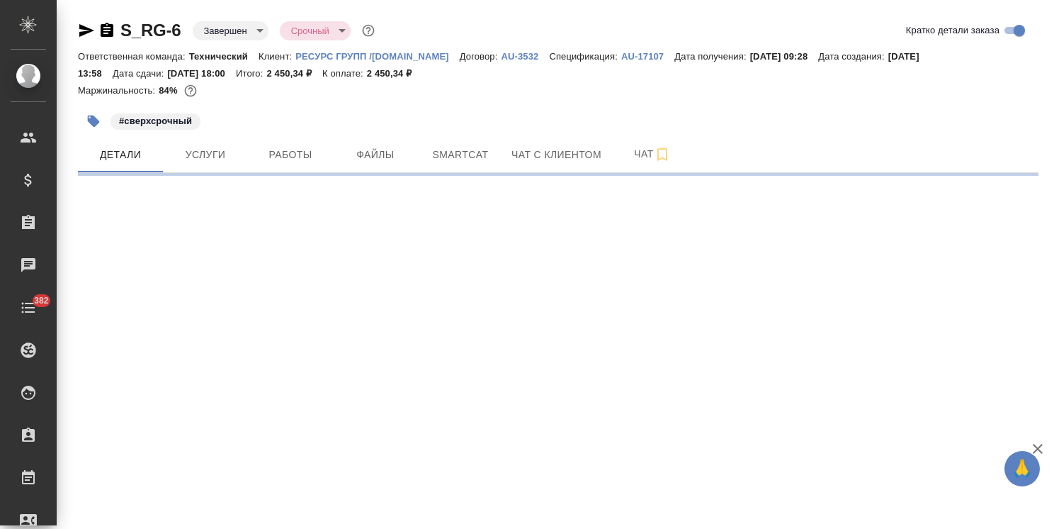
select select "RU"
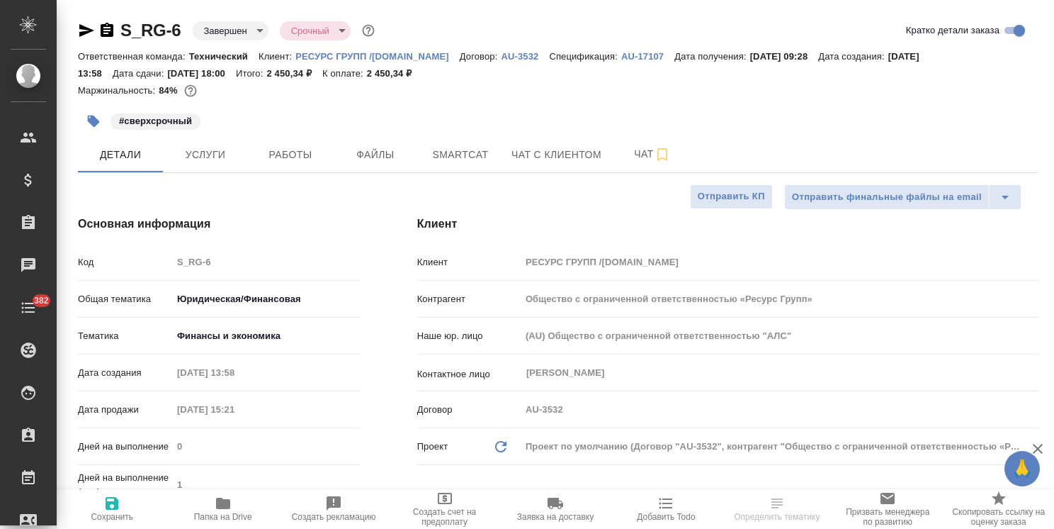
type textarea "x"
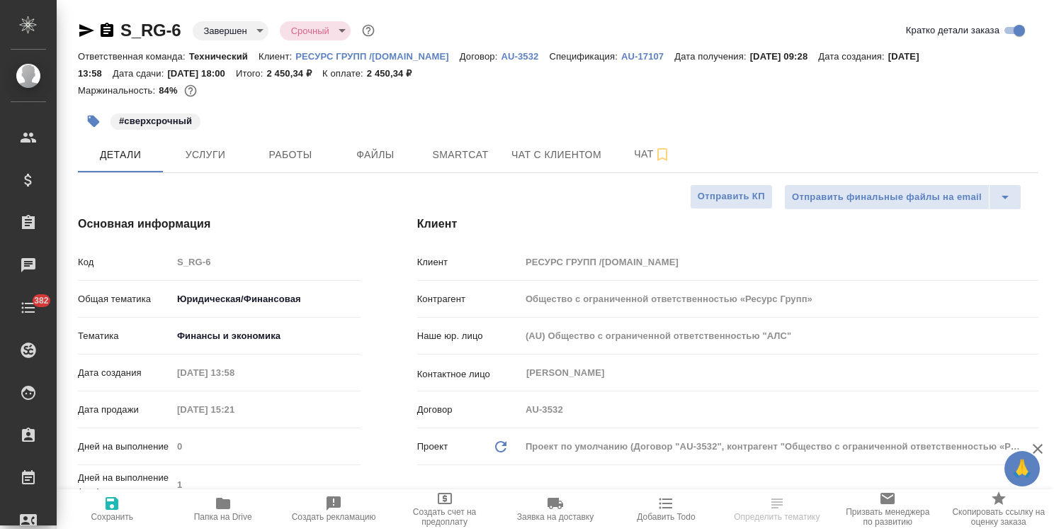
type textarea "x"
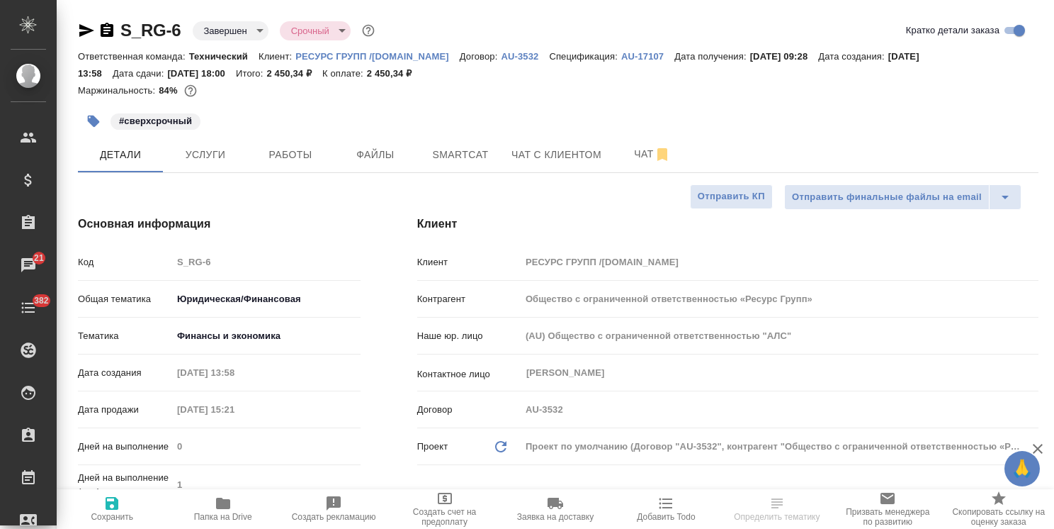
type textarea "x"
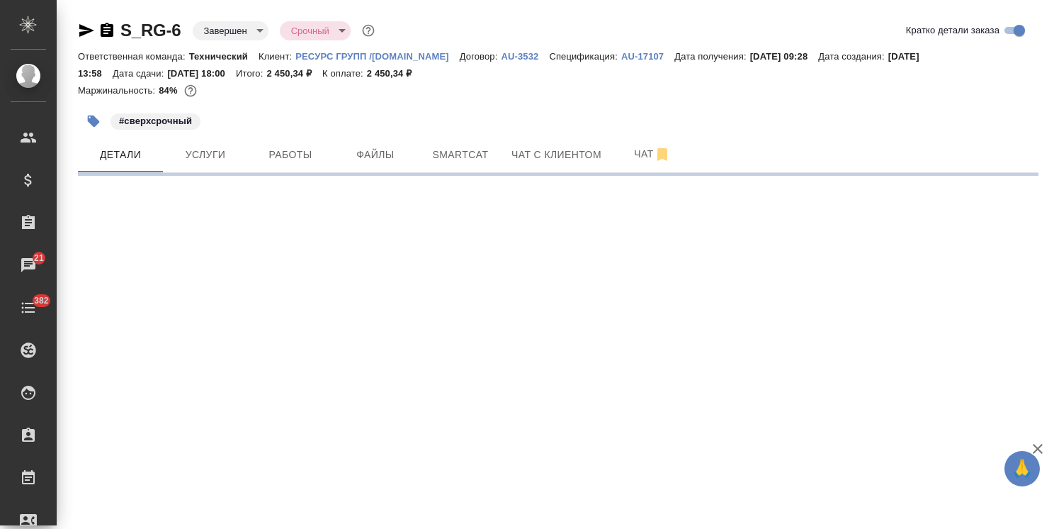
select select "RU"
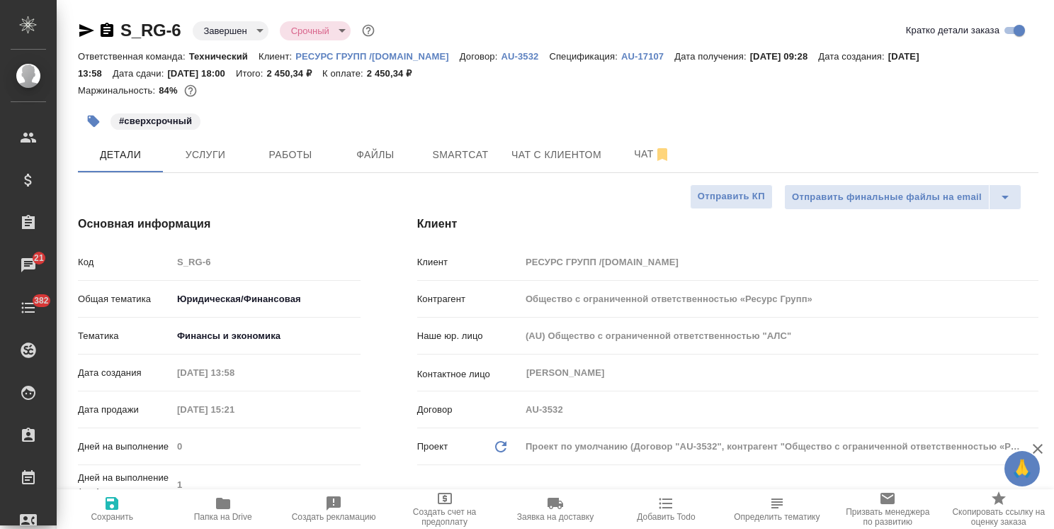
type textarea "x"
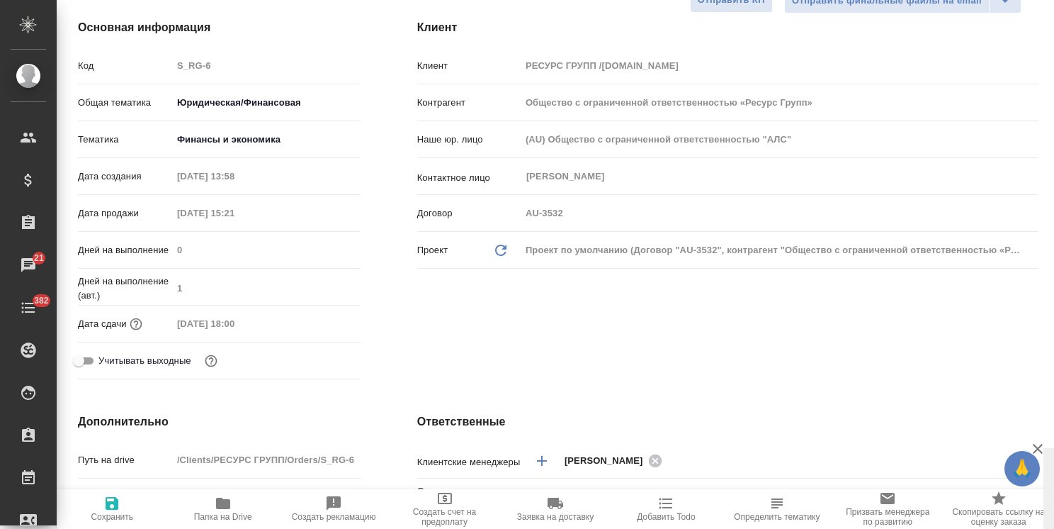
click at [1017, 152] on div "S_RG-6 Завершен closed Срочный urgent Кратко детали заказа Ответственная команд…" at bounding box center [556, 264] width 998 height 529
